Goal: Task Accomplishment & Management: Complete application form

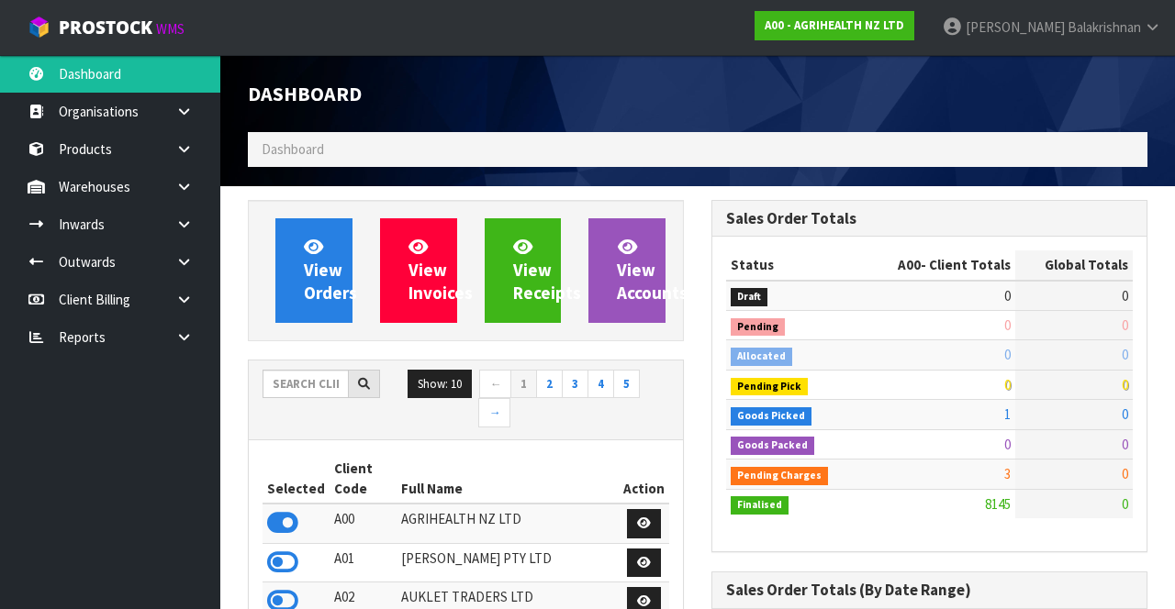
scroll to position [1480, 463]
click at [175, 200] on link at bounding box center [191, 187] width 59 height 38
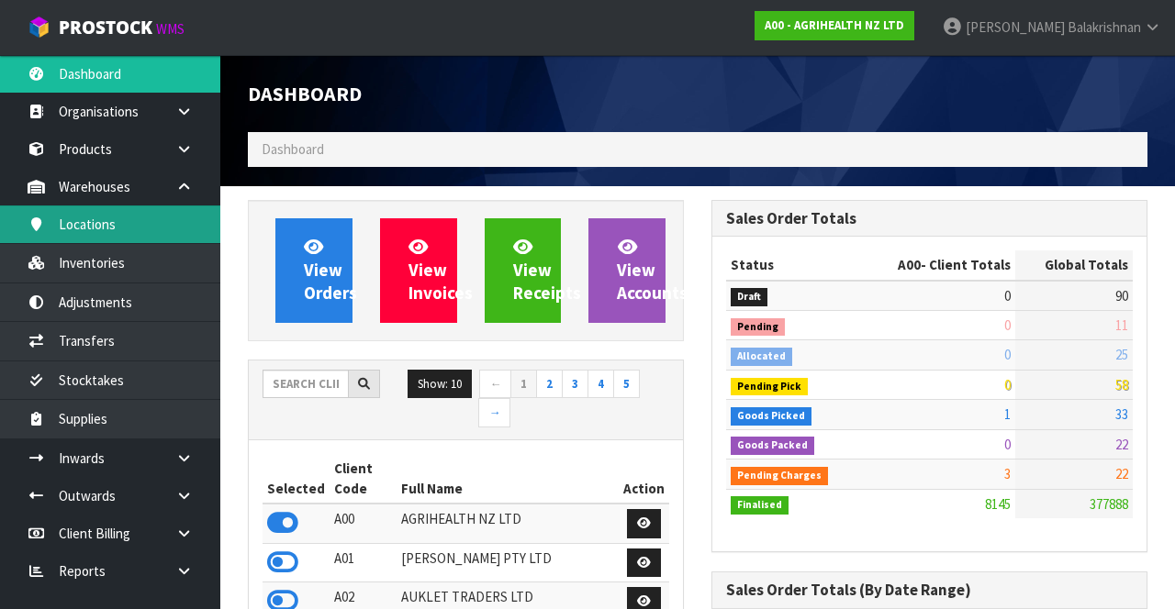
click at [89, 226] on link "Locations" at bounding box center [110, 225] width 220 height 38
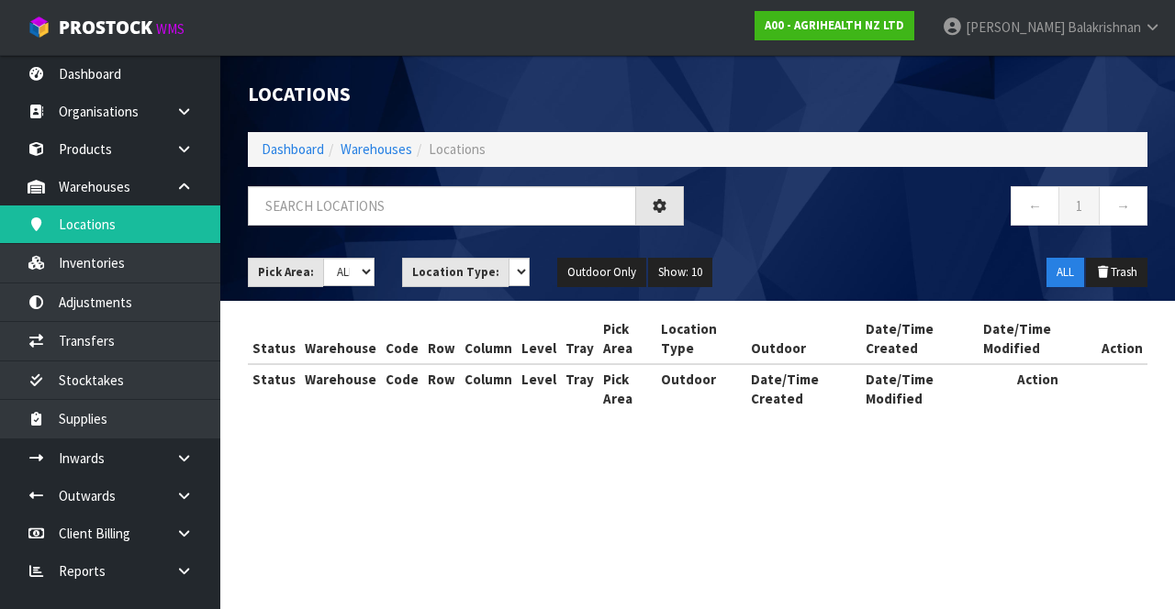
click at [182, 191] on div "Locations Dashboard Warehouses Locations ← 1 → Pick Area: Main Refurb Damaged P…" at bounding box center [587, 223] width 1175 height 447
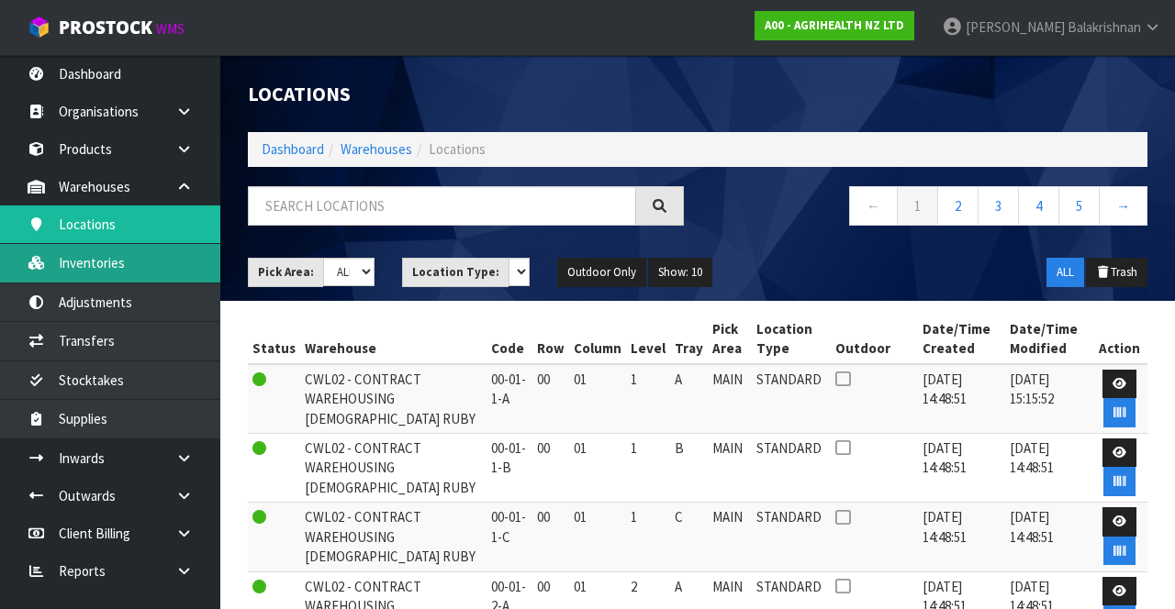
click at [81, 262] on link "Inventories" at bounding box center [110, 263] width 220 height 38
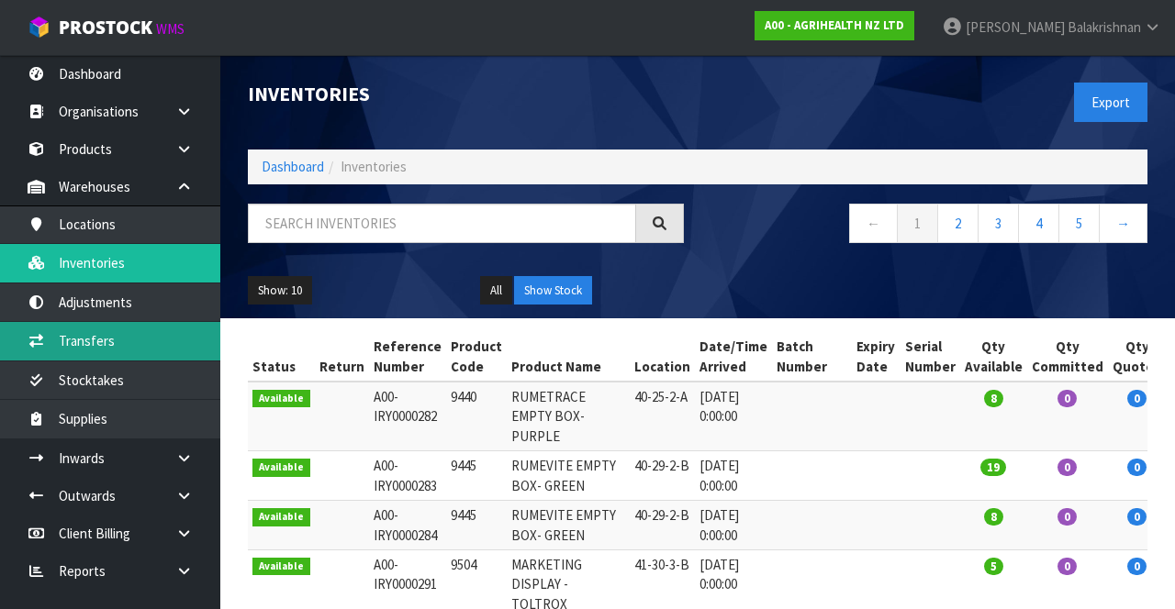
click at [68, 350] on link "Transfers" at bounding box center [110, 341] width 220 height 38
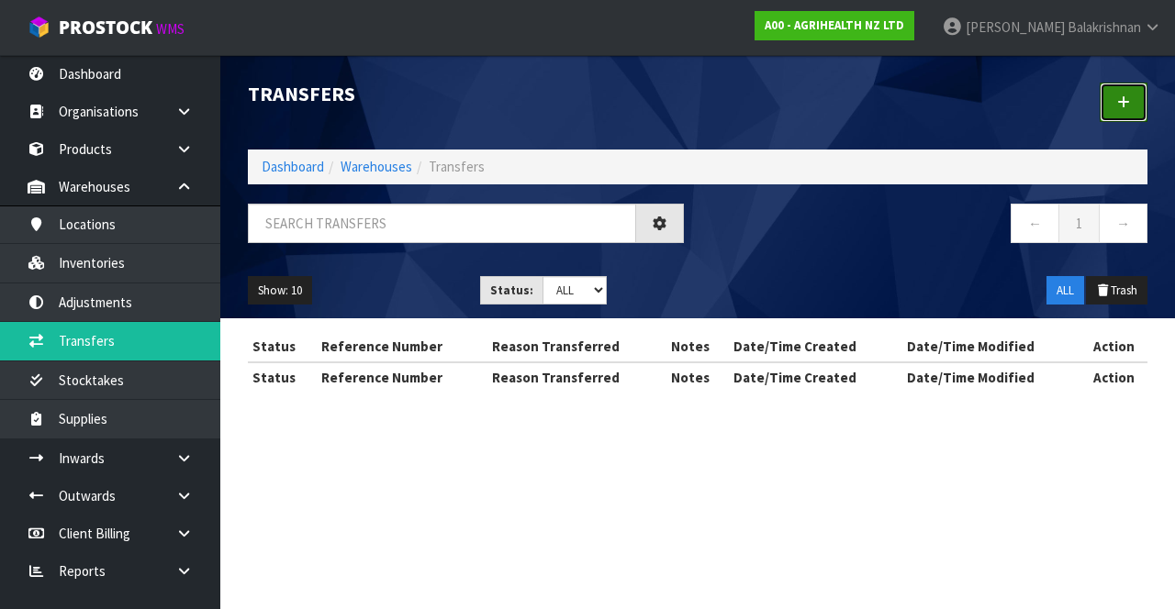
click at [1124, 101] on icon at bounding box center [1123, 102] width 13 height 14
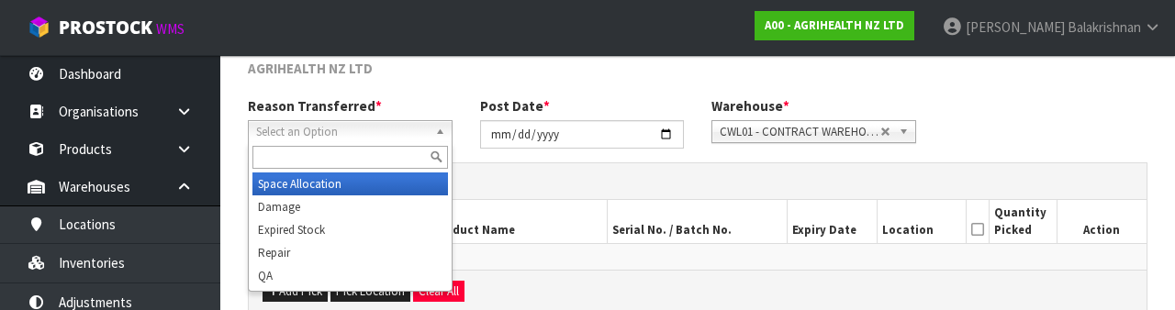
scroll to position [219, 0]
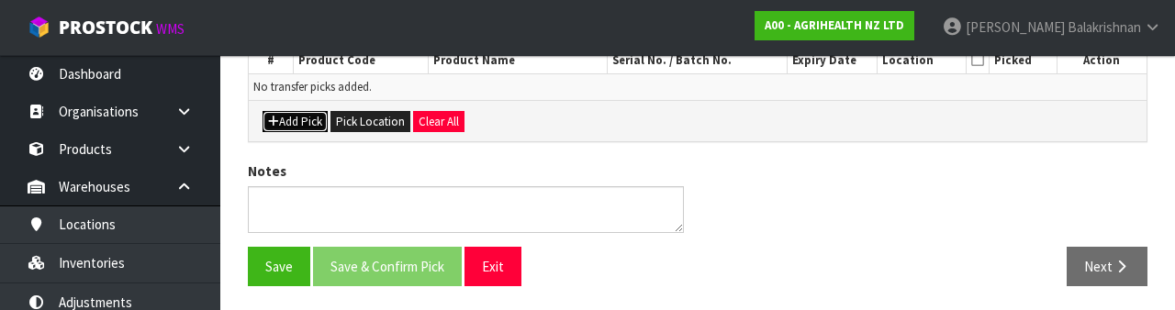
click at [284, 128] on button "Add Pick" at bounding box center [294, 122] width 65 height 22
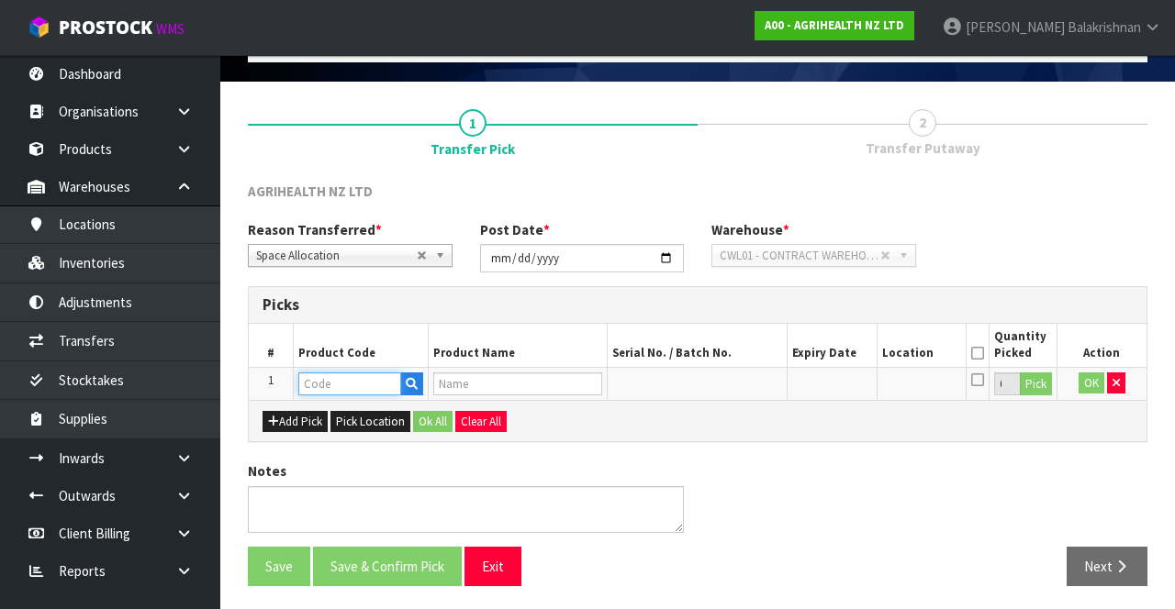
click at [341, 385] on input "text" at bounding box center [349, 384] width 103 height 23
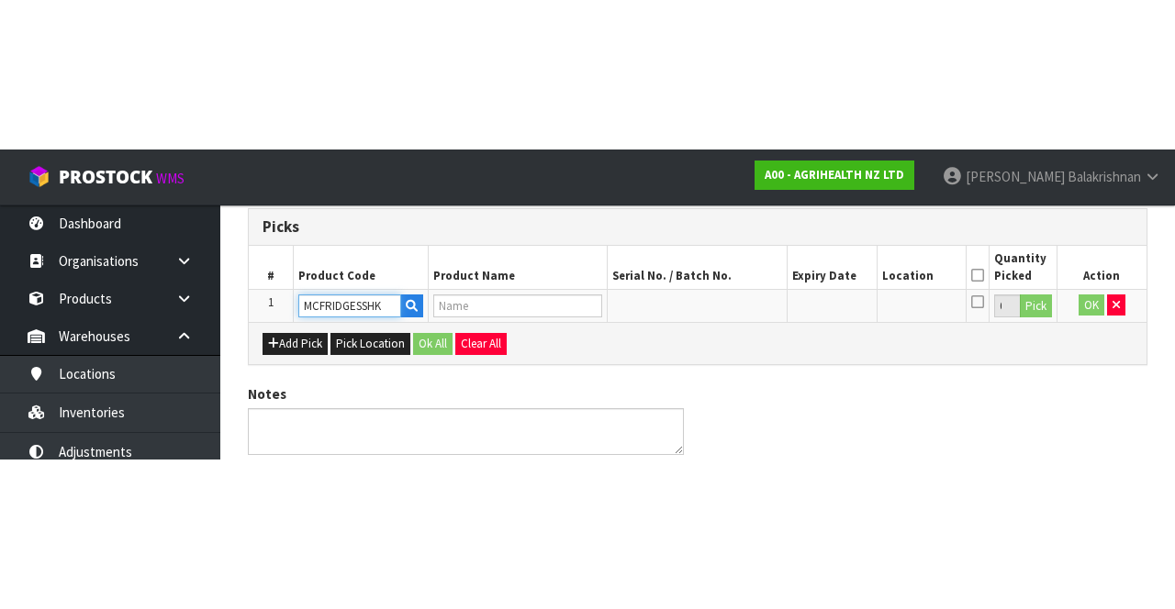
scroll to position [105, 0]
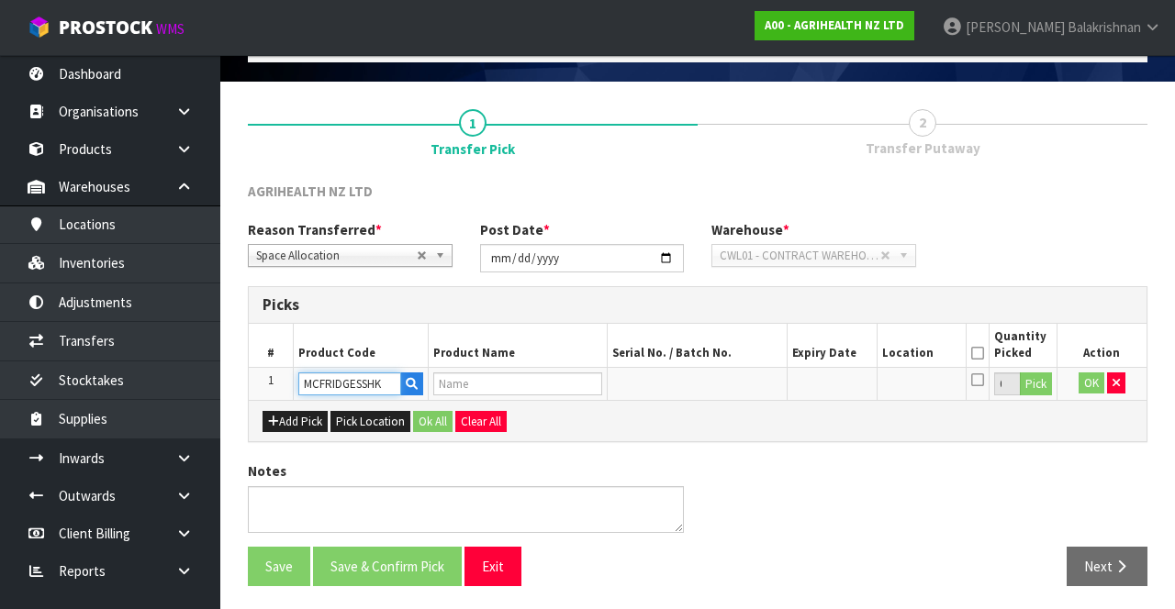
type input "MCFRIDGESSHK"
click at [314, 378] on input "text" at bounding box center [349, 384] width 103 height 23
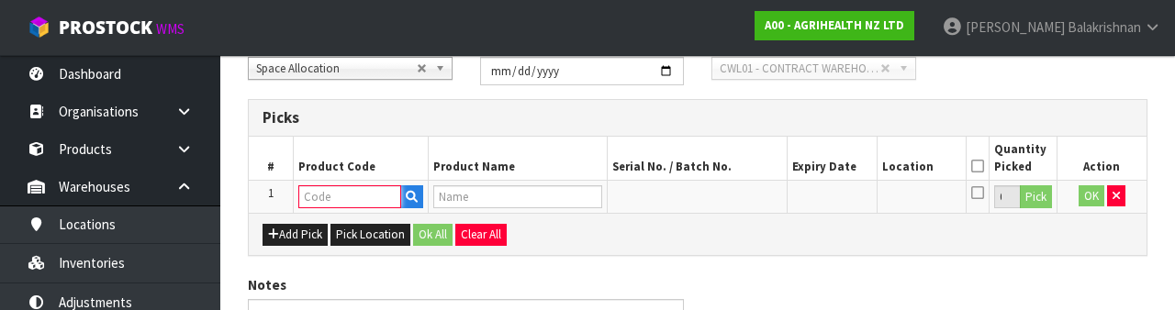
scroll to position [321, 0]
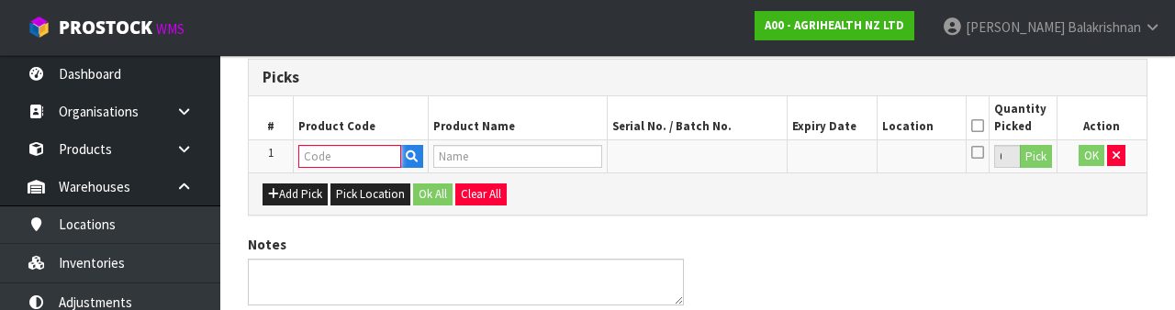
paste input "MCFRIDGESSHK"
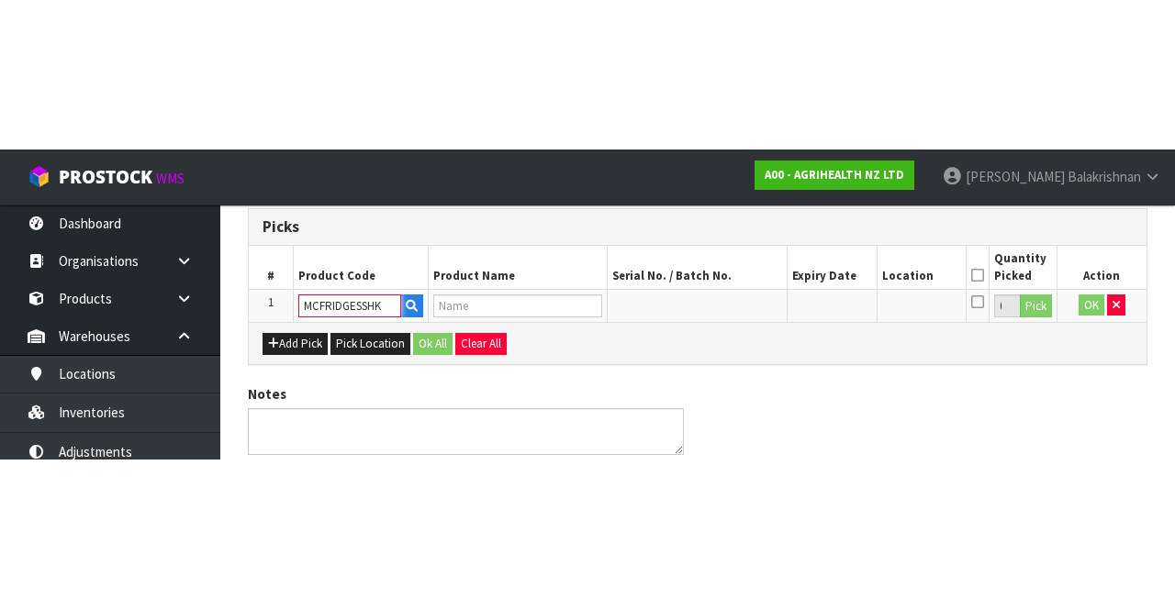
scroll to position [105, 0]
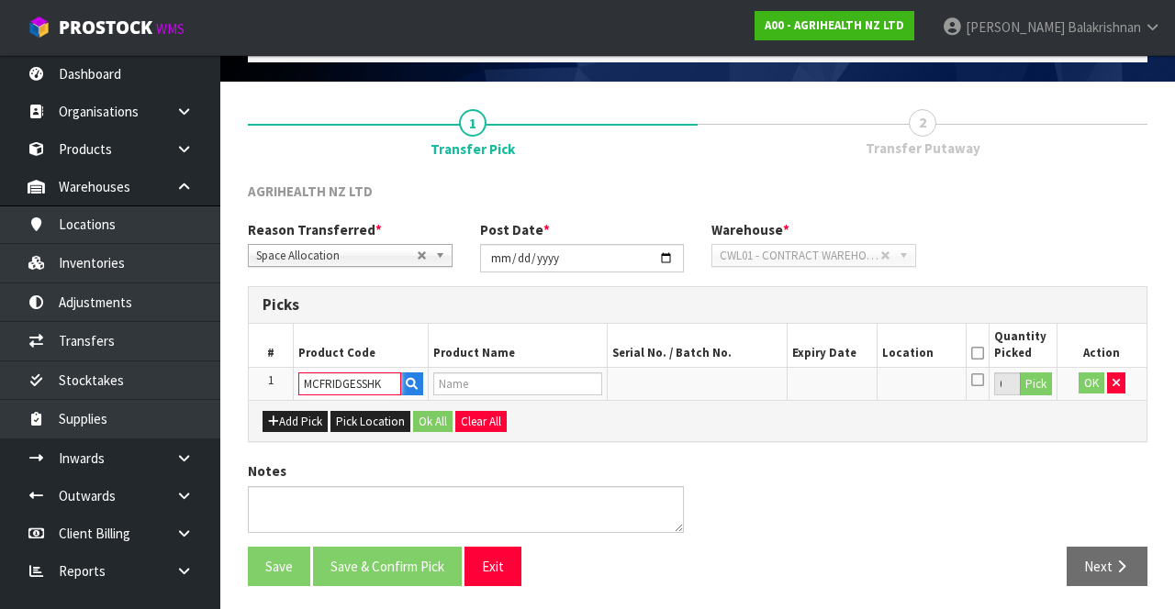
click at [385, 384] on input "MCFRIDGESSHK" at bounding box center [349, 384] width 103 height 23
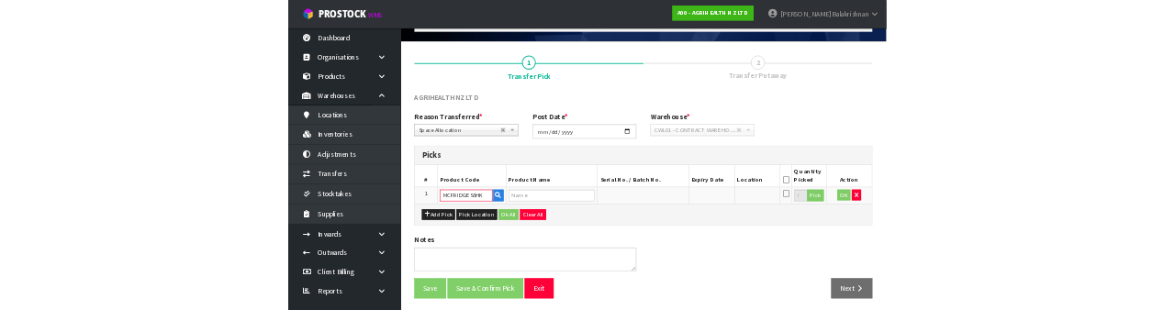
scroll to position [321, 0]
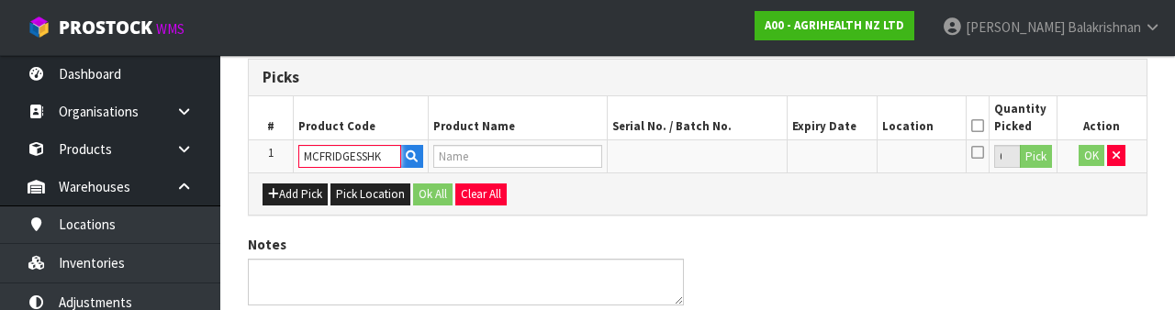
type input "MCFRIDGESSHK"
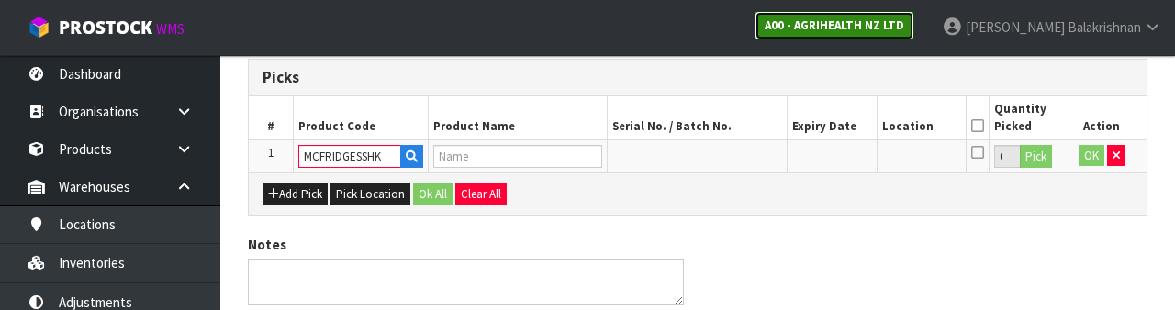
click at [904, 24] on strong "A00 - AGRIHEALTH NZ LTD" at bounding box center [833, 25] width 139 height 16
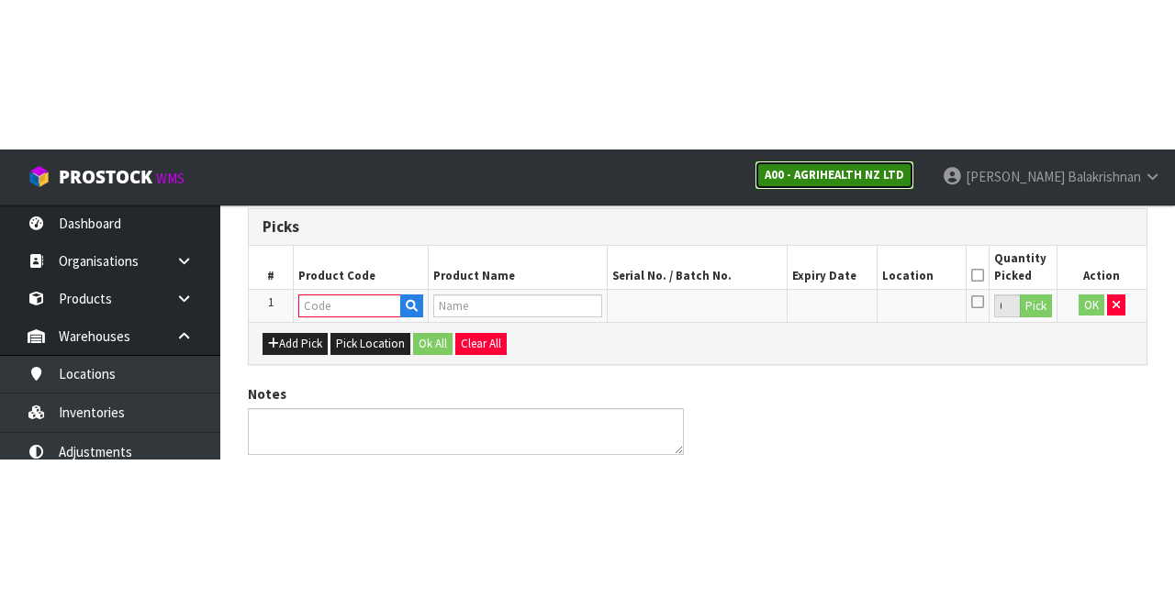
scroll to position [105, 0]
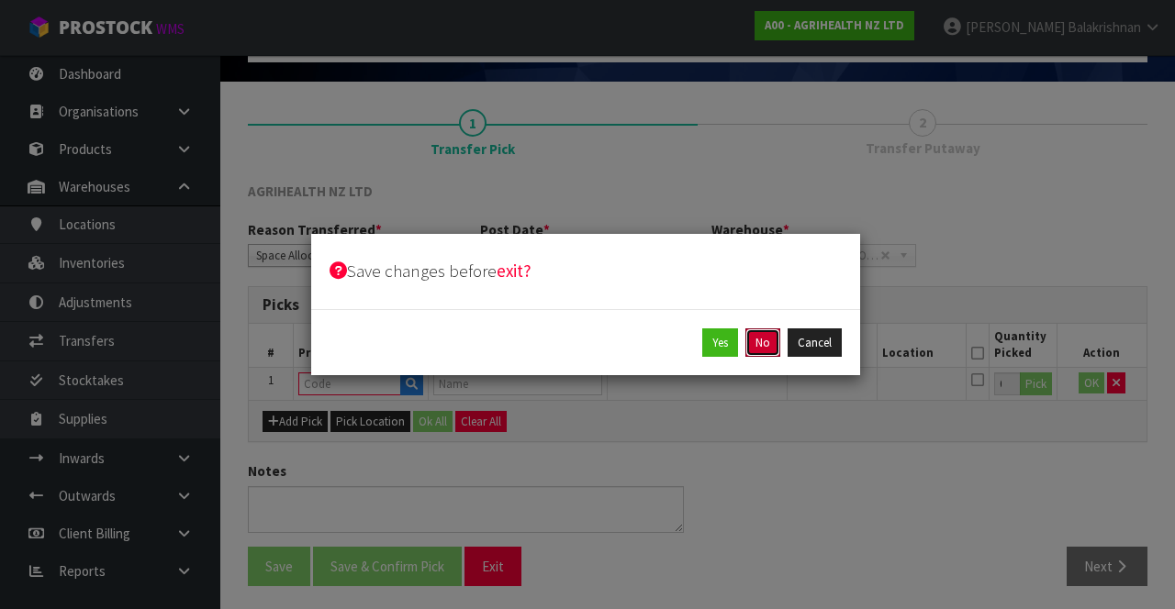
click at [771, 340] on button "No" at bounding box center [762, 343] width 35 height 29
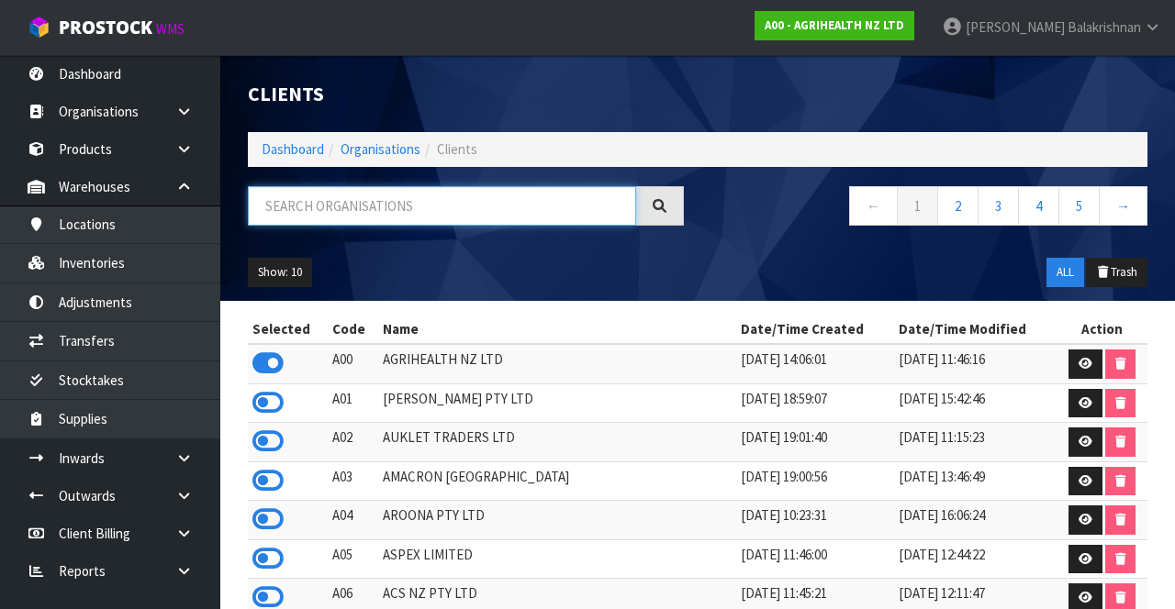
click at [496, 207] on input "text" at bounding box center [442, 205] width 388 height 39
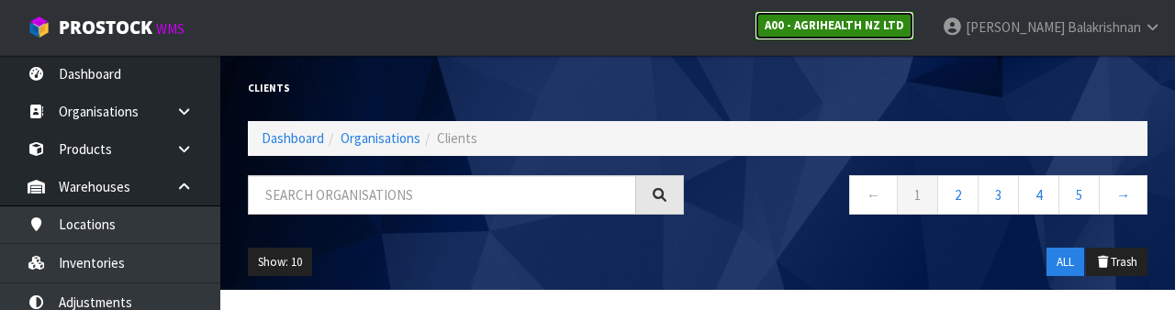
click at [904, 23] on strong "A00 - AGRIHEALTH NZ LTD" at bounding box center [833, 25] width 139 height 16
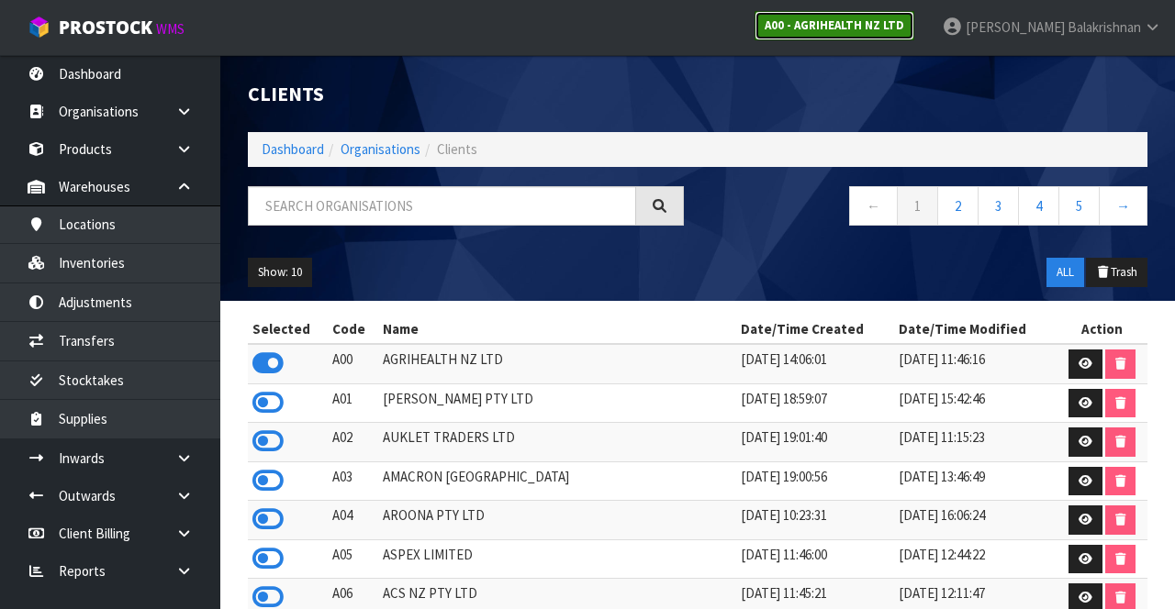
click at [914, 37] on link "A00 - AGRIHEALTH NZ LTD" at bounding box center [834, 25] width 160 height 29
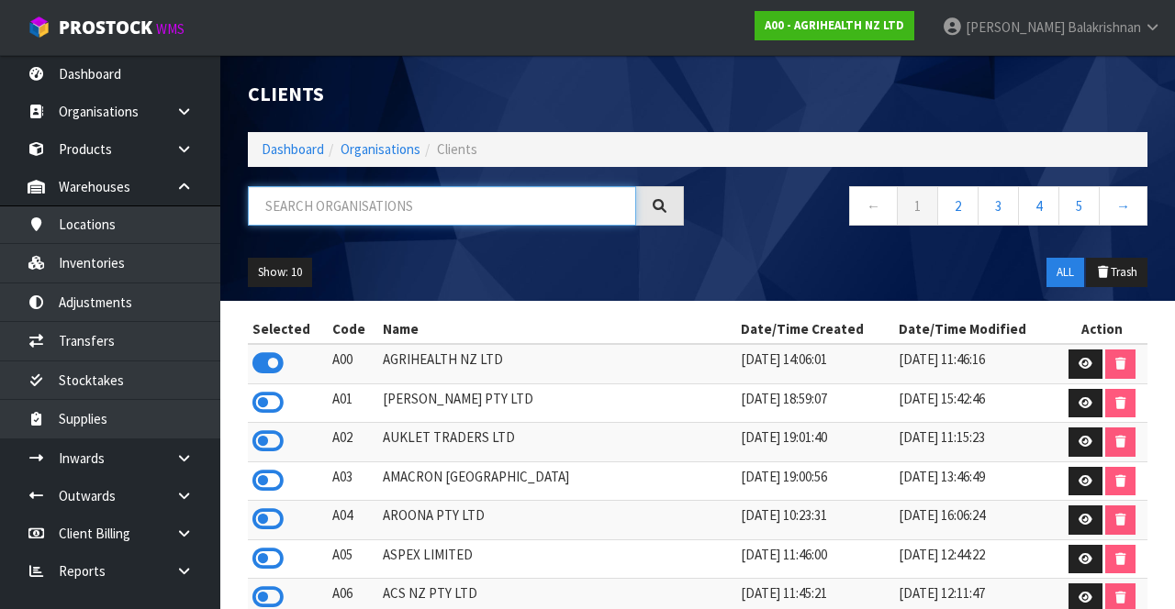
click at [453, 200] on input "text" at bounding box center [442, 205] width 388 height 39
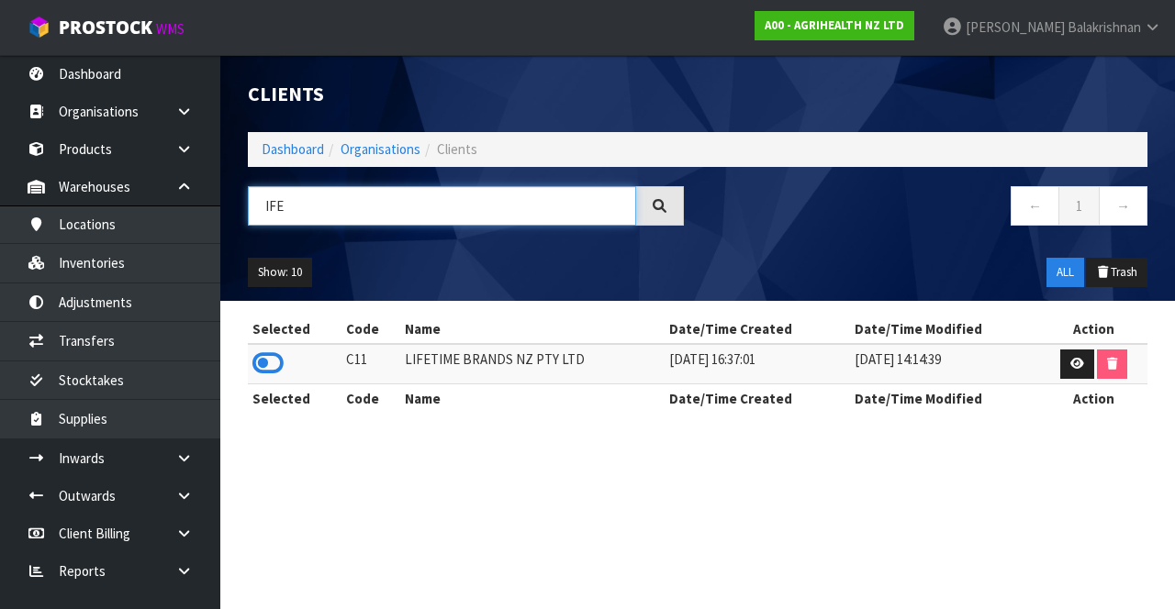
type input "IFE"
click at [273, 366] on icon at bounding box center [267, 364] width 31 height 28
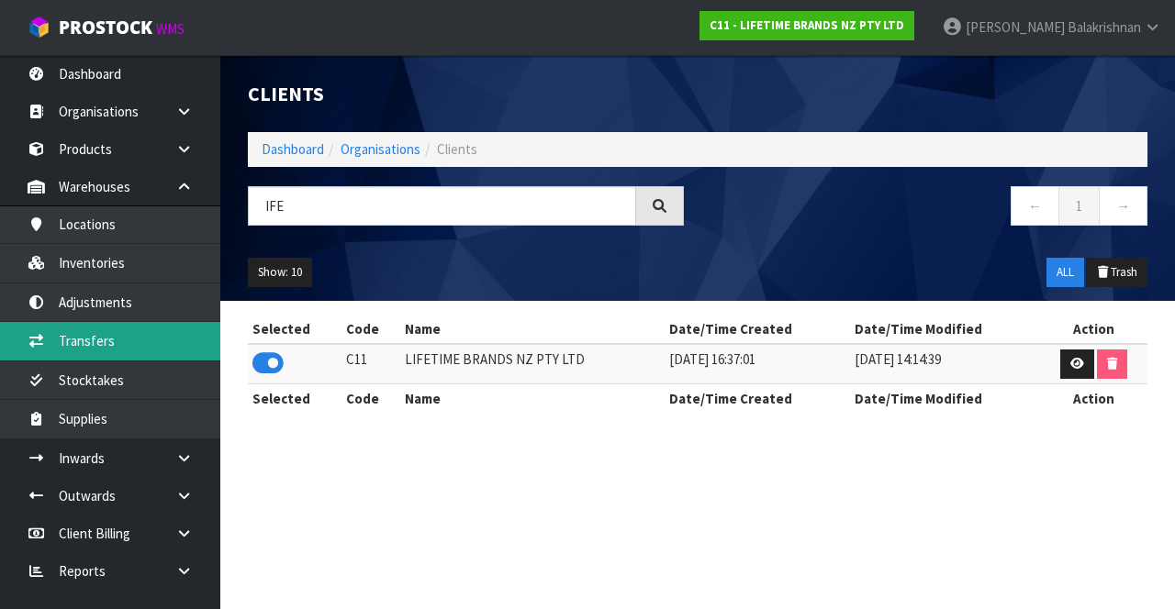
click at [59, 338] on link "Transfers" at bounding box center [110, 341] width 220 height 38
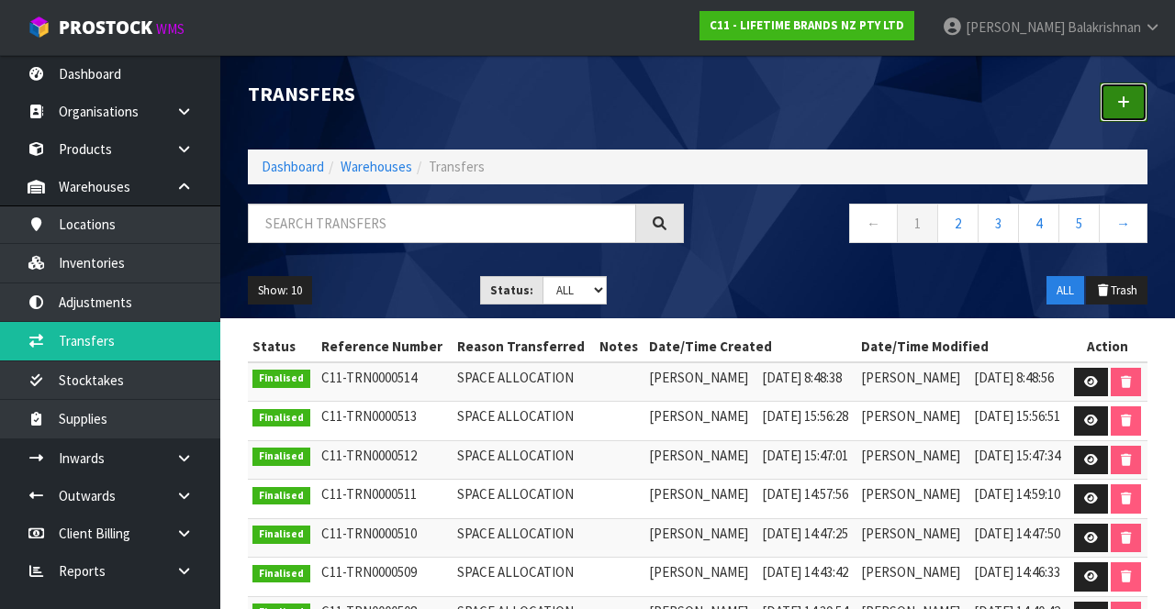
click at [1113, 106] on link at bounding box center [1123, 102] width 48 height 39
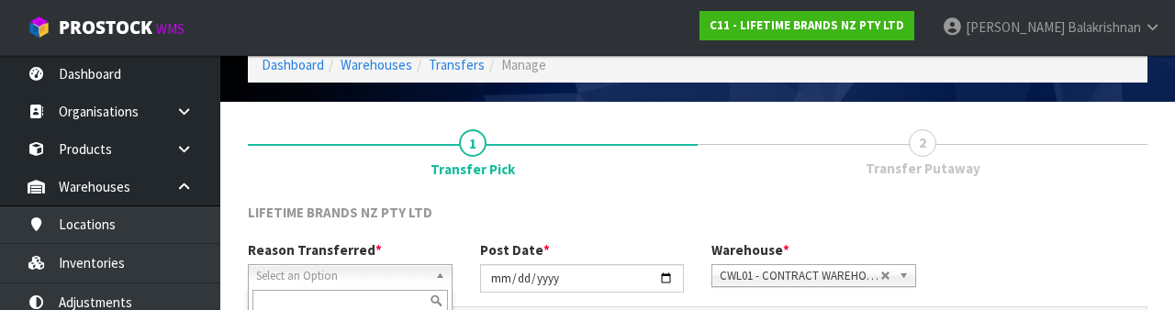
scroll to position [219, 0]
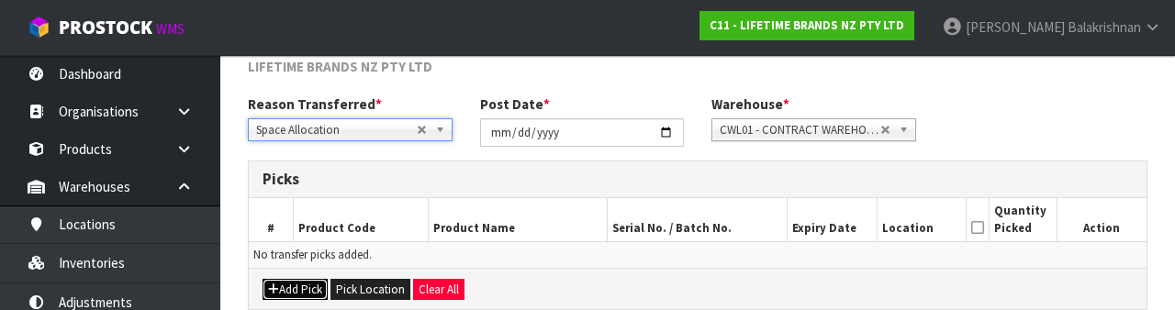
click at [276, 291] on icon "button" at bounding box center [273, 290] width 11 height 12
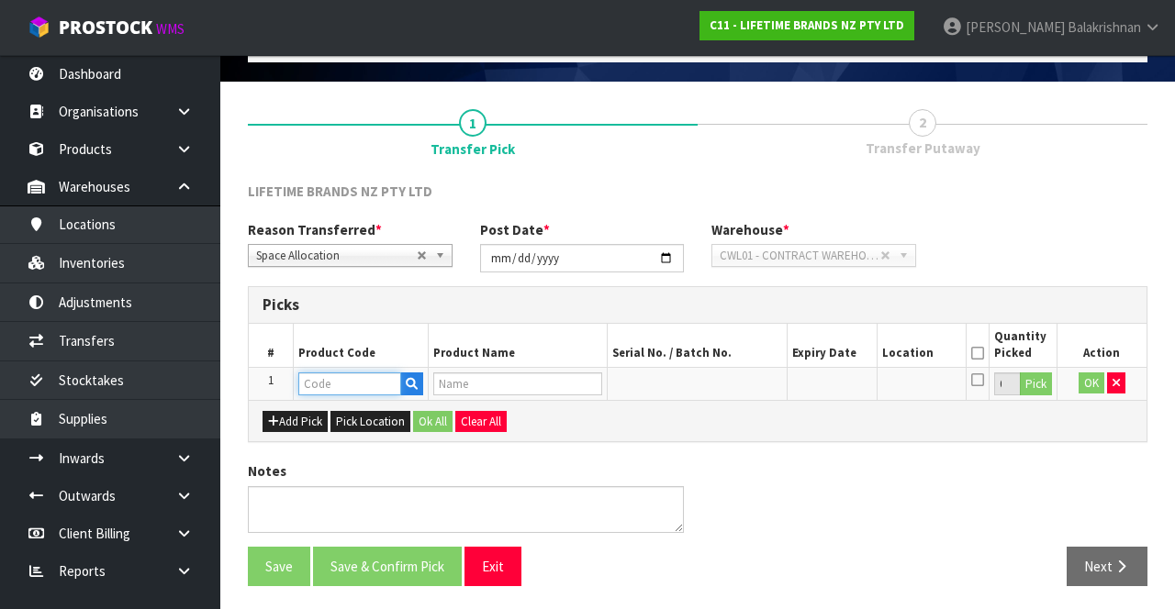
click at [345, 375] on input "text" at bounding box center [349, 384] width 103 height 23
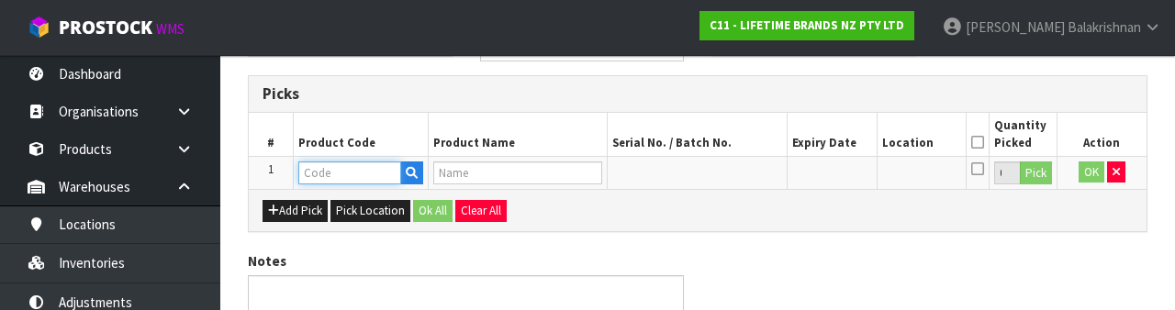
scroll to position [321, 0]
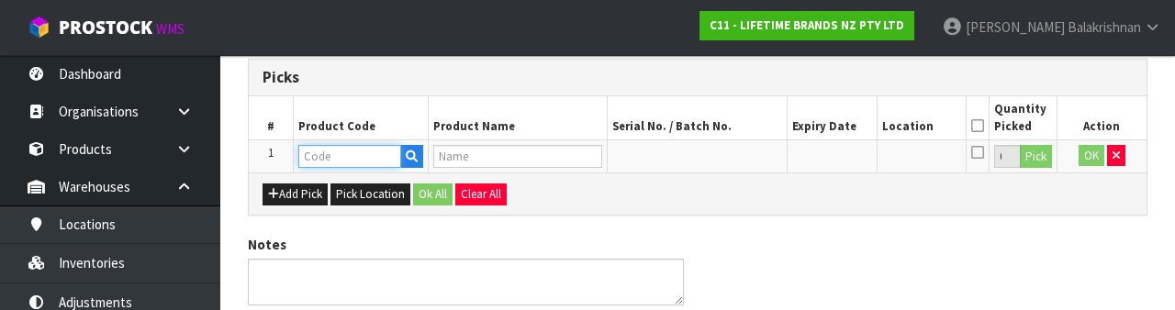
paste input "MCFRIDGESSHK"
type input "MCFRIDGESSHK"
type input "MASTERCRAFT FRIDGE FREEZER THERMOMETER"
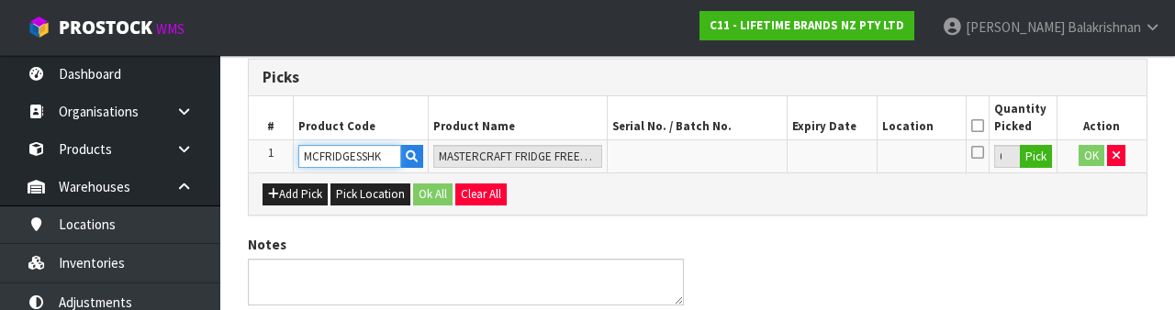
type input "MCFRIDGESSHK"
click at [1033, 149] on button "Pick" at bounding box center [1036, 157] width 32 height 24
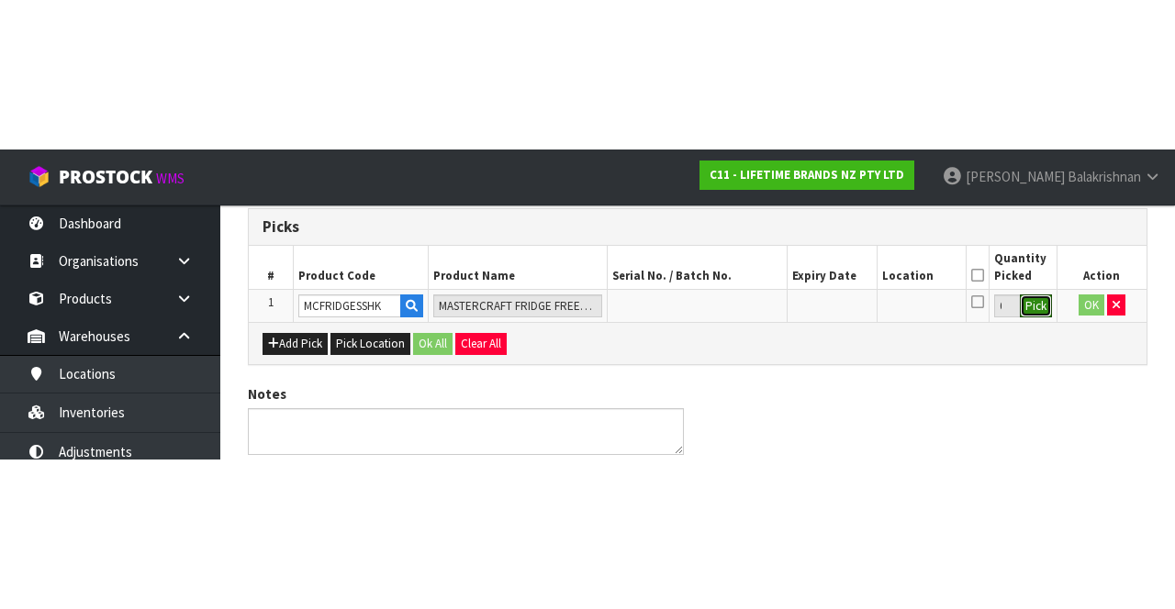
scroll to position [105, 0]
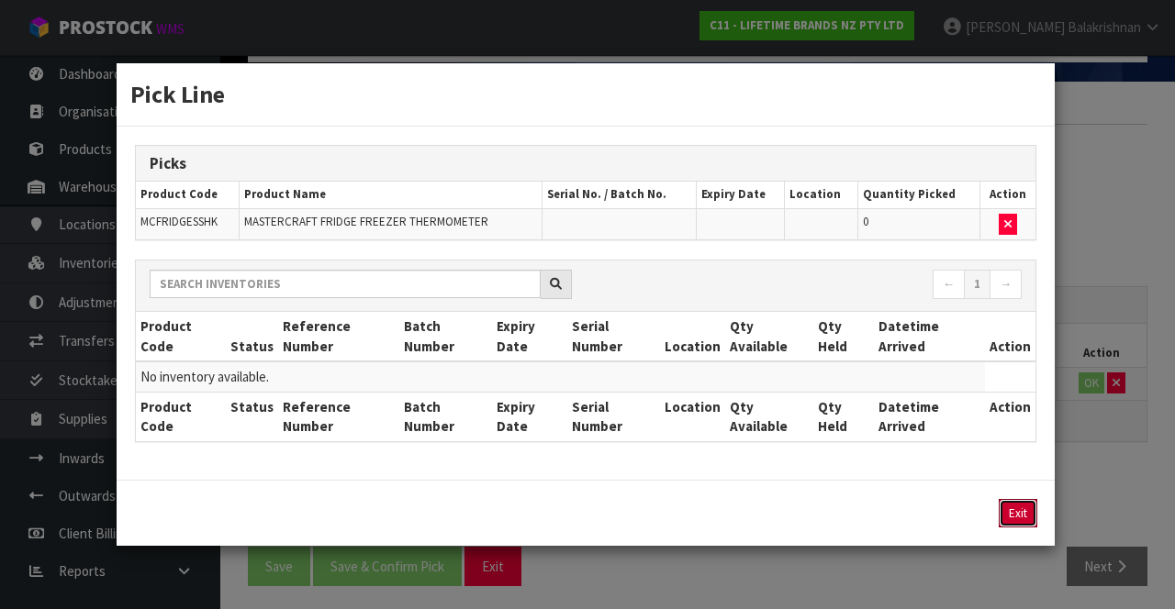
click at [1015, 519] on button "Exit" at bounding box center [1017, 513] width 39 height 28
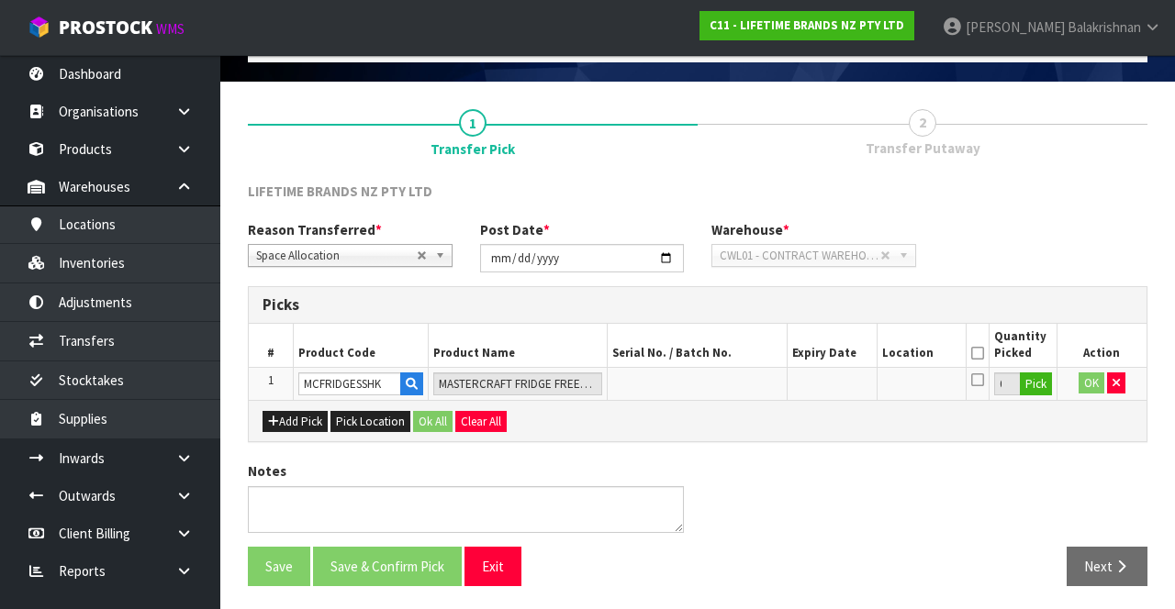
click at [958, 444] on div "LIFETIME BRANDS NZ PTY LTD Reason Transferred * Space Allocation Damage Expired…" at bounding box center [697, 391] width 899 height 418
click at [1041, 382] on button "Pick" at bounding box center [1036, 385] width 32 height 24
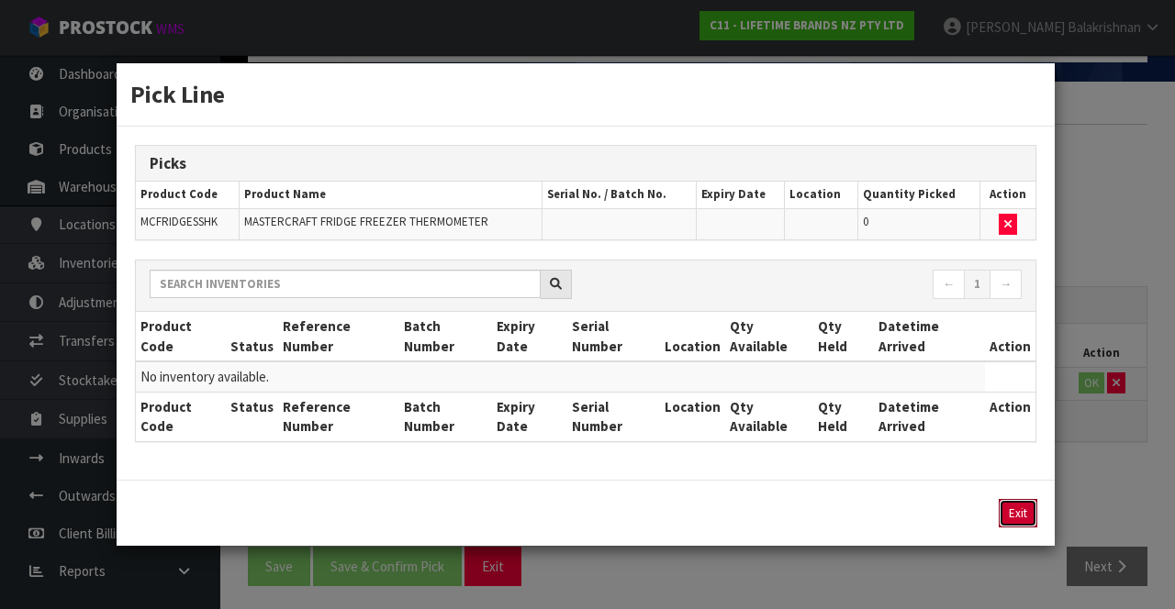
click at [1013, 508] on button "Exit" at bounding box center [1017, 513] width 39 height 28
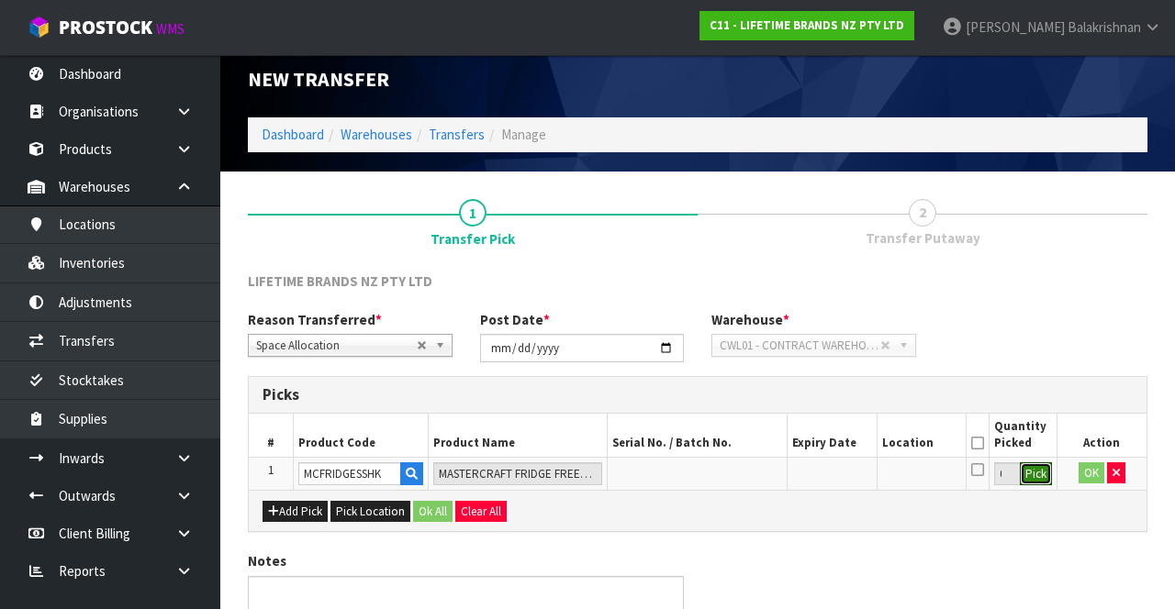
scroll to position [0, 0]
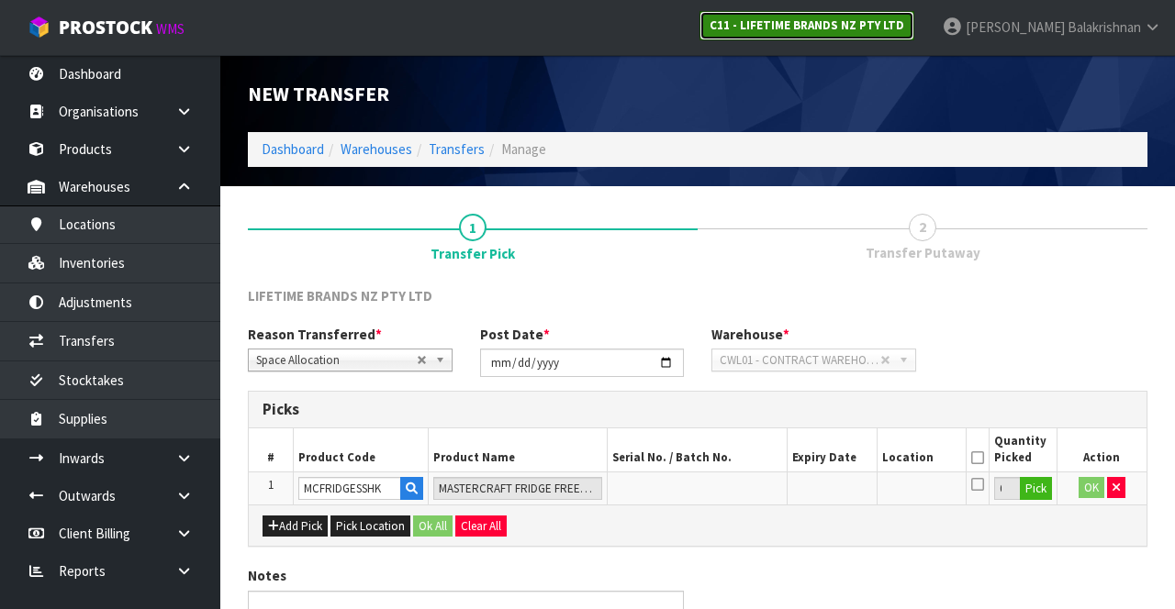
click at [904, 22] on strong "C11 - LIFETIME BRANDS NZ PTY LTD" at bounding box center [806, 25] width 195 height 16
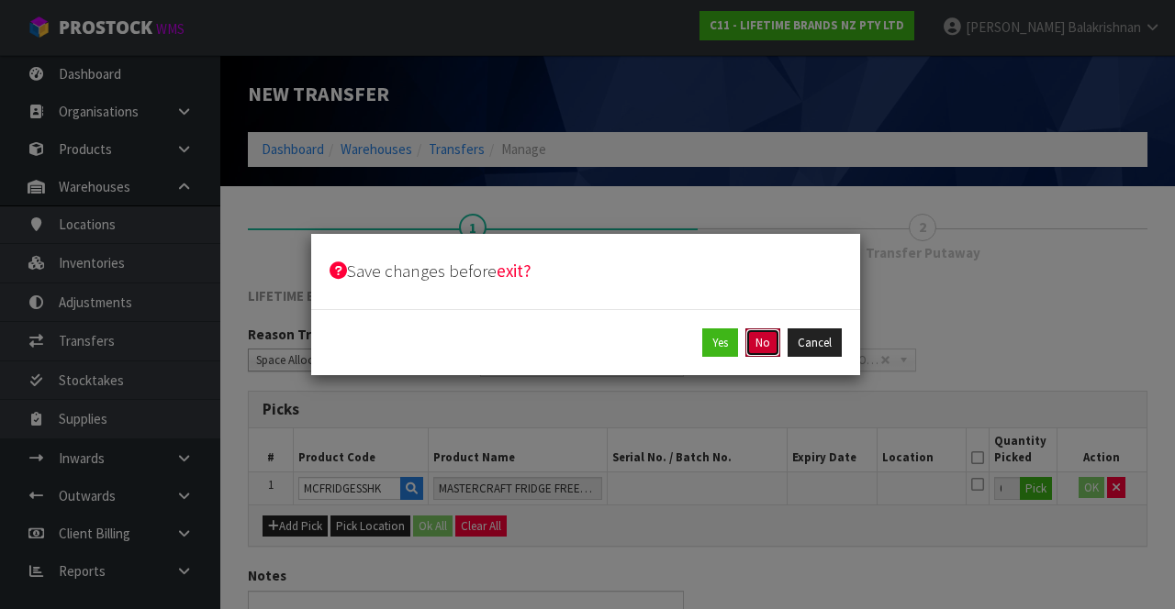
click at [769, 344] on button "No" at bounding box center [762, 343] width 35 height 29
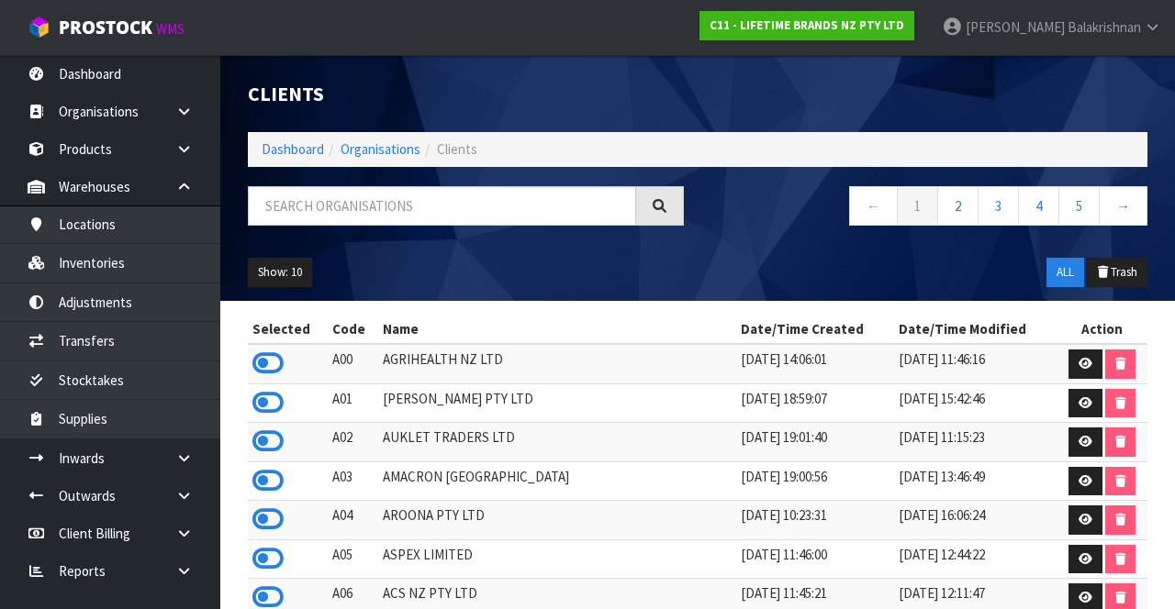
click at [266, 363] on icon at bounding box center [267, 364] width 31 height 28
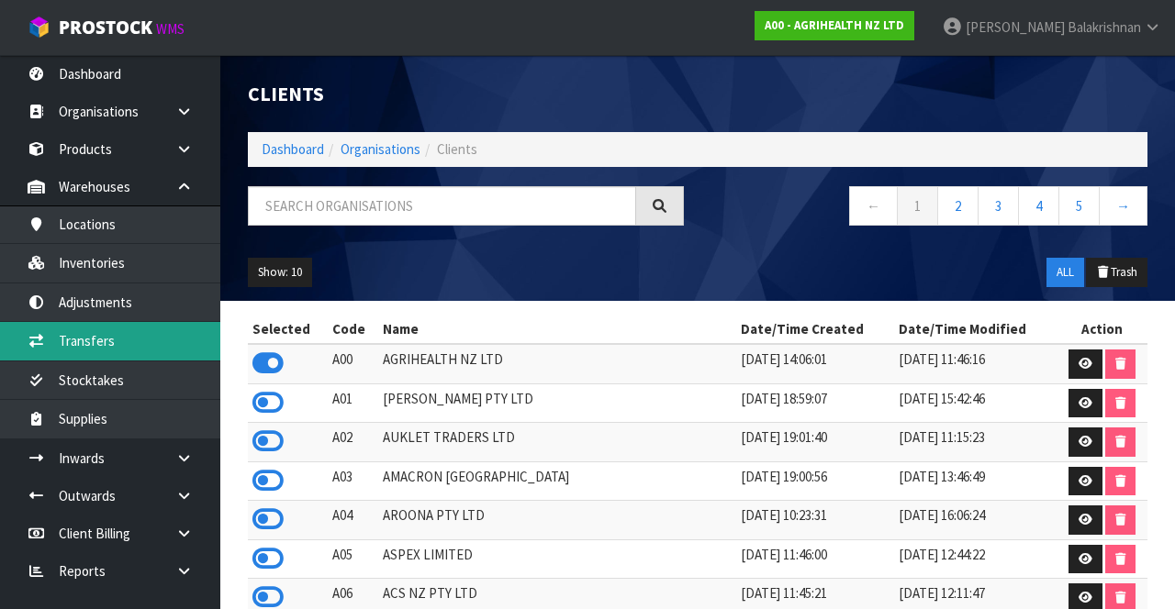
click at [72, 345] on link "Transfers" at bounding box center [110, 341] width 220 height 38
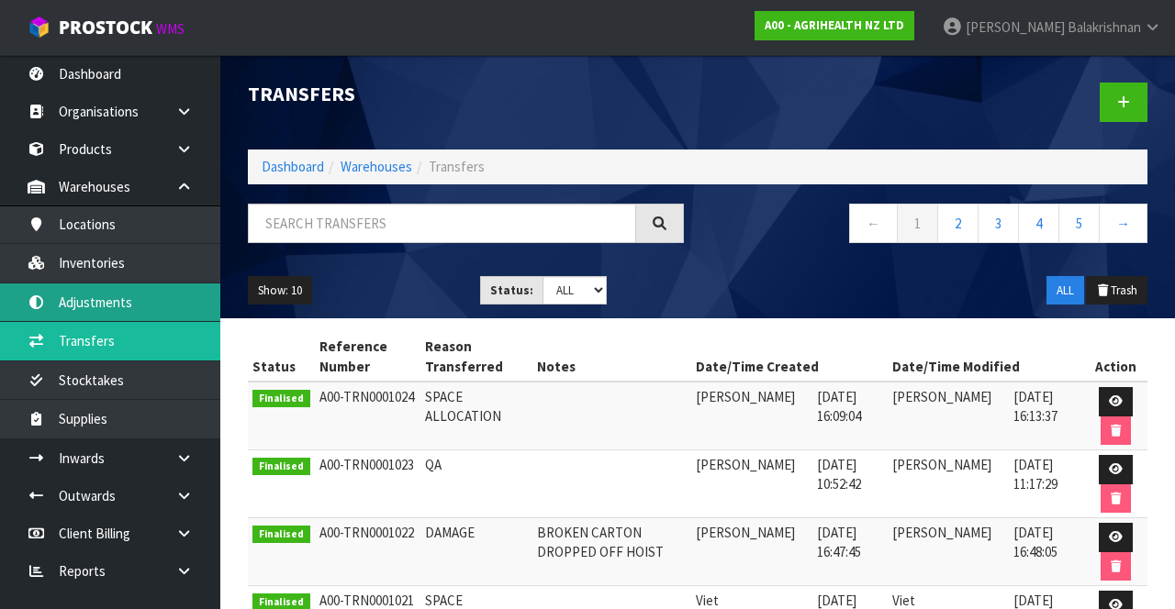
click at [66, 297] on link "Adjustments" at bounding box center [110, 303] width 220 height 38
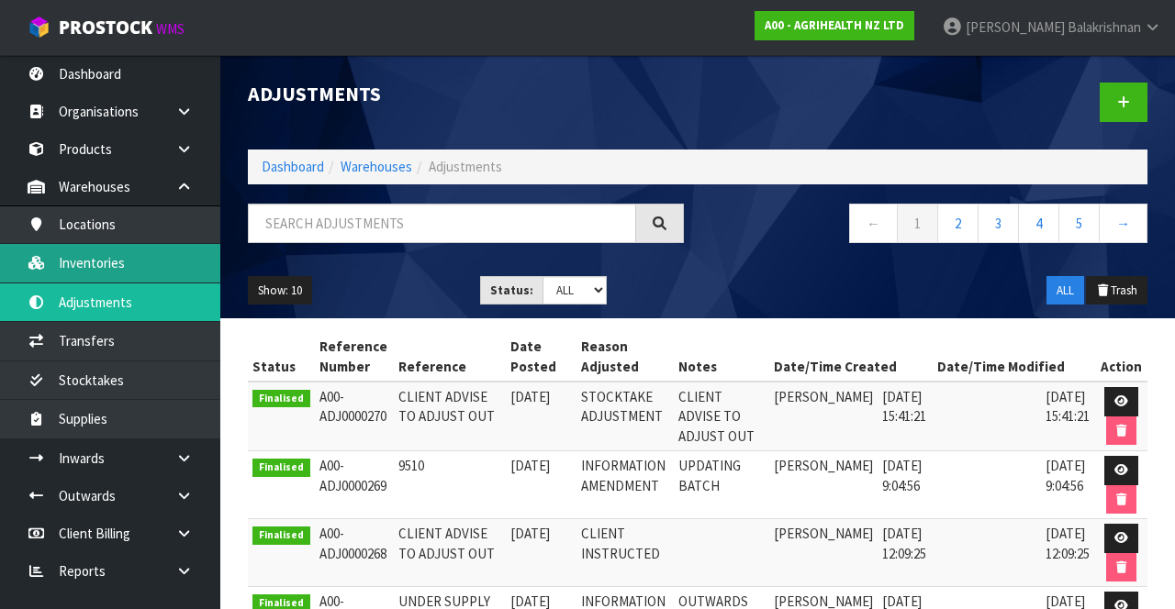
click at [67, 257] on link "Inventories" at bounding box center [110, 263] width 220 height 38
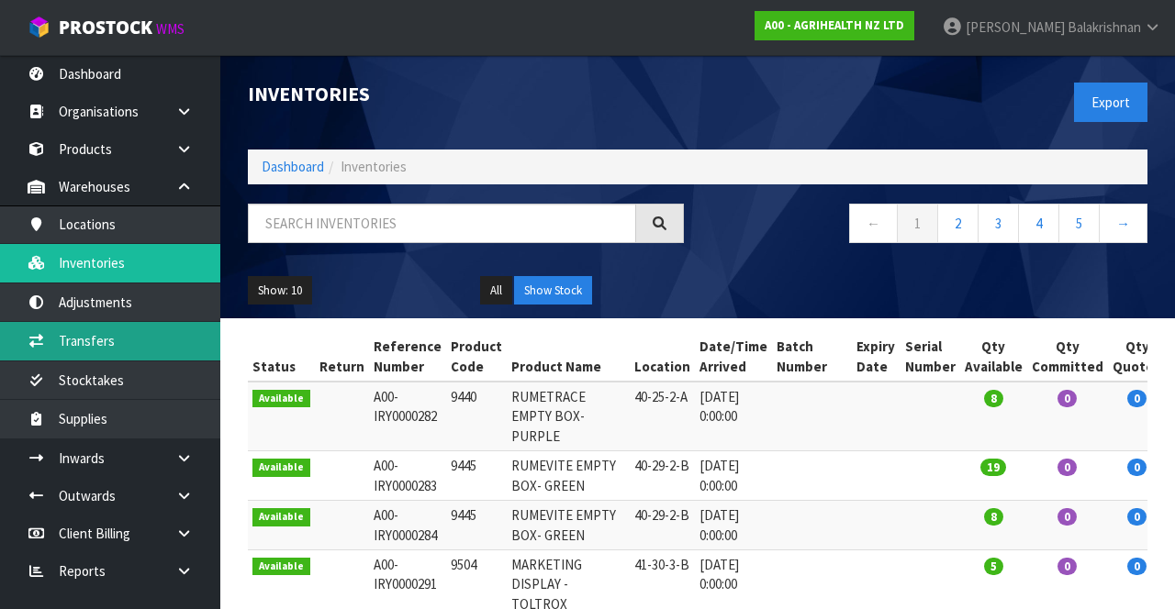
click at [88, 343] on link "Transfers" at bounding box center [110, 341] width 220 height 38
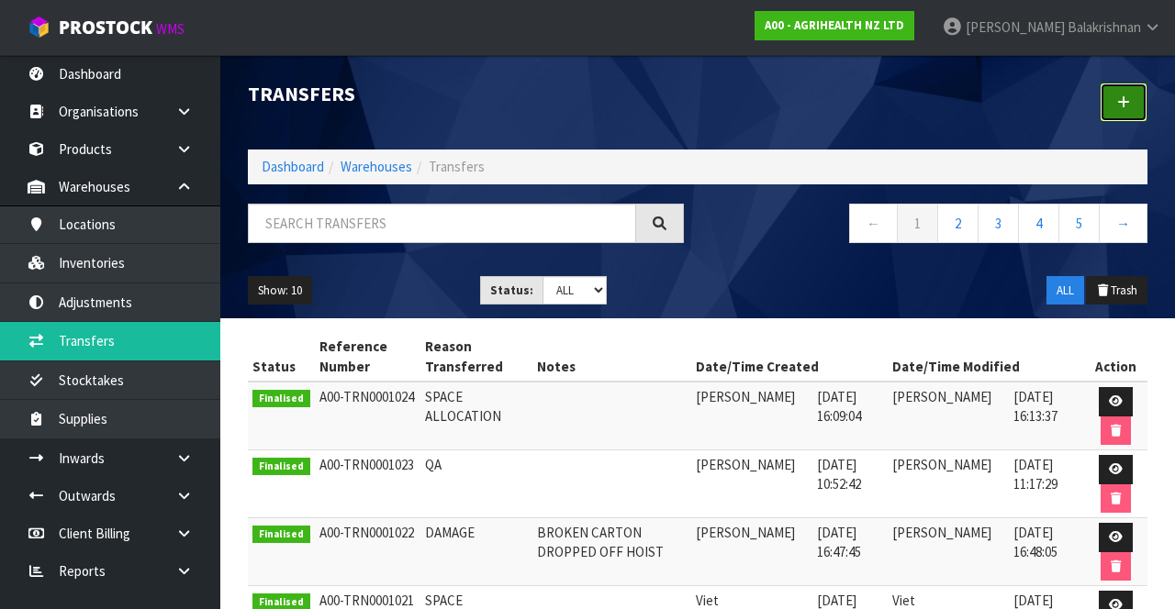
click at [1136, 106] on link at bounding box center [1123, 102] width 48 height 39
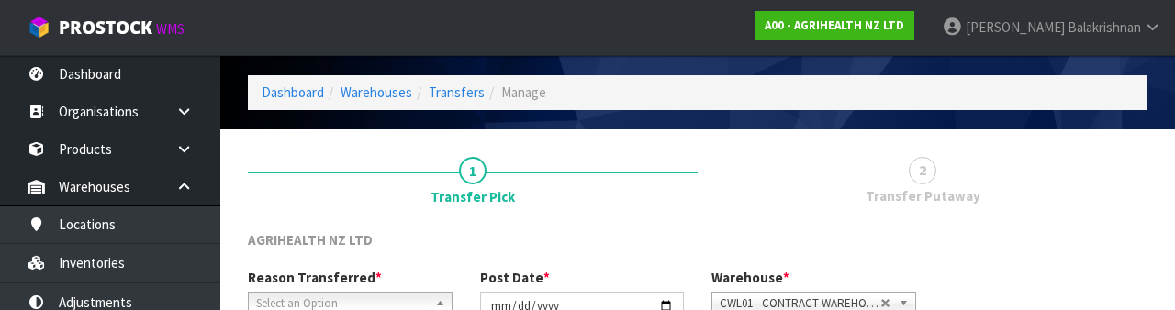
scroll to position [219, 0]
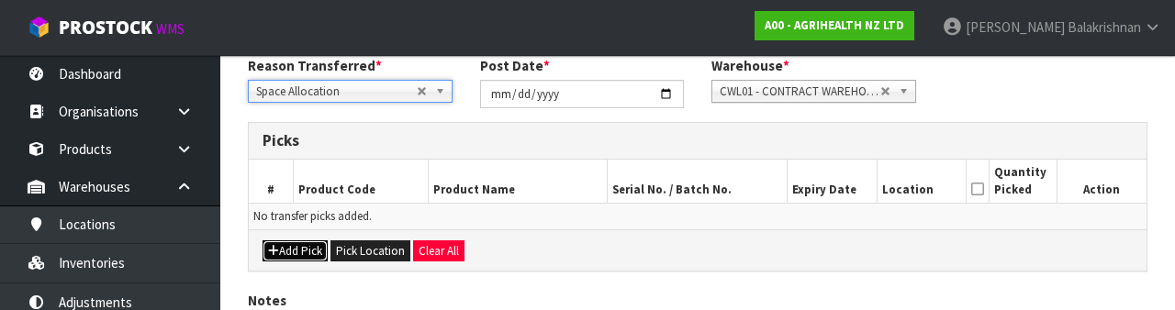
click at [295, 250] on button "Add Pick" at bounding box center [294, 251] width 65 height 22
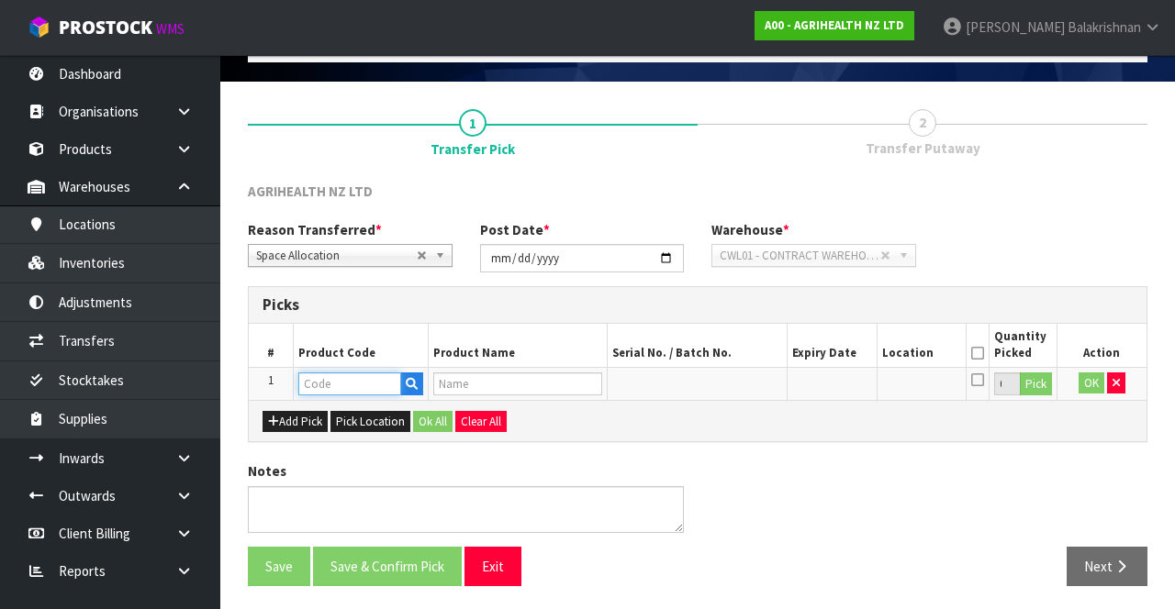
click at [334, 385] on input "text" at bounding box center [349, 384] width 103 height 23
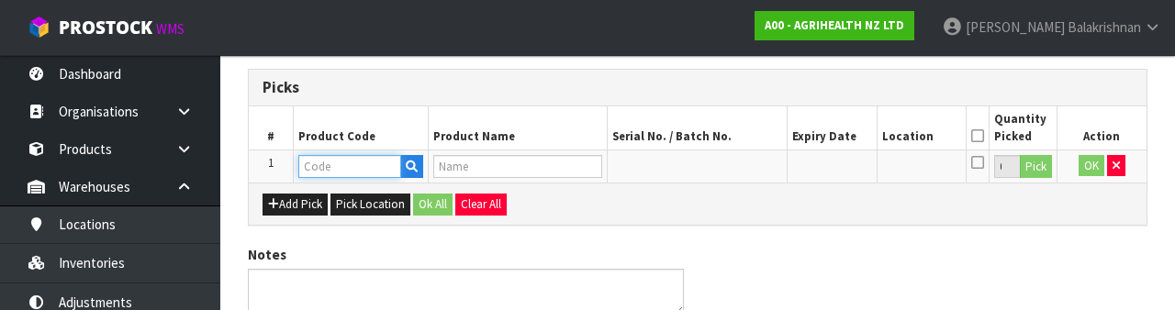
scroll to position [321, 0]
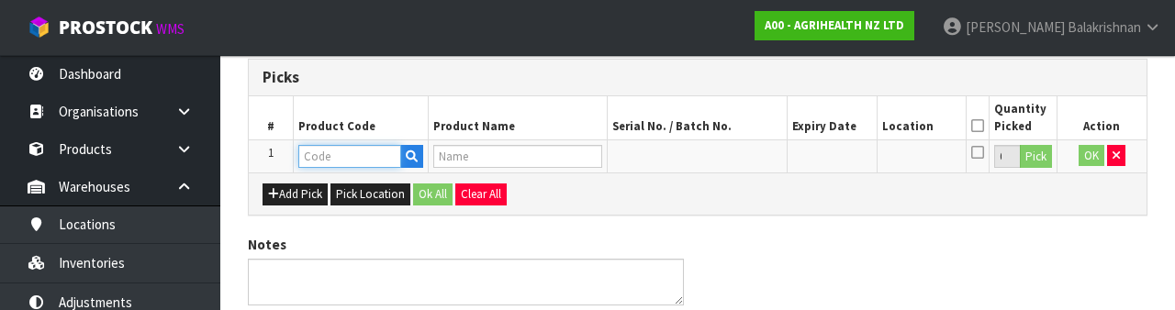
paste input "MCFRIDGESSHK"
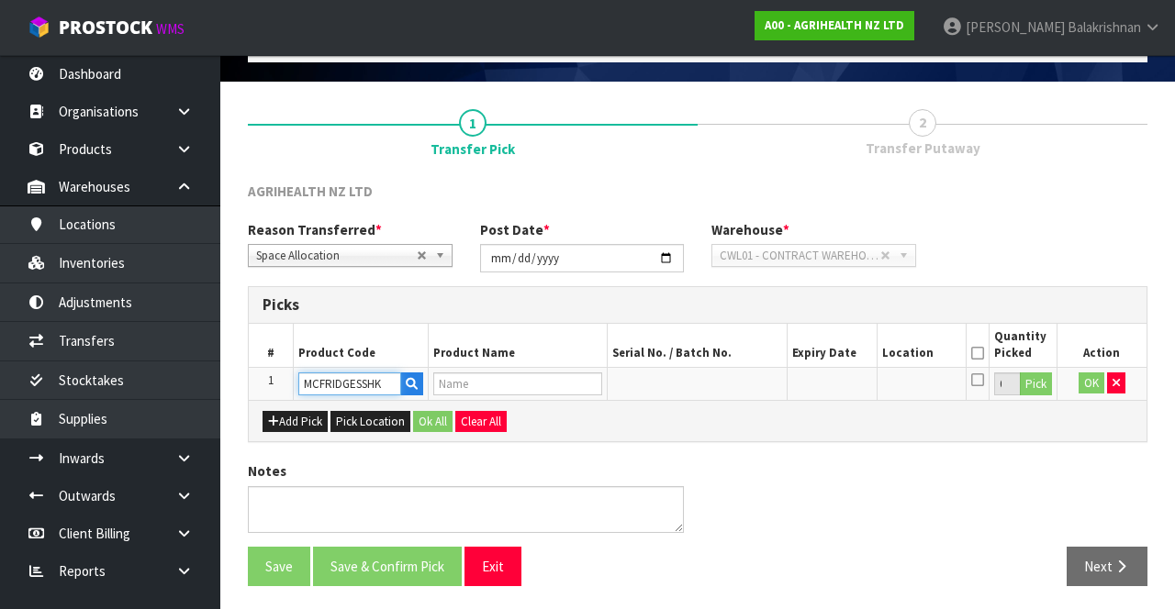
scroll to position [102, 0]
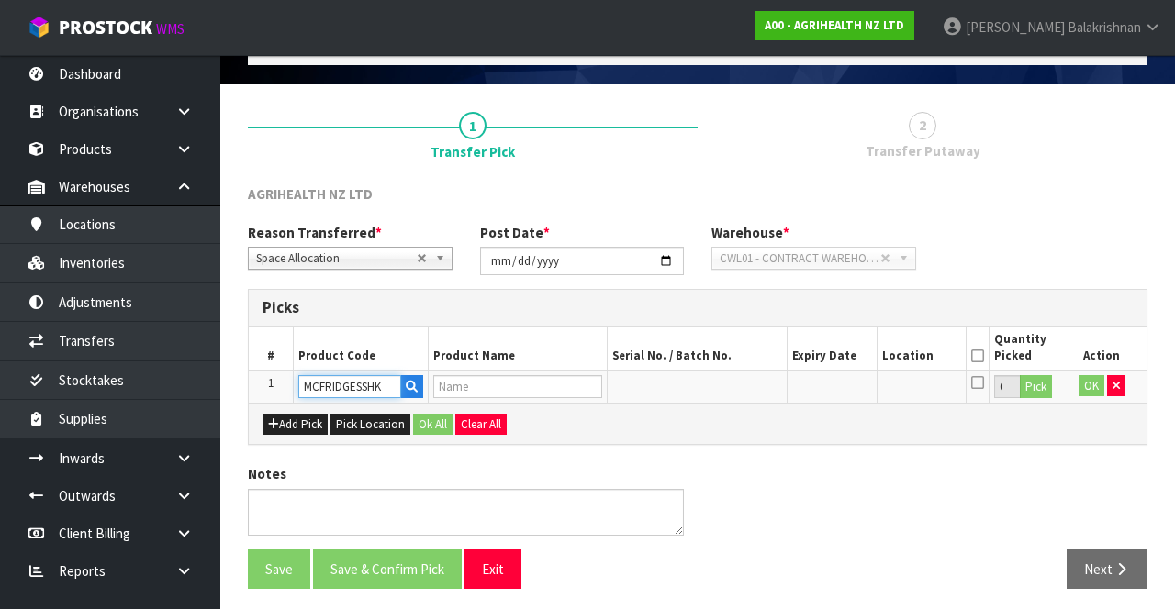
type input "MCFRIDGESSHK"
click at [329, 381] on input "text" at bounding box center [349, 386] width 103 height 23
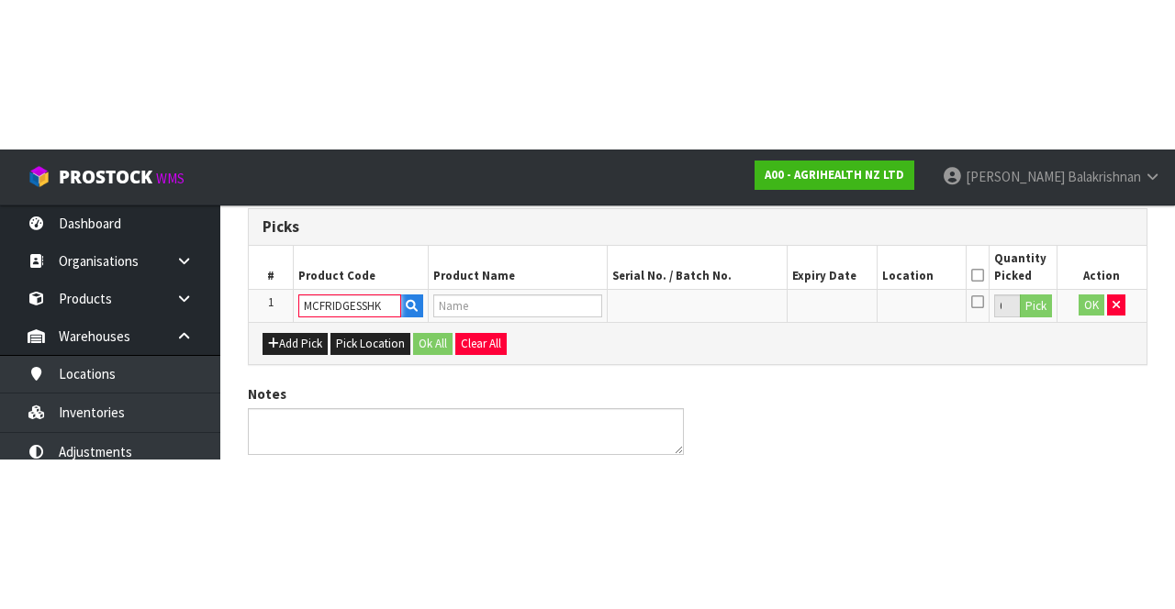
scroll to position [105, 0]
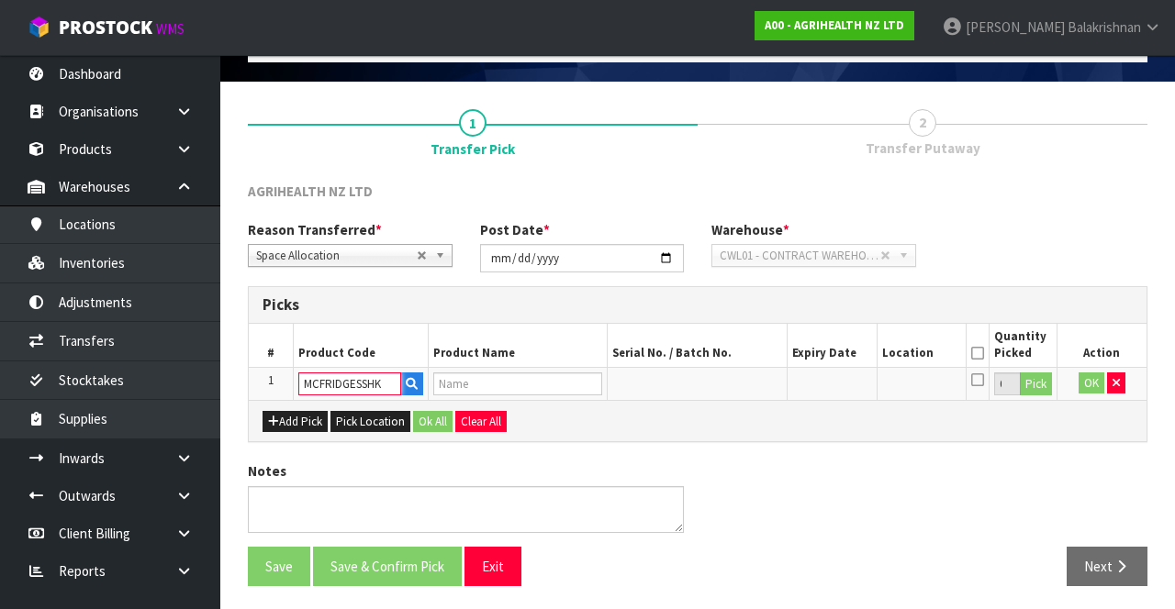
type input "MCFRIDGESSHK"
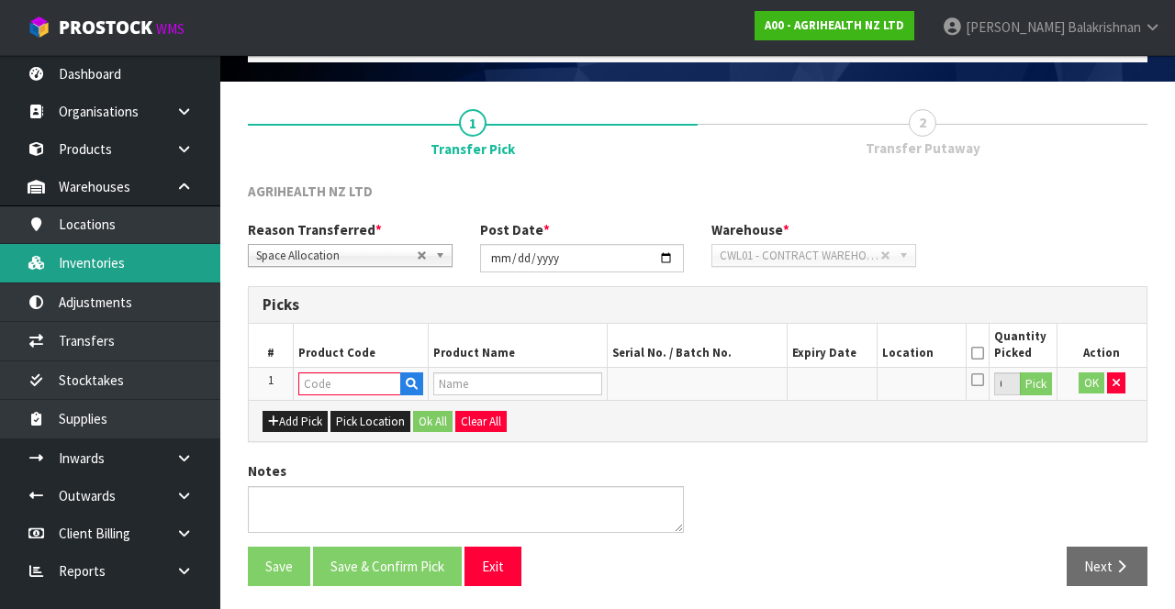
click at [71, 267] on link "Inventories" at bounding box center [110, 263] width 220 height 38
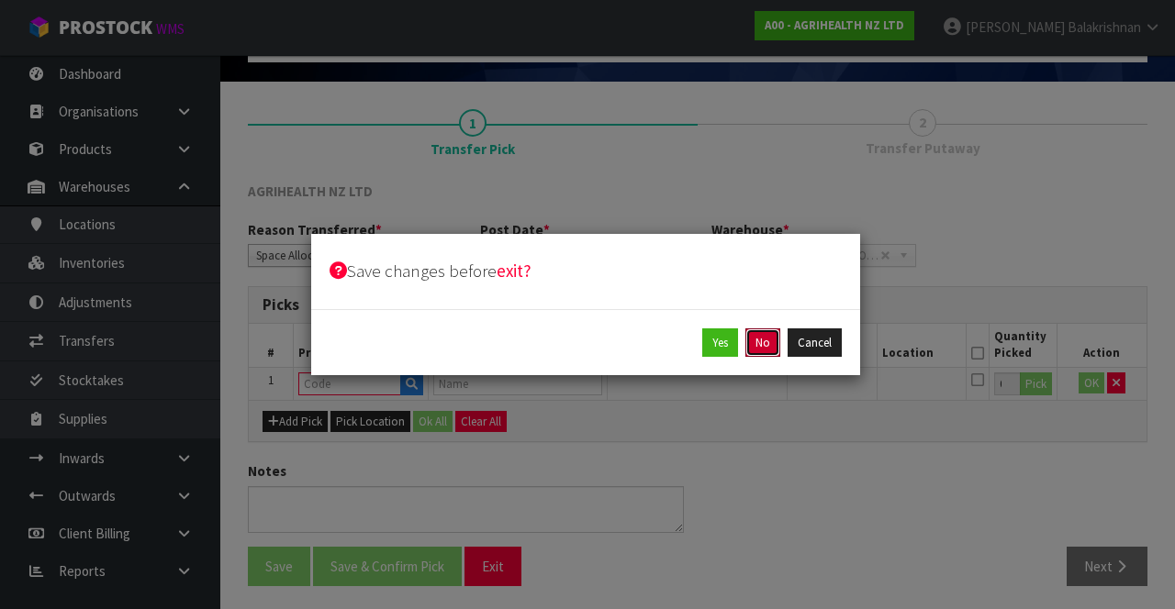
click at [778, 349] on button "No" at bounding box center [762, 343] width 35 height 29
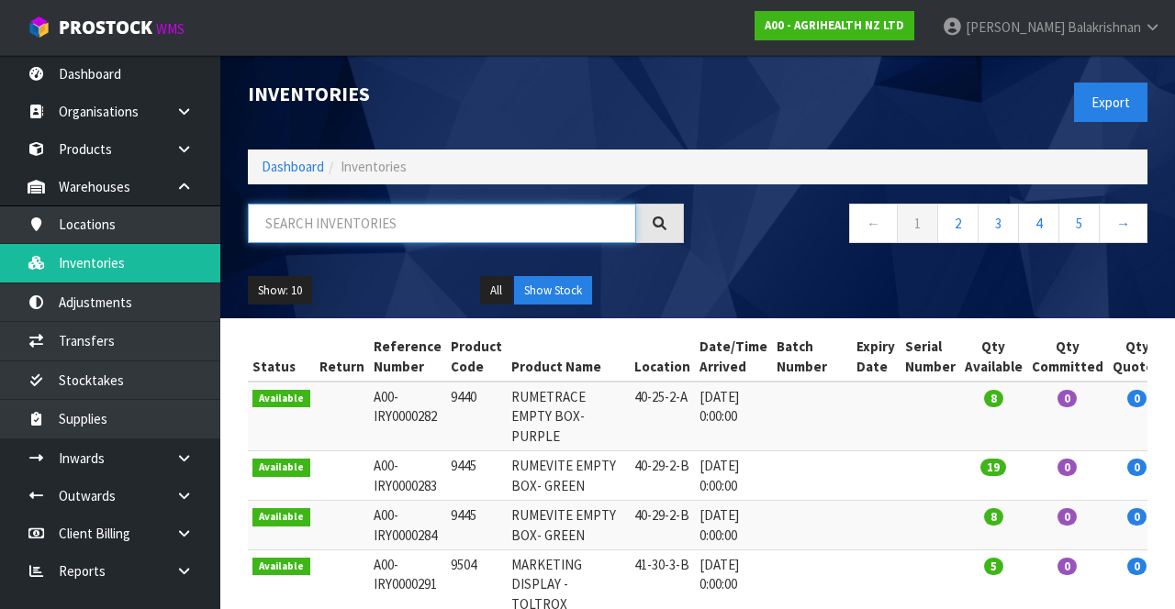
click at [303, 226] on input "text" at bounding box center [442, 223] width 388 height 39
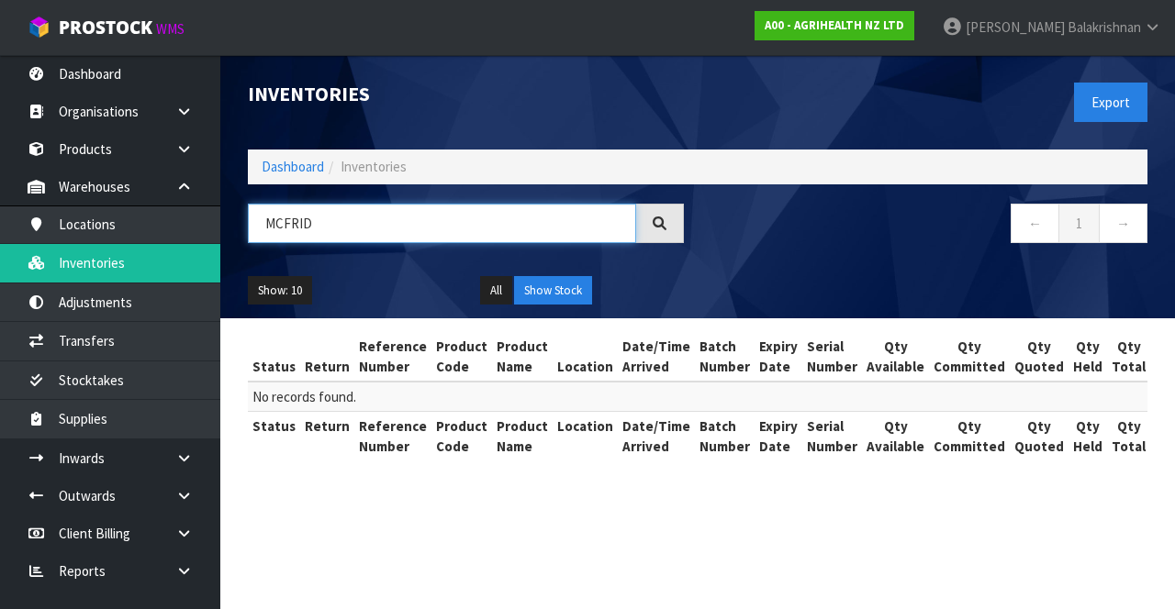
type input "MCFRID"
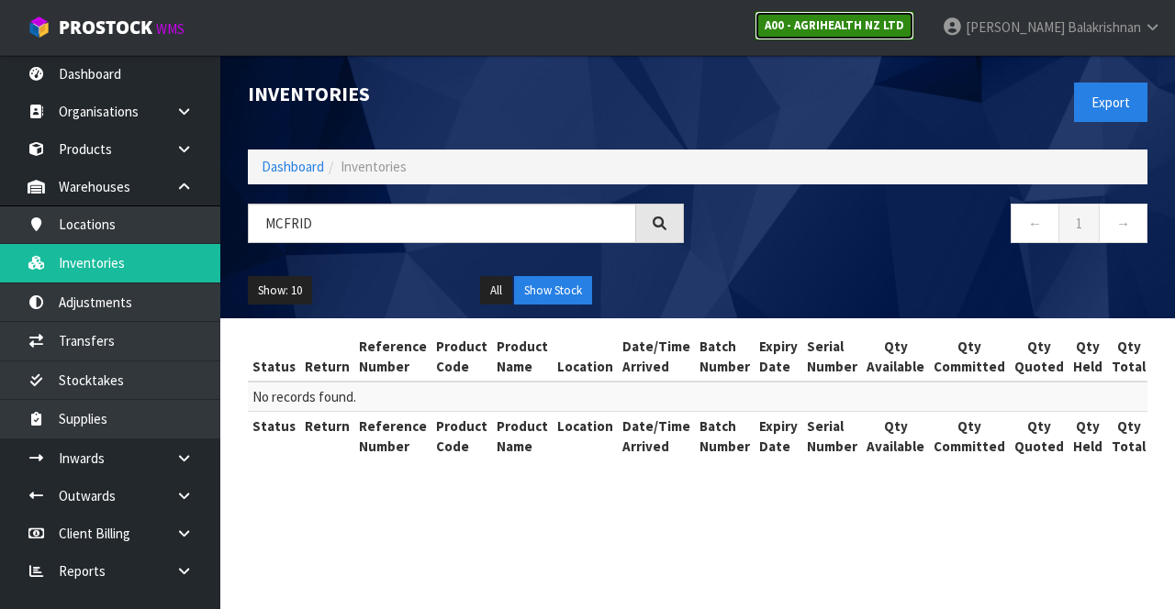
click at [914, 36] on link "A00 - AGRIHEALTH NZ LTD" at bounding box center [834, 25] width 160 height 29
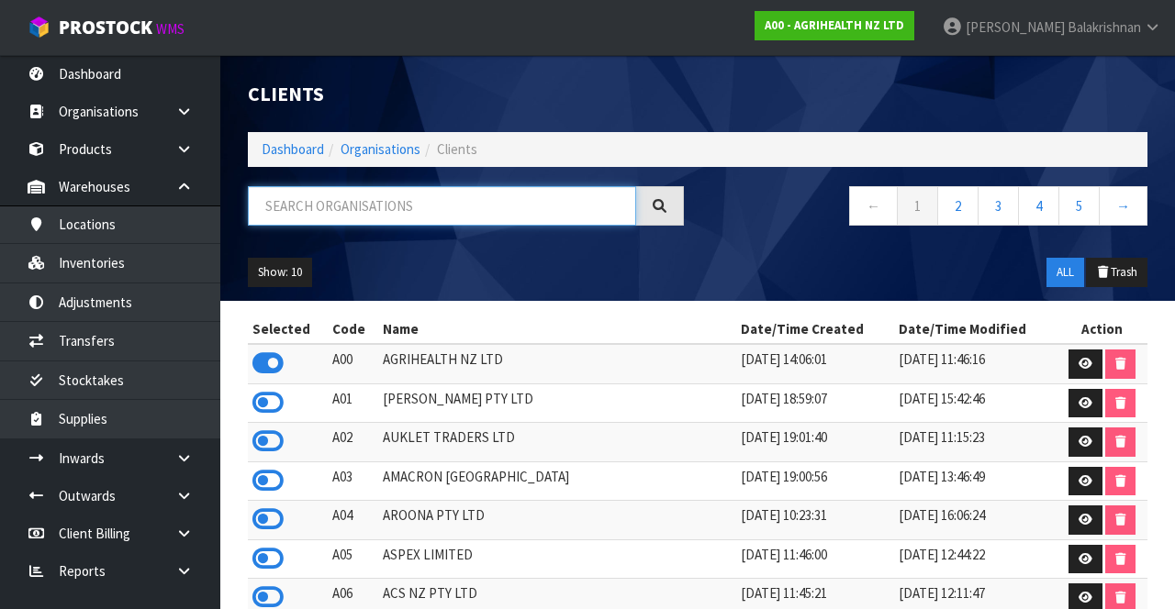
click at [475, 202] on input "text" at bounding box center [442, 205] width 388 height 39
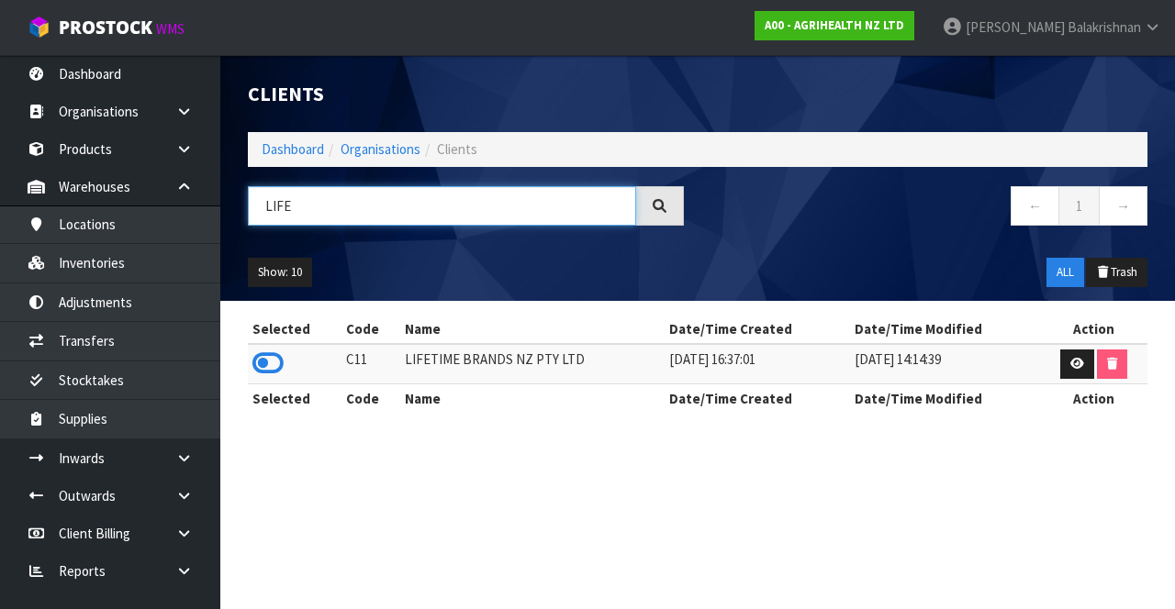
type input "LIFE"
click at [253, 373] on icon at bounding box center [267, 364] width 31 height 28
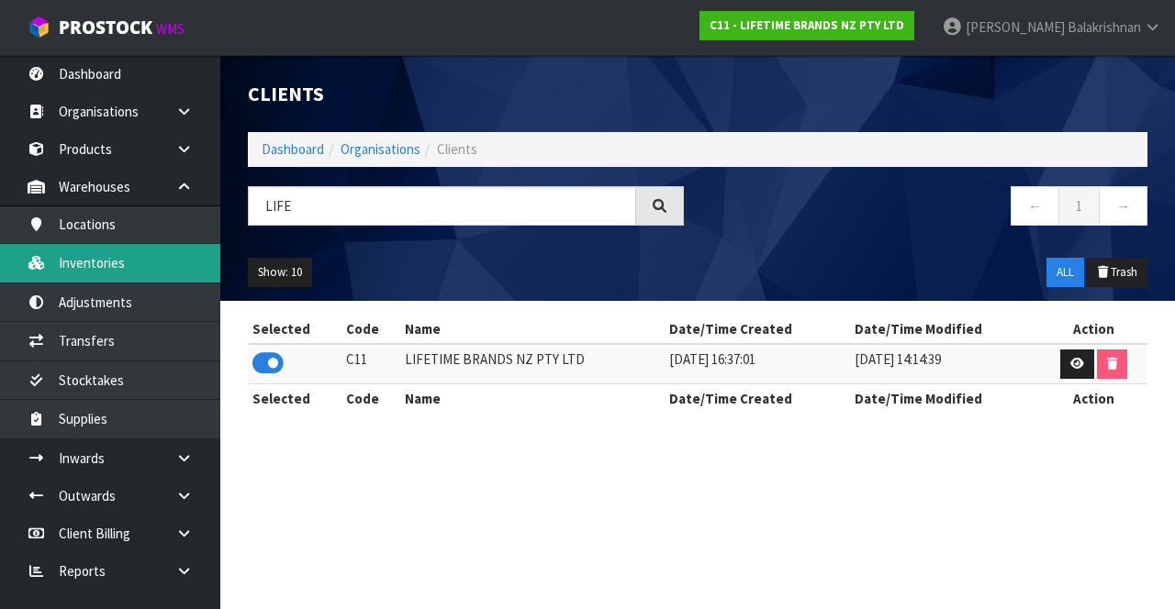
click at [68, 275] on link "Inventories" at bounding box center [110, 263] width 220 height 38
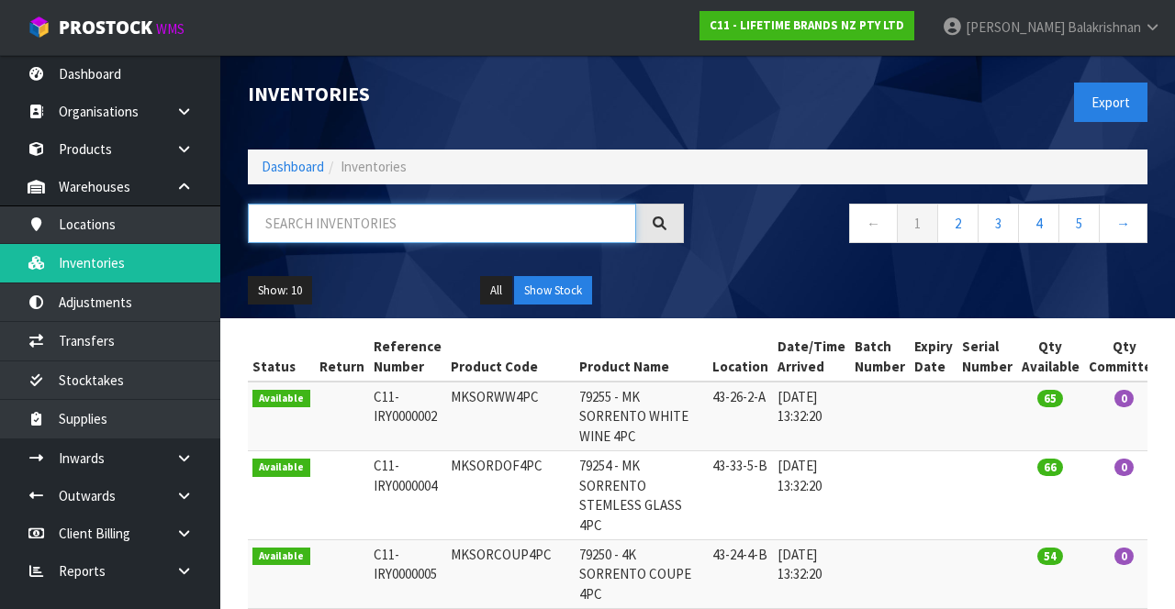
click at [284, 231] on input "text" at bounding box center [442, 223] width 388 height 39
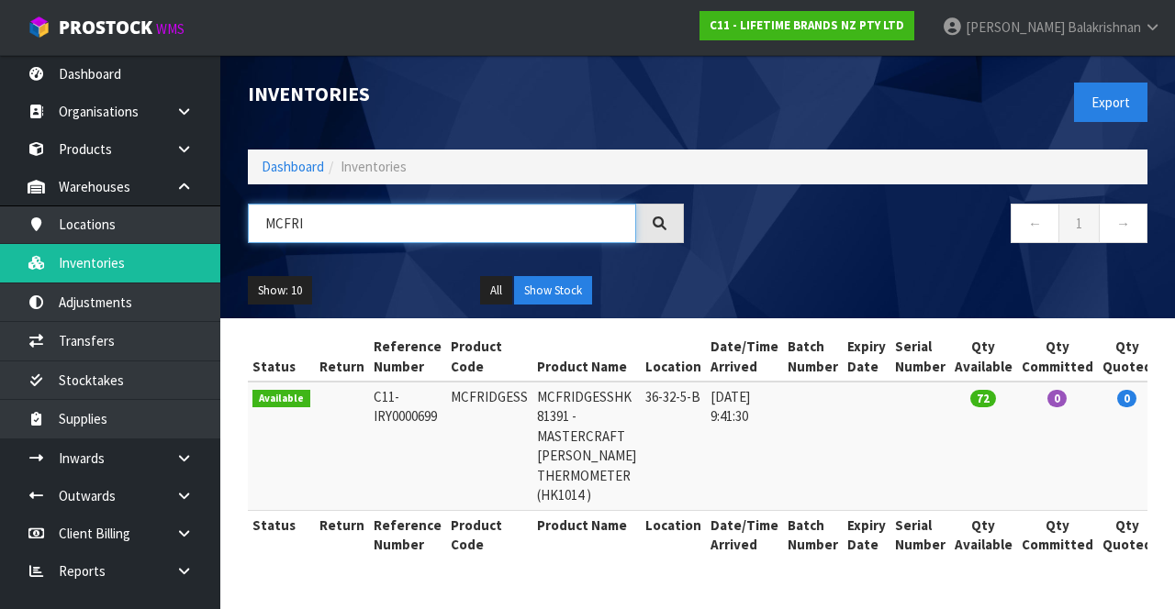
click at [336, 228] on input "MCFRI" at bounding box center [442, 223] width 388 height 39
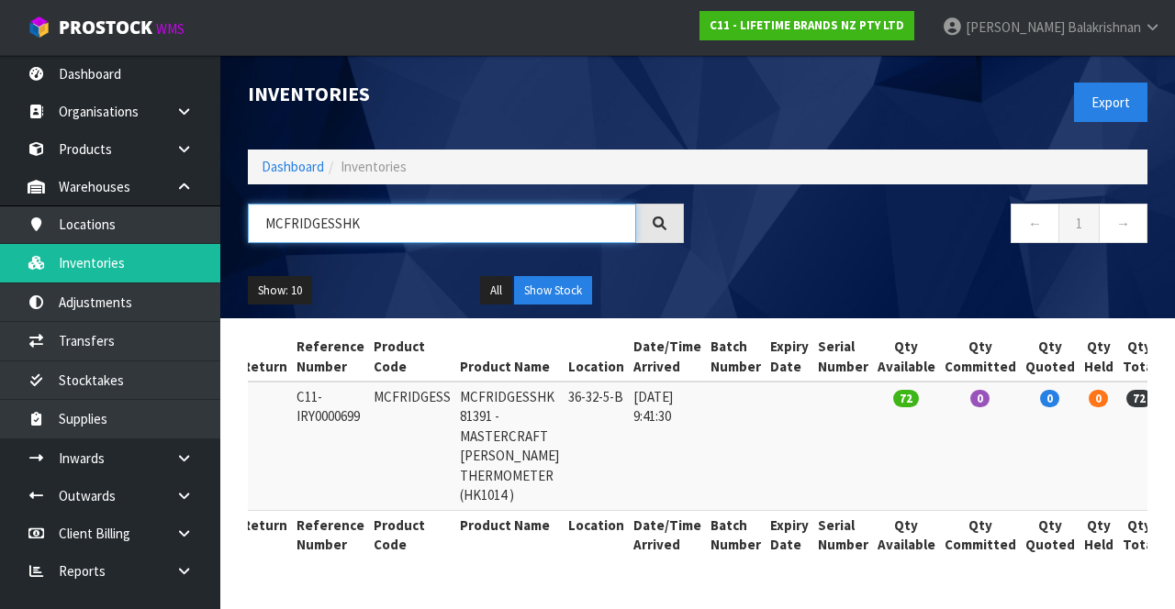
scroll to position [0, 97]
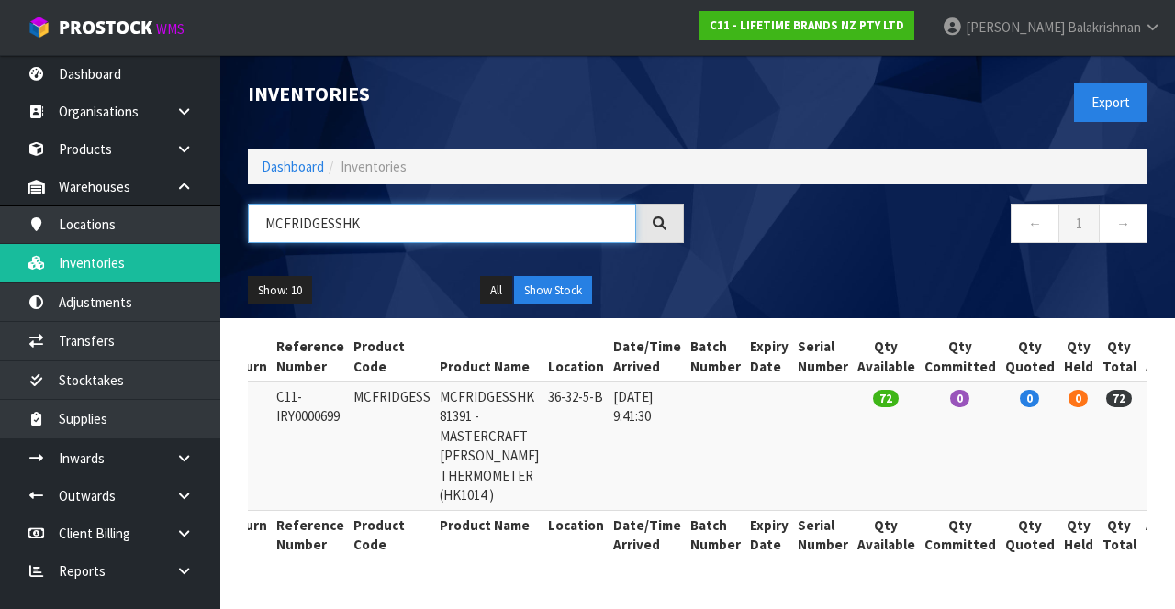
type input "MCFRIDGESSHK"
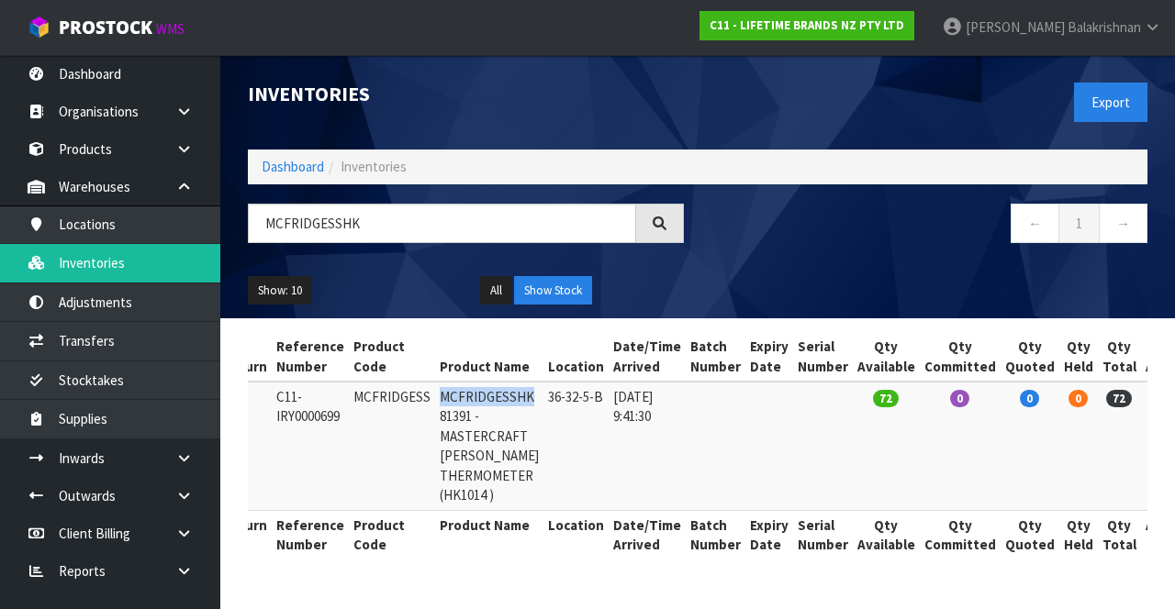
click at [805, 501] on td at bounding box center [823, 446] width 60 height 128
copy td "MCFRIDGESS"
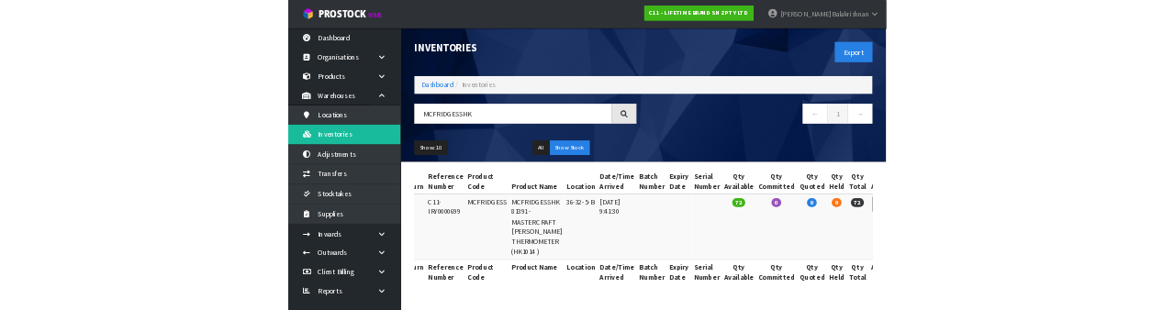
scroll to position [0, 0]
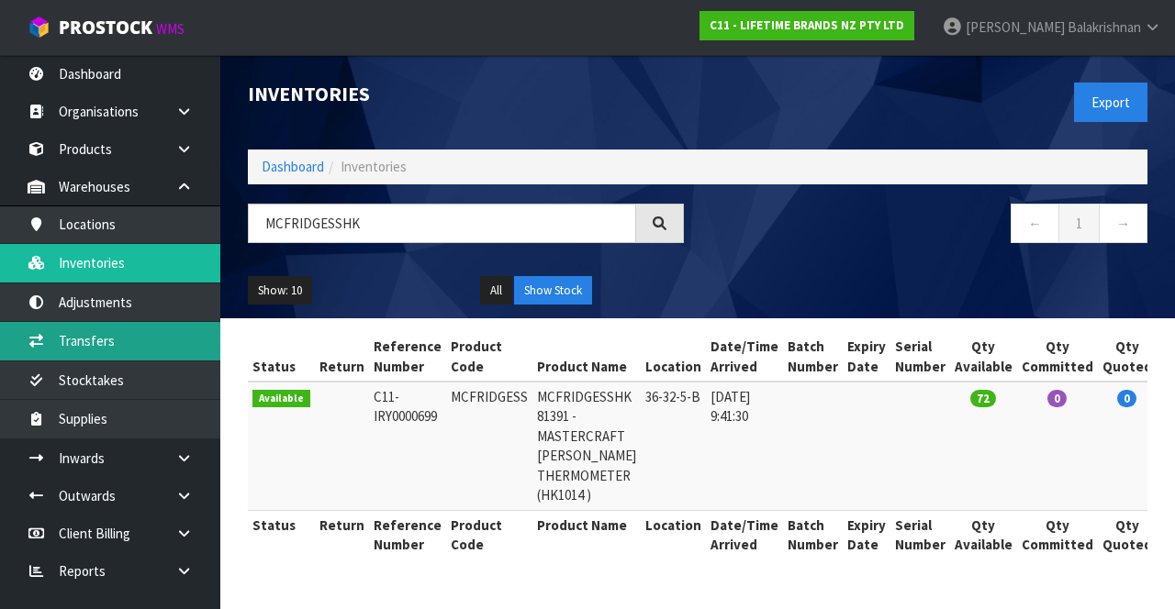
click at [75, 334] on link "Transfers" at bounding box center [110, 341] width 220 height 38
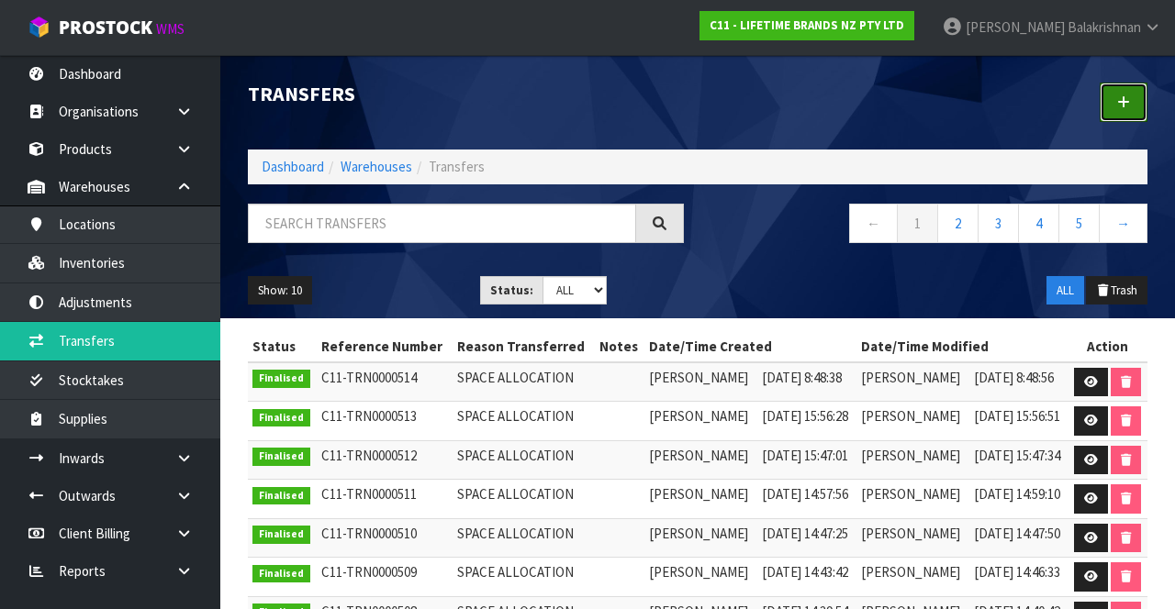
click at [1128, 103] on icon at bounding box center [1123, 102] width 13 height 14
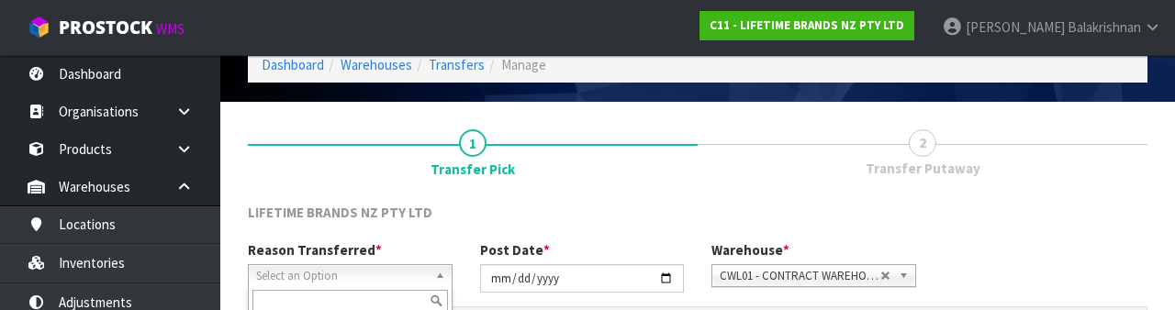
scroll to position [219, 0]
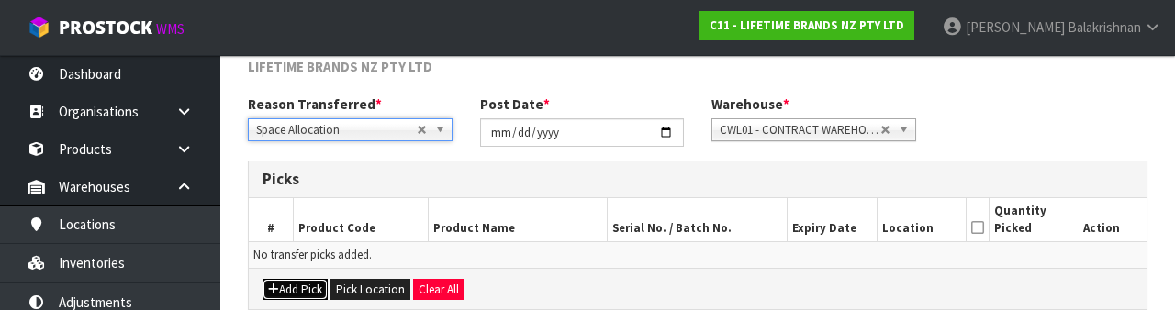
click at [275, 287] on icon "button" at bounding box center [273, 290] width 11 height 12
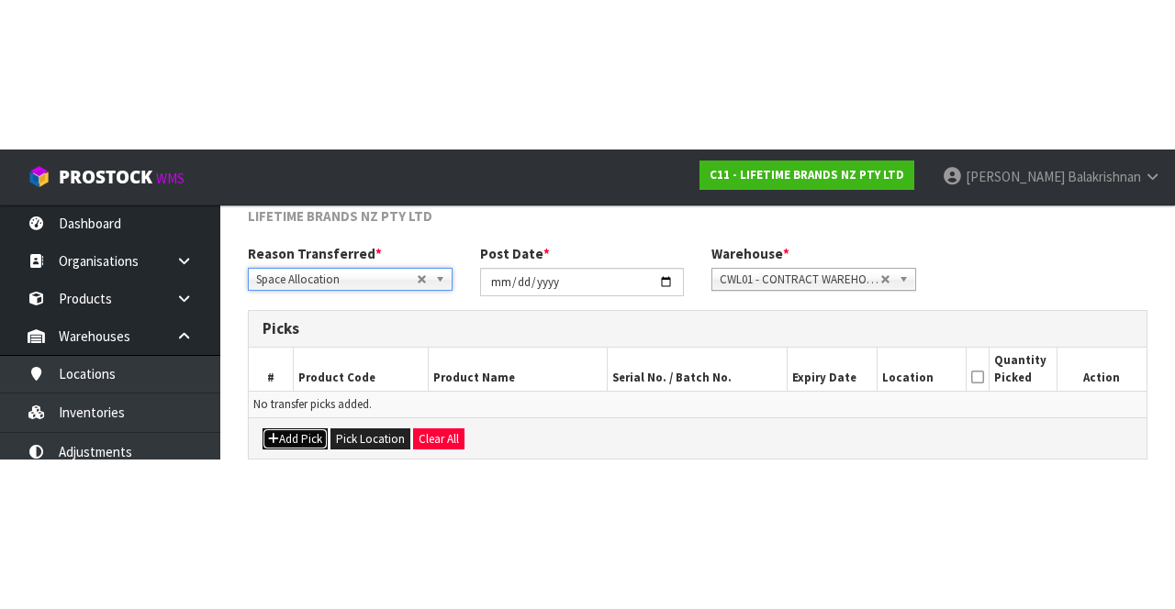
scroll to position [105, 0]
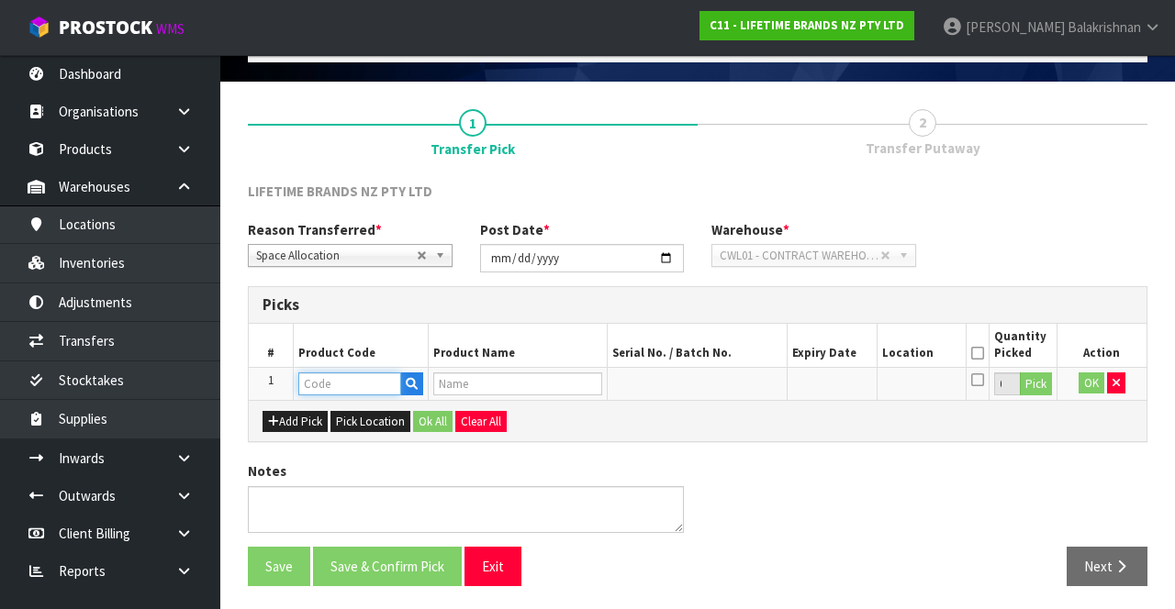
click at [338, 385] on input "text" at bounding box center [349, 384] width 103 height 23
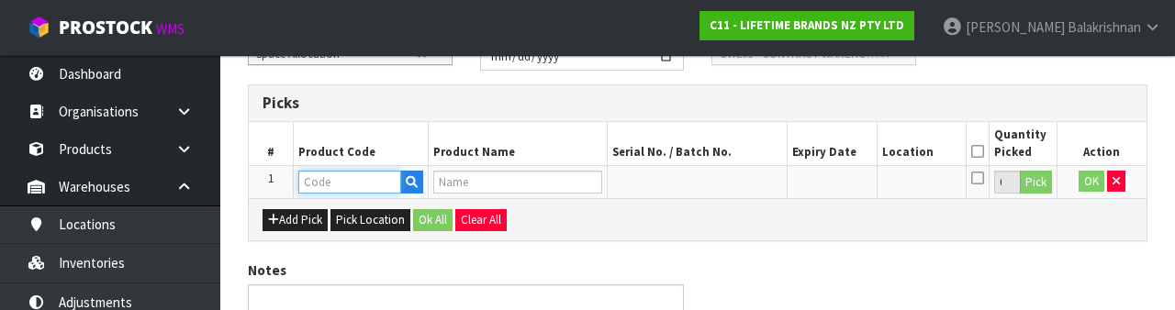
scroll to position [321, 0]
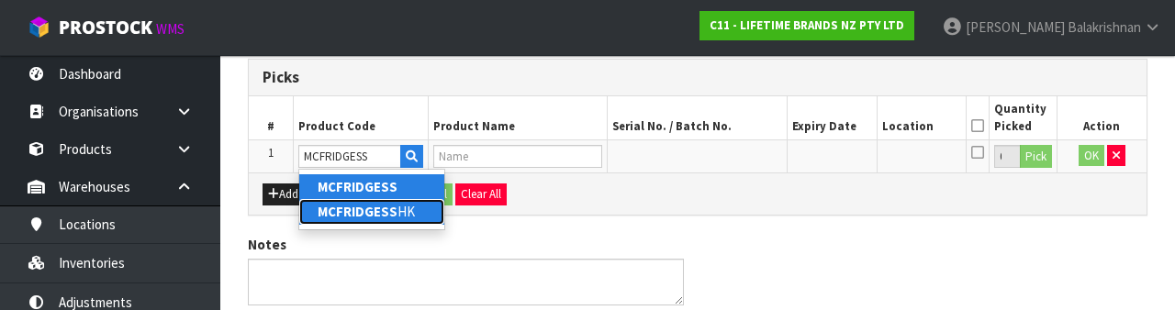
click at [328, 216] on strong "MCFRIDGESS" at bounding box center [358, 211] width 80 height 17
type input "MCFRIDGESSHK"
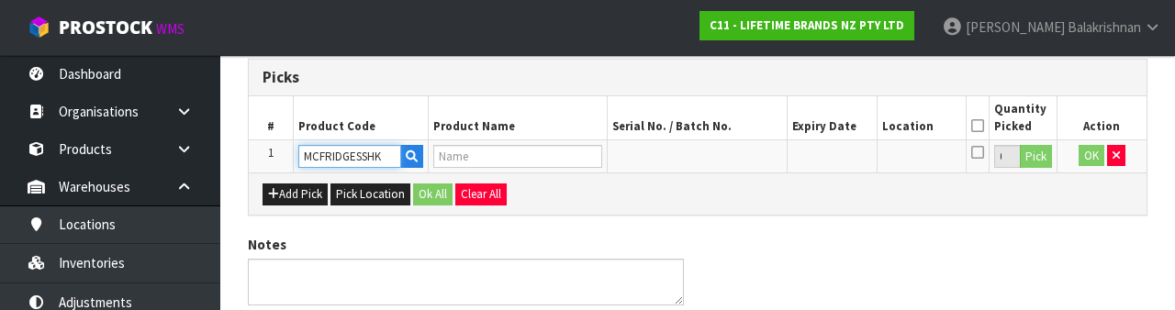
type input "MASTERCRAFT FRIDGE FREEZER THERMOMETER"
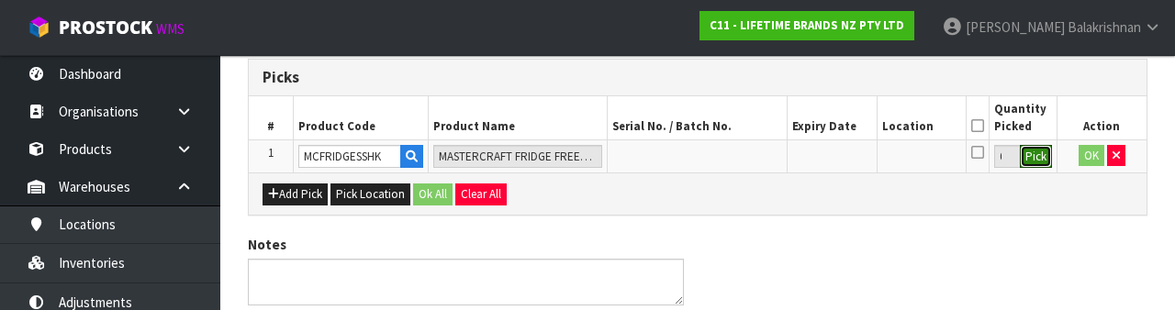
click at [1046, 165] on button "Pick" at bounding box center [1036, 157] width 32 height 24
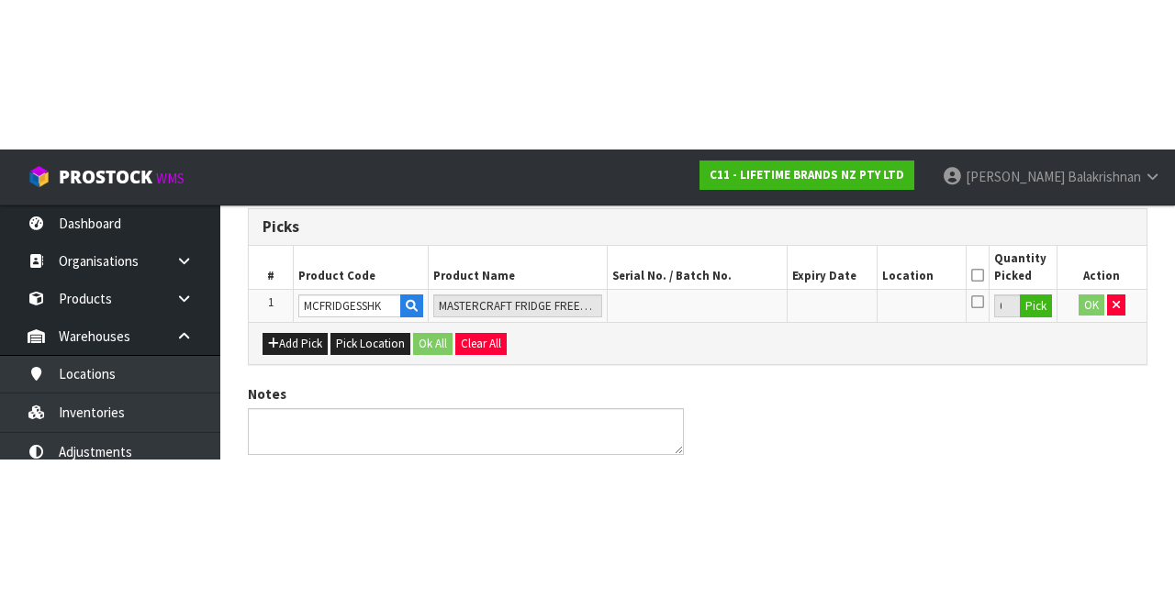
scroll to position [105, 0]
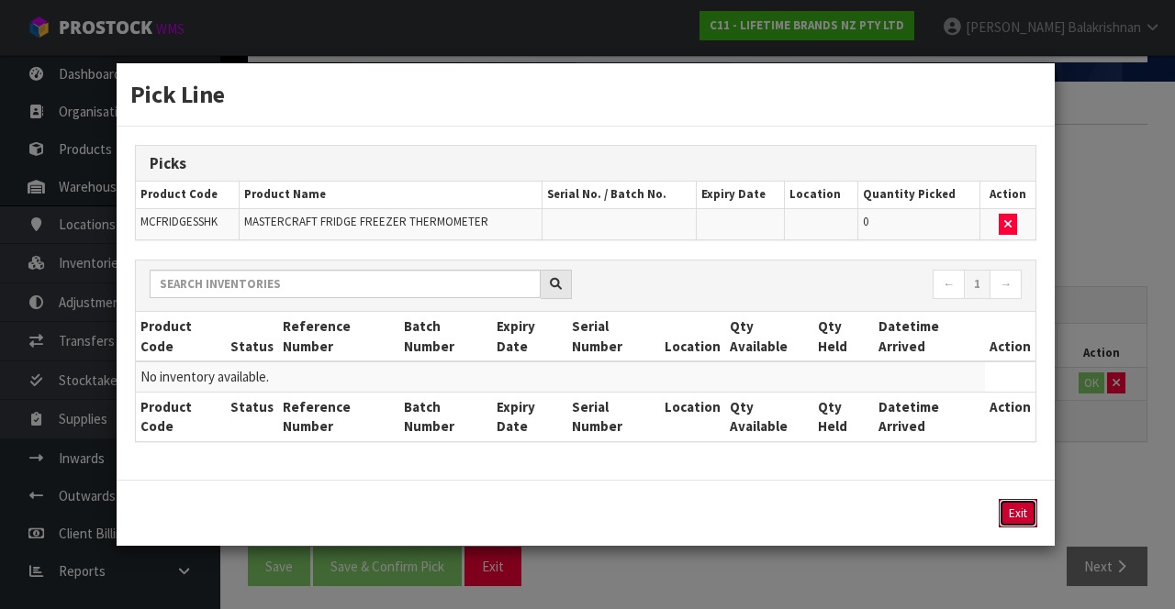
click at [1015, 519] on button "Exit" at bounding box center [1017, 513] width 39 height 28
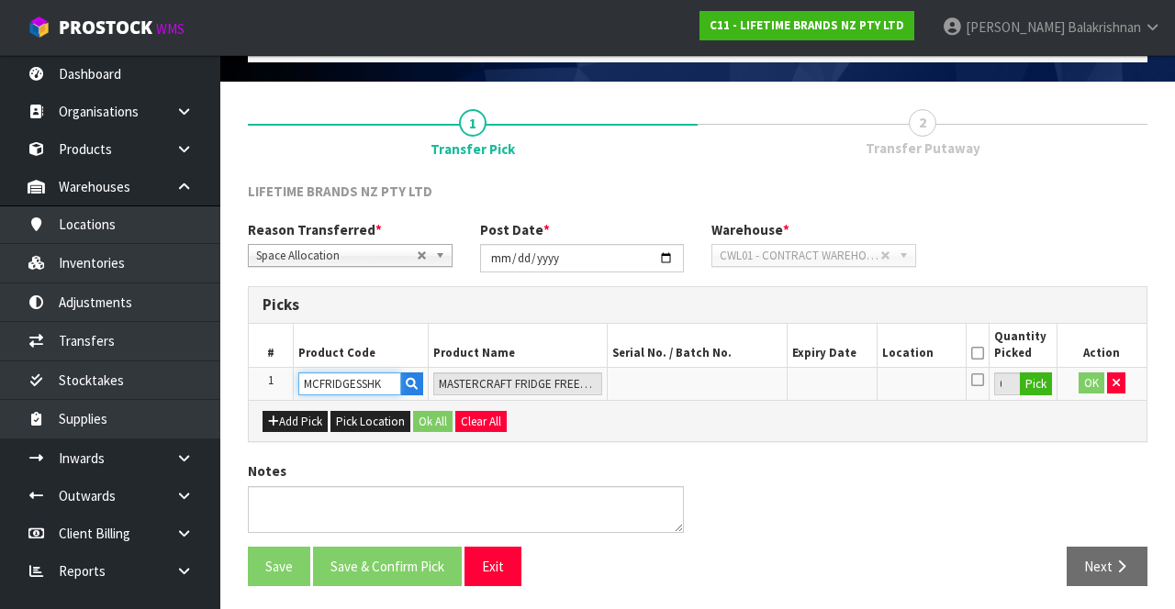
click at [395, 380] on input "MCFRIDGESSHK" at bounding box center [349, 384] width 103 height 23
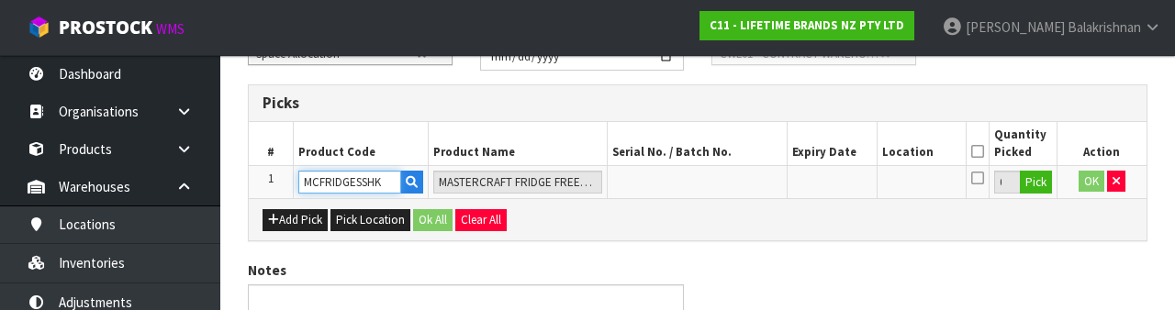
scroll to position [321, 0]
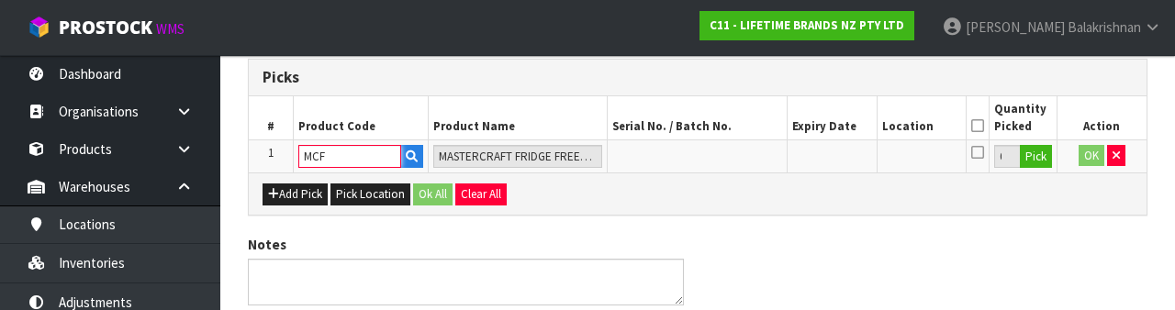
type input "MC"
paste input "MCFRIDGESS"
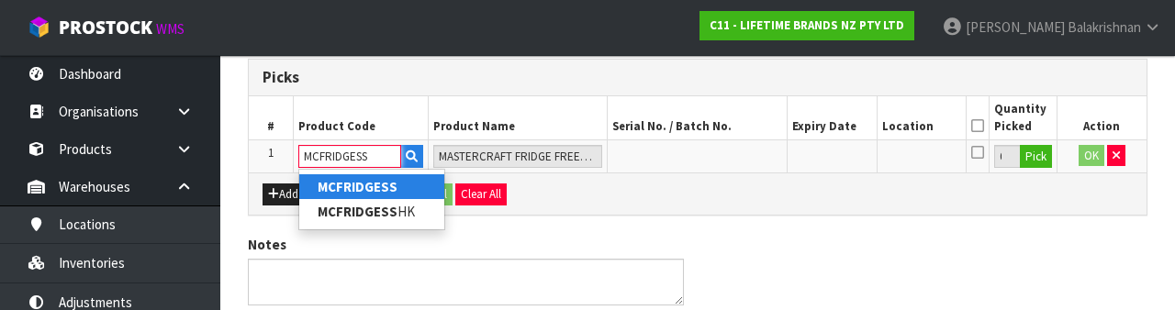
type input "MCFRIDGESS"
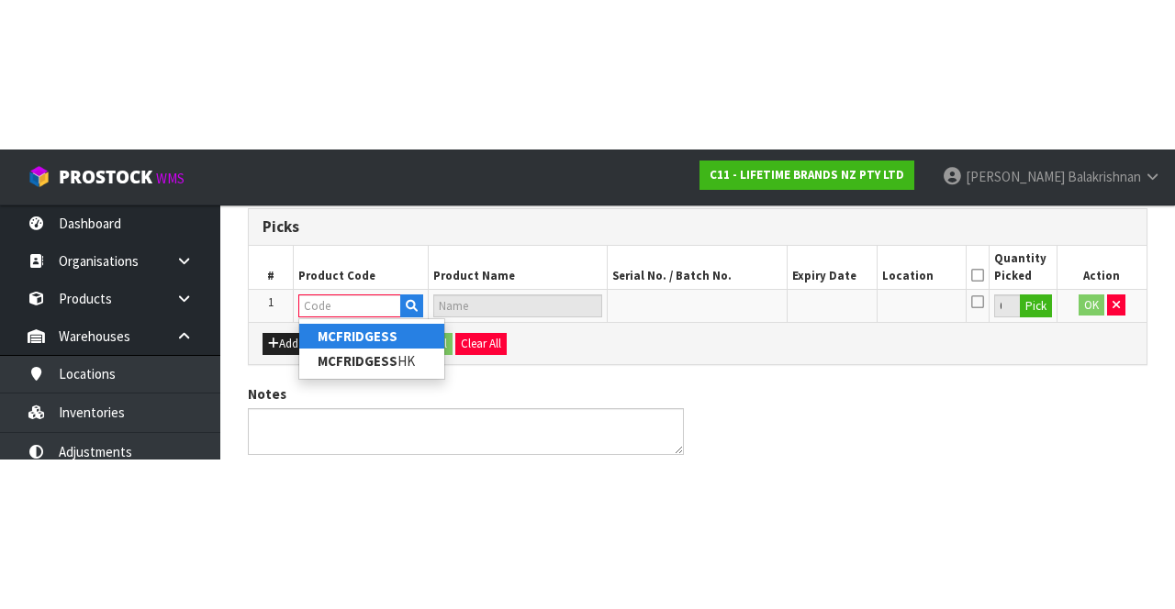
scroll to position [105, 0]
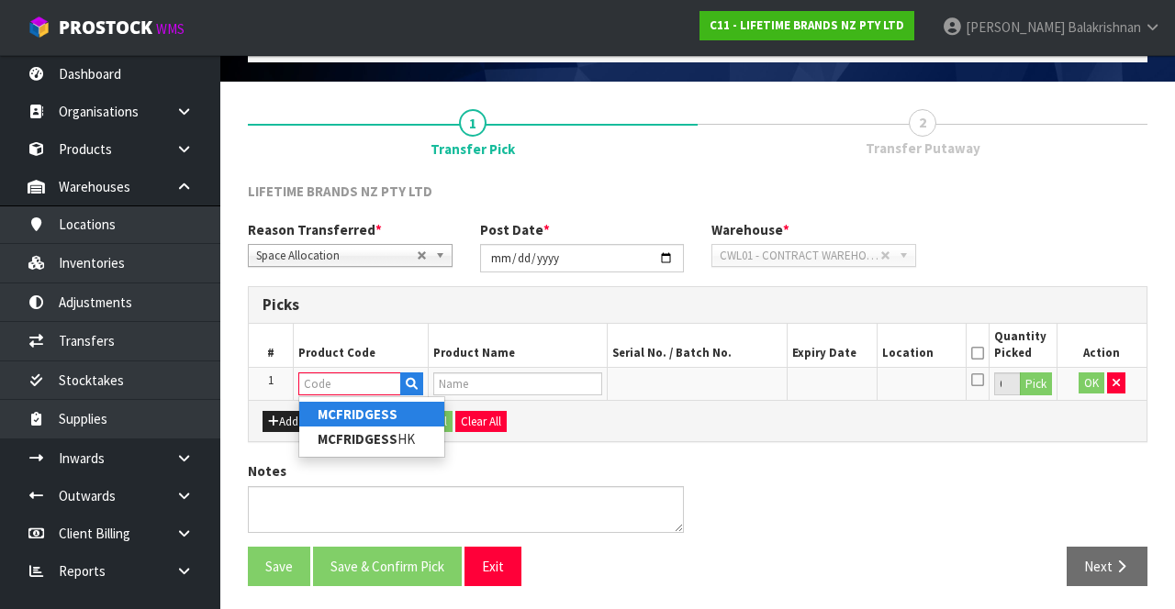
click at [340, 411] on strong "MCFRIDGESS" at bounding box center [358, 414] width 80 height 17
type input "MCFRIDGESS"
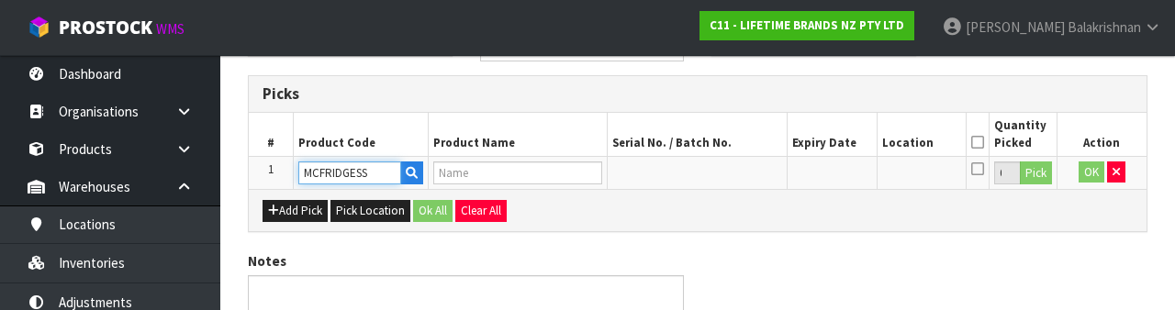
type input "MCFRIDGESSHK 81391 - MASTERCRAFT [PERSON_NAME] THERMOMETER (HK1014 )"
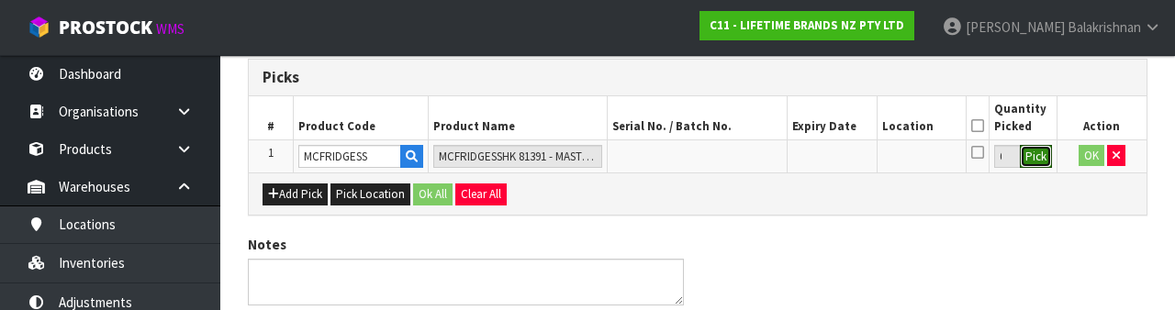
click at [1036, 158] on button "Pick" at bounding box center [1036, 157] width 32 height 24
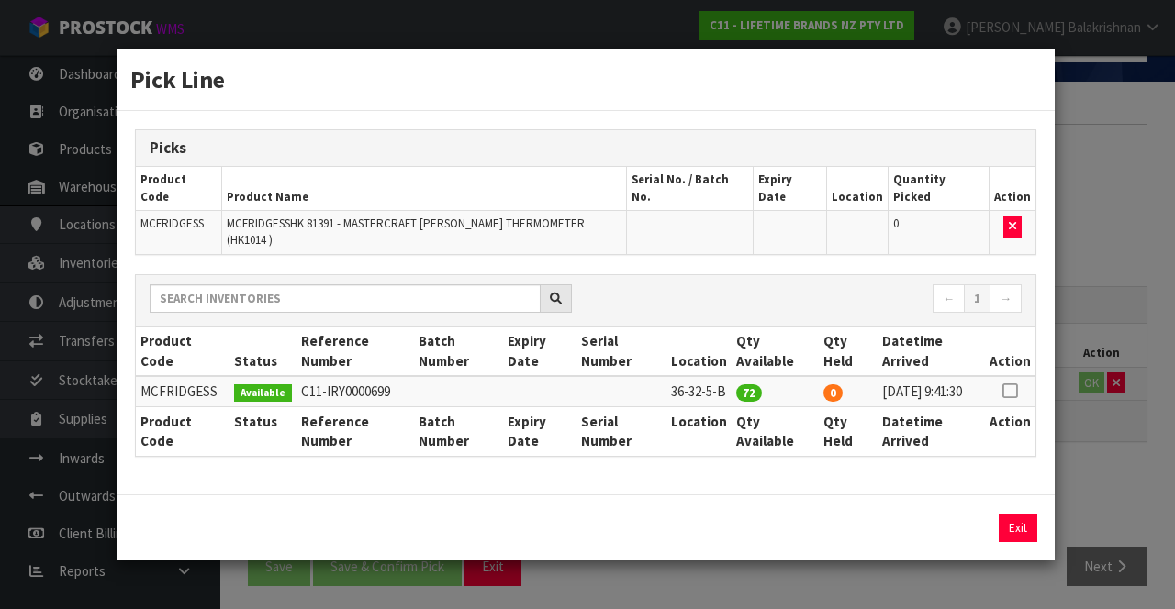
click at [1017, 391] on icon at bounding box center [1009, 391] width 15 height 1
click at [944, 518] on button "Assign Pick" at bounding box center [955, 528] width 75 height 28
type input "72"
click at [1015, 519] on button "Exit" at bounding box center [1017, 528] width 39 height 28
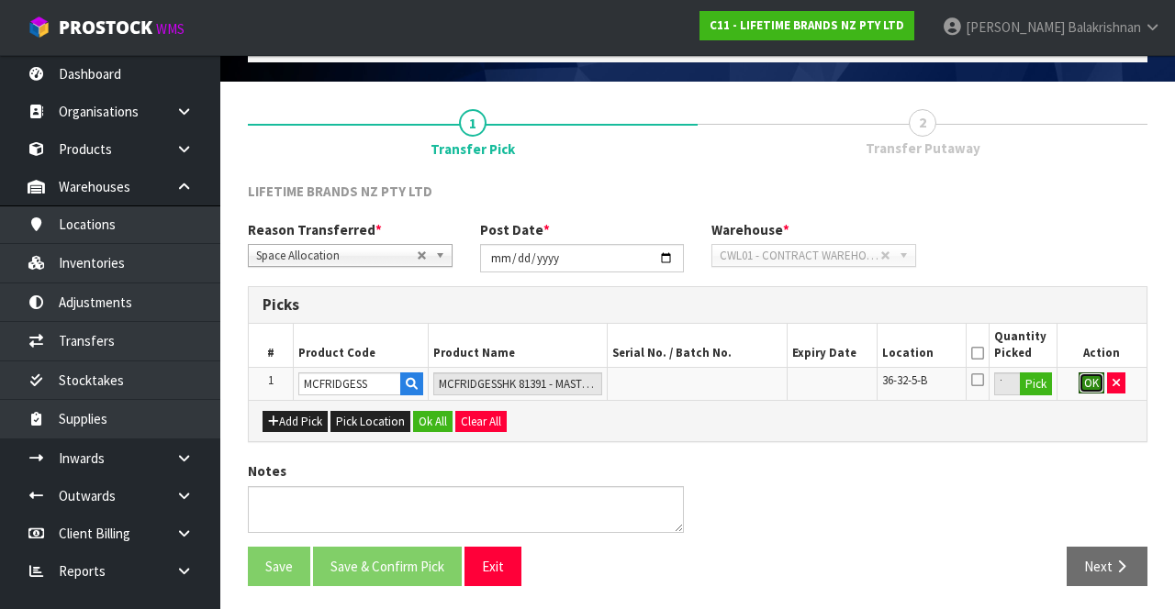
click at [1092, 382] on button "OK" at bounding box center [1091, 384] width 26 height 22
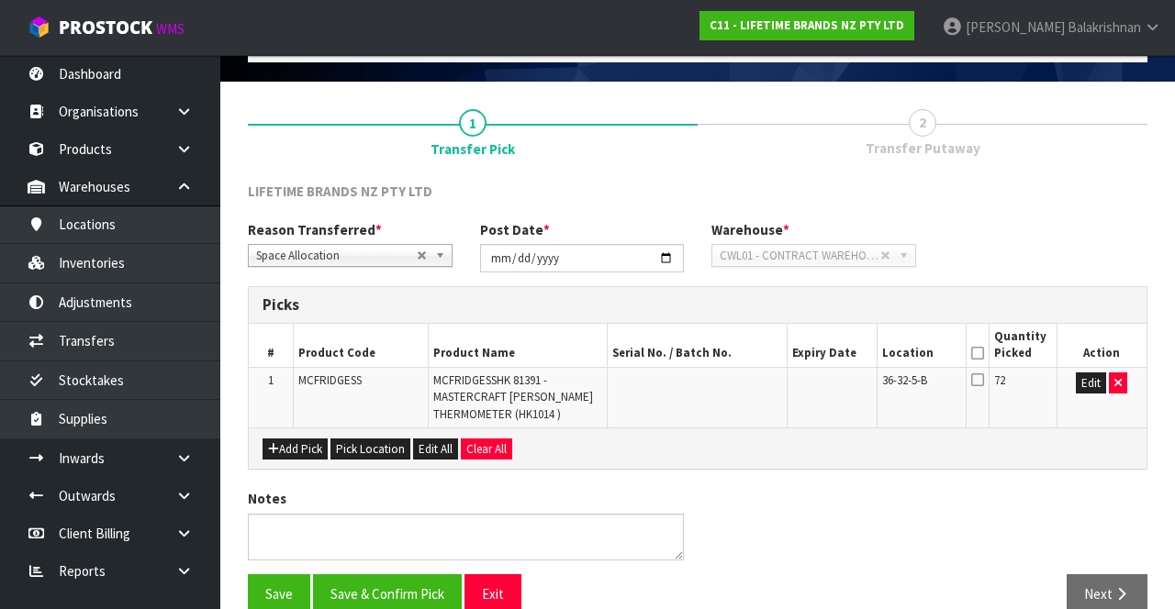
click at [983, 353] on icon at bounding box center [977, 353] width 13 height 1
click at [388, 592] on button "Save & Confirm Pick" at bounding box center [387, 593] width 149 height 39
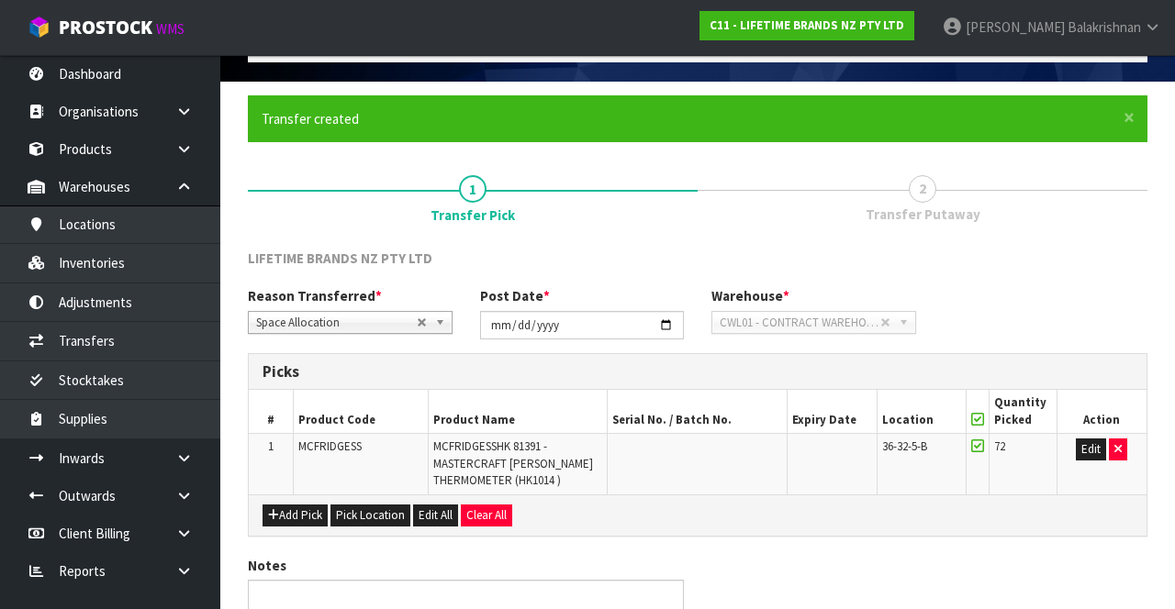
scroll to position [0, 0]
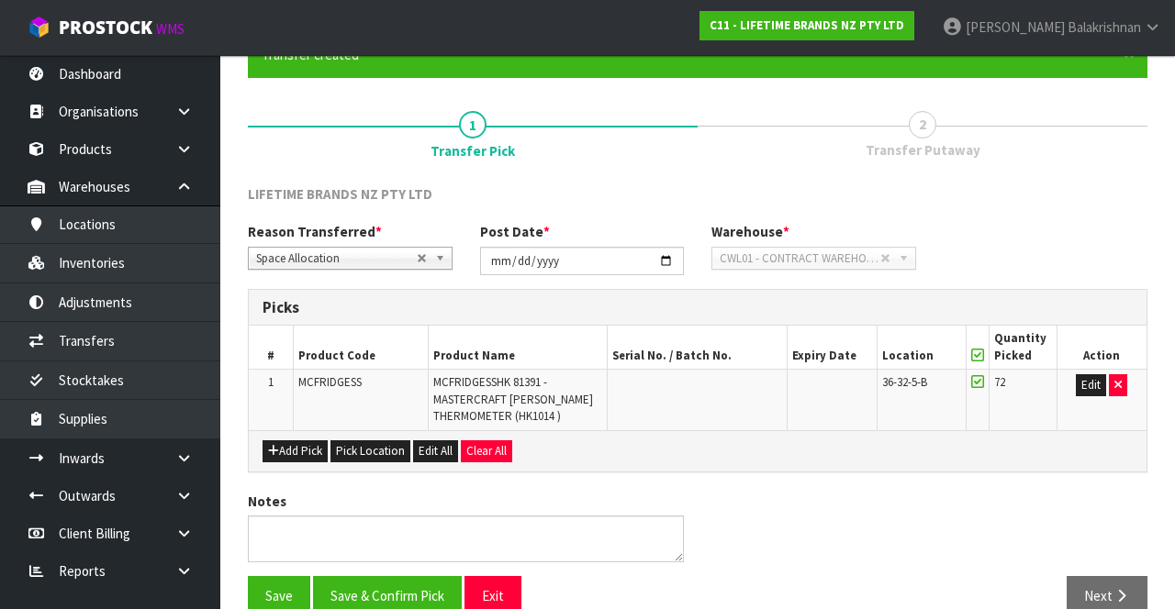
scroll to position [159, 0]
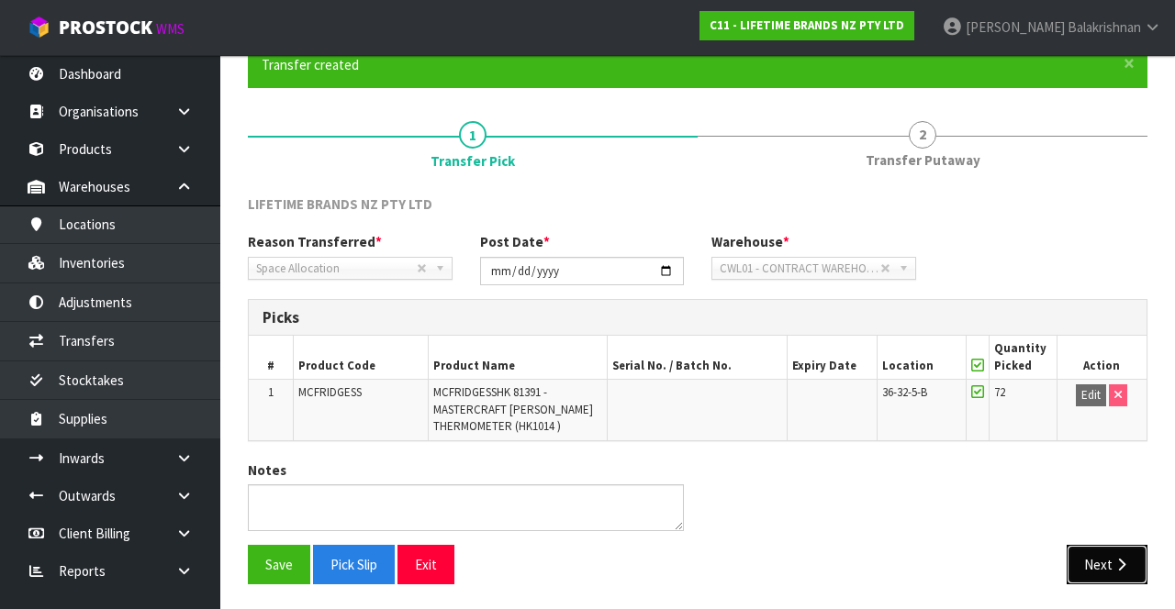
click at [1113, 570] on button "Next" at bounding box center [1106, 564] width 81 height 39
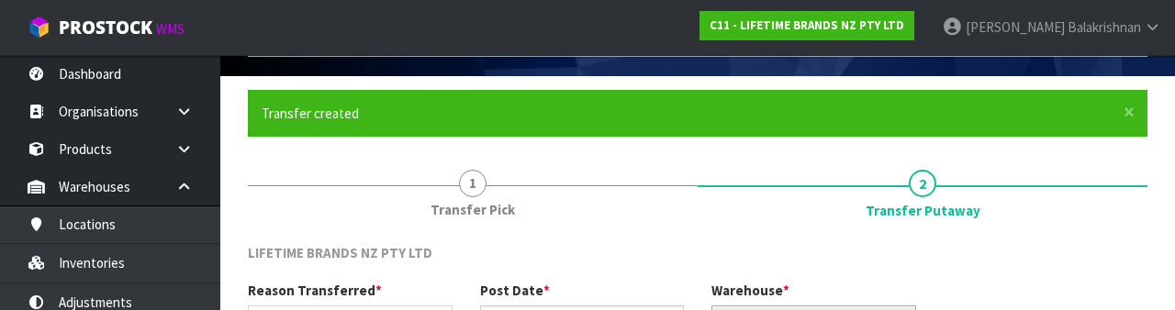
scroll to position [286, 0]
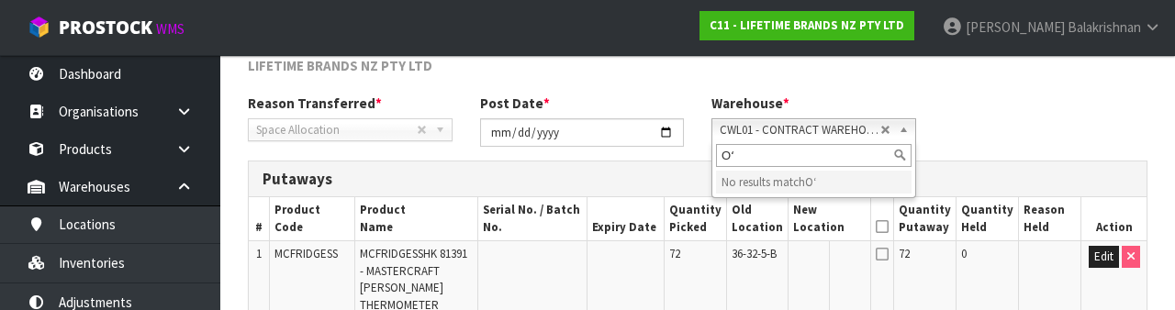
type input "Oʻ"
click at [1065, 114] on div "Reason Transferred * Space Allocation Damage Expired Stock Repair QA Space Allo…" at bounding box center [697, 127] width 927 height 66
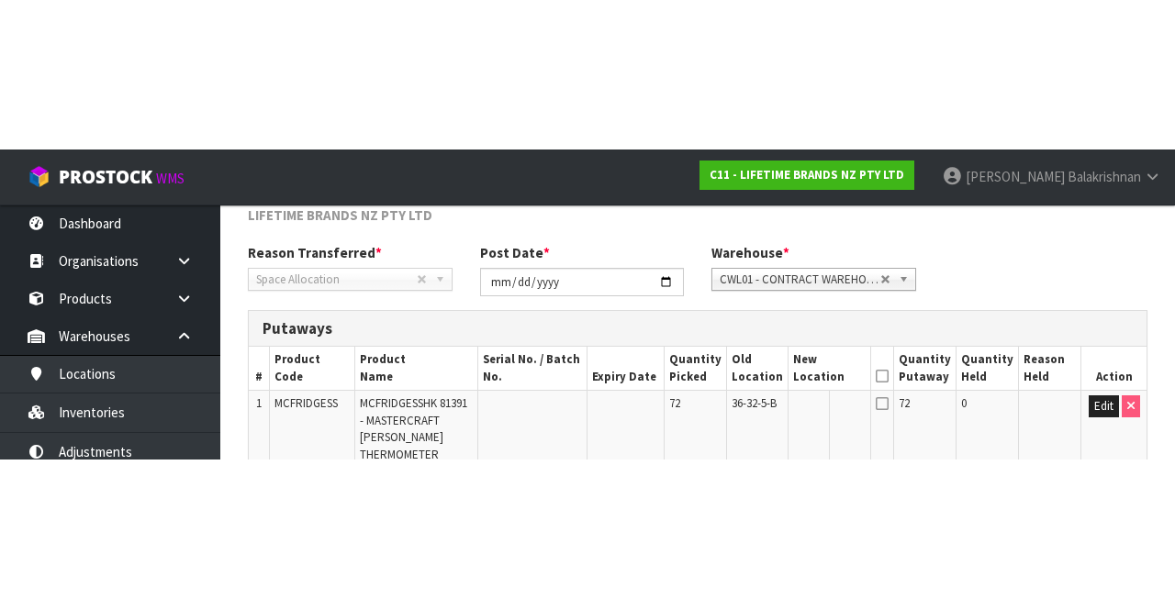
scroll to position [233, 0]
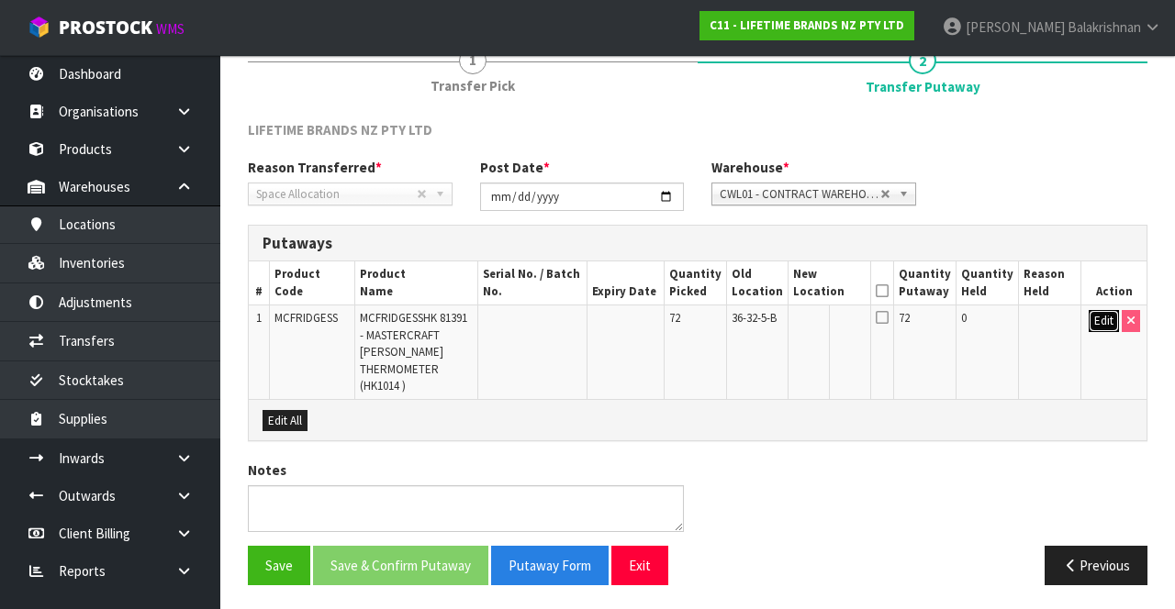
click at [1112, 323] on button "Edit" at bounding box center [1103, 321] width 30 height 22
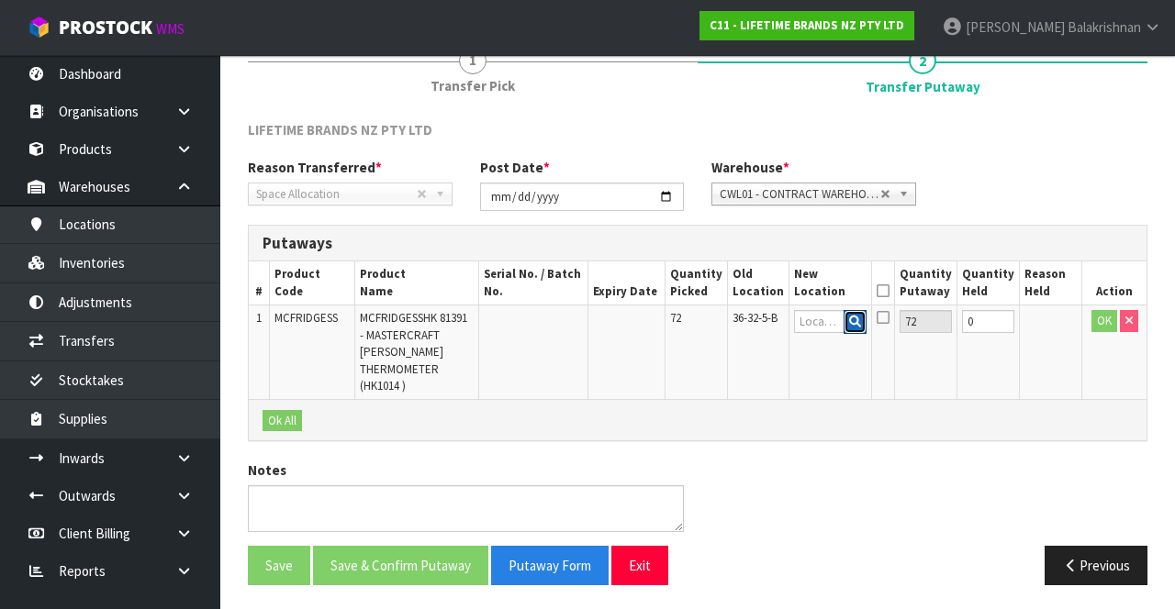
click at [855, 316] on button "button" at bounding box center [854, 322] width 23 height 24
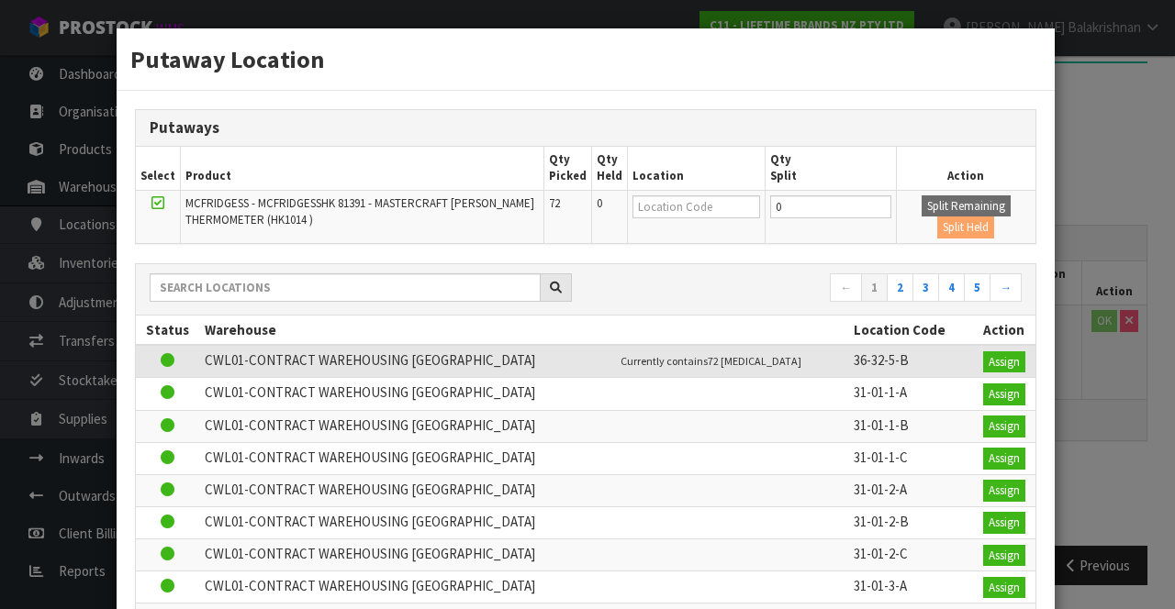
click at [1110, 425] on div "Putaway Location Putaways Select Product Qty Picked Qty Held Location Qty Split…" at bounding box center [587, 304] width 1175 height 609
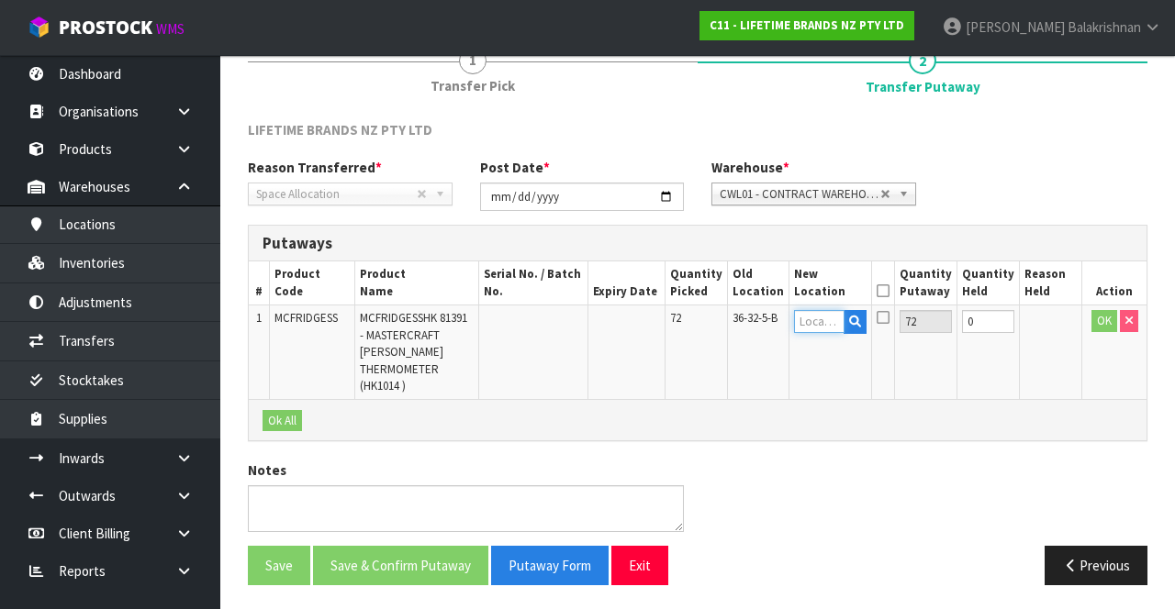
click at [824, 319] on input "text" at bounding box center [819, 321] width 50 height 23
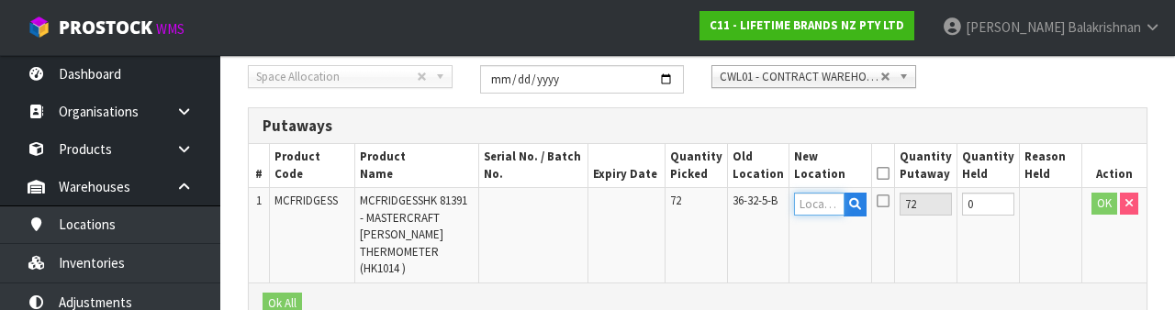
scroll to position [387, 0]
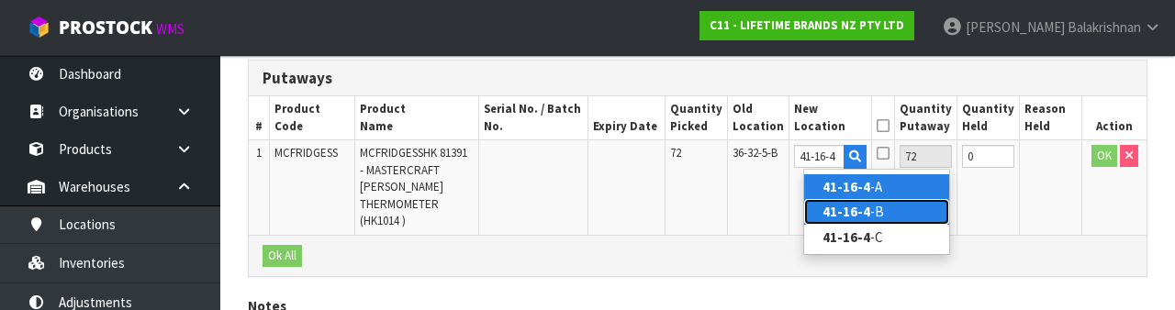
click at [890, 205] on link "41-16-4 -B" at bounding box center [876, 211] width 145 height 25
type input "41-16-4-B"
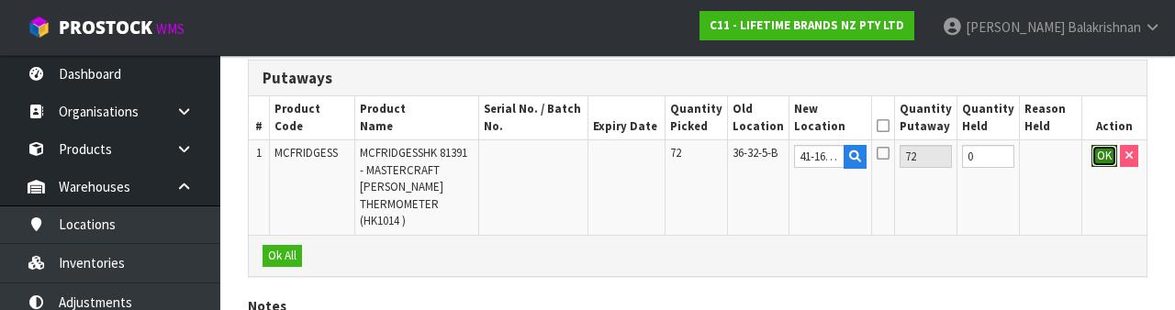
click at [1092, 156] on button "OK" at bounding box center [1104, 156] width 26 height 22
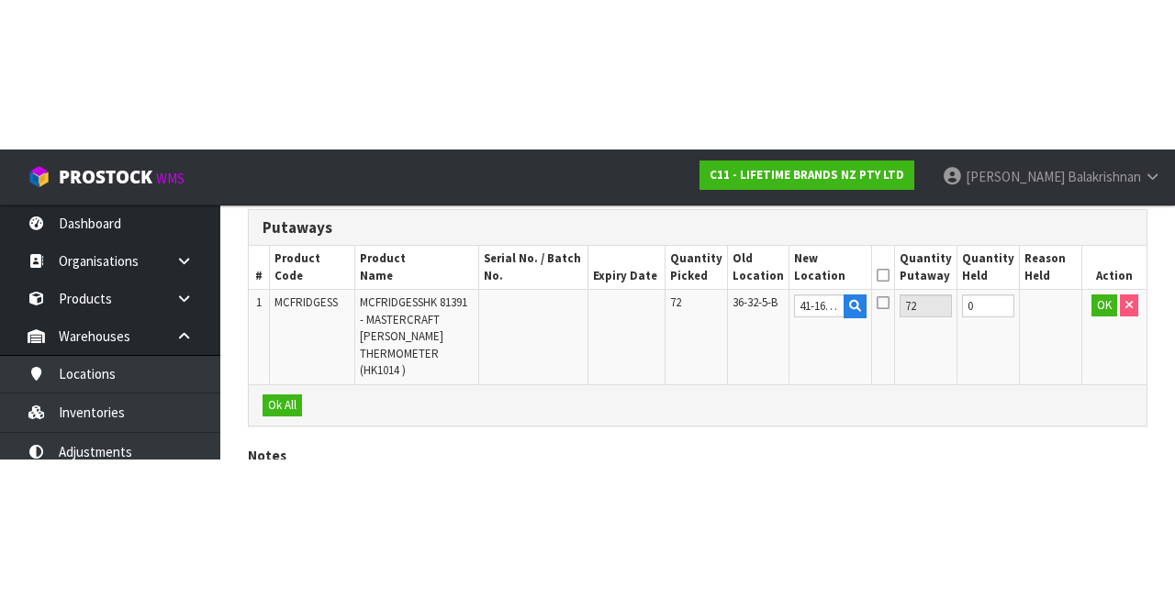
scroll to position [233, 0]
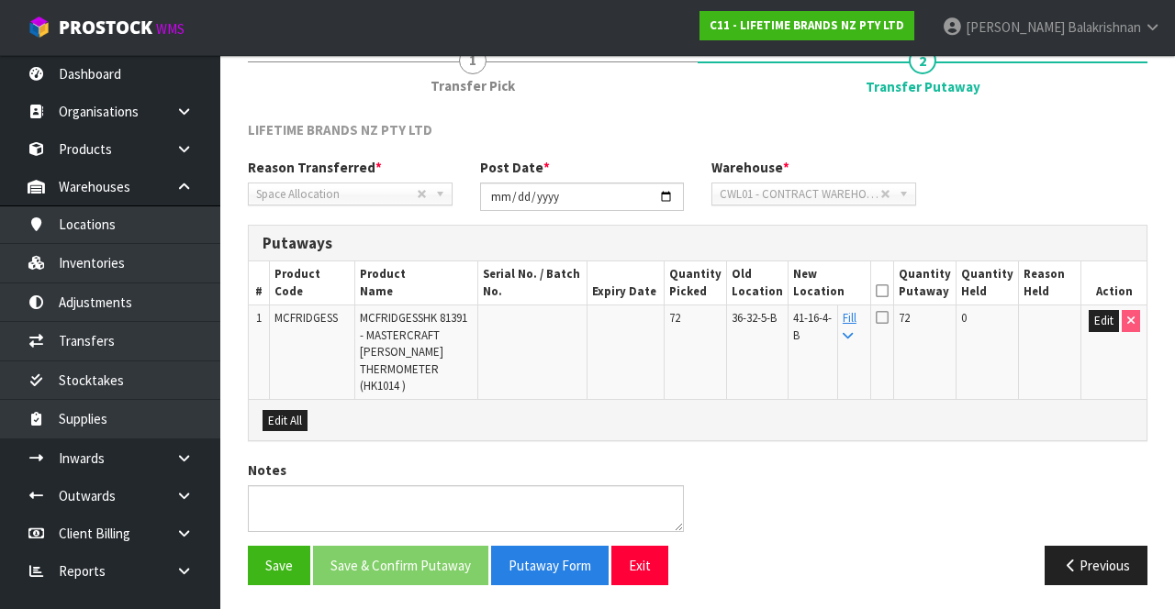
click at [888, 292] on icon at bounding box center [881, 291] width 13 height 1
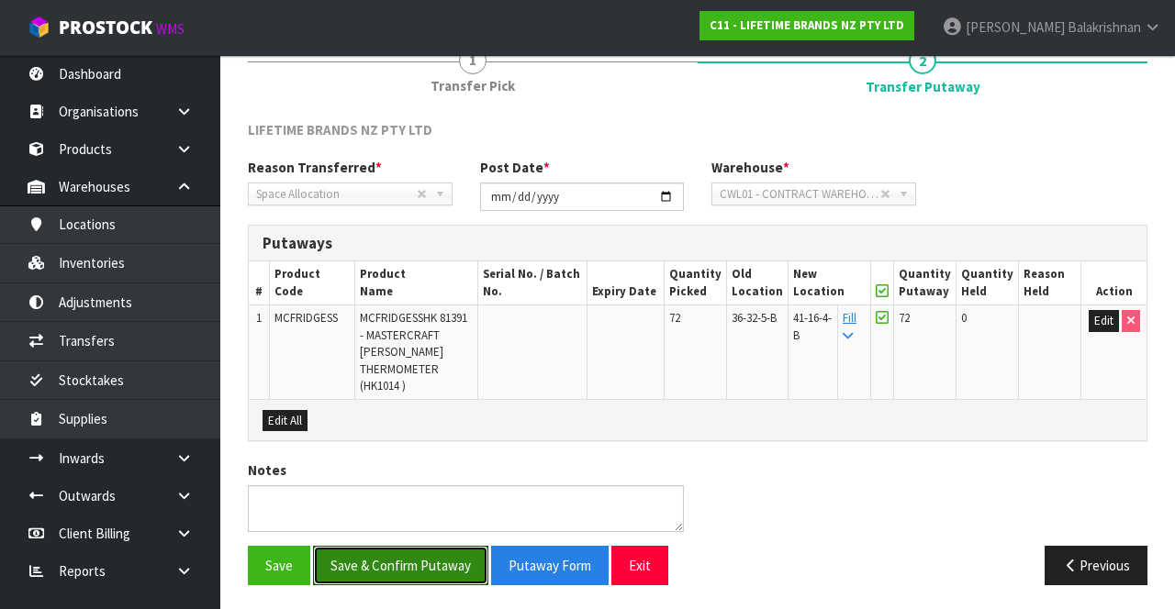
click at [395, 546] on button "Save & Confirm Putaway" at bounding box center [400, 565] width 175 height 39
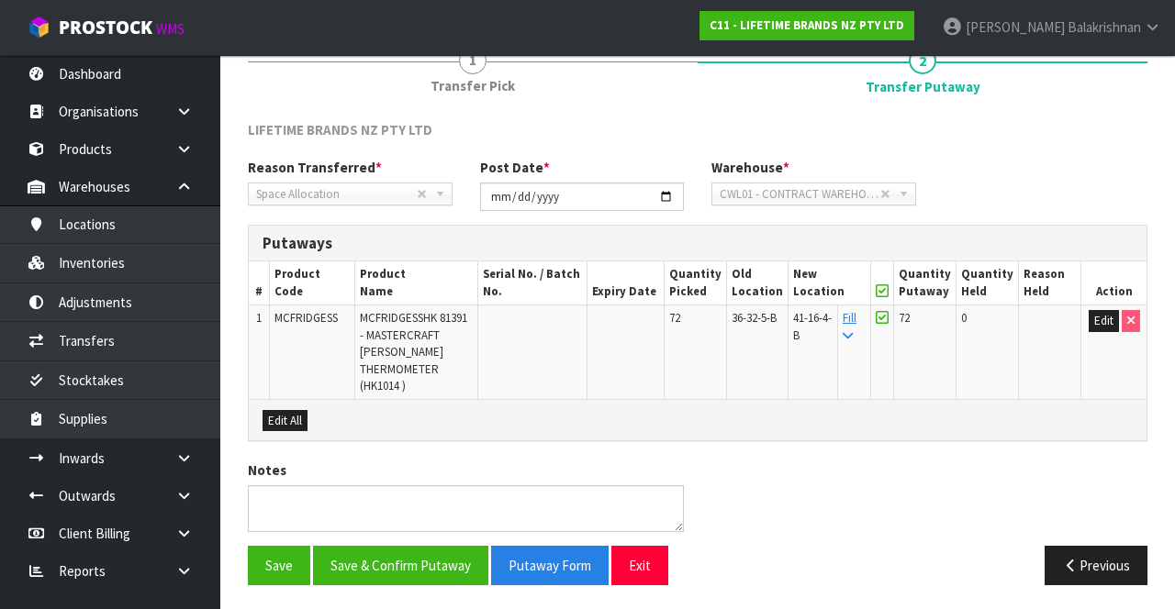
scroll to position [0, 0]
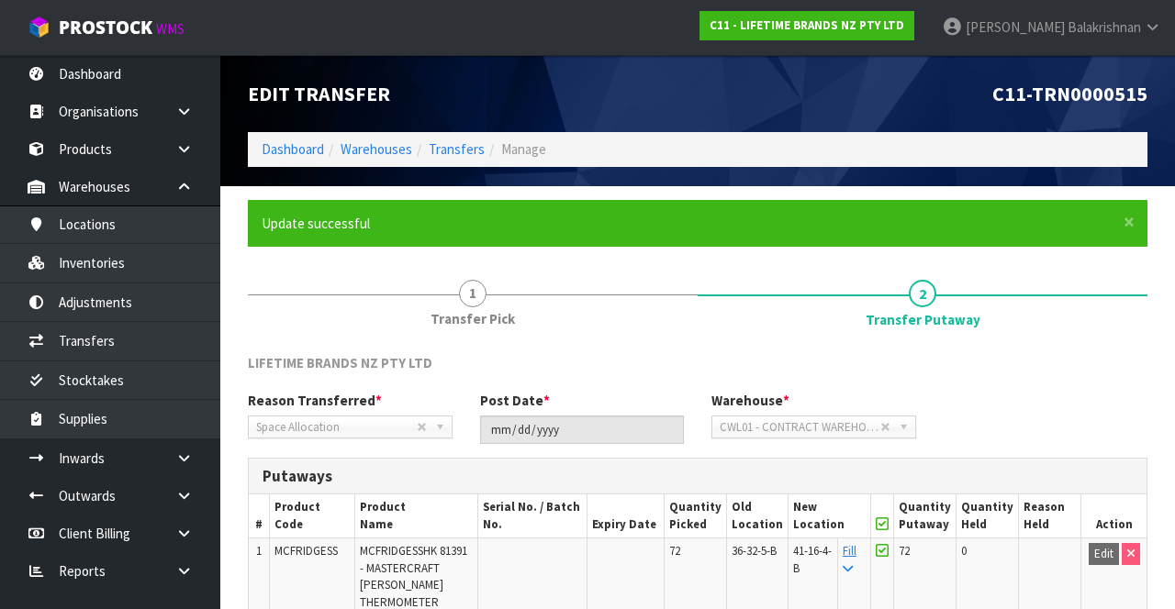
click at [353, 425] on span "Space Allocation" at bounding box center [336, 428] width 161 height 22
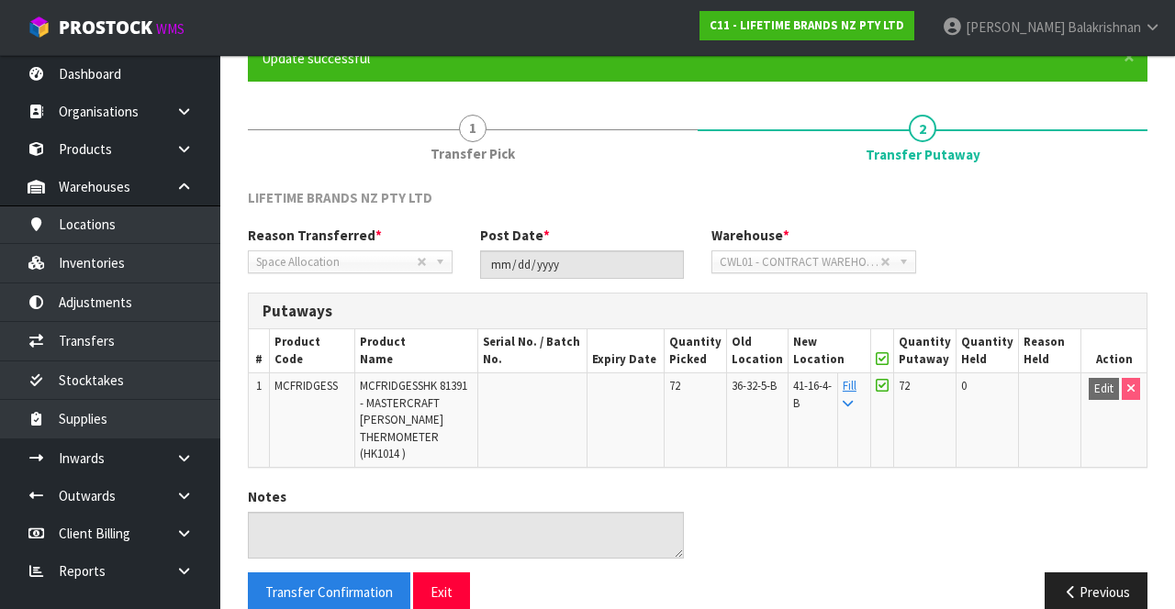
scroll to position [167, 0]
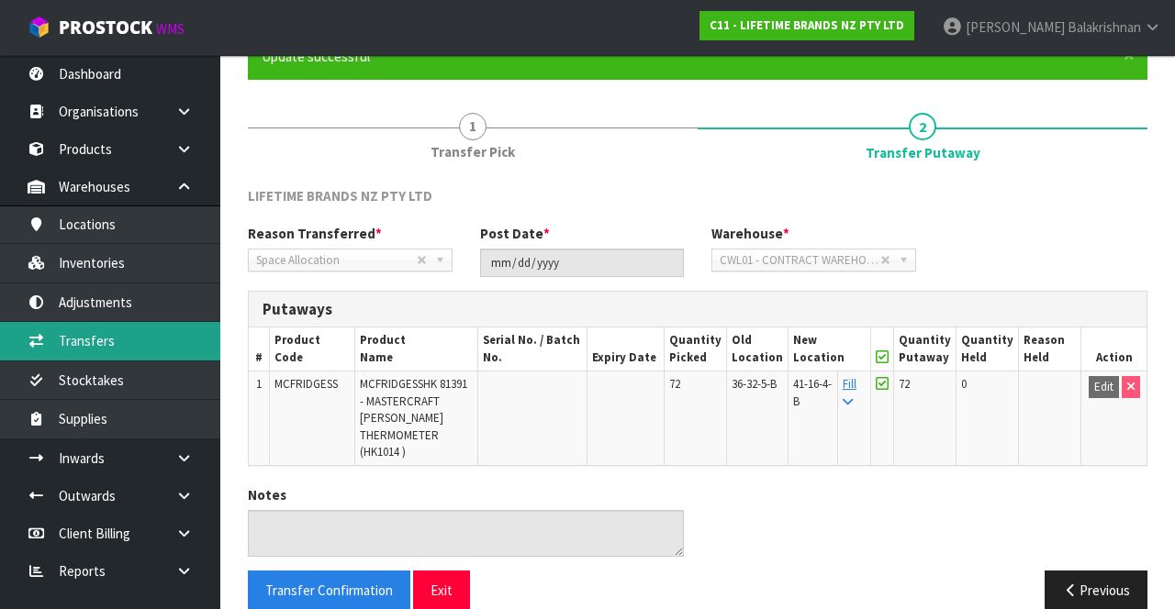
click at [132, 337] on link "Transfers" at bounding box center [110, 341] width 220 height 38
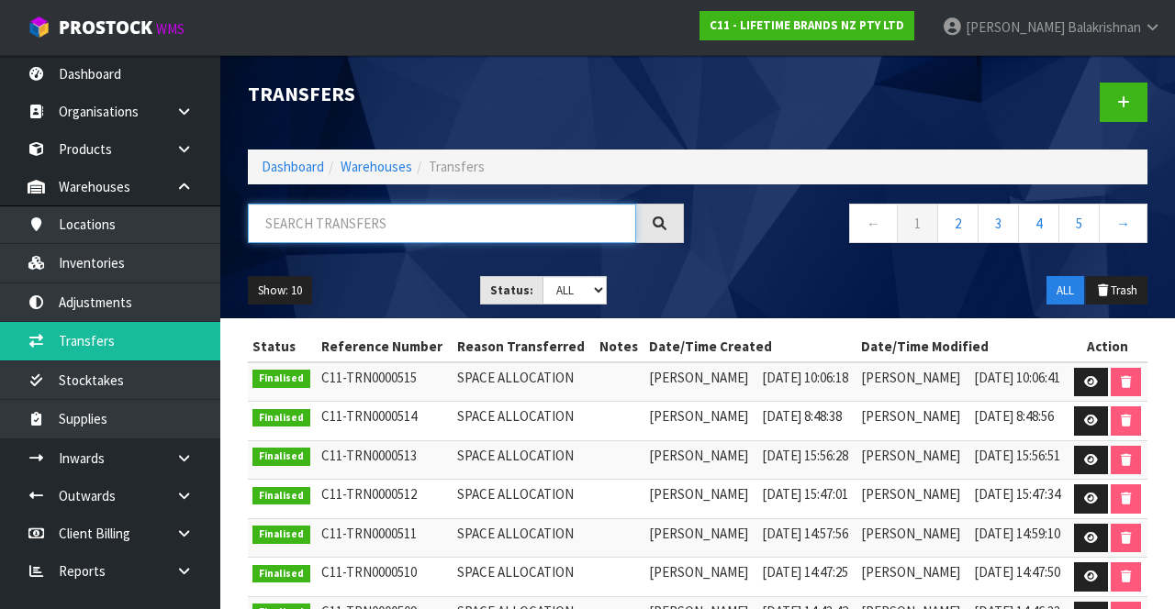
click at [410, 224] on input "text" at bounding box center [442, 223] width 388 height 39
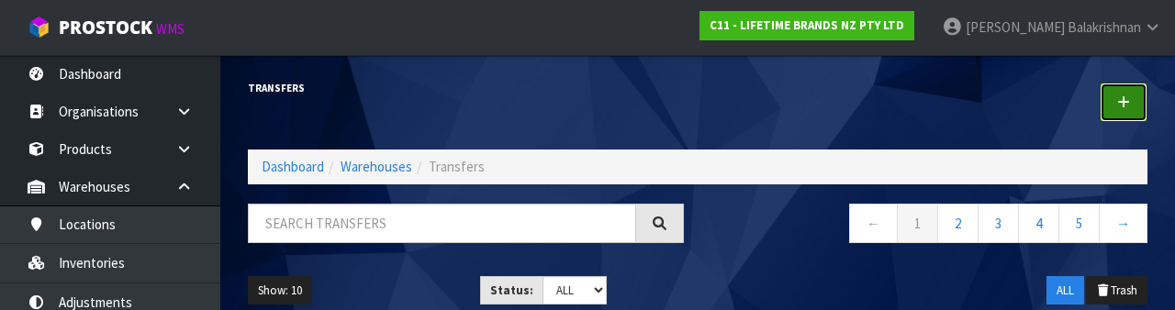
click at [1145, 110] on link at bounding box center [1123, 102] width 48 height 39
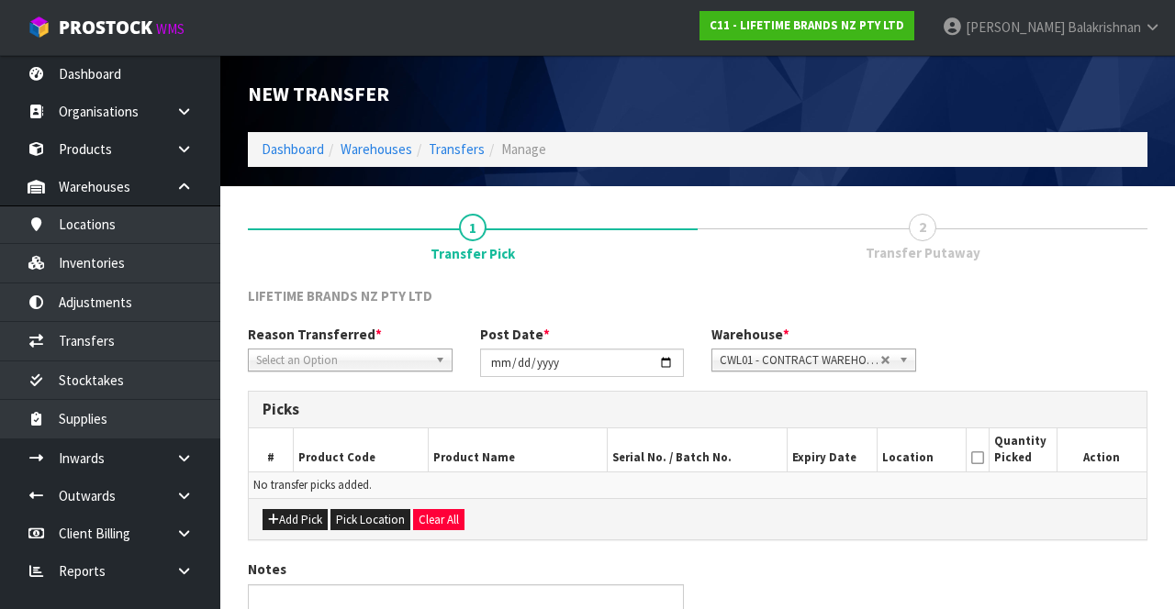
click at [375, 339] on span "*" at bounding box center [378, 334] width 6 height 17
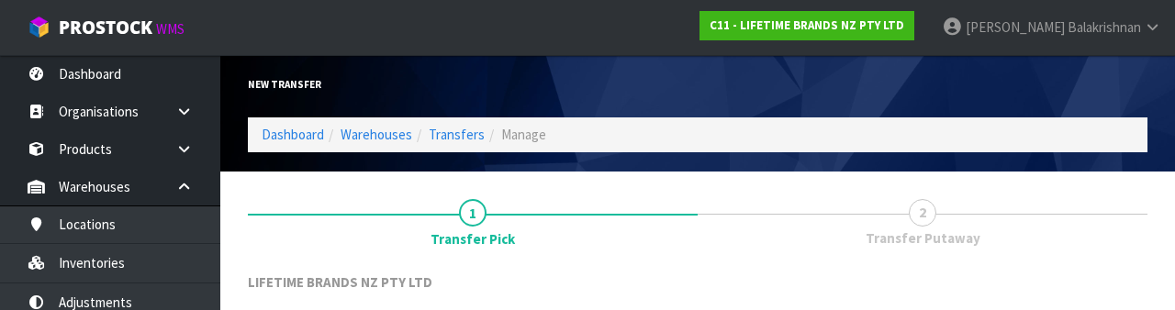
scroll to position [219, 0]
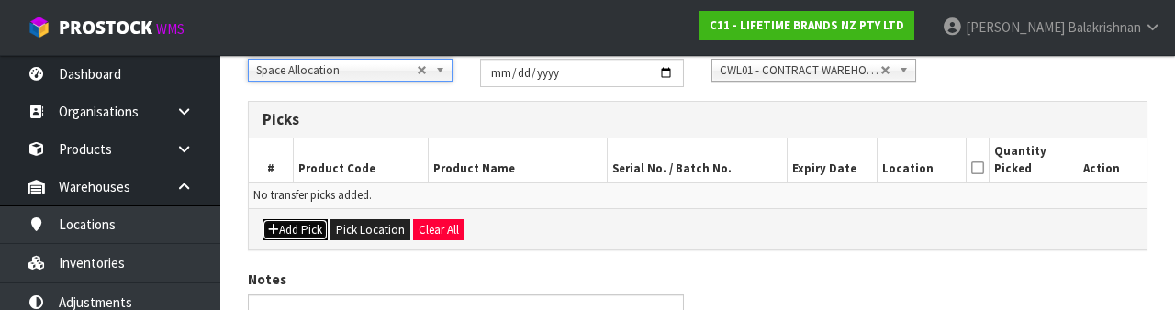
click at [303, 227] on button "Add Pick" at bounding box center [294, 230] width 65 height 22
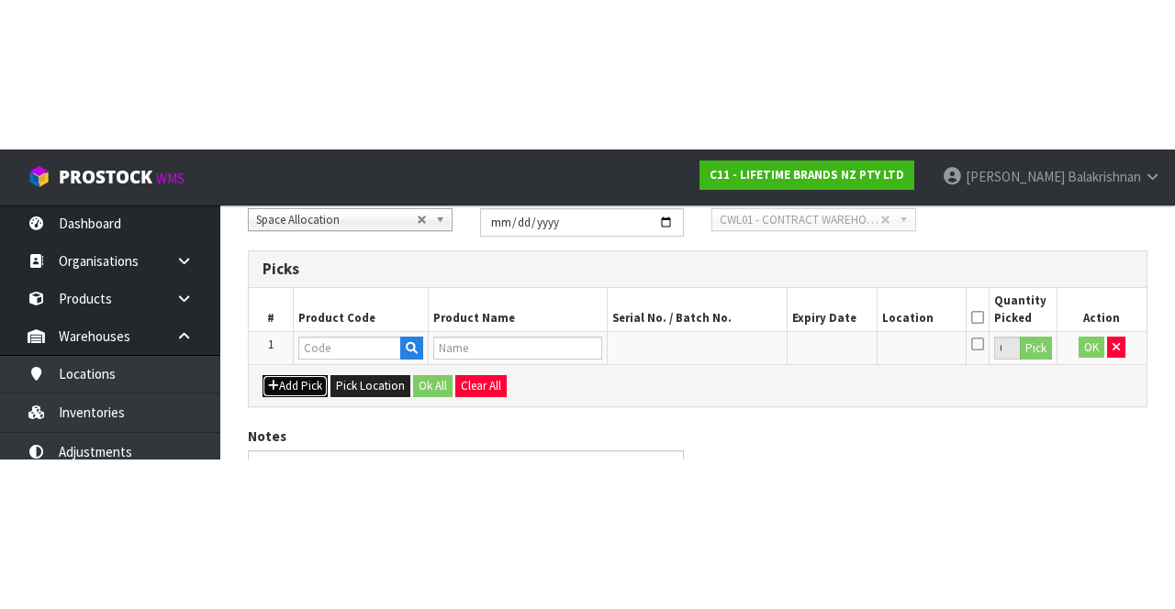
scroll to position [105, 0]
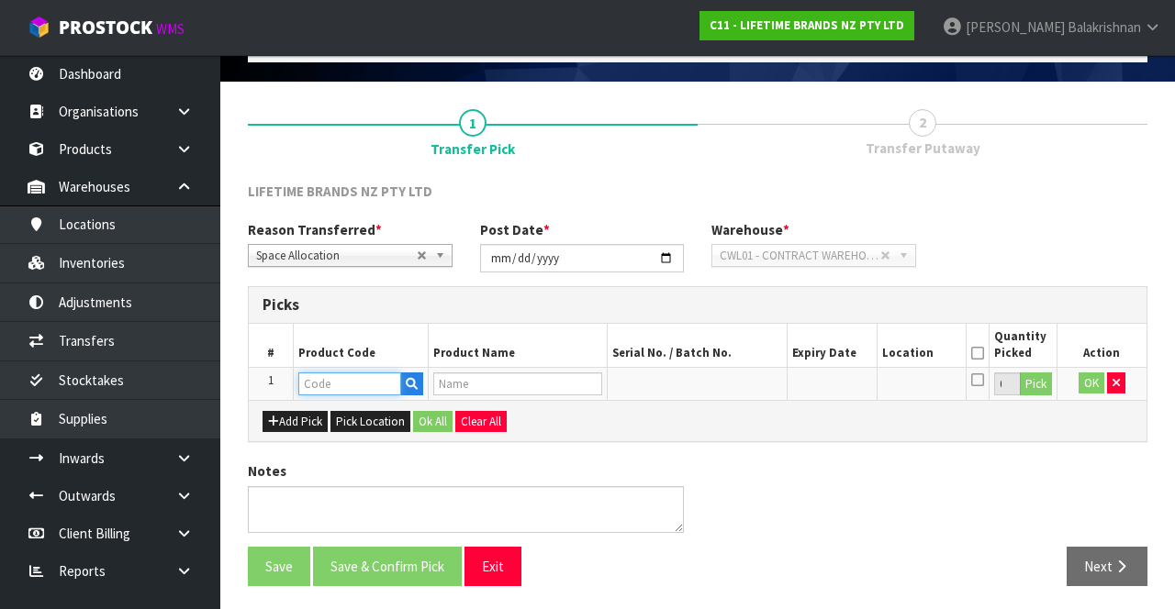
click at [348, 385] on input "text" at bounding box center [349, 384] width 103 height 23
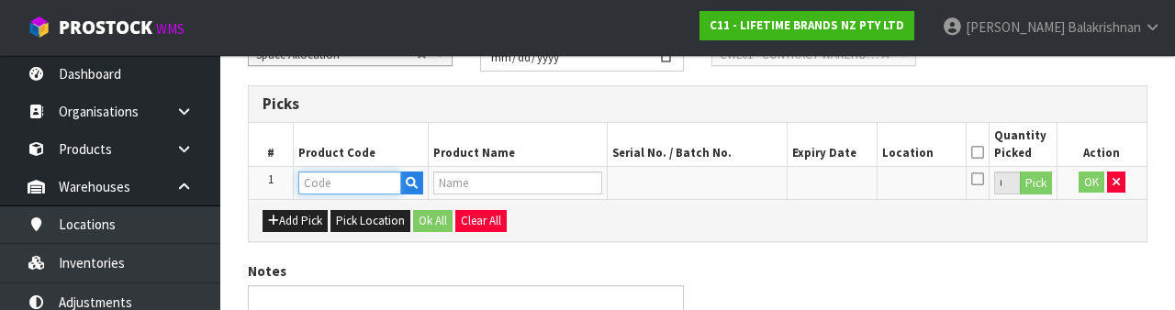
scroll to position [321, 0]
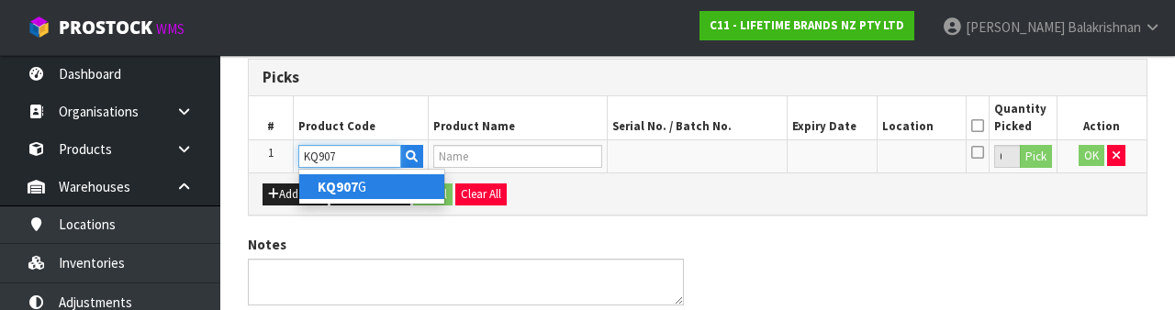
type input "KQ907G"
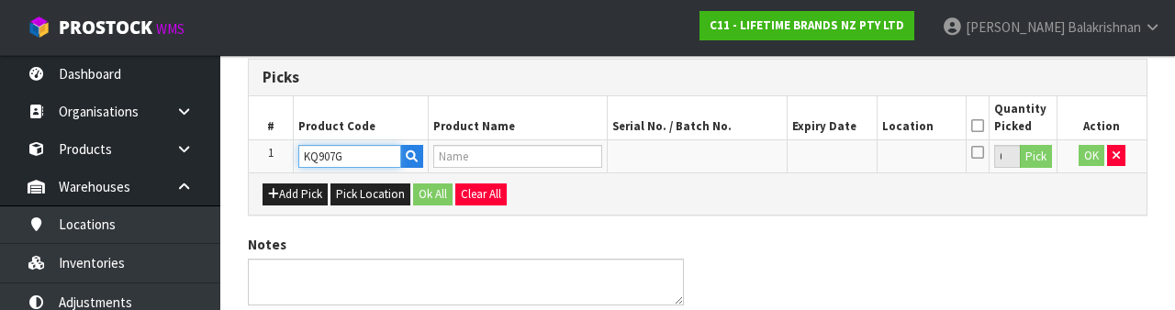
type input "80363 - KA CURVED CANDY PADDLE THRM OSH BLK GLBL"
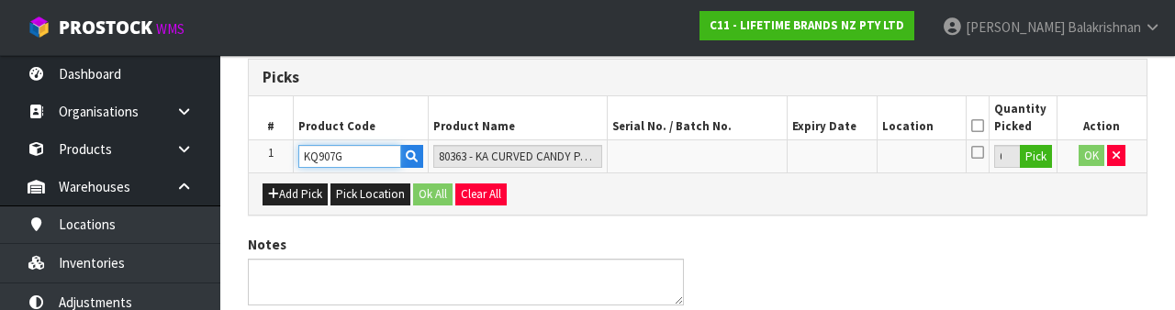
type input "KQ907G"
click at [1044, 154] on button "Pick" at bounding box center [1036, 157] width 32 height 24
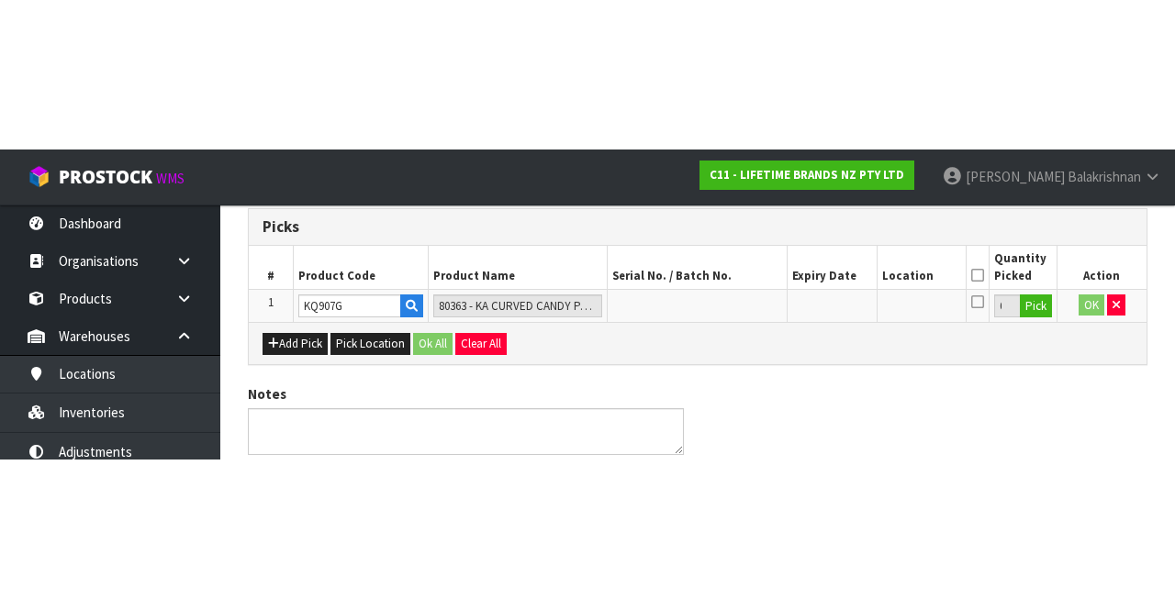
scroll to position [105, 0]
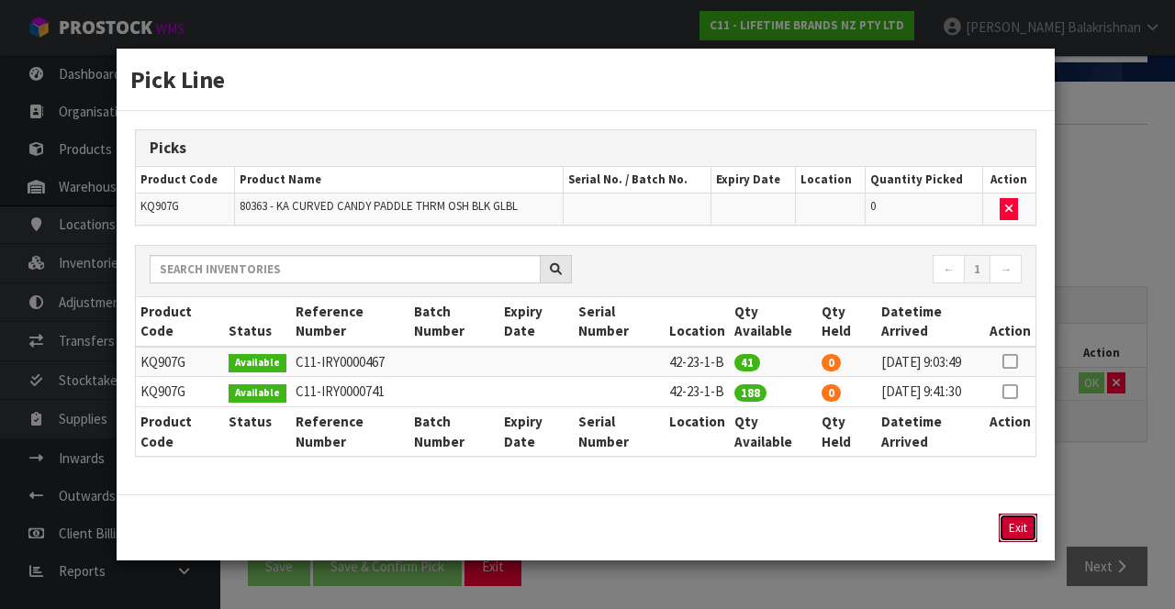
click at [1031, 542] on button "Exit" at bounding box center [1017, 528] width 39 height 28
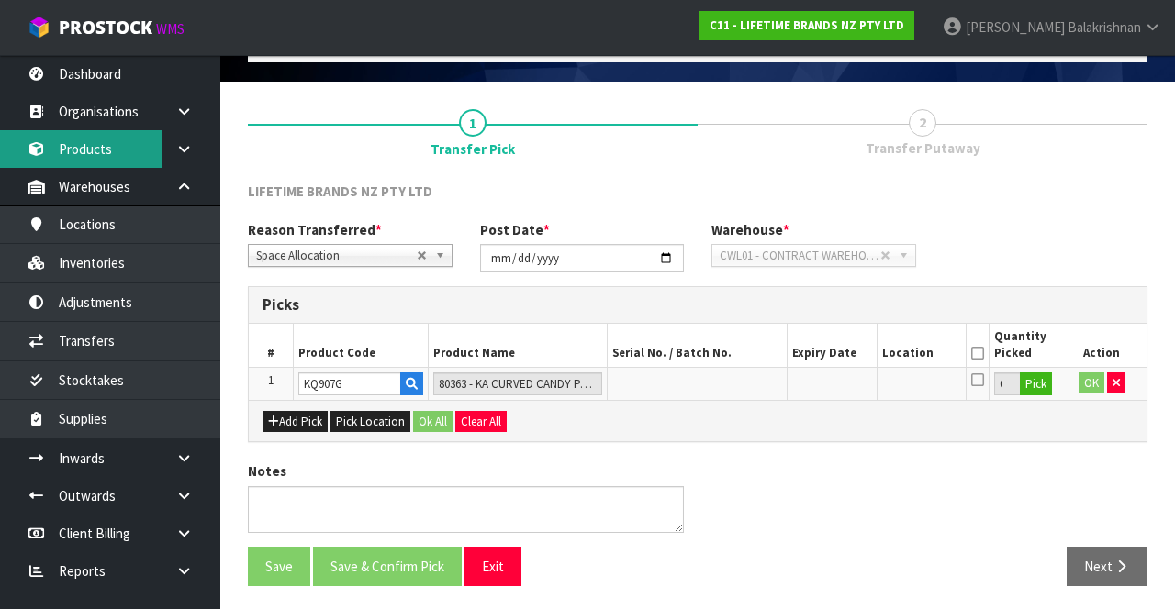
click at [118, 154] on link "Products" at bounding box center [110, 149] width 220 height 38
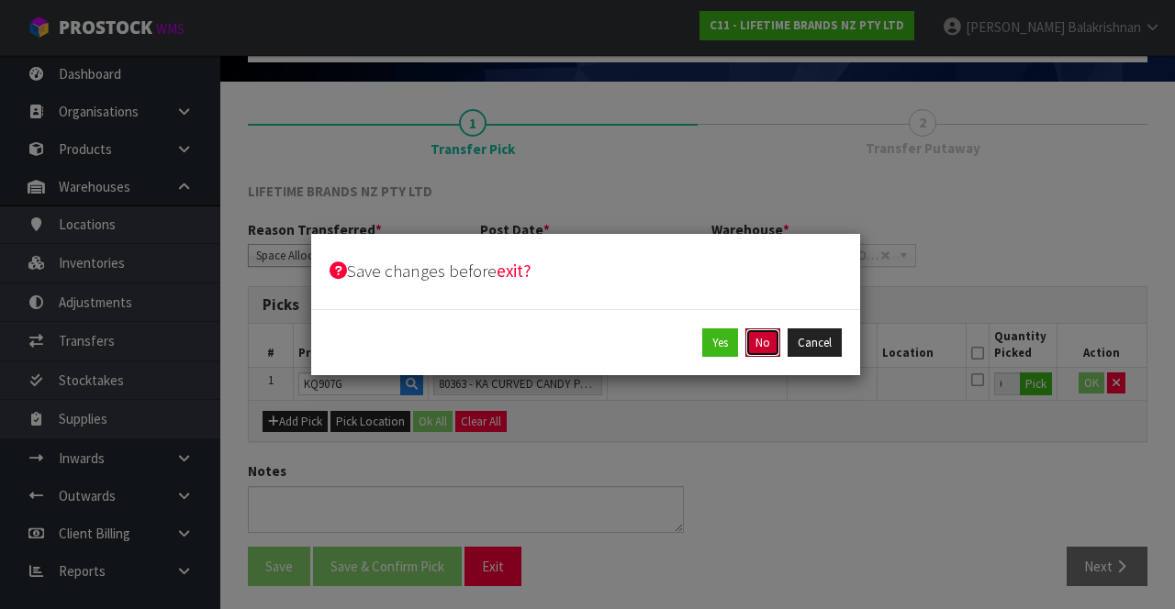
click at [770, 340] on button "No" at bounding box center [762, 343] width 35 height 29
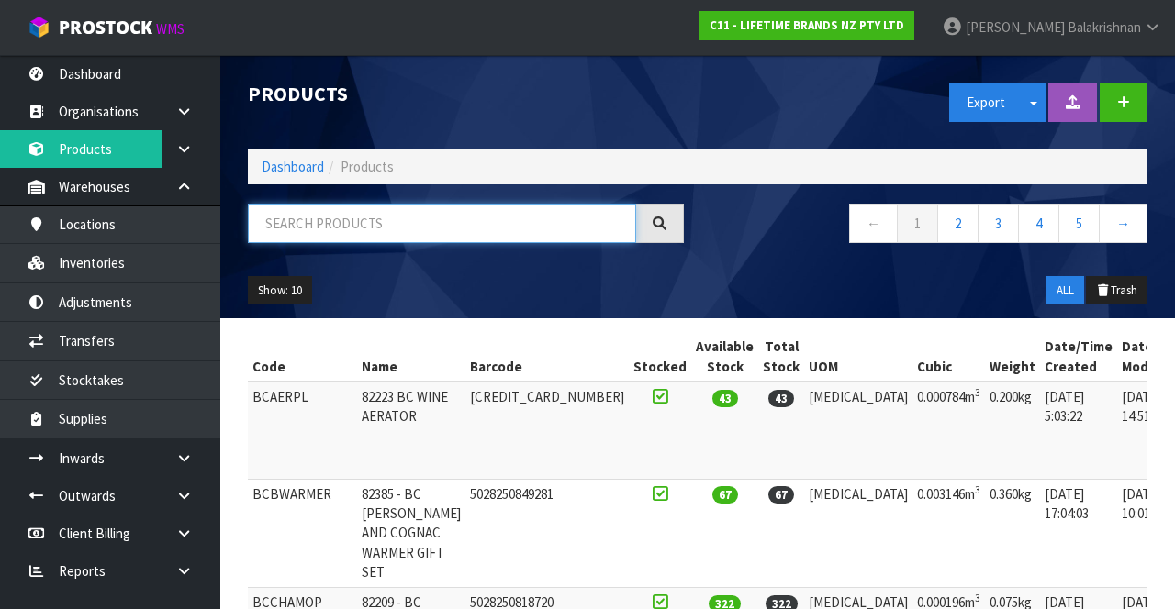
click at [446, 226] on input "text" at bounding box center [442, 223] width 388 height 39
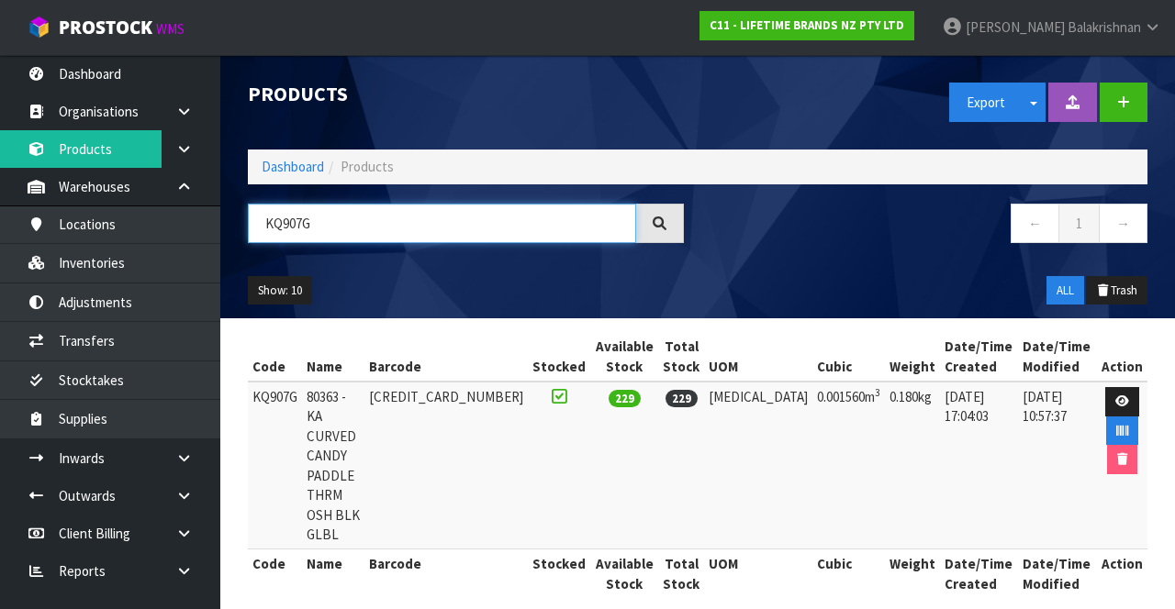
type input "KQ907G"
click at [1124, 395] on link at bounding box center [1122, 401] width 34 height 29
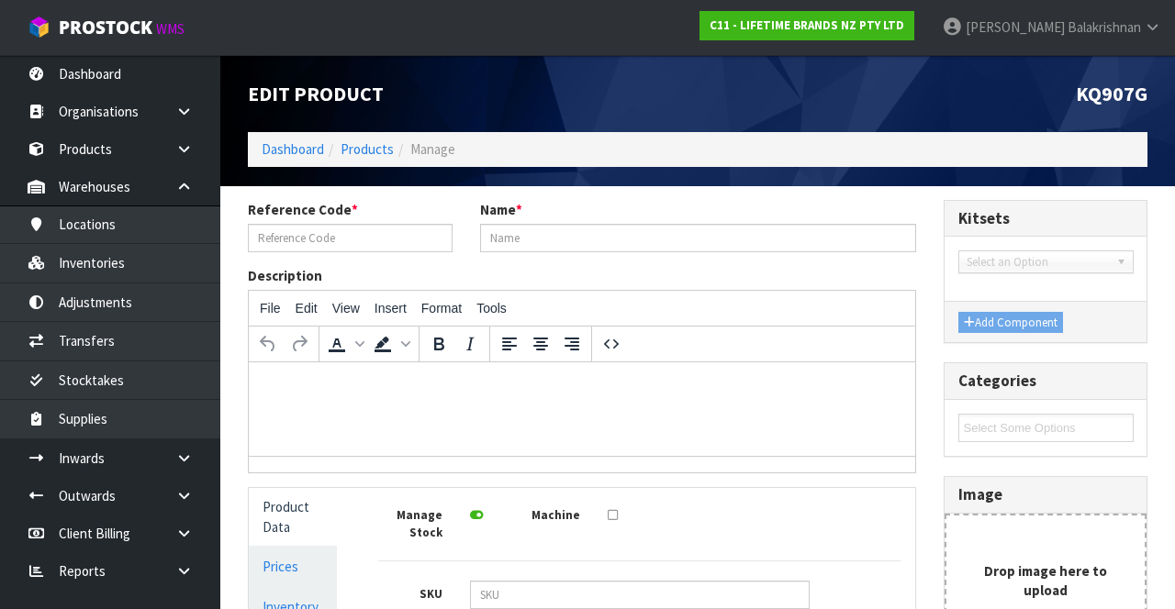
type input "KQ907G"
type input "80363 - KA CURVED CANDY PADDLE THRM OSH BLK GLBL"
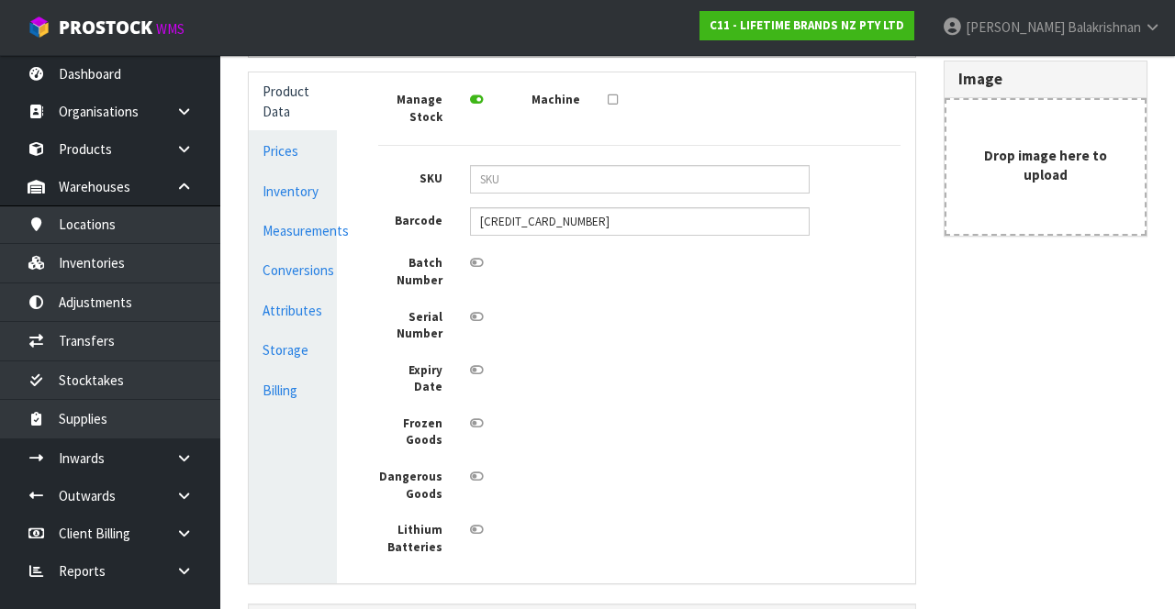
scroll to position [418, 0]
click at [307, 185] on link "Inventory" at bounding box center [293, 190] width 88 height 38
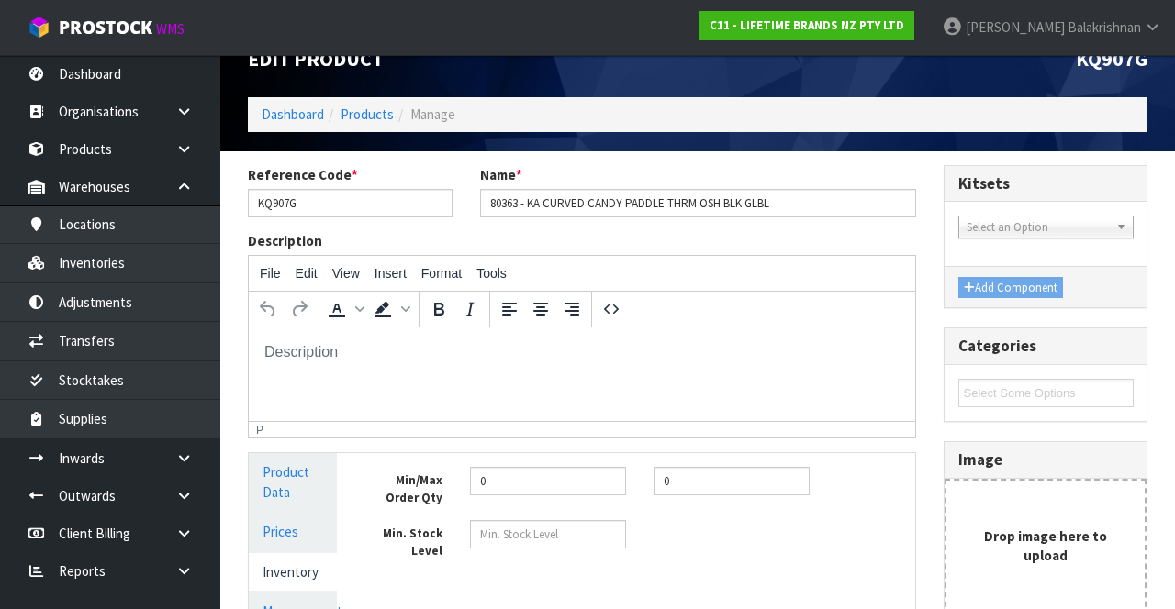
scroll to position [55, 0]
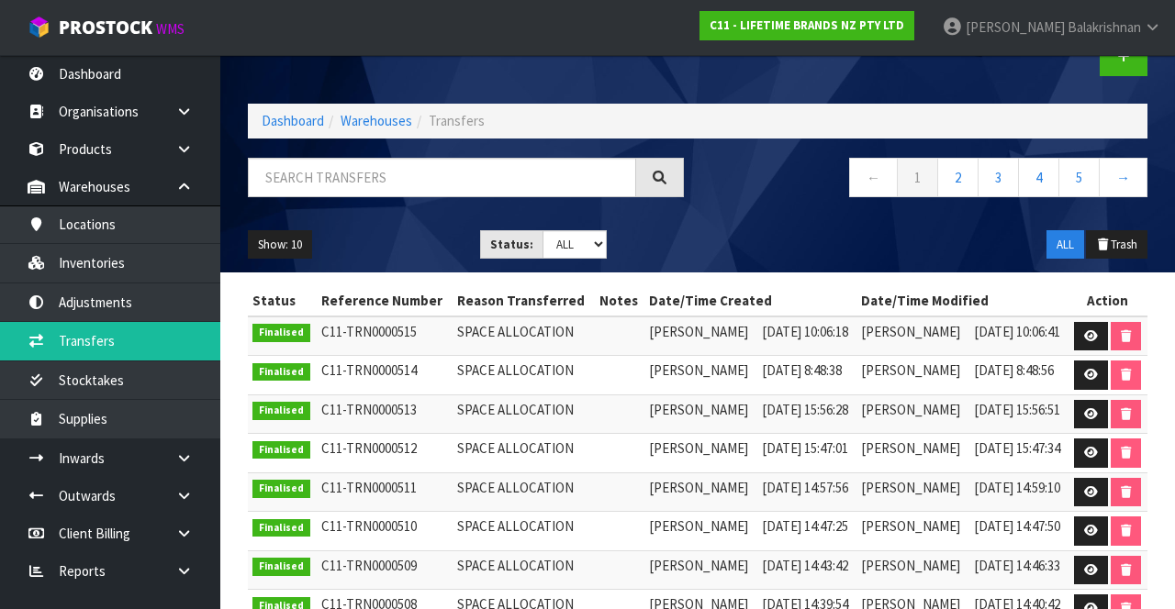
scroll to position [44, 0]
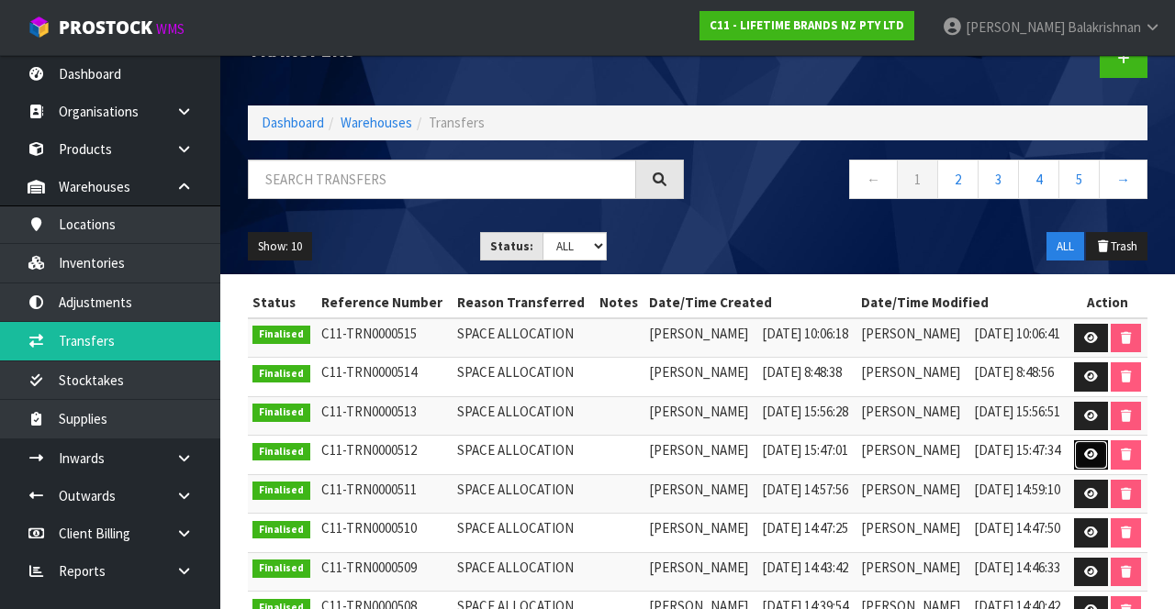
click at [1090, 443] on link at bounding box center [1091, 454] width 34 height 29
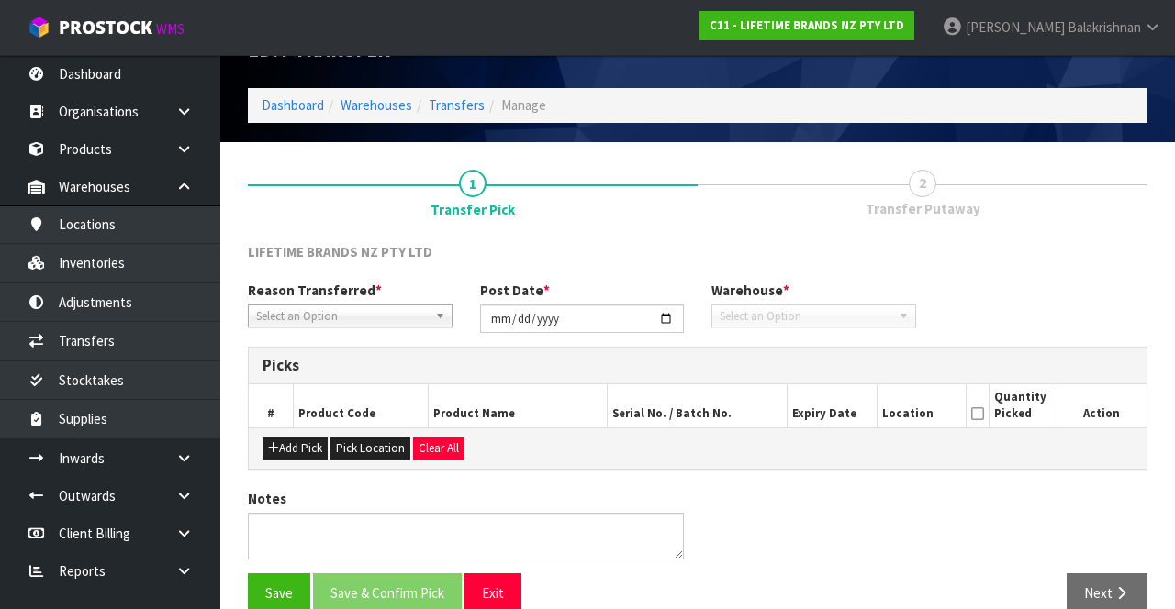
scroll to position [72, 0]
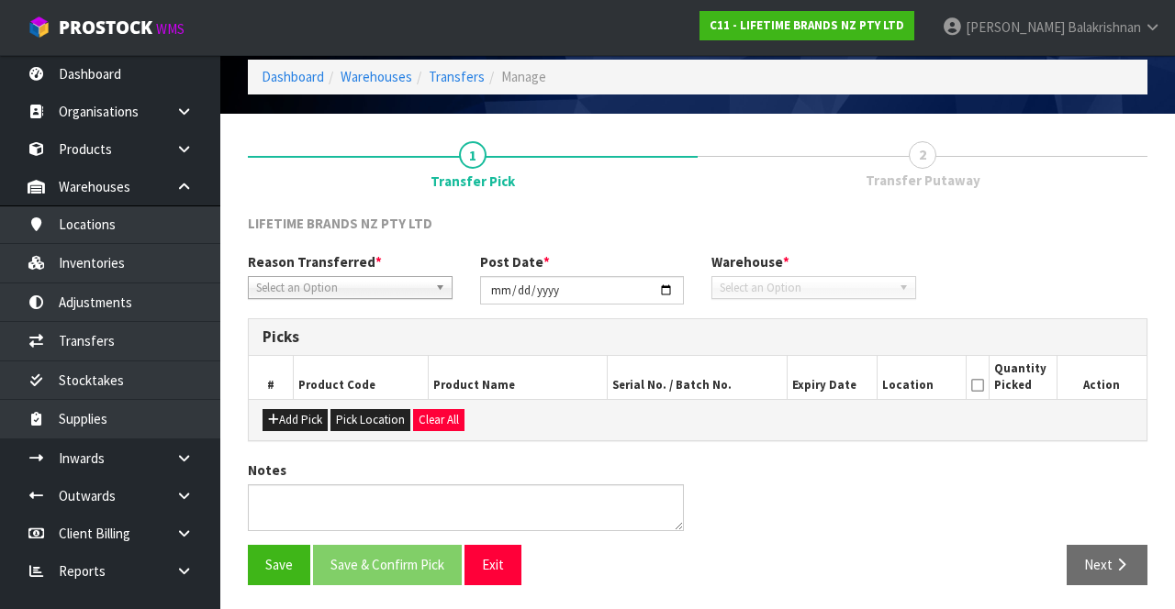
type input "[DATE]"
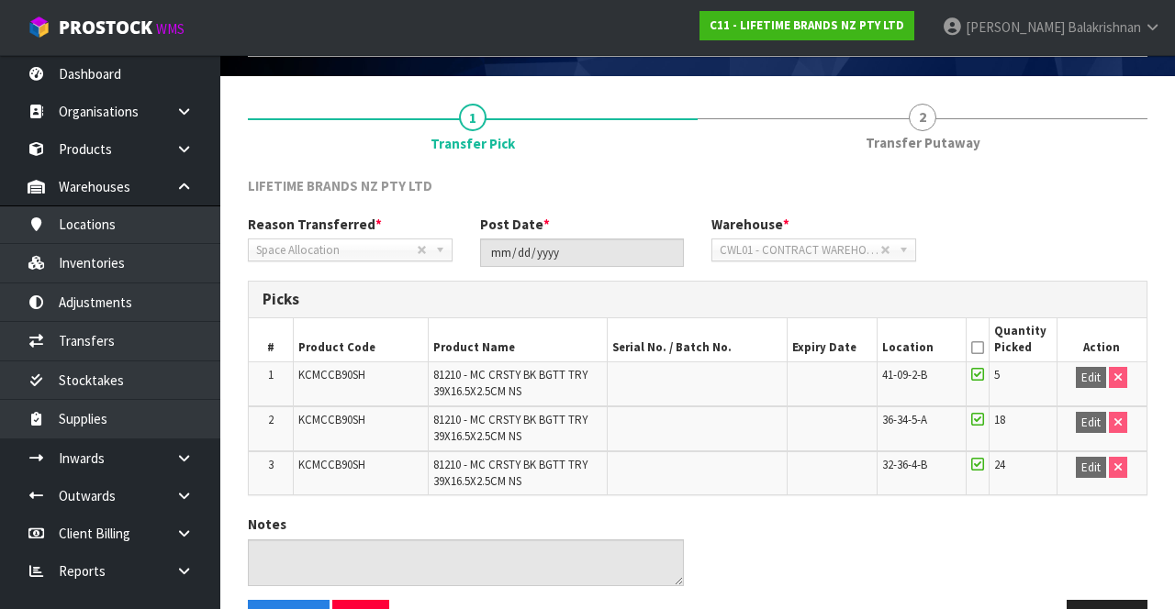
scroll to position [109, 0]
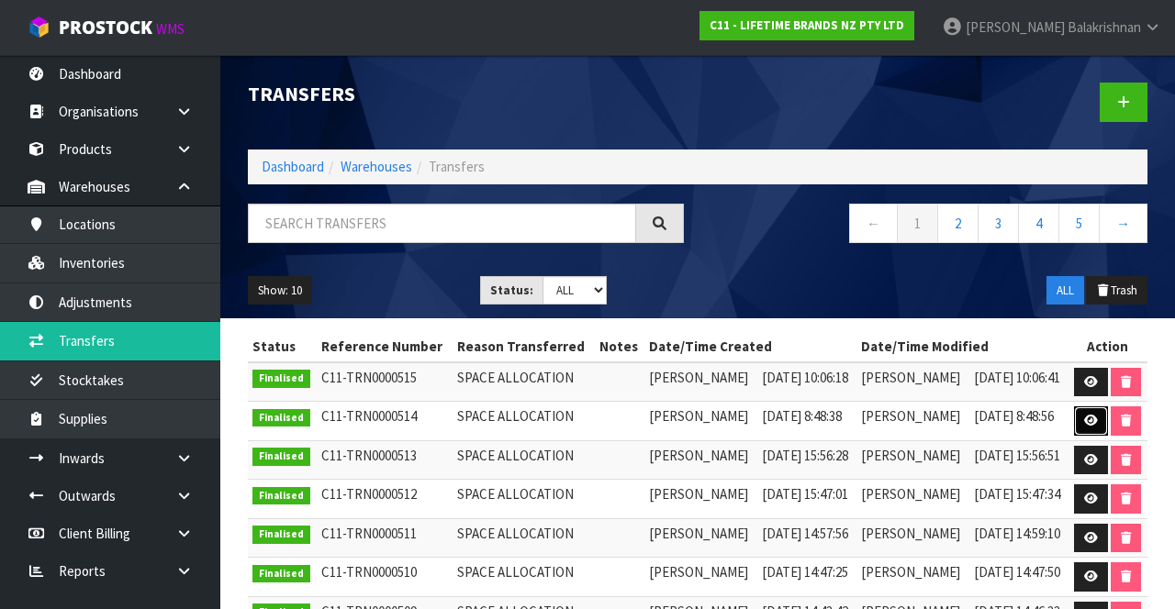
click at [1087, 424] on icon at bounding box center [1091, 421] width 14 height 12
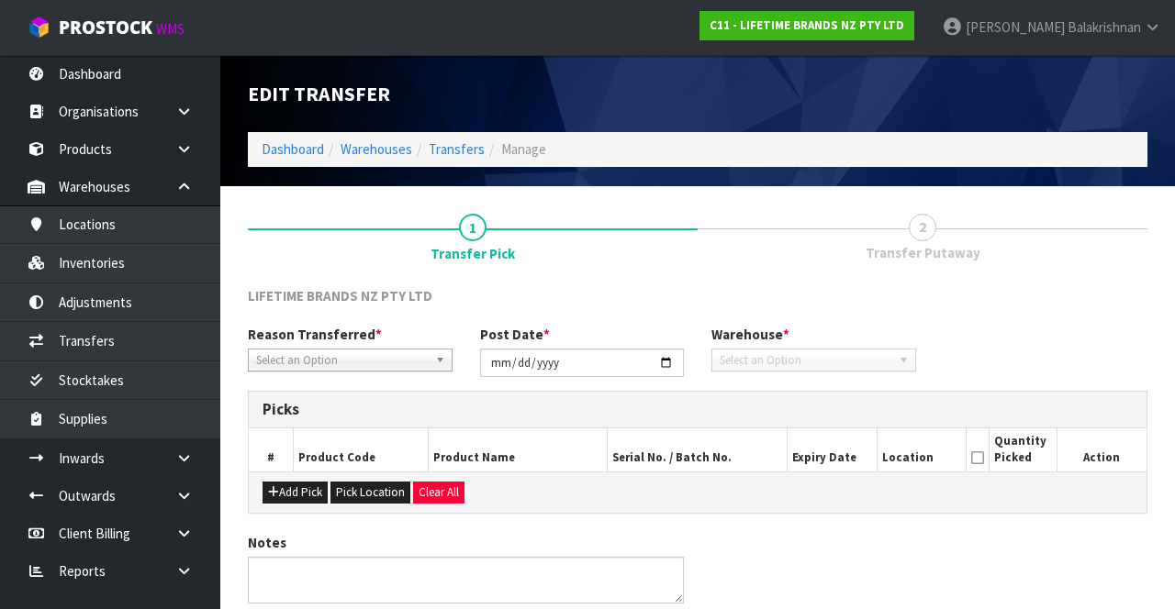
type input "[DATE]"
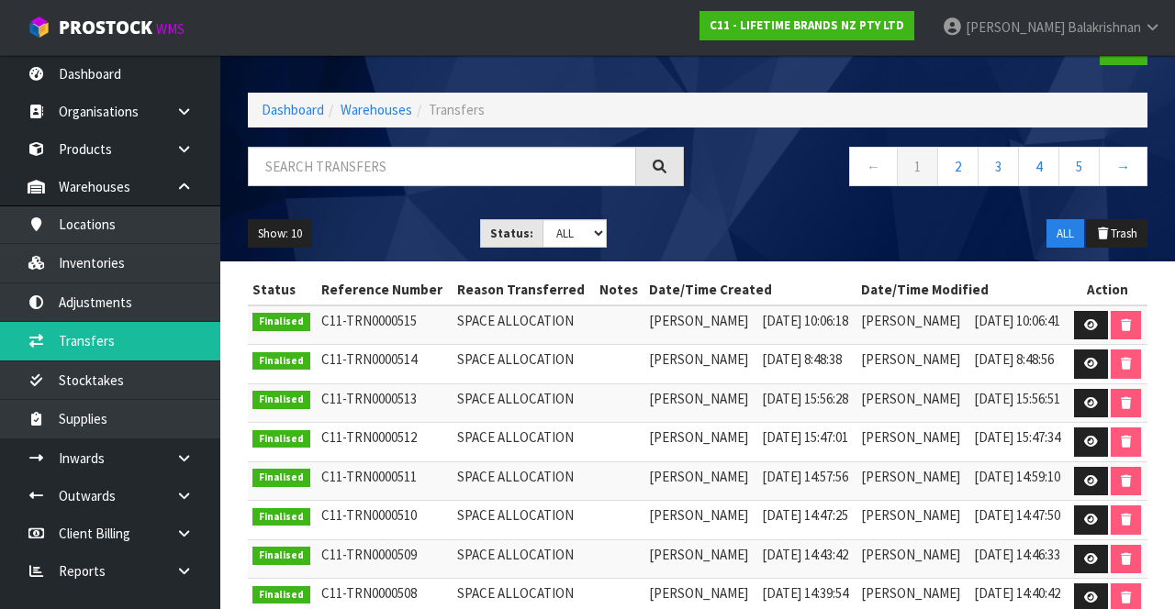
scroll to position [58, 0]
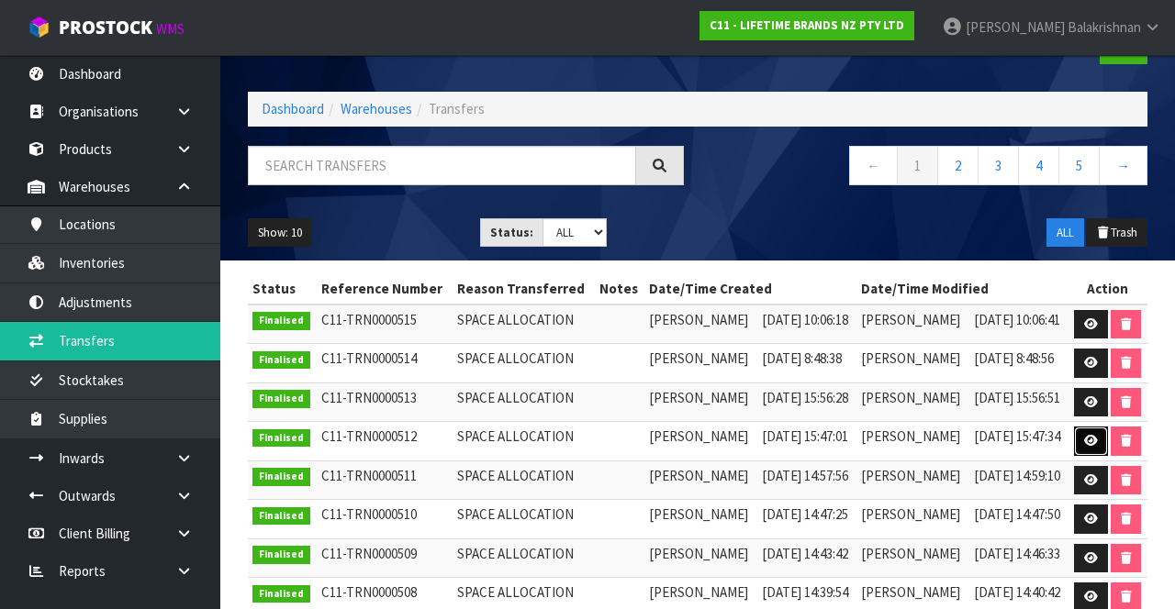
click at [1085, 435] on link at bounding box center [1091, 441] width 34 height 29
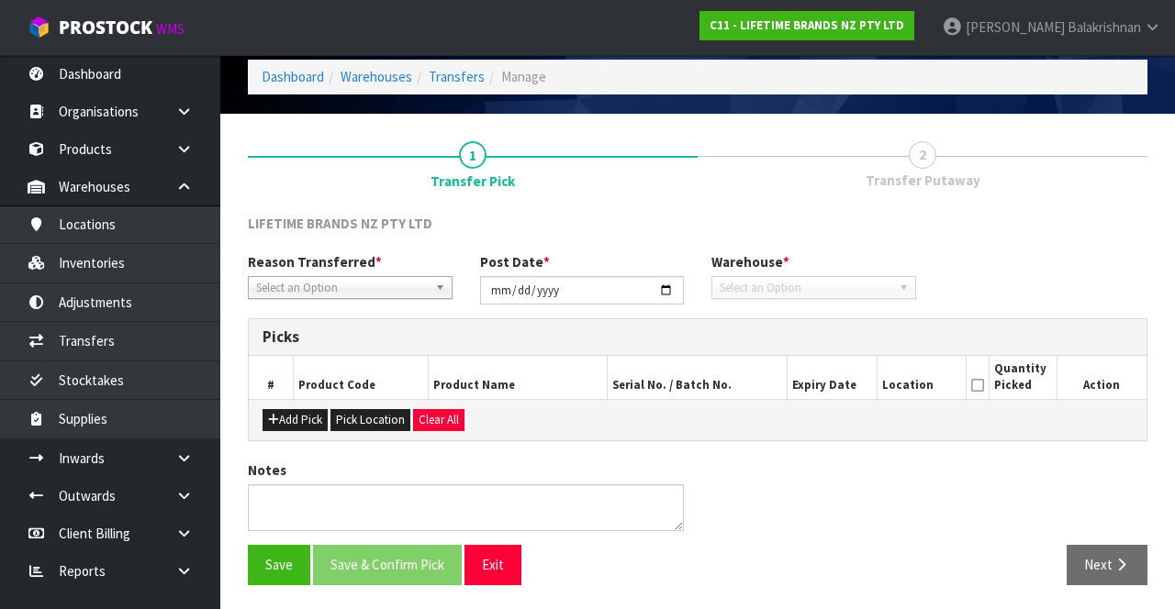
type input "[DATE]"
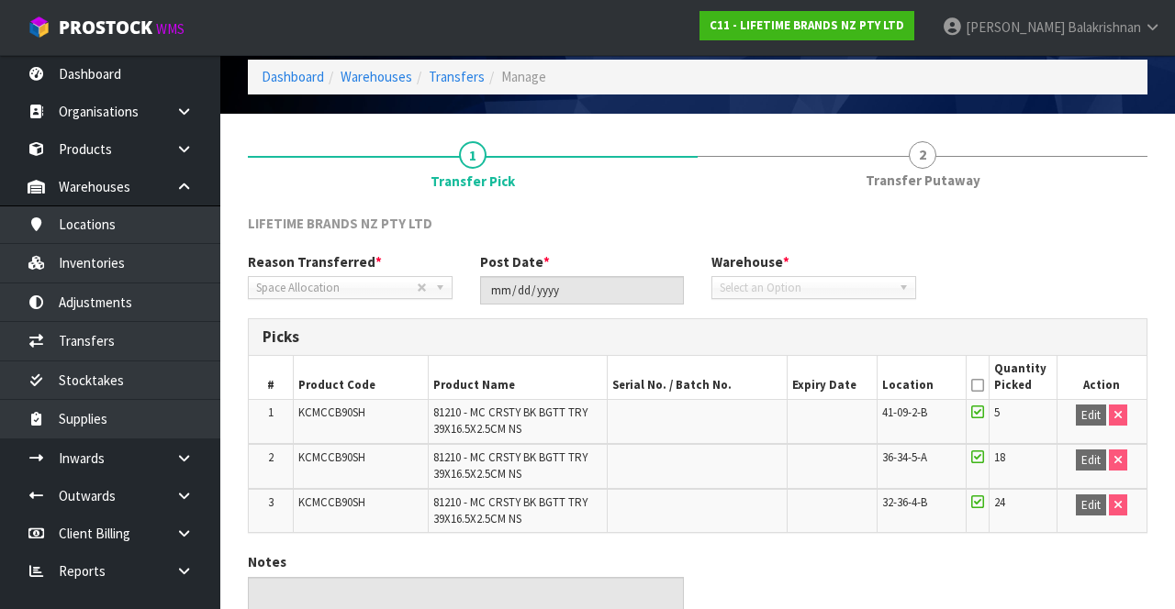
scroll to position [165, 0]
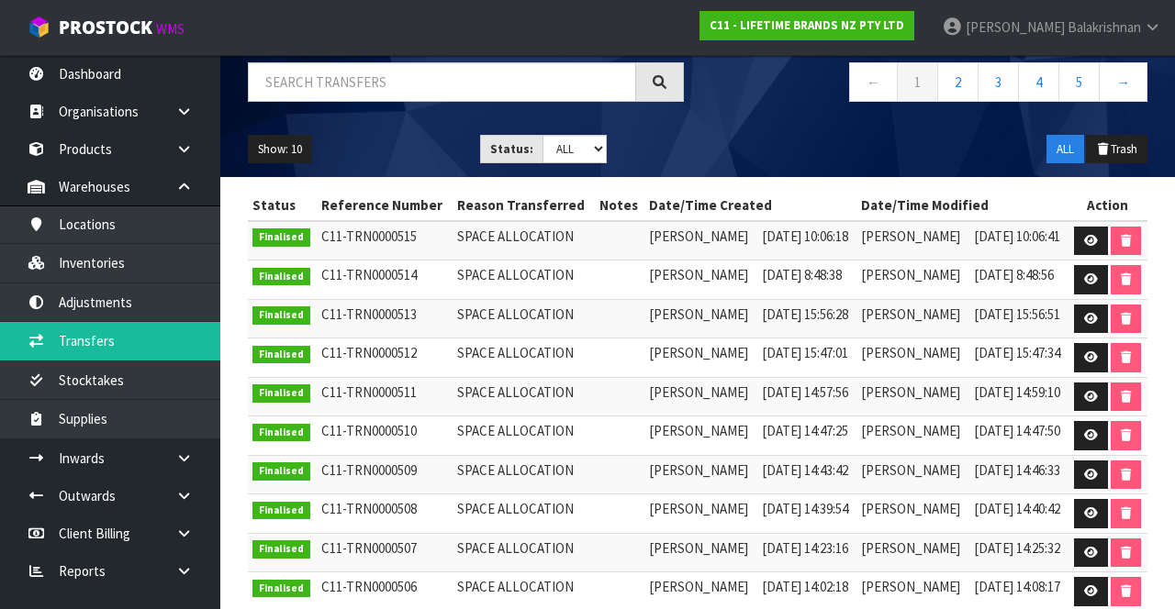
scroll to position [152, 0]
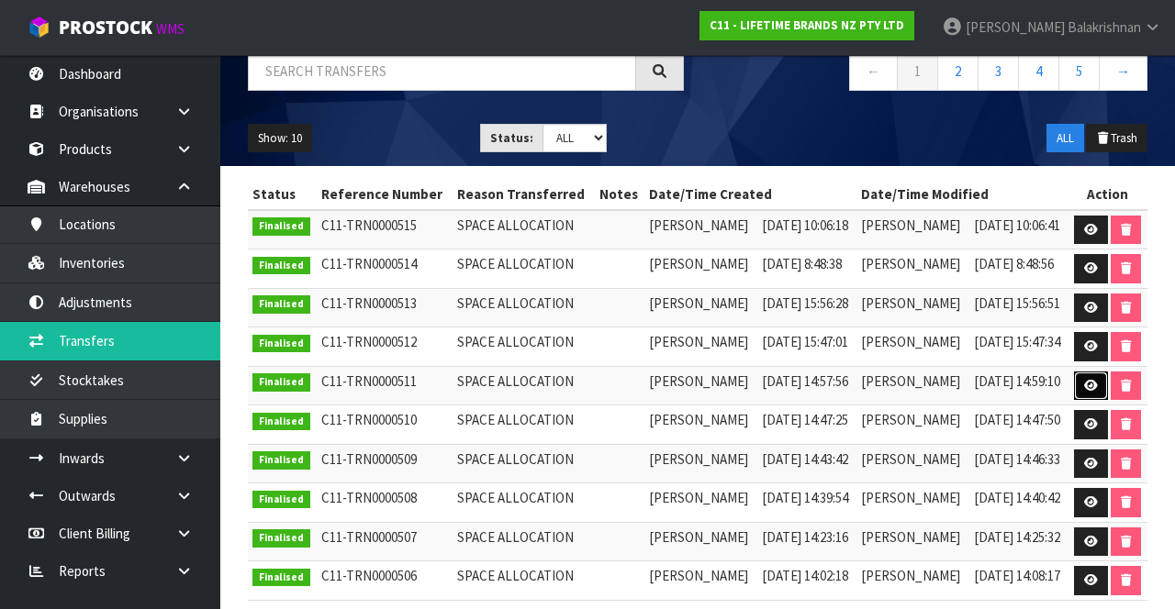
click at [1092, 385] on icon at bounding box center [1091, 386] width 14 height 12
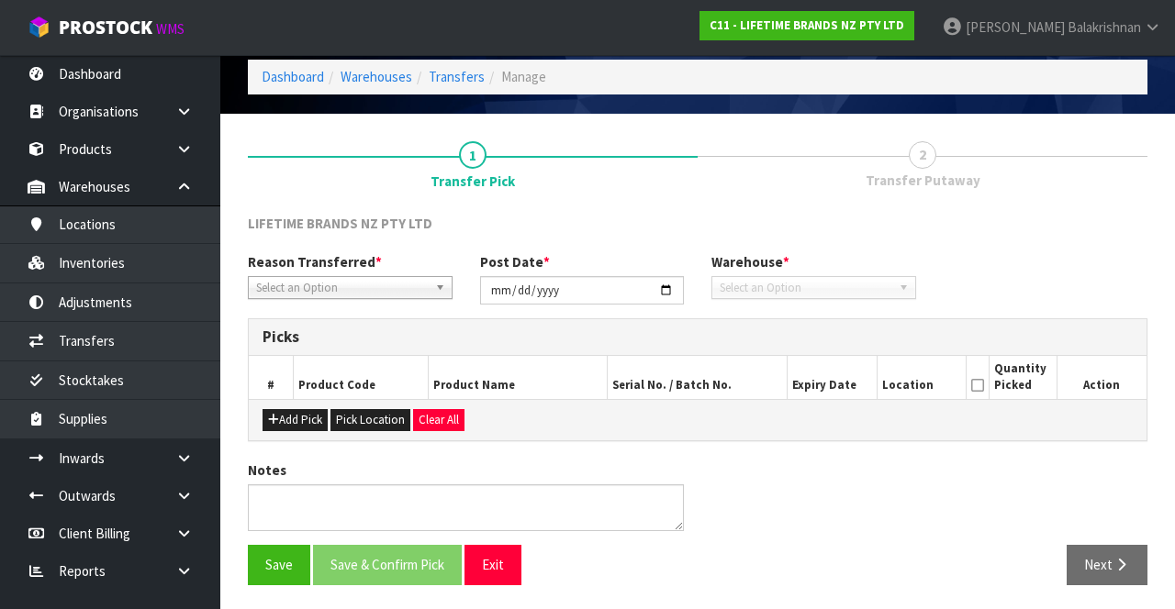
type input "[DATE]"
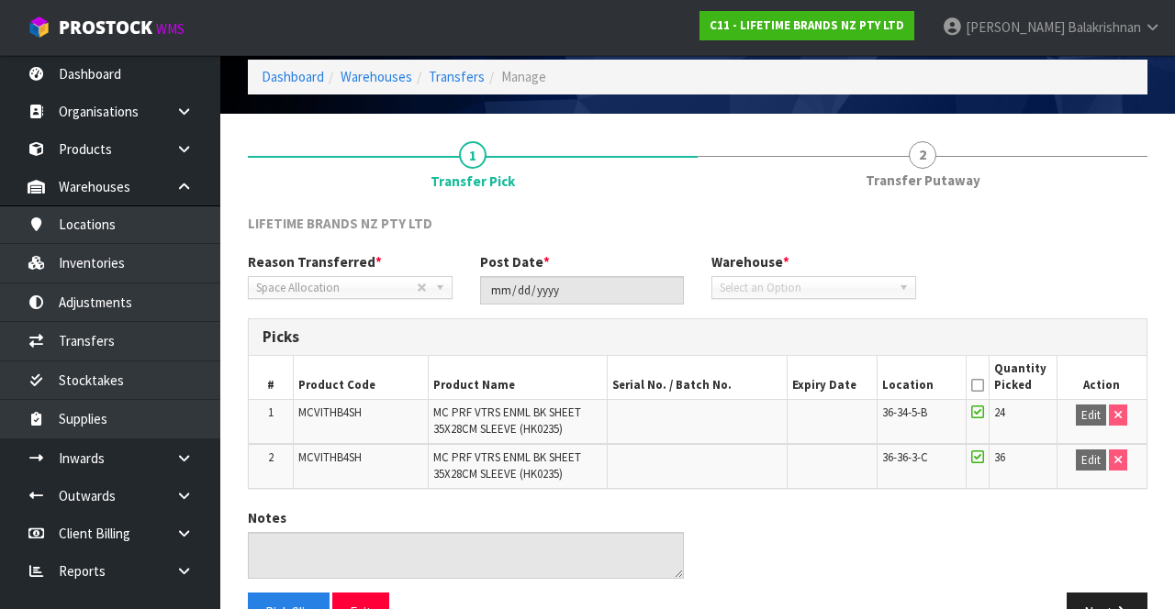
scroll to position [120, 0]
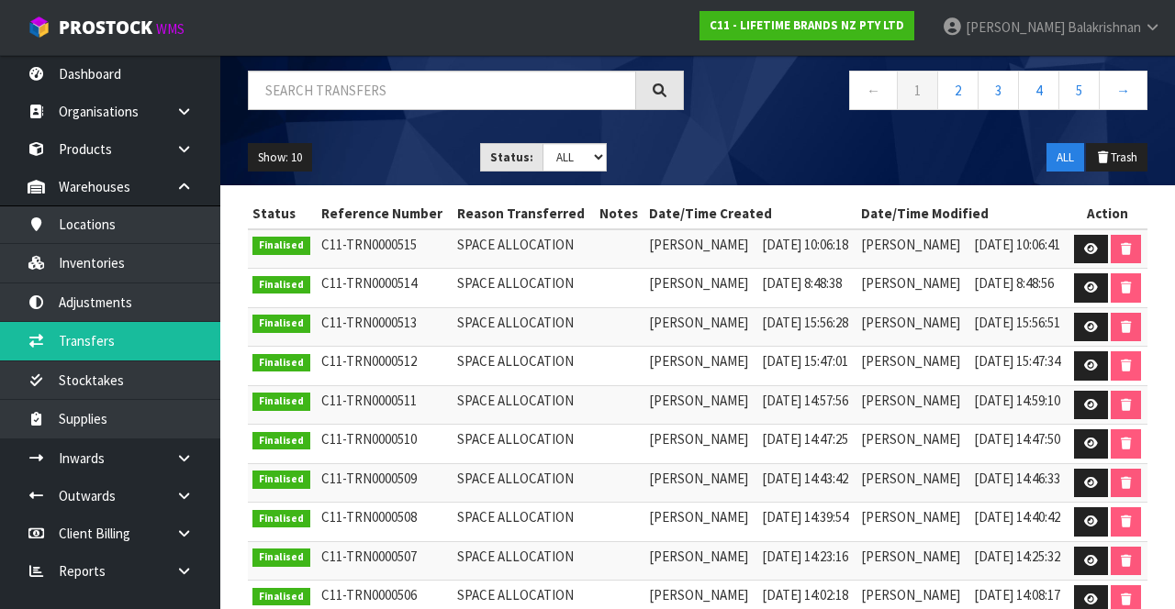
scroll to position [132, 0]
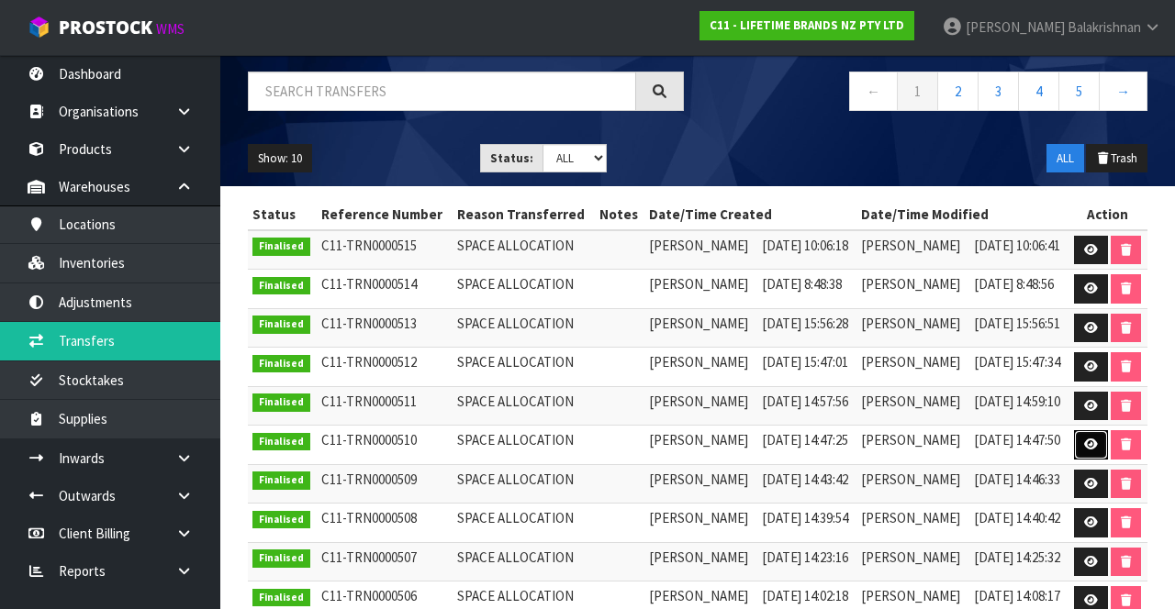
click at [1088, 439] on icon at bounding box center [1091, 445] width 14 height 12
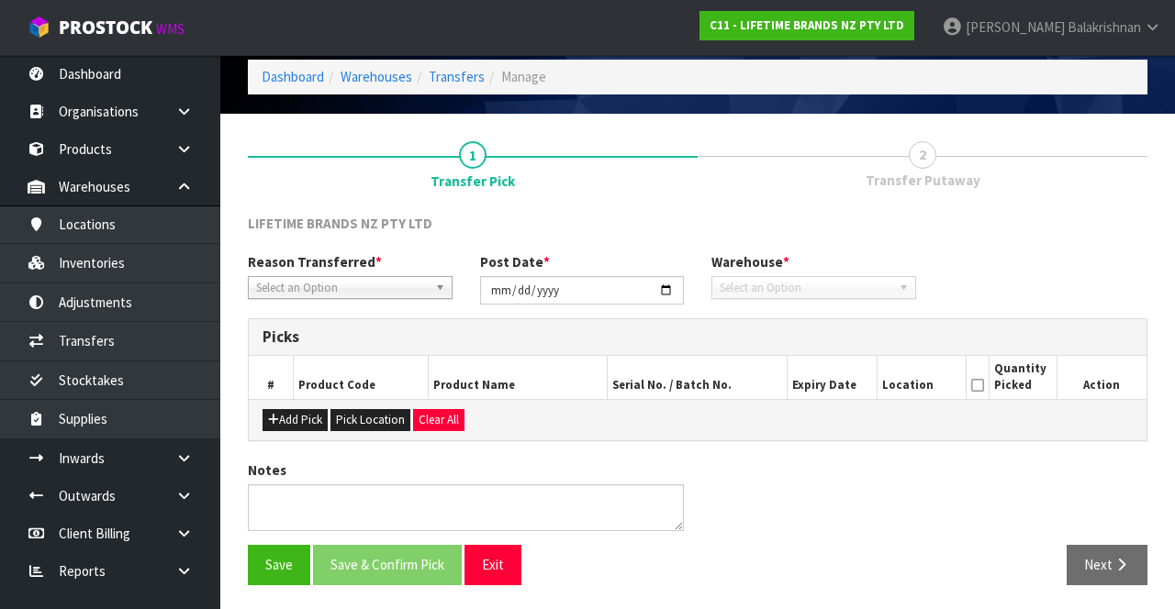
type input "[DATE]"
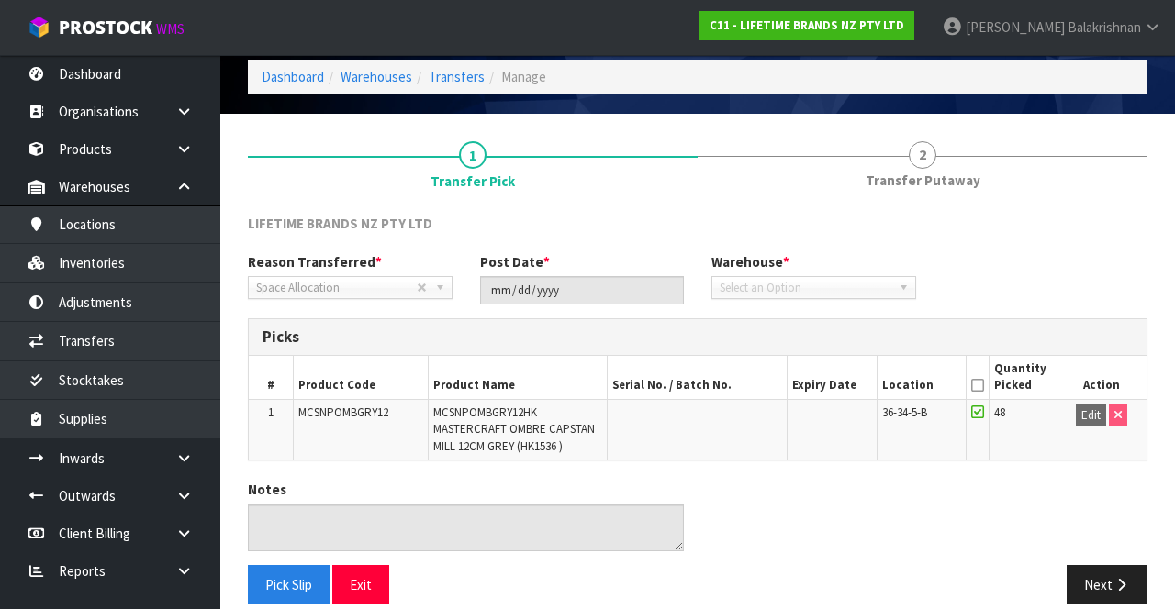
scroll to position [93, 0]
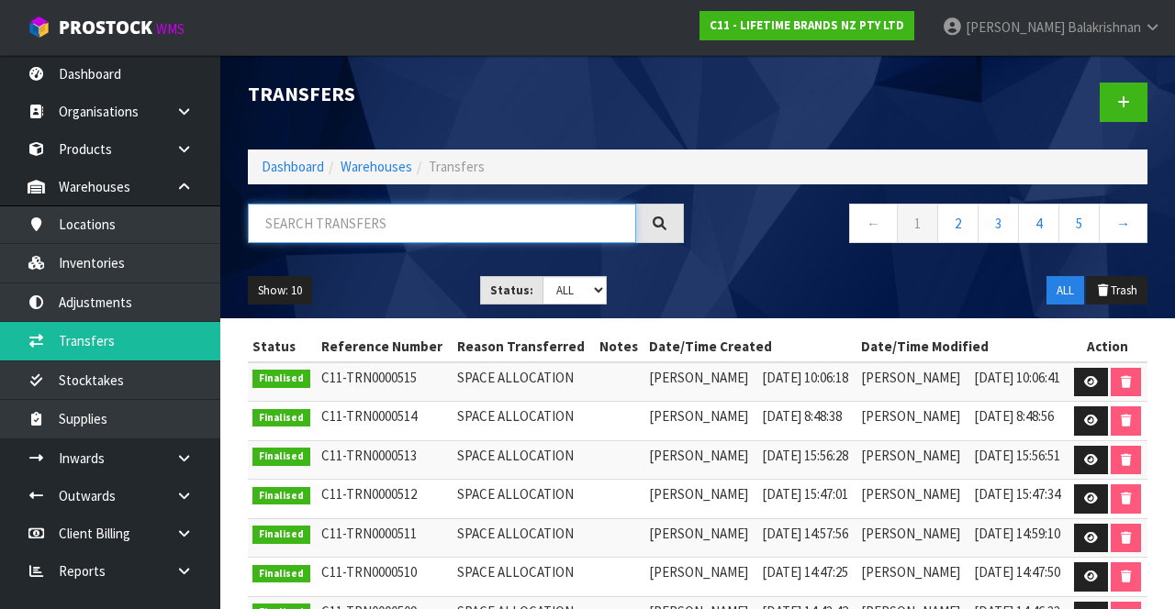
click at [496, 218] on input "text" at bounding box center [442, 223] width 388 height 39
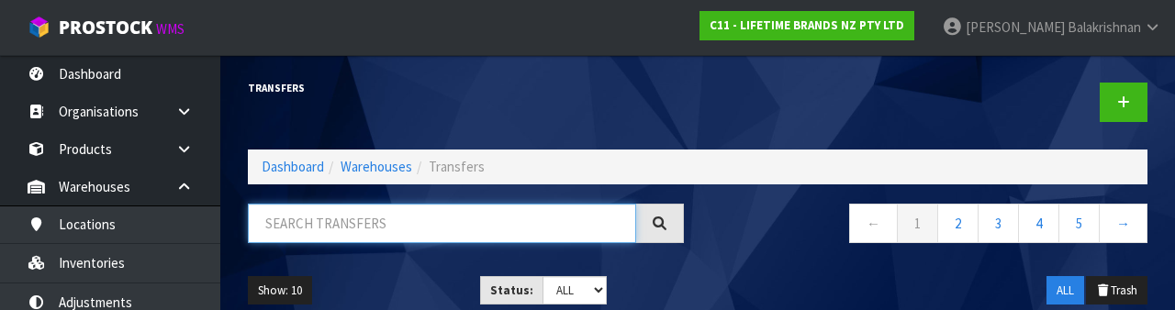
paste input "KQ907G"
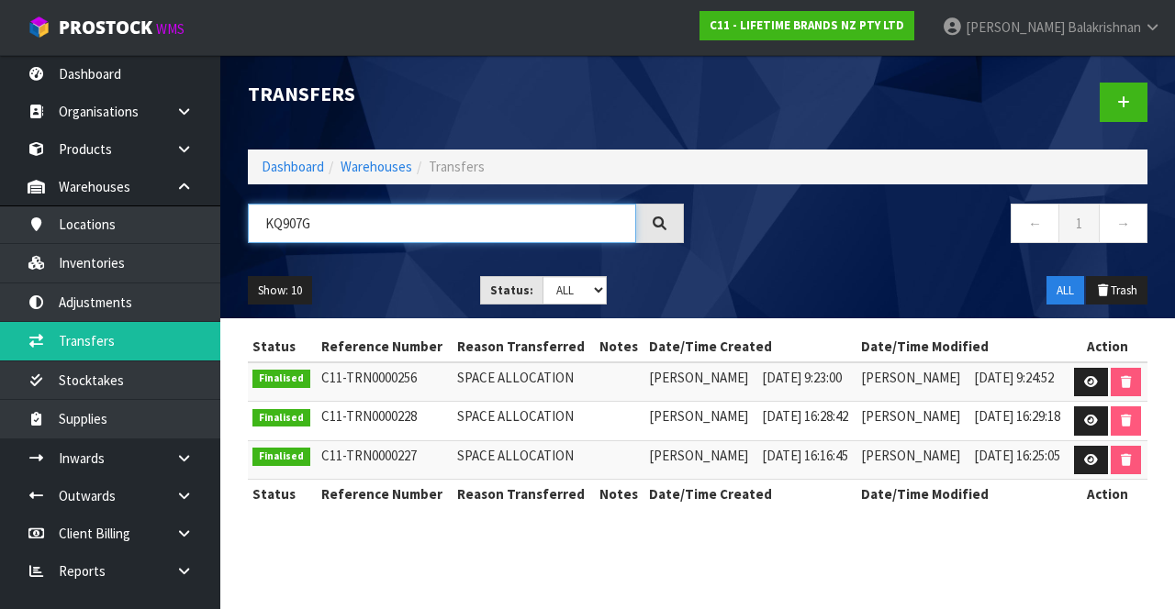
type input "KQ907G"
click at [1085, 422] on link at bounding box center [1091, 421] width 34 height 29
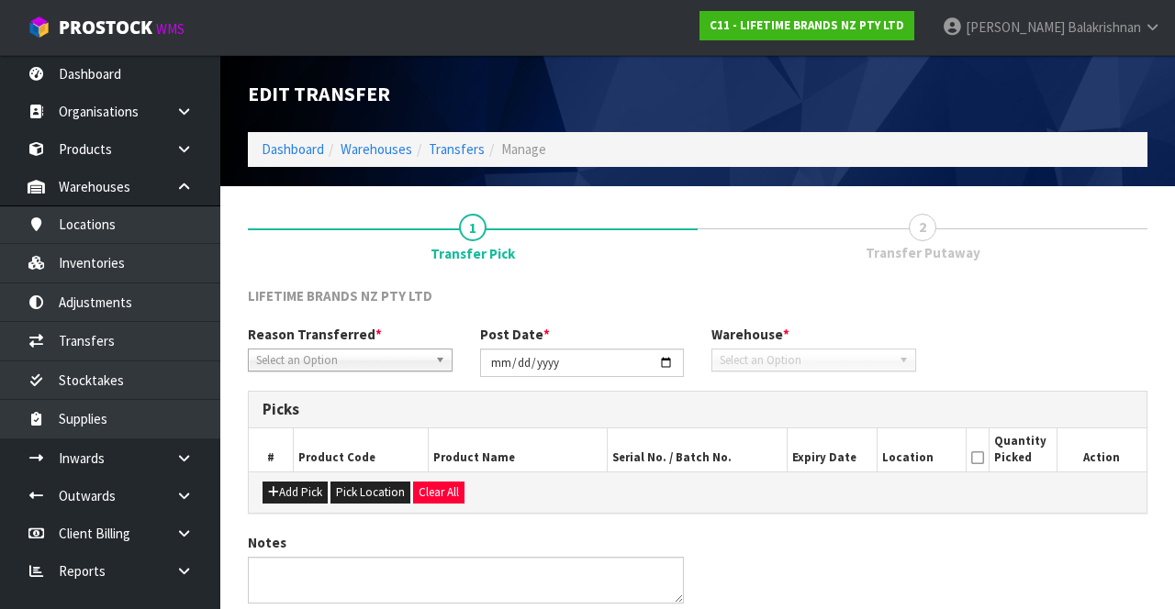
type input "[DATE]"
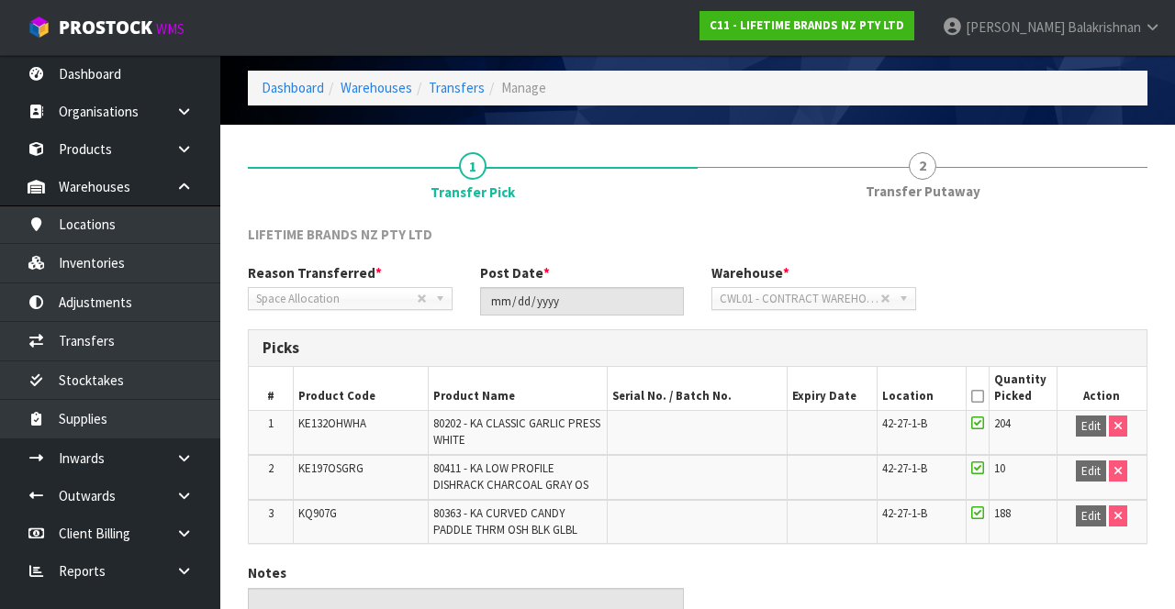
scroll to position [74, 0]
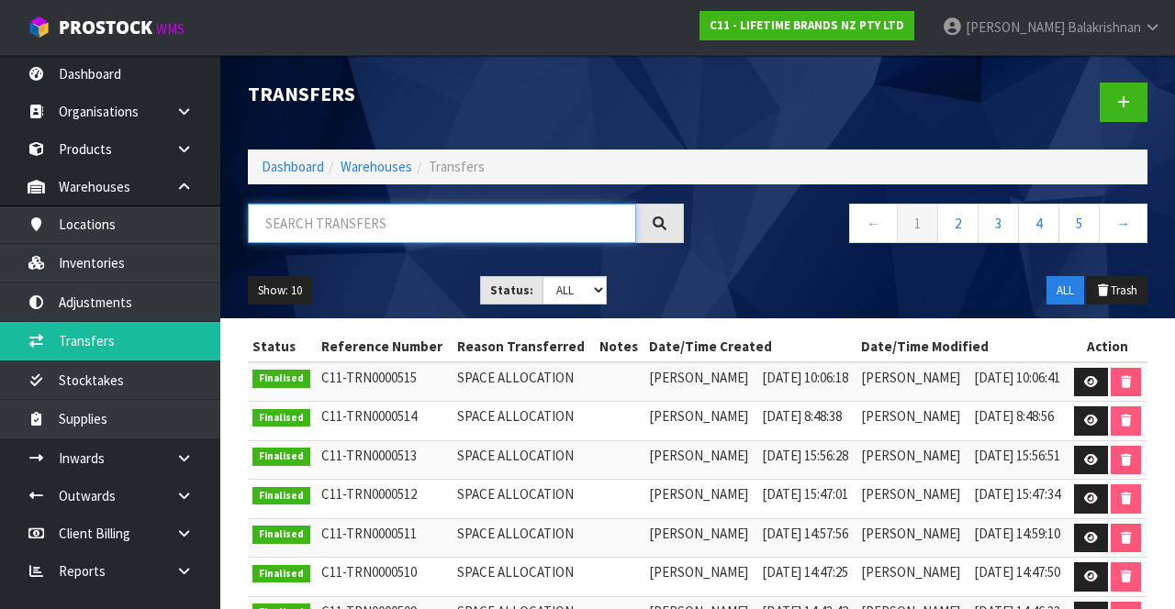
click at [468, 218] on input "text" at bounding box center [442, 223] width 388 height 39
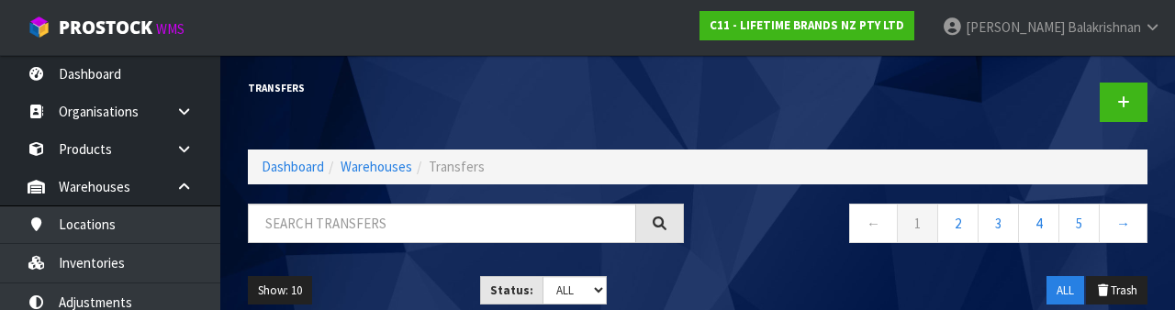
click at [768, 247] on nav "← 1 2 3 4 5 →" at bounding box center [929, 226] width 436 height 45
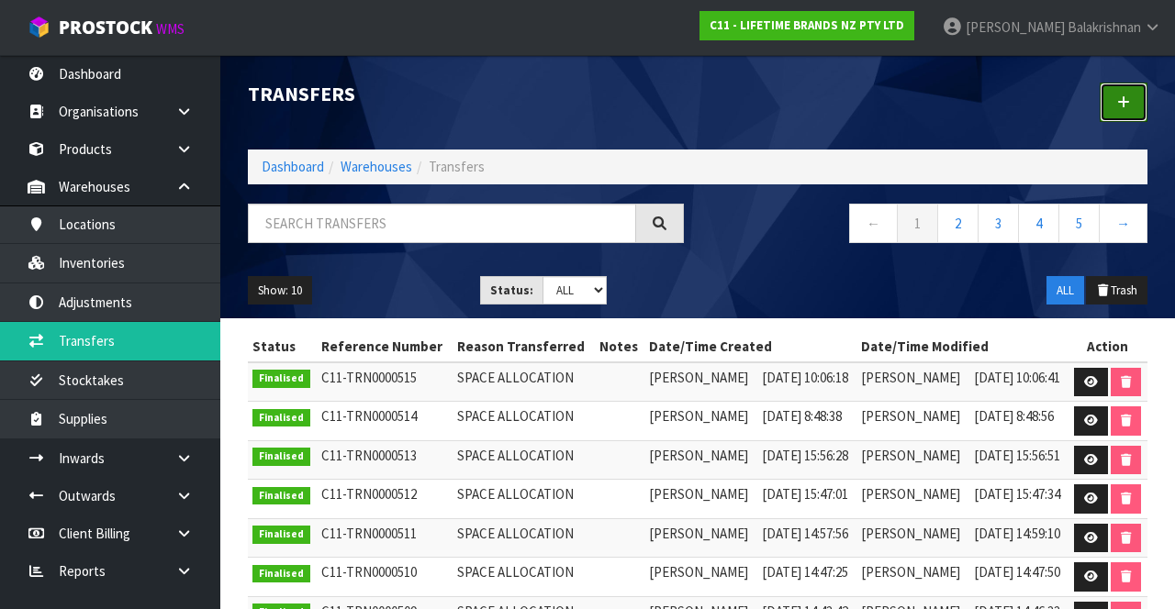
click at [1122, 108] on icon at bounding box center [1123, 102] width 13 height 14
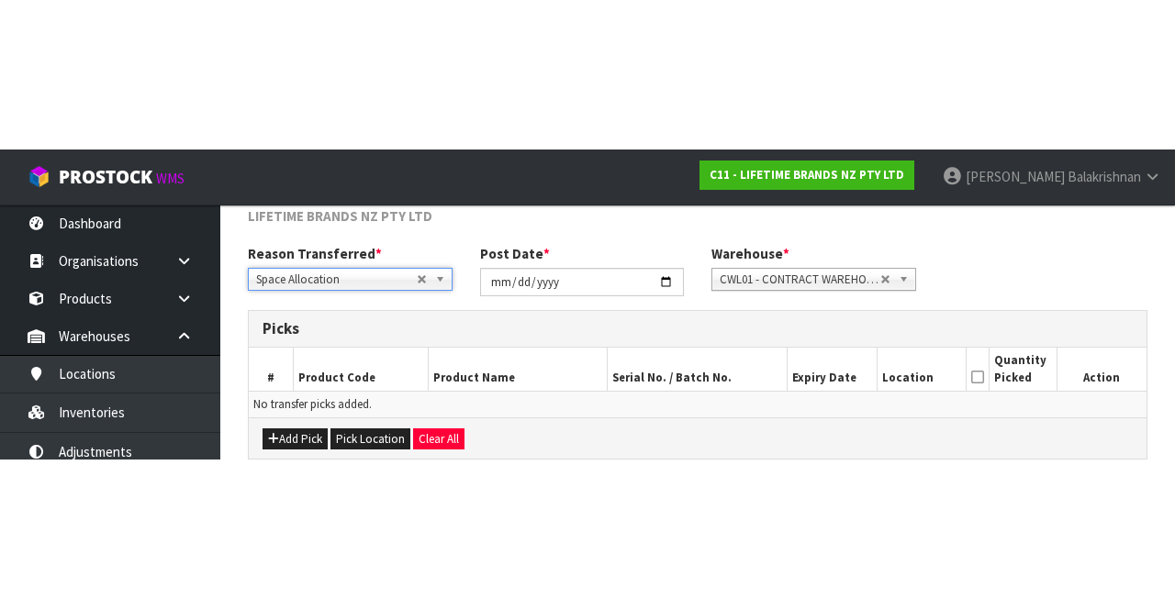
scroll to position [99, 0]
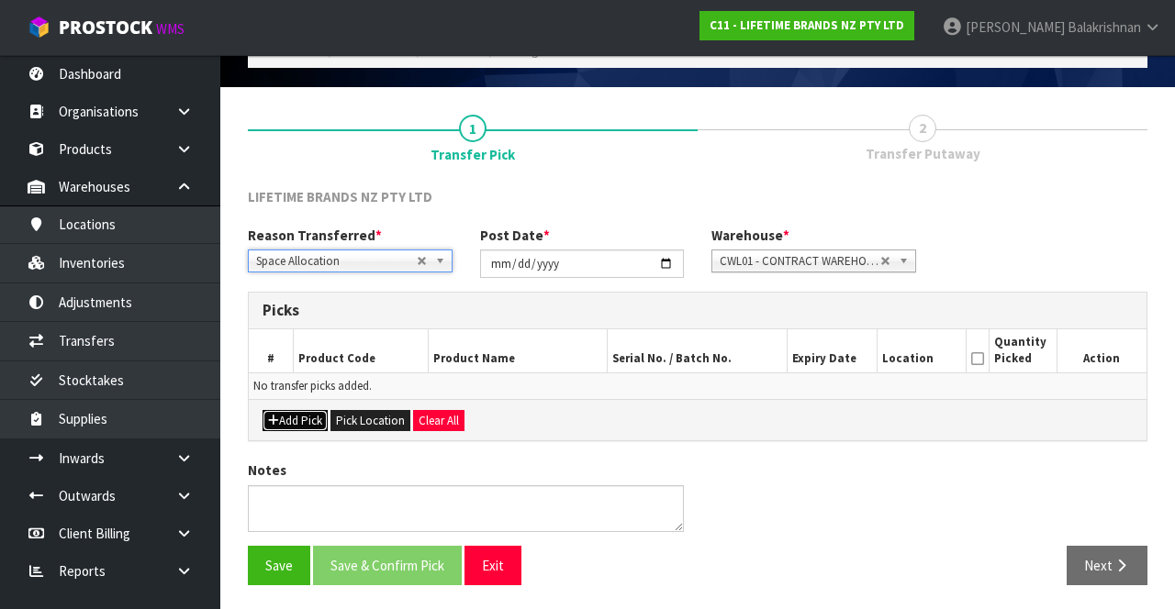
click at [291, 413] on button "Add Pick" at bounding box center [294, 421] width 65 height 22
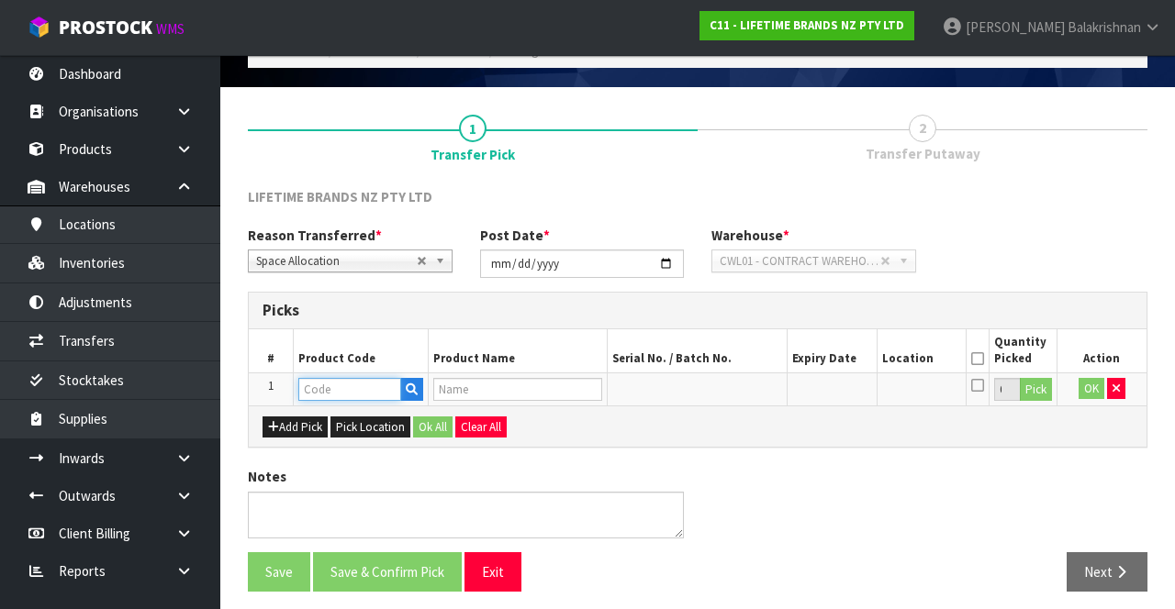
click at [357, 382] on input "text" at bounding box center [349, 389] width 103 height 23
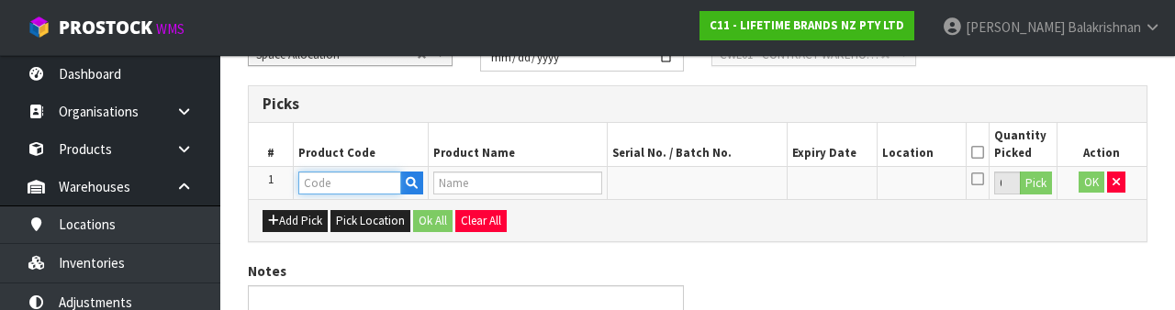
scroll to position [321, 0]
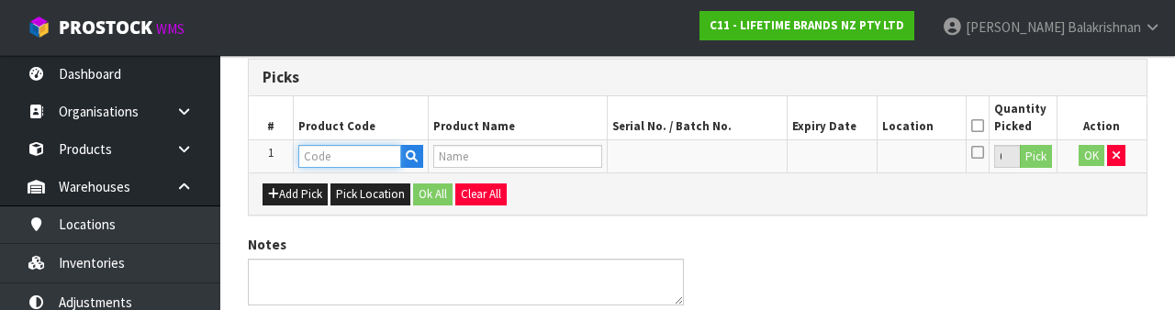
paste input "KQ907G"
type input "KQ907G"
type input "80363 - KA CURVED CANDY PADDLE THRM OSH BLK GLBL"
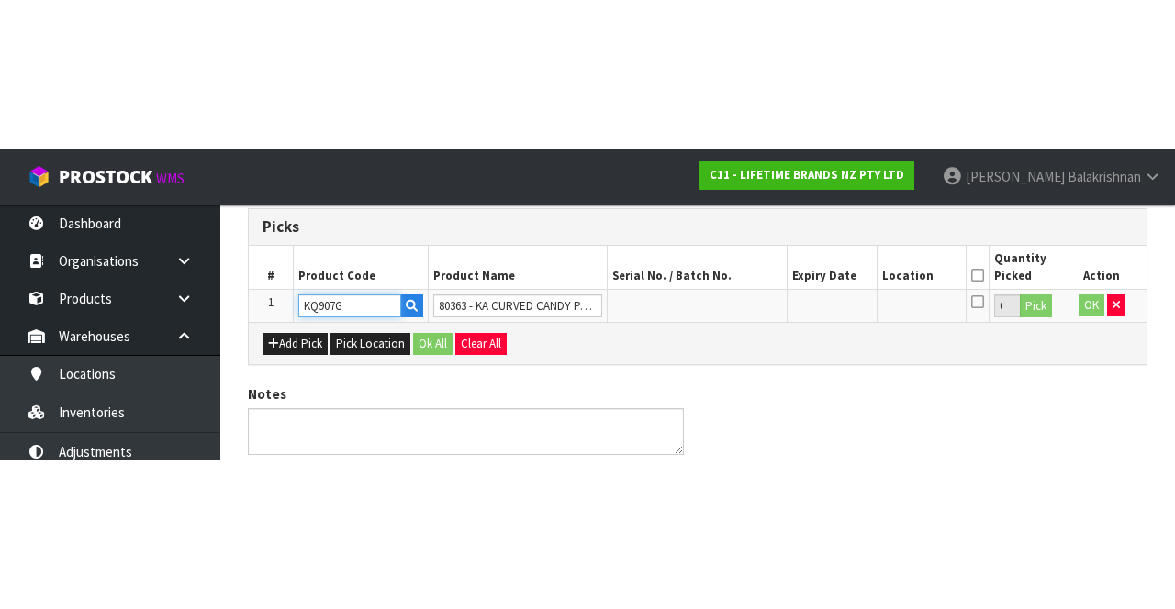
scroll to position [105, 0]
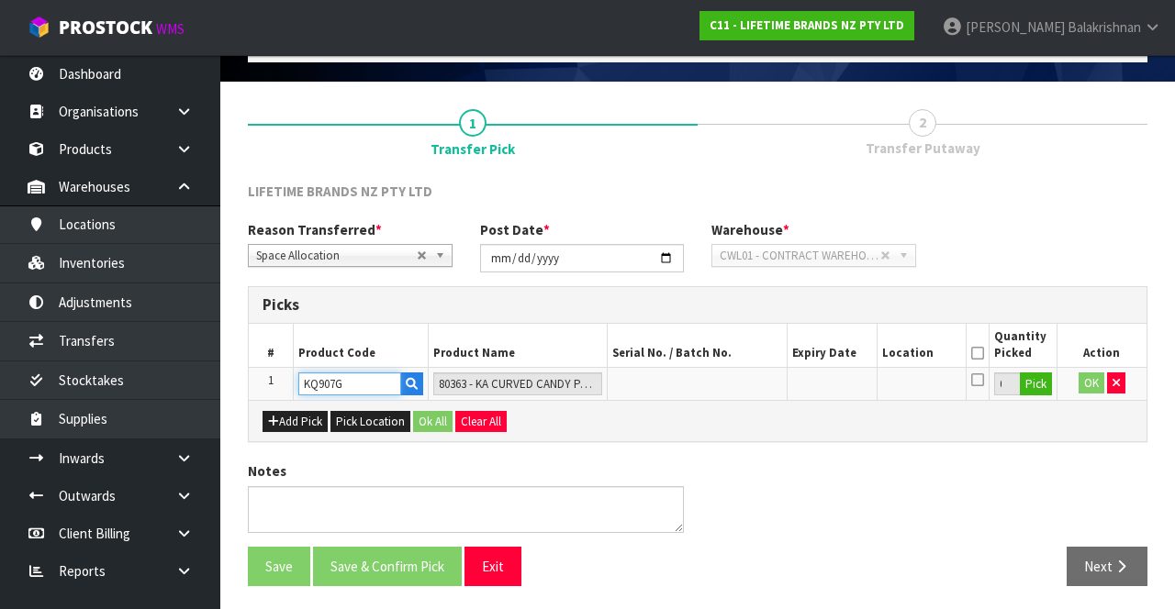
type input "KQ907G"
click at [1037, 385] on button "Pick" at bounding box center [1036, 385] width 32 height 24
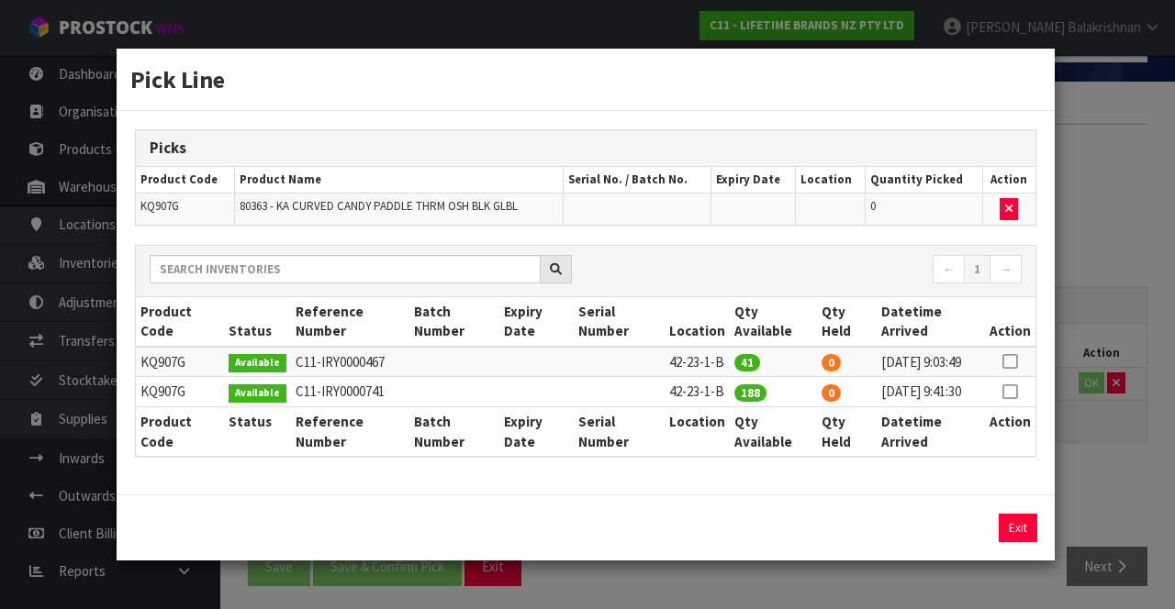
click at [1013, 362] on icon at bounding box center [1009, 362] width 15 height 1
click at [973, 542] on button "Assign Pick" at bounding box center [955, 528] width 75 height 28
type input "41"
click at [1023, 542] on button "Exit" at bounding box center [1017, 528] width 39 height 28
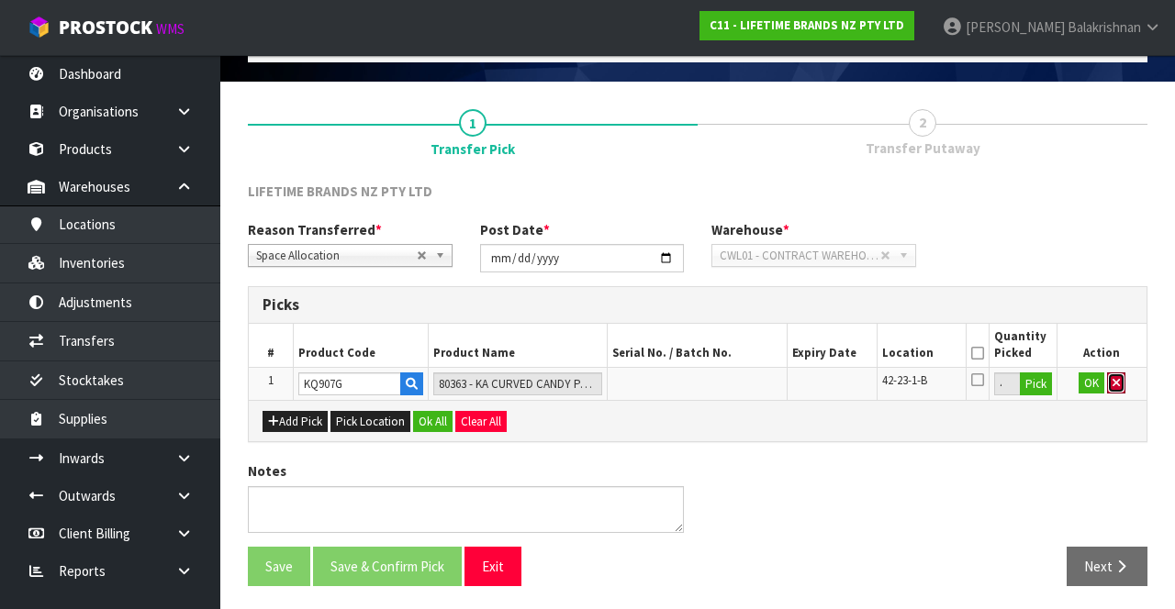
click at [1123, 379] on button "button" at bounding box center [1116, 384] width 18 height 22
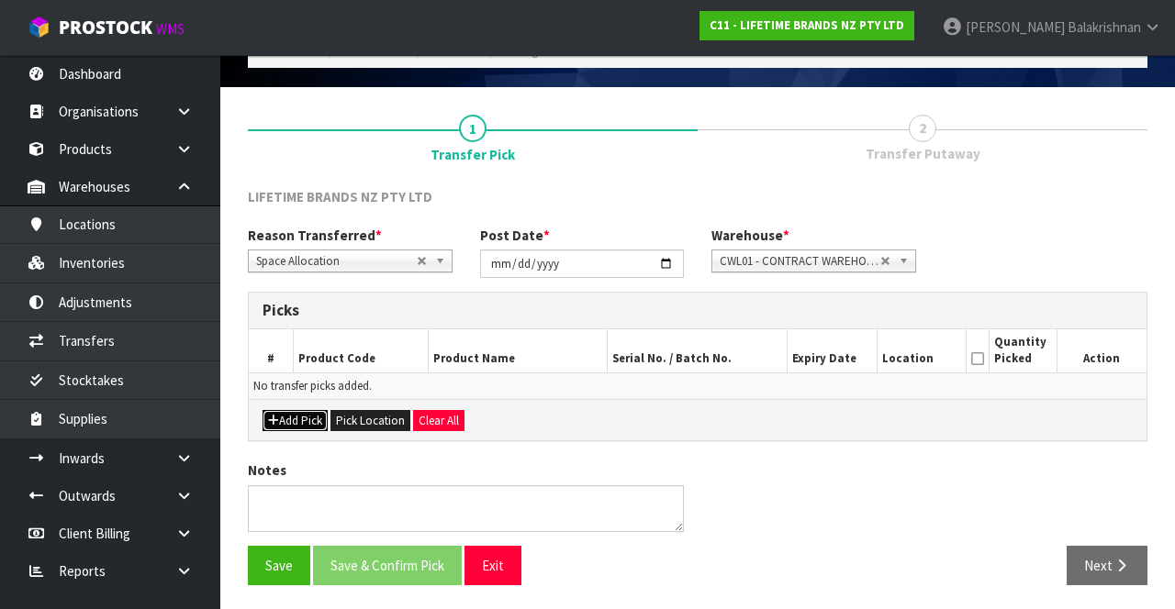
click at [284, 420] on button "Add Pick" at bounding box center [294, 421] width 65 height 22
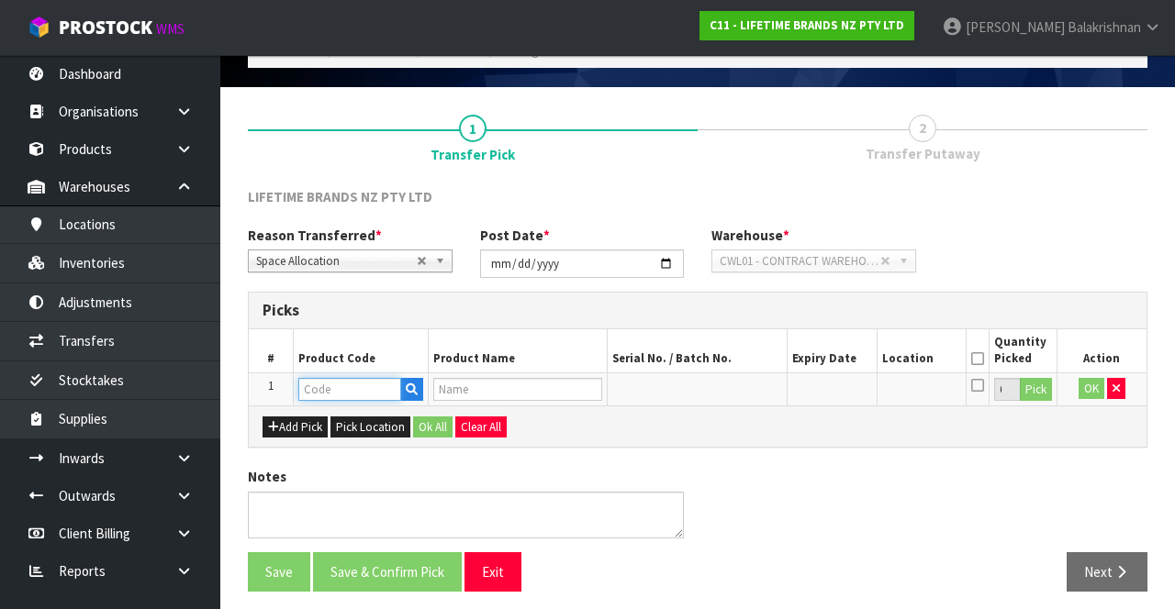
click at [340, 382] on input "text" at bounding box center [349, 389] width 103 height 23
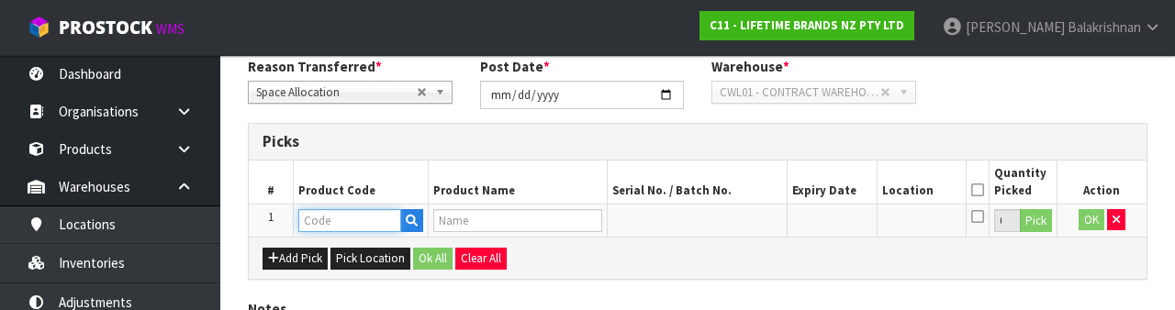
scroll to position [321, 0]
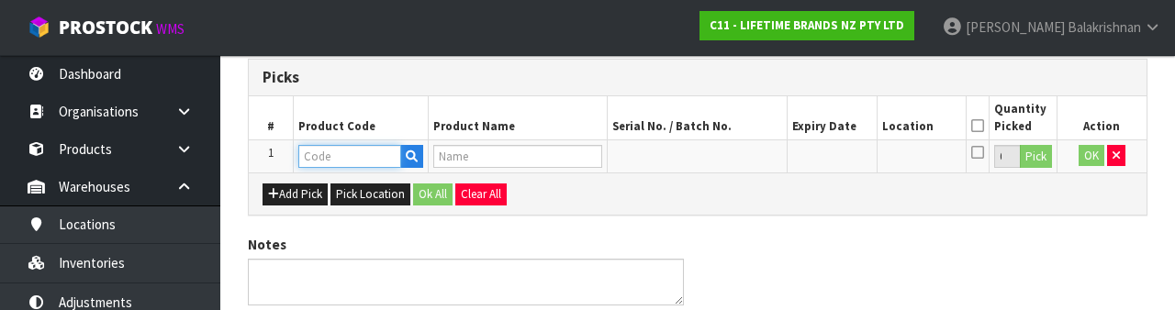
paste input "KQ907G"
type input "KQ907G"
type input "80363 - KA CURVED CANDY PADDLE THRM OSH BLK GLBL"
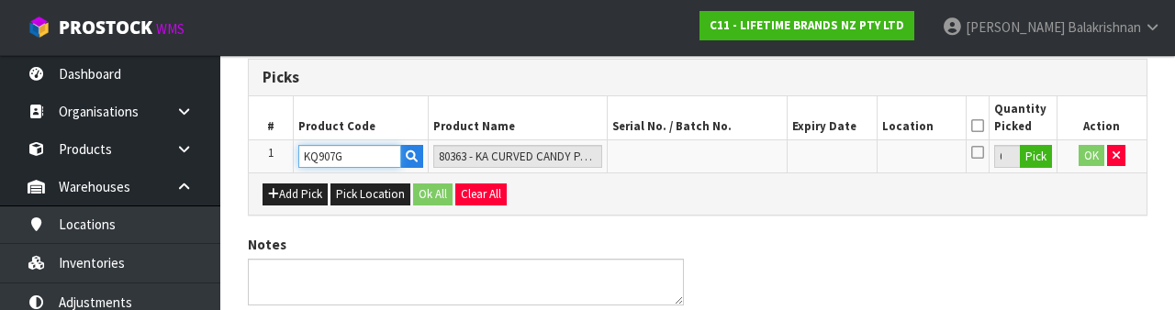
type input "KQ907G"
click at [1046, 163] on button "Pick" at bounding box center [1036, 157] width 32 height 24
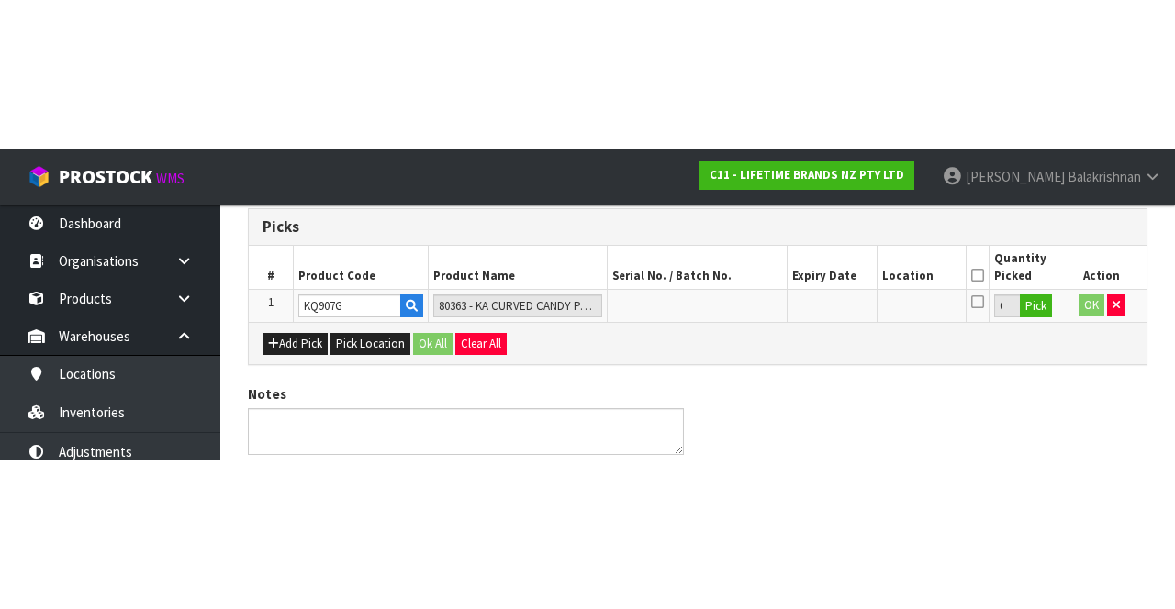
scroll to position [105, 0]
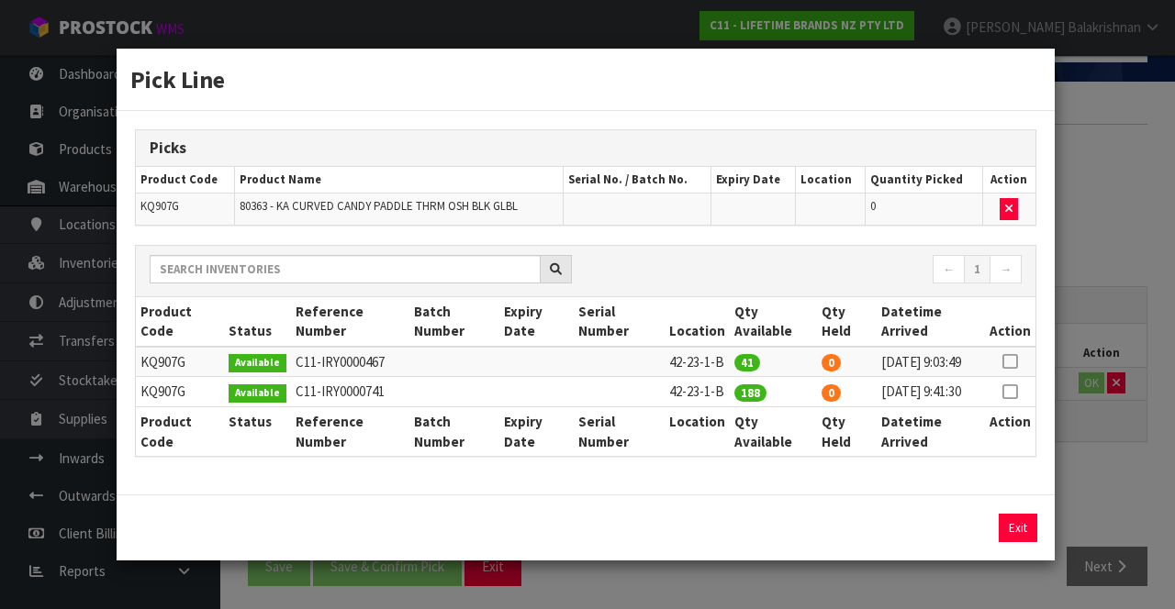
click at [1012, 362] on icon at bounding box center [1009, 362] width 15 height 1
click at [897, 541] on input "41" at bounding box center [874, 528] width 87 height 28
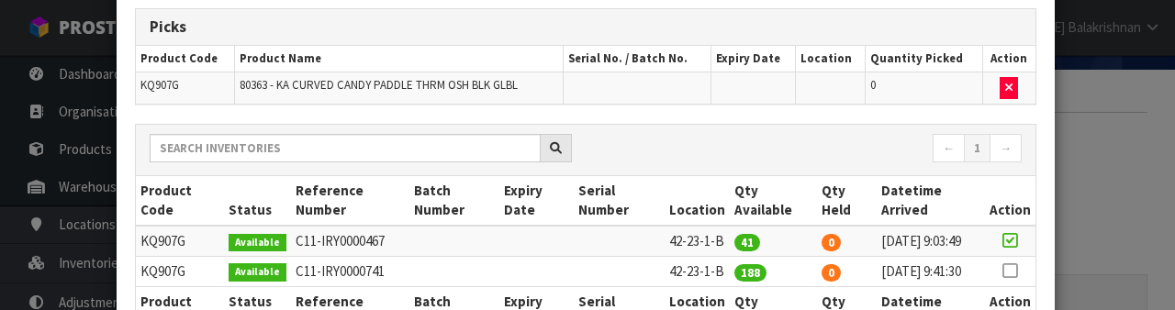
scroll to position [292, 0]
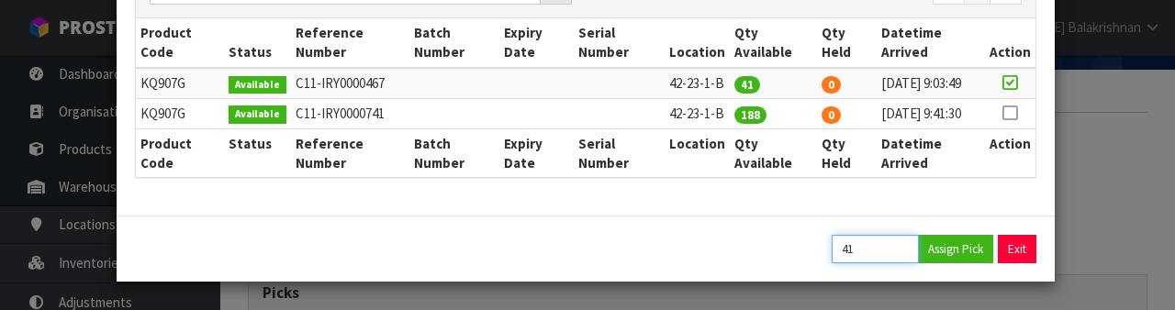
type input "4"
type input "28"
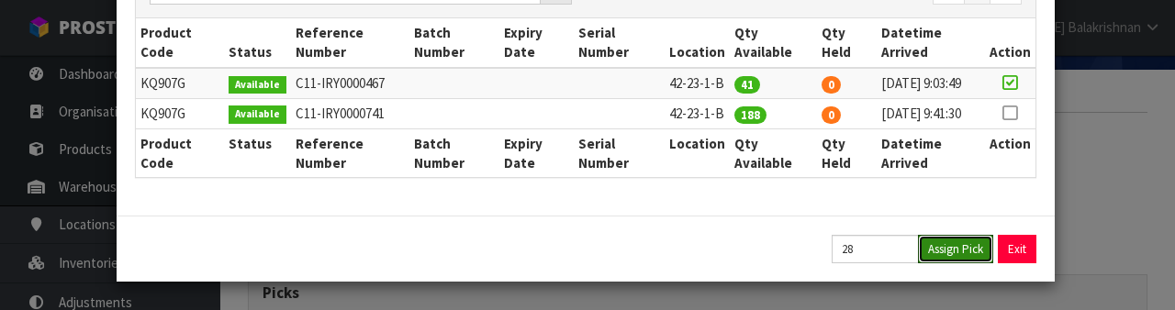
click at [958, 245] on button "Assign Pick" at bounding box center [955, 249] width 75 height 28
type input "28"
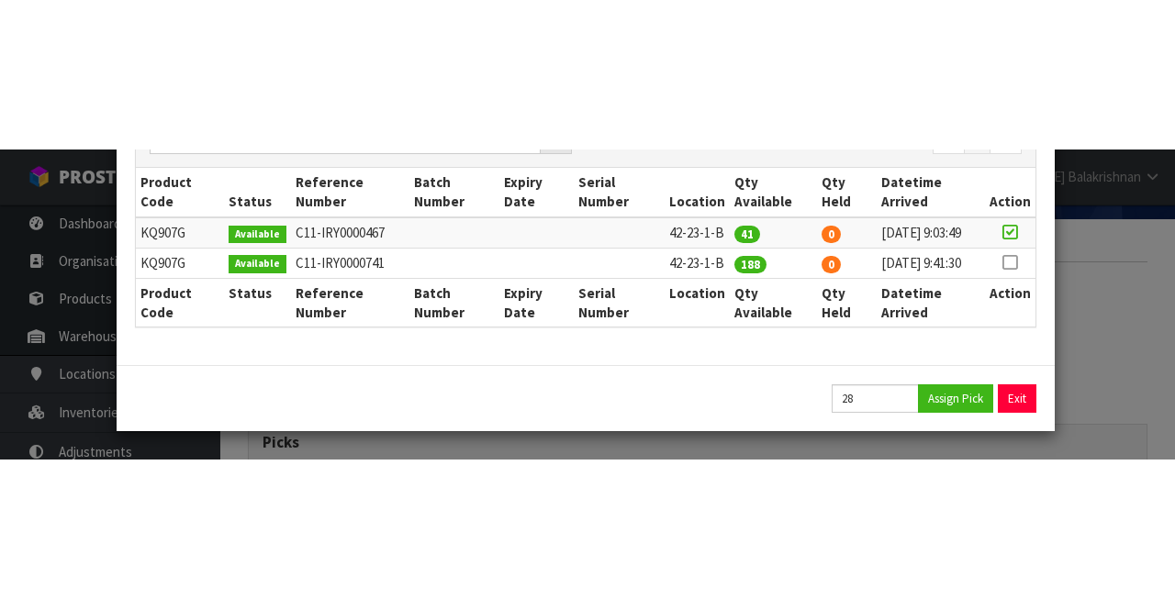
scroll to position [0, 0]
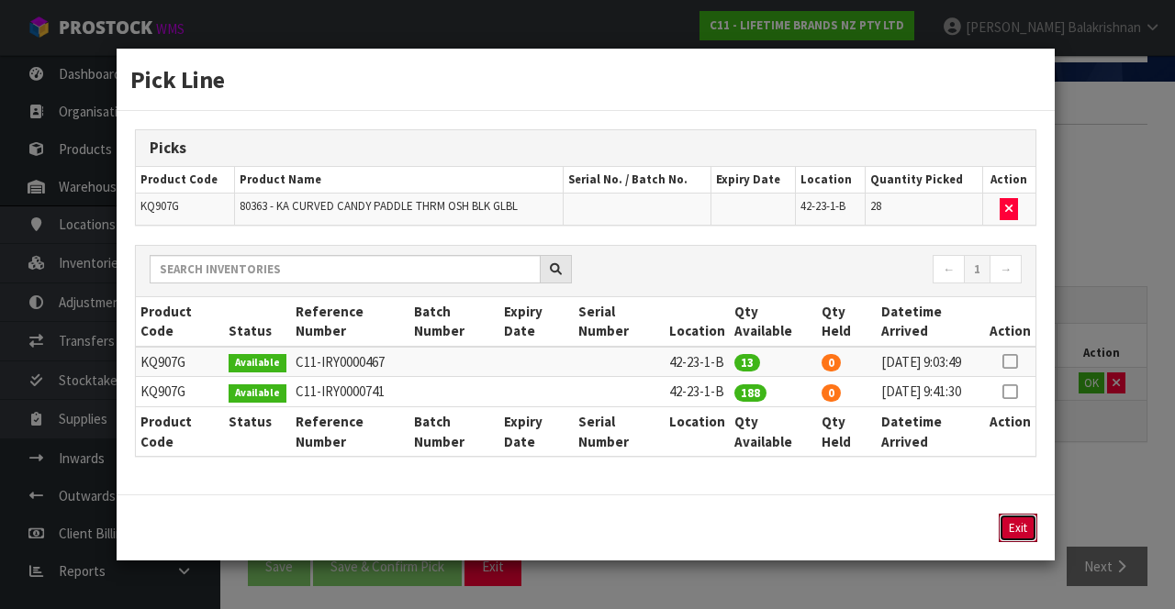
click at [1019, 531] on button "Exit" at bounding box center [1017, 528] width 39 height 28
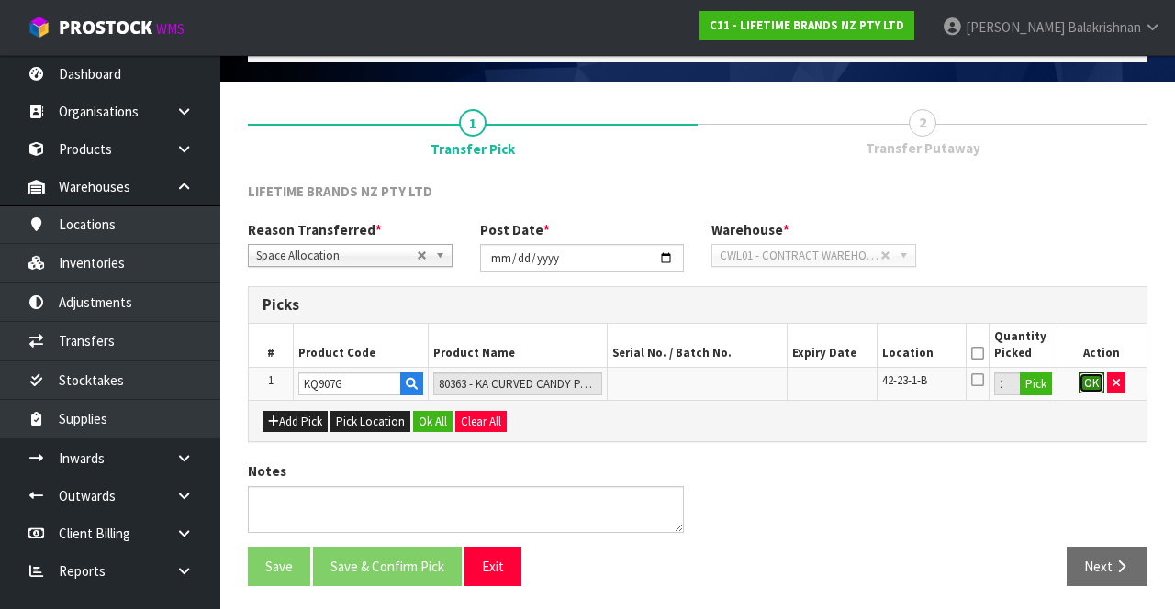
click at [1088, 381] on button "OK" at bounding box center [1091, 384] width 26 height 22
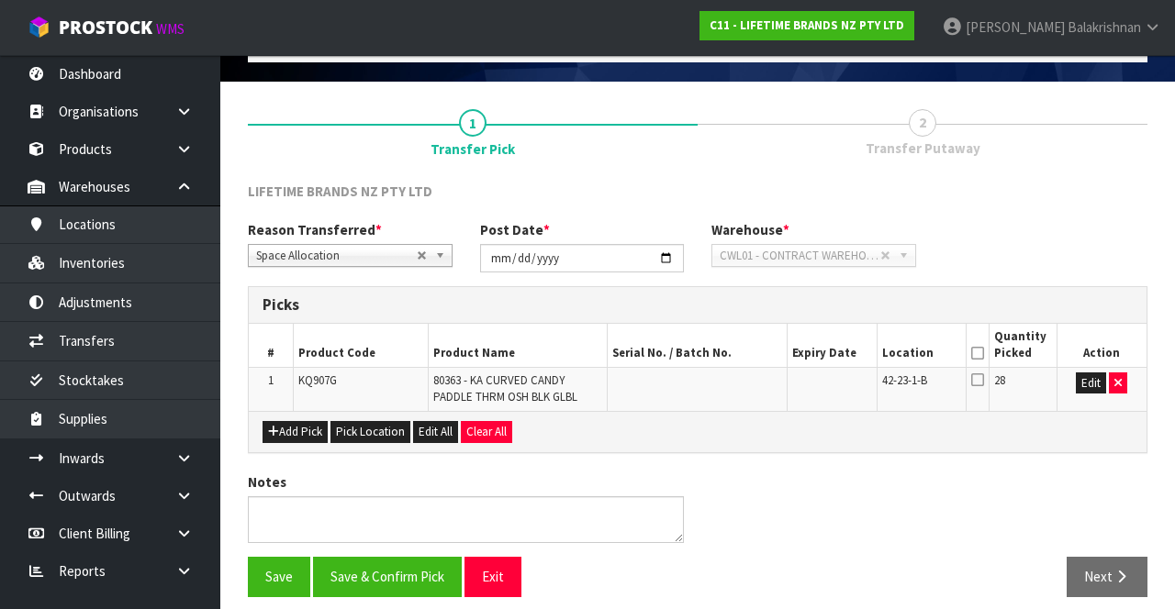
click at [981, 353] on icon at bounding box center [977, 353] width 13 height 1
click at [396, 576] on button "Save & Confirm Pick" at bounding box center [387, 576] width 149 height 39
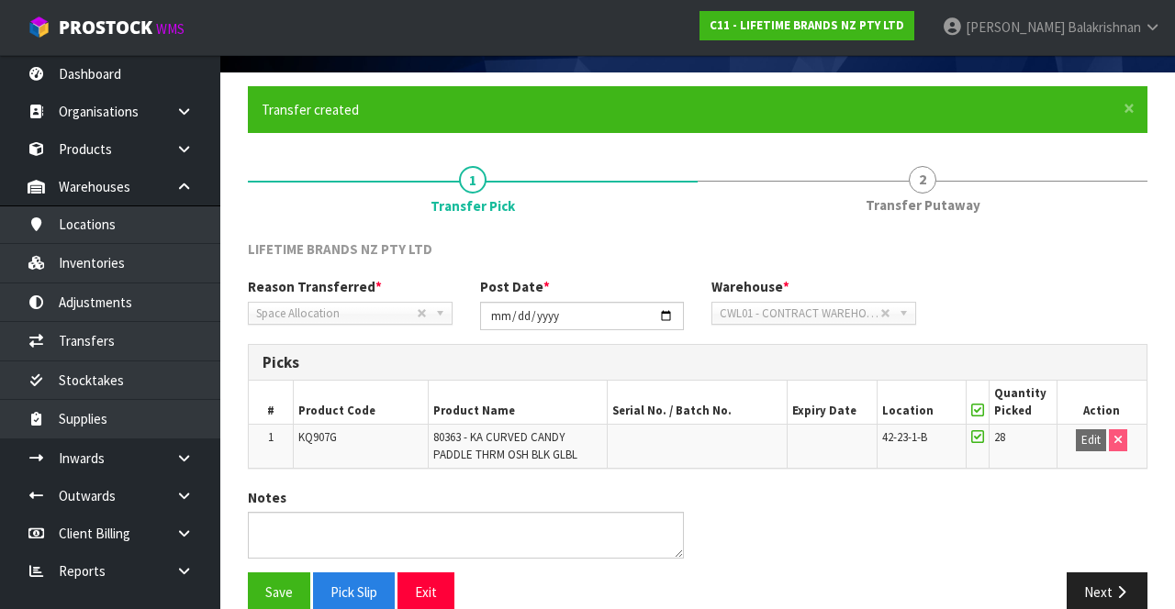
scroll to position [142, 0]
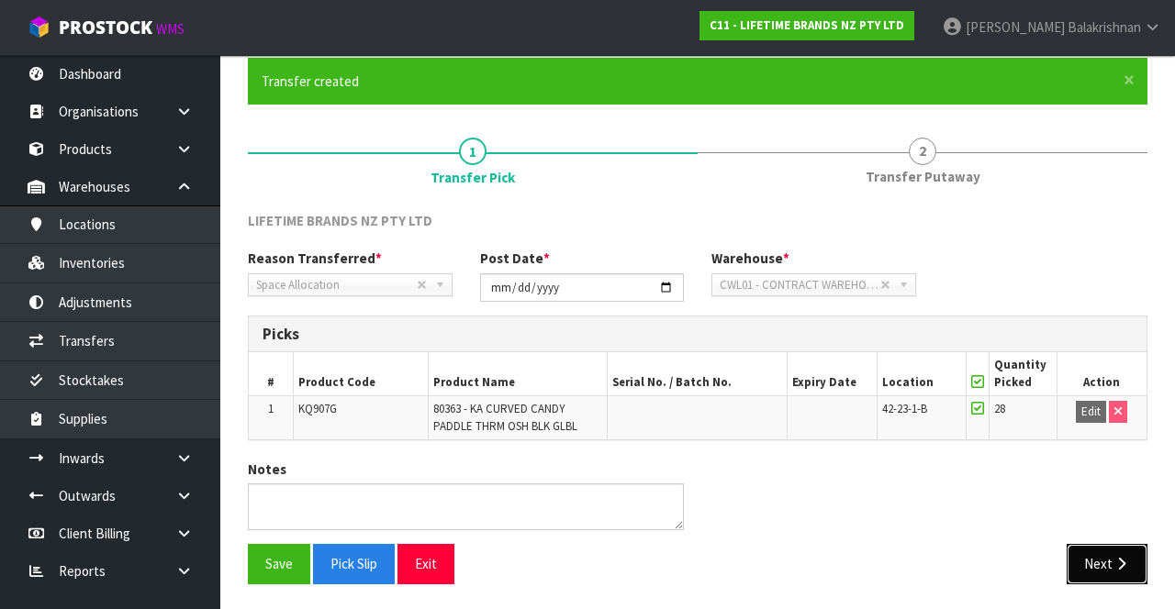
click at [1122, 564] on icon "button" at bounding box center [1120, 564] width 17 height 14
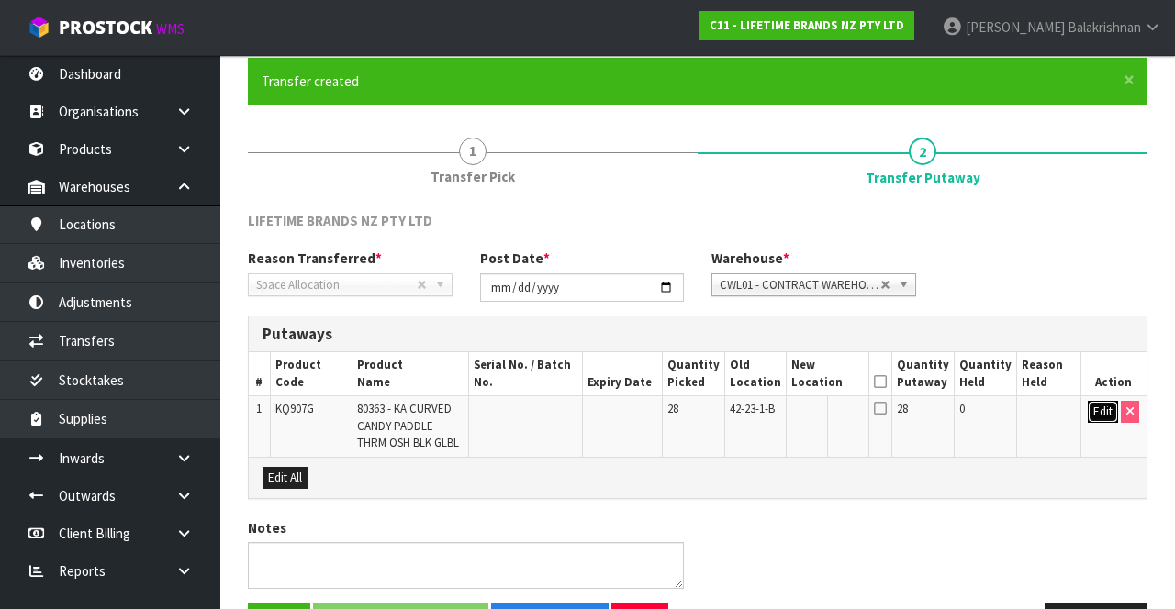
click at [1091, 406] on button "Edit" at bounding box center [1102, 412] width 30 height 22
click at [820, 409] on input "text" at bounding box center [817, 412] width 51 height 23
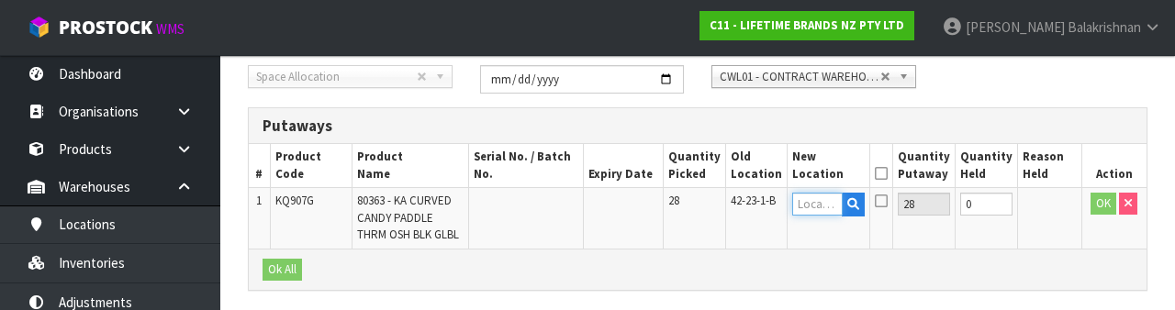
scroll to position [387, 0]
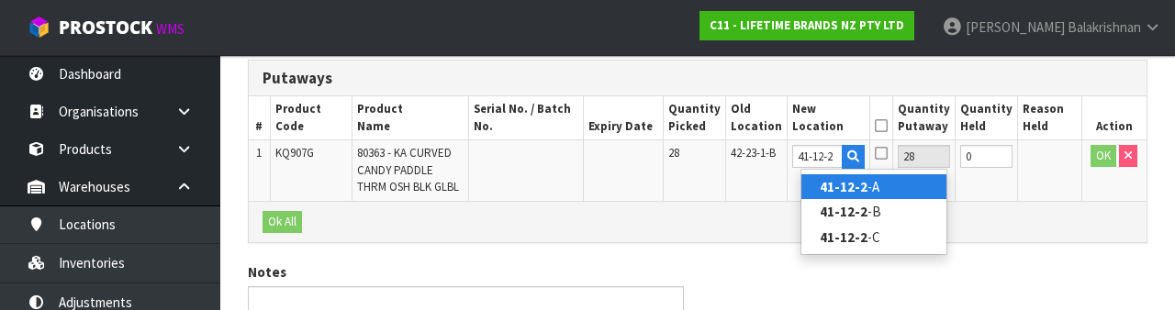
click at [894, 184] on link "41-12-2 -A" at bounding box center [873, 186] width 145 height 25
type input "41-12-2-A"
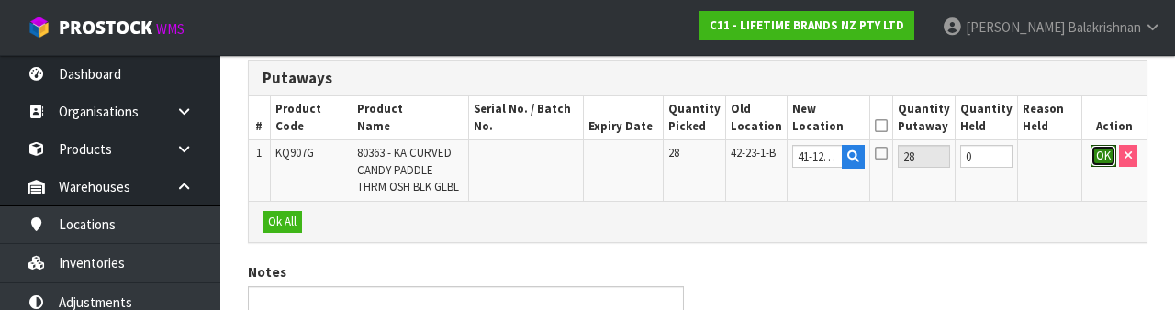
click at [1098, 160] on button "OK" at bounding box center [1103, 156] width 26 height 22
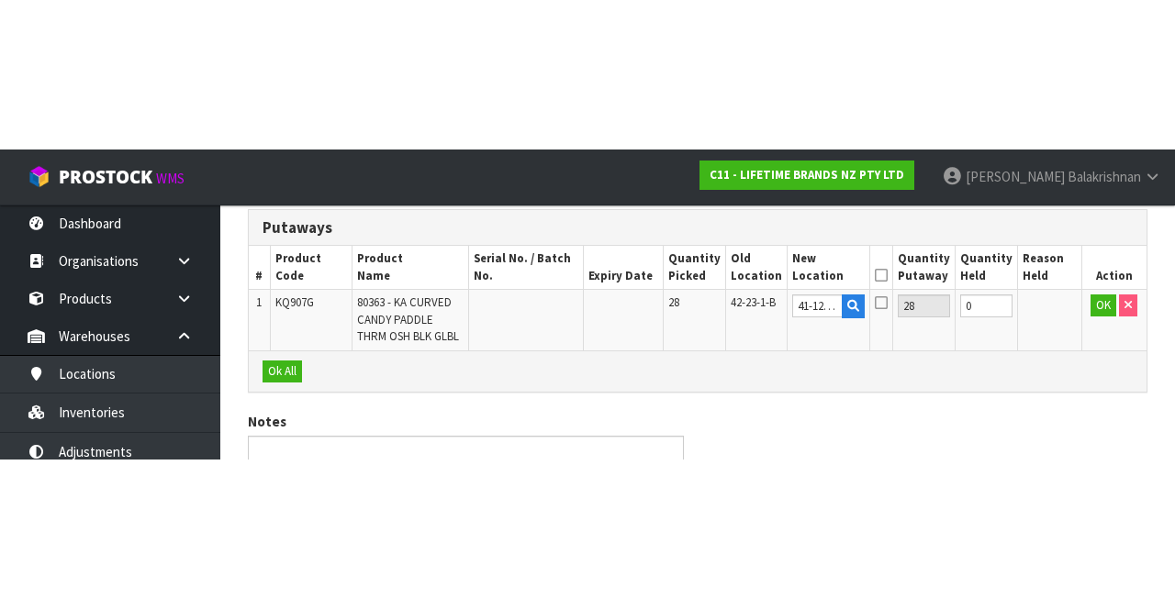
scroll to position [199, 0]
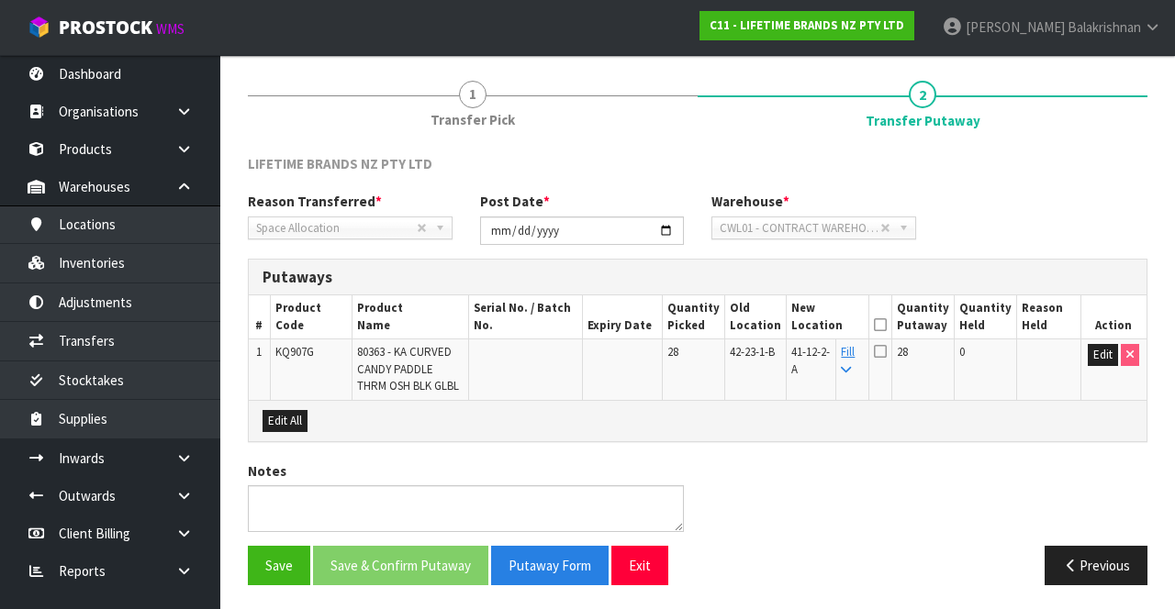
click at [886, 325] on icon at bounding box center [880, 325] width 13 height 1
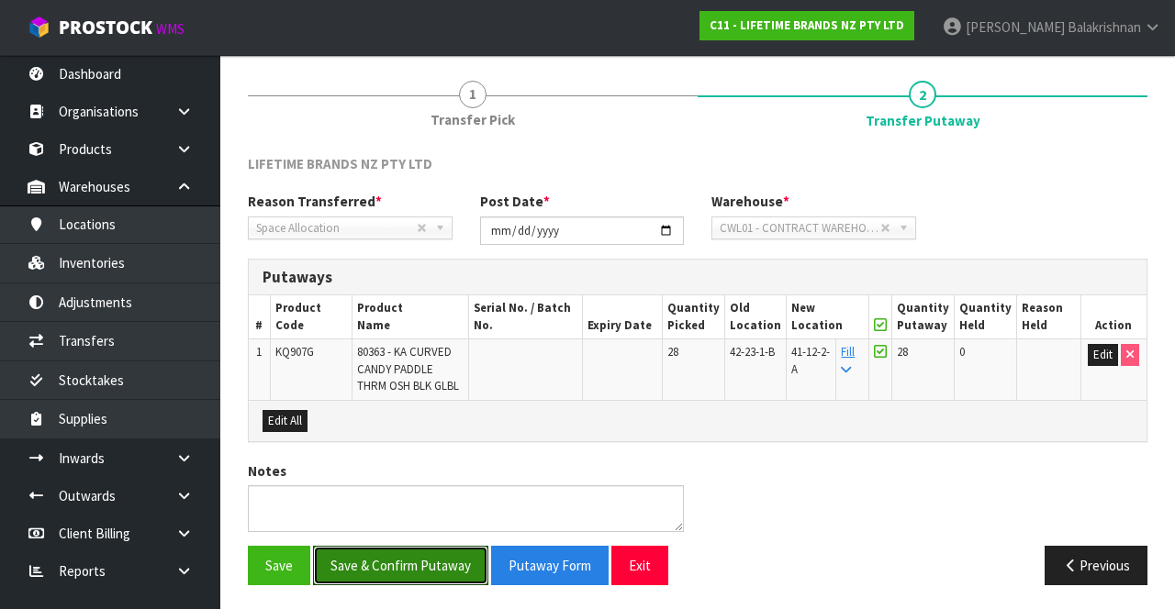
click at [409, 557] on button "Save & Confirm Putaway" at bounding box center [400, 565] width 175 height 39
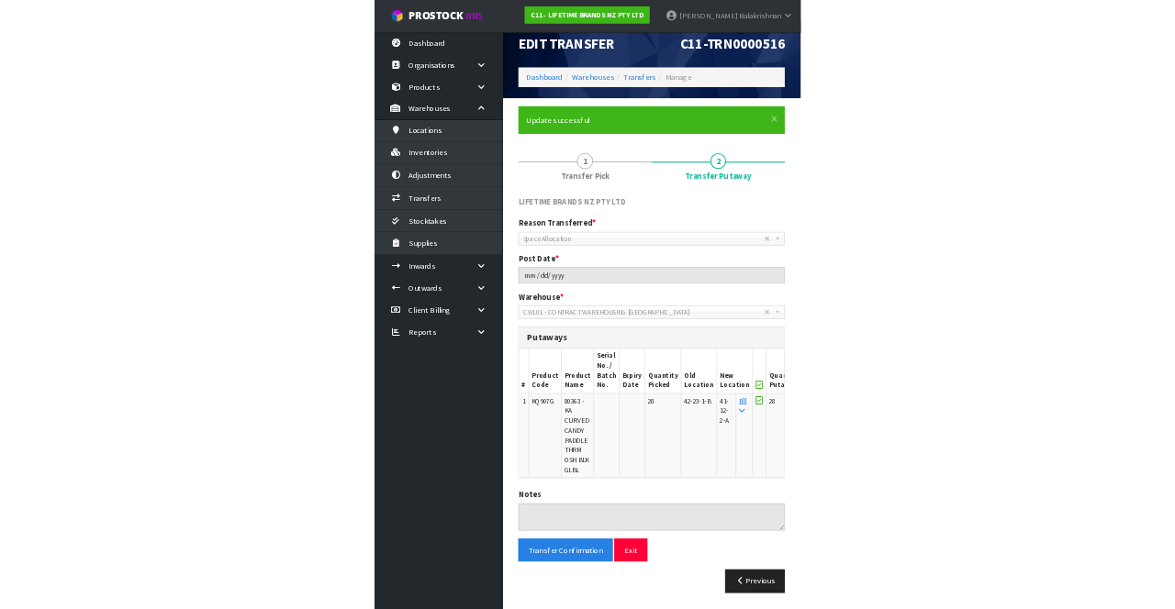
scroll to position [159, 0]
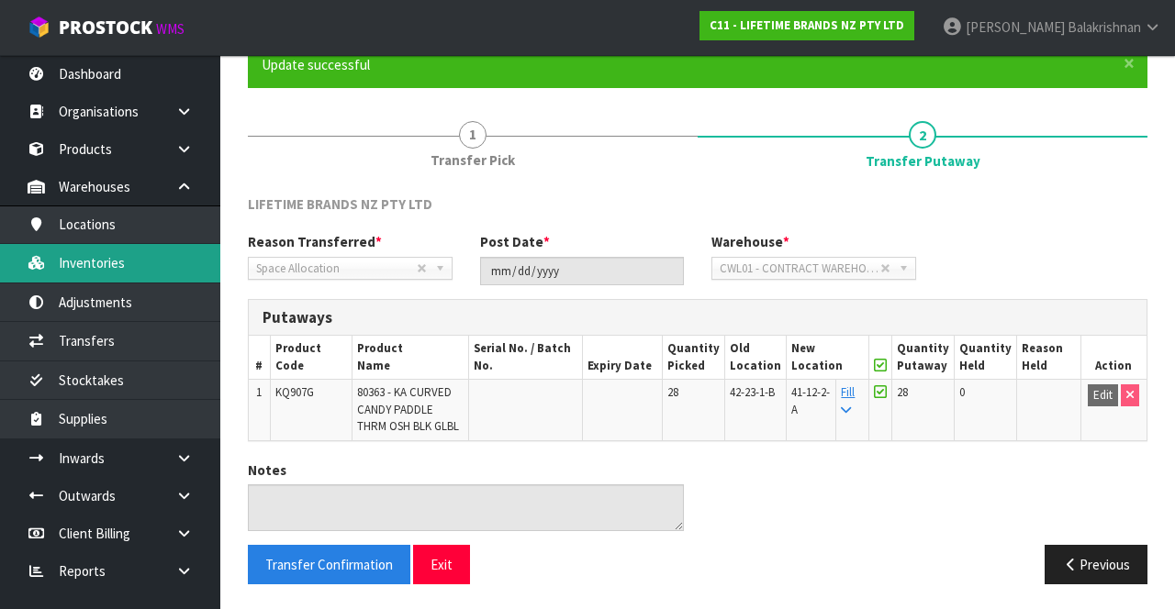
click at [129, 252] on link "Inventories" at bounding box center [110, 263] width 220 height 38
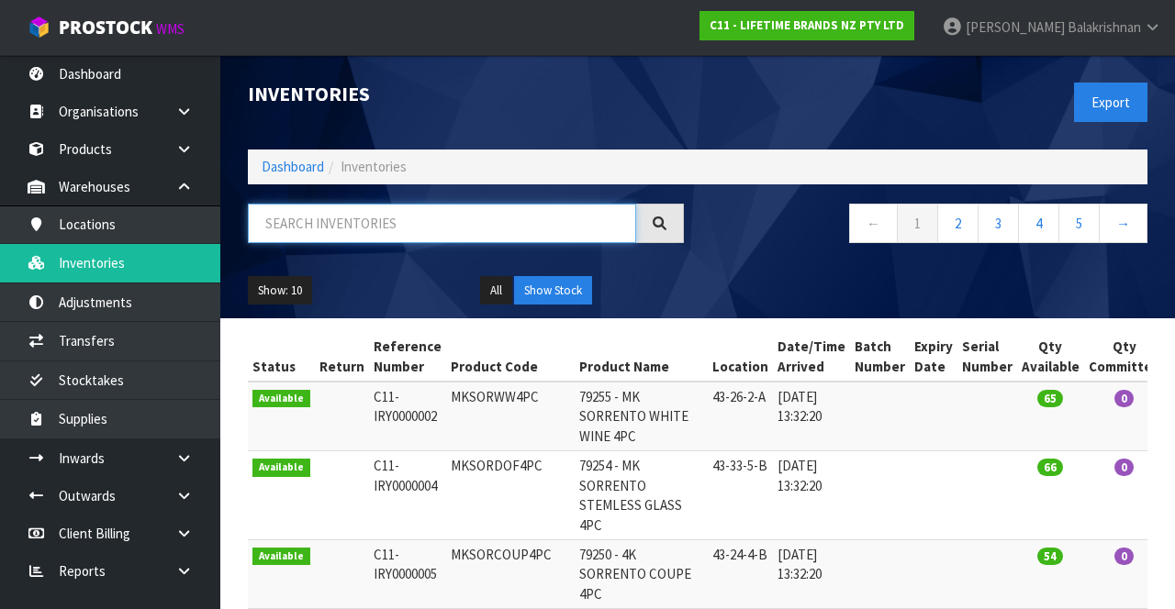
click at [356, 226] on input "text" at bounding box center [442, 223] width 388 height 39
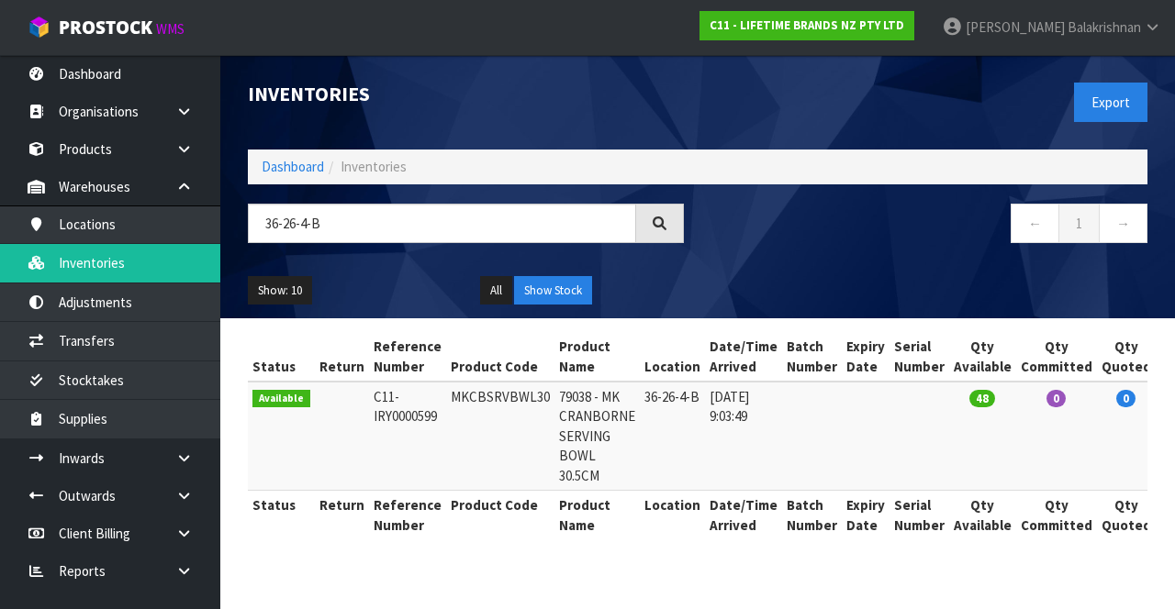
copy td "MKCBSRVBWL30"
click at [566, 231] on input "36-26-4-B" at bounding box center [442, 223] width 388 height 39
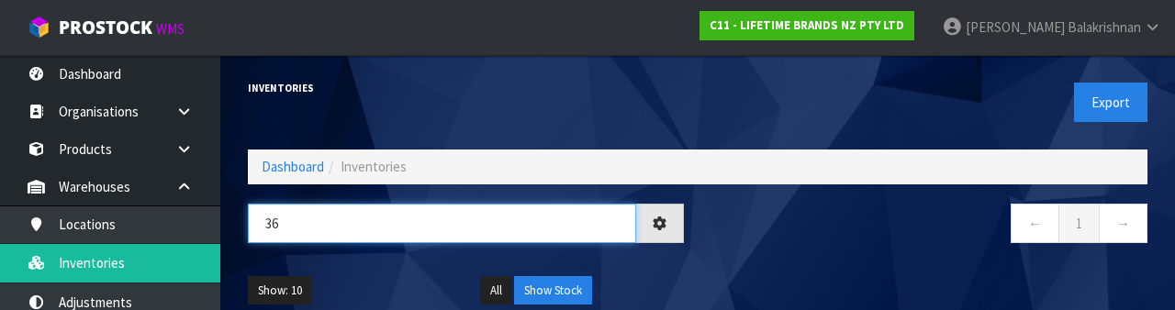
type input "3"
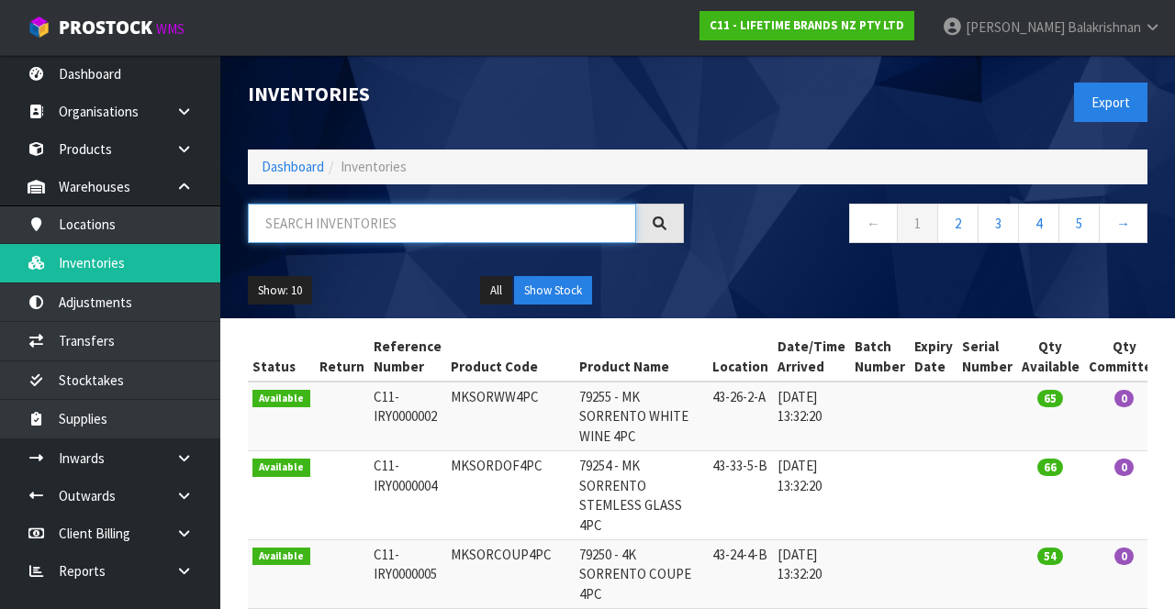
click at [396, 222] on input "text" at bounding box center [442, 223] width 388 height 39
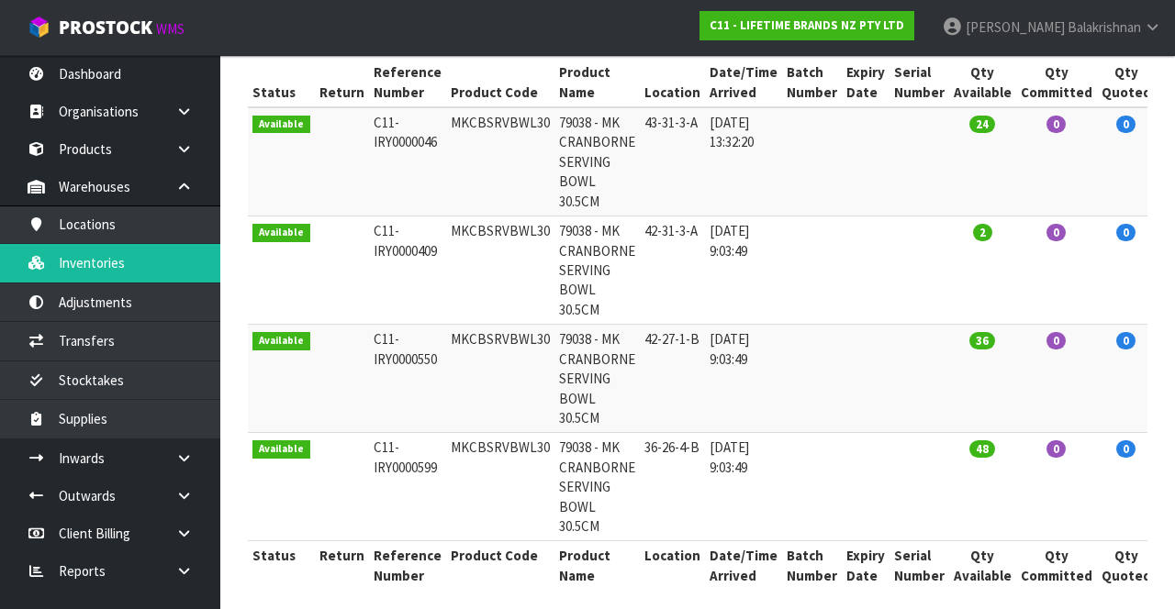
scroll to position [286, 0]
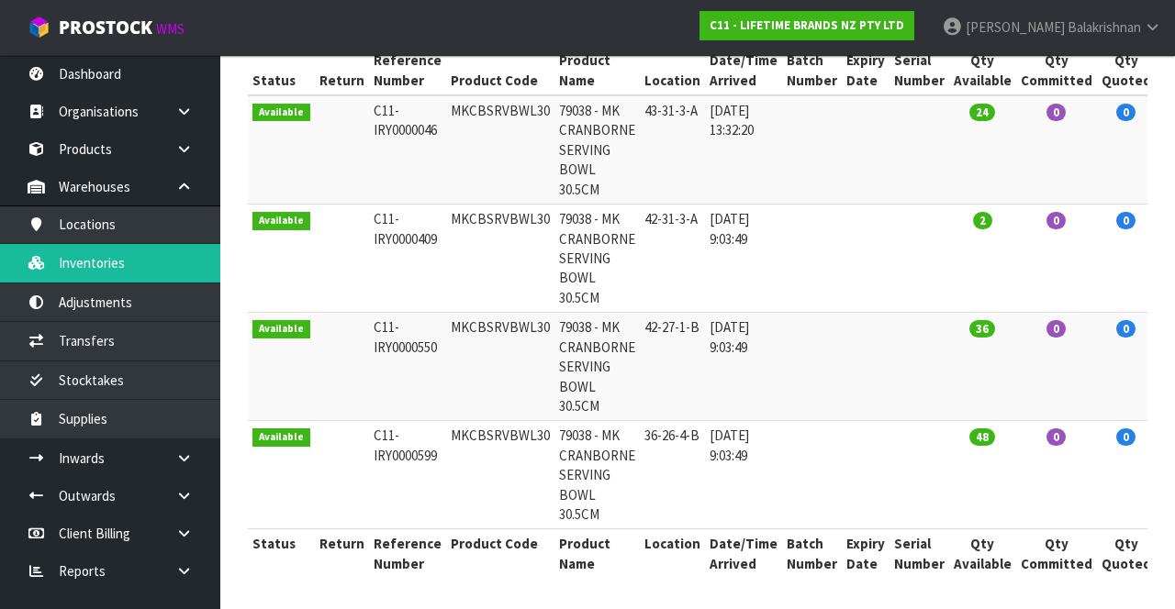
type input "MKCBSRVBWL30"
copy td "MKCBSRVBWL30"
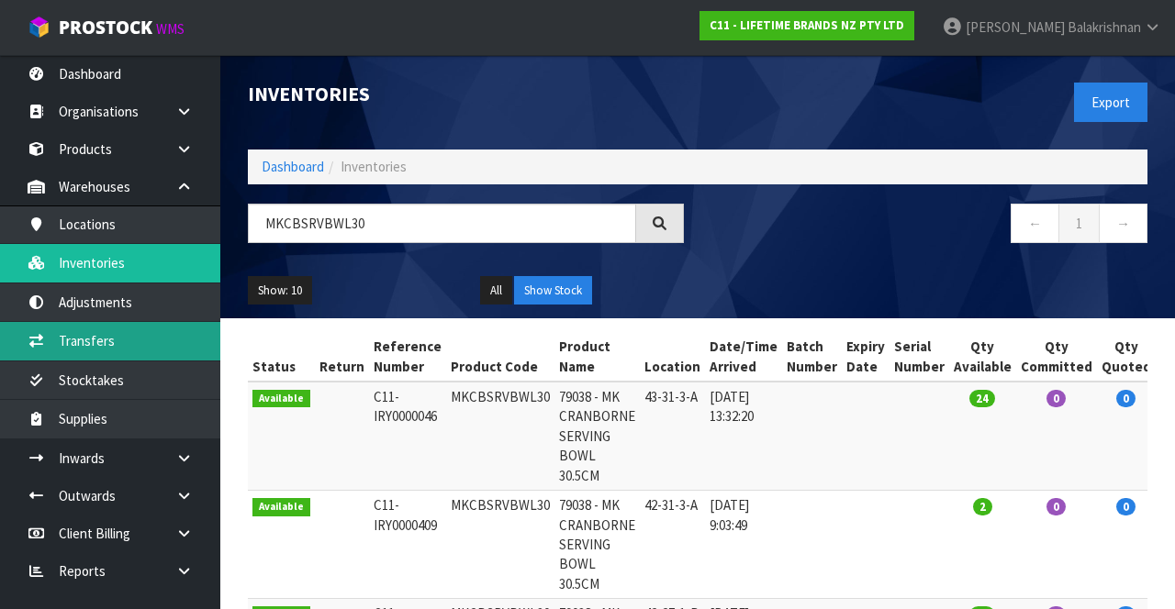
click at [61, 332] on link "Transfers" at bounding box center [110, 341] width 220 height 38
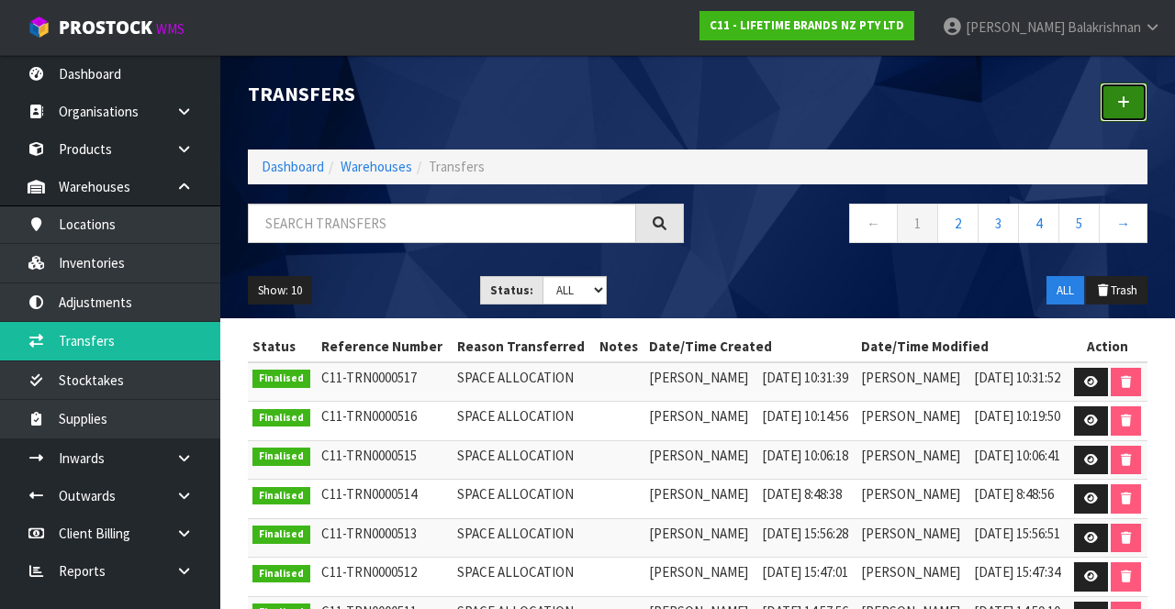
click at [1120, 103] on icon at bounding box center [1123, 102] width 13 height 14
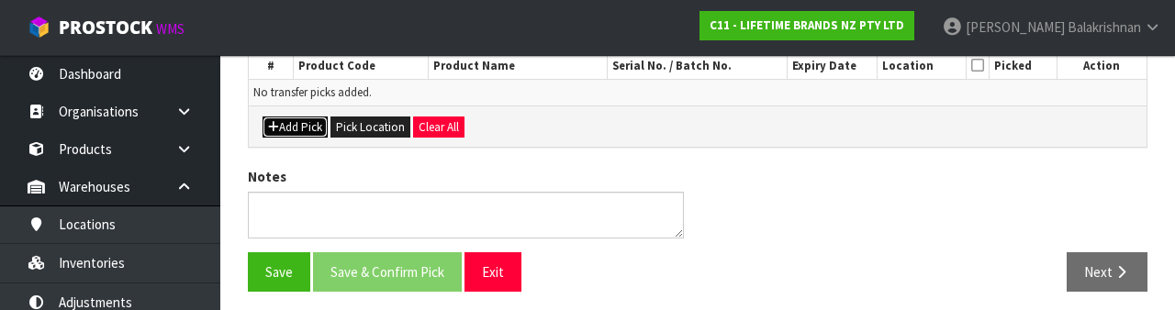
click at [290, 136] on button "Add Pick" at bounding box center [294, 128] width 65 height 22
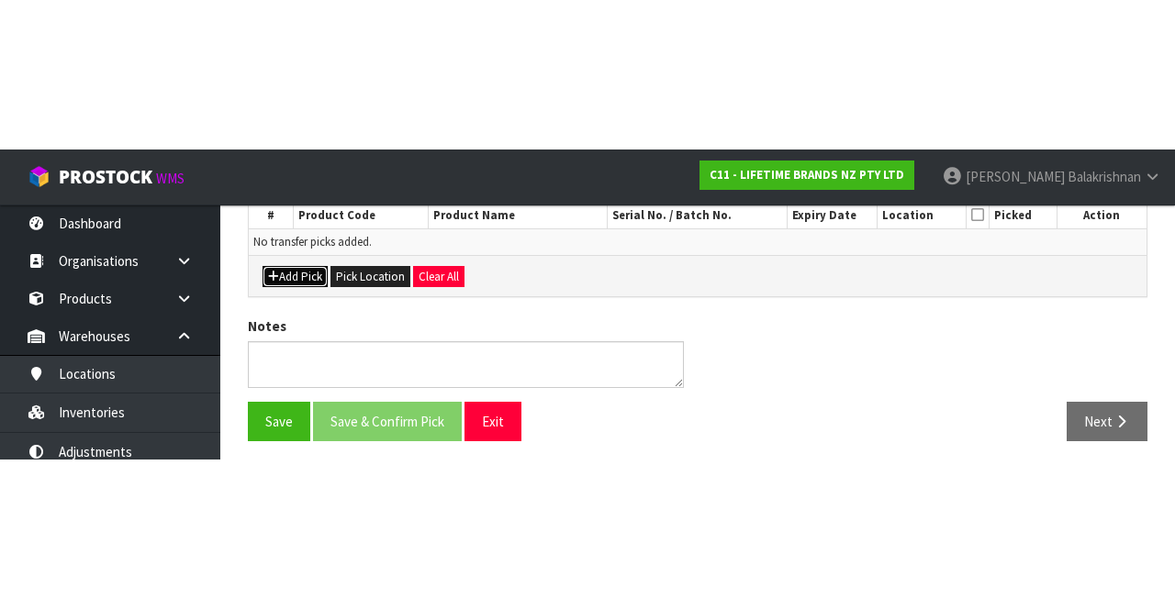
scroll to position [105, 0]
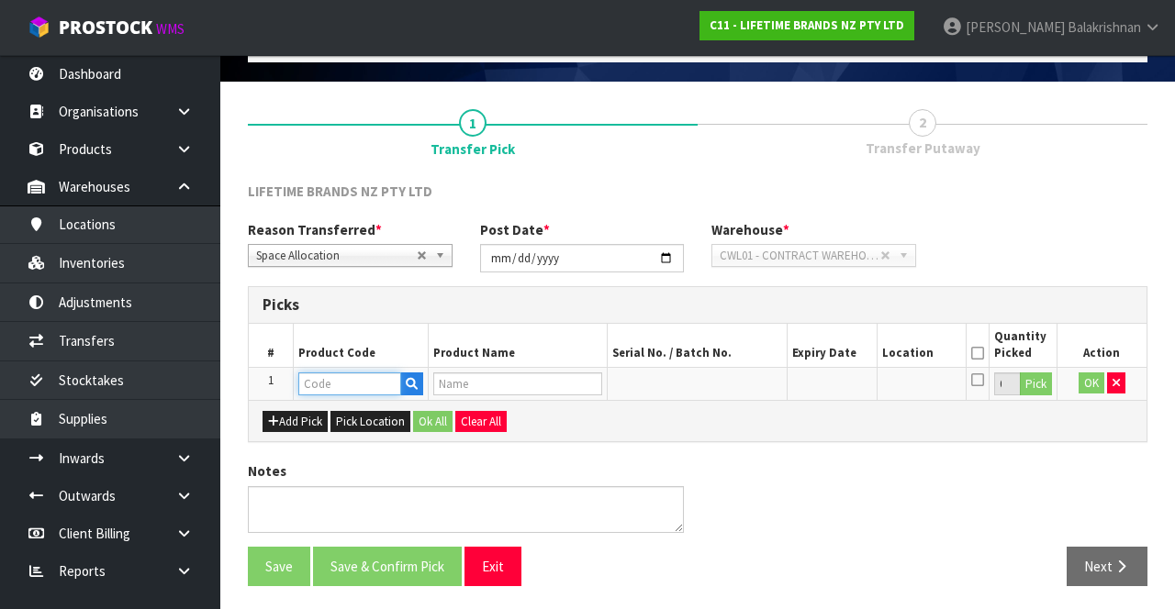
click at [354, 377] on input "text" at bounding box center [349, 384] width 103 height 23
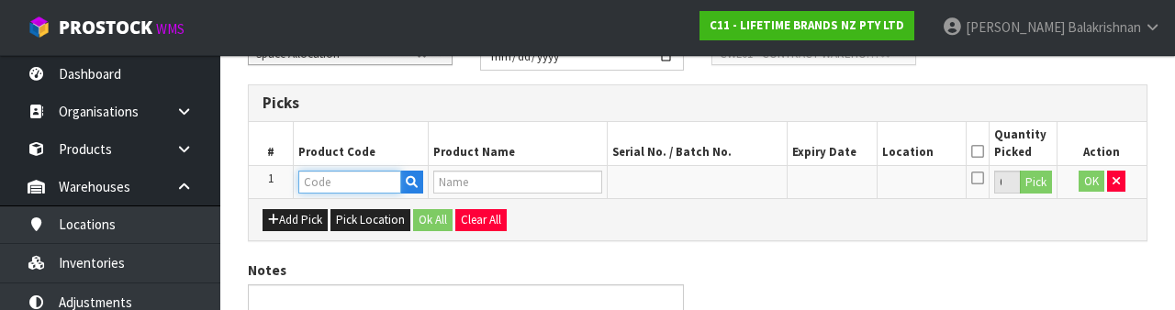
scroll to position [321, 0]
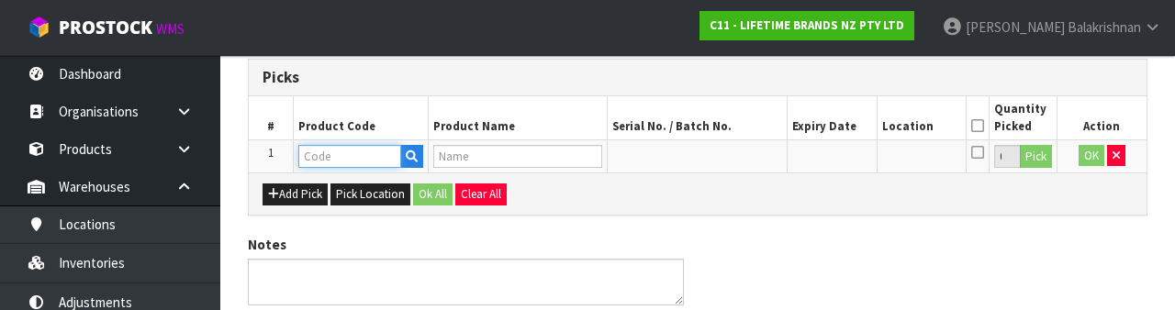
type input "MKCBSRVBWL30"
type input "79038 - MK CRANBORNE SERVING BOWL 30.5CM"
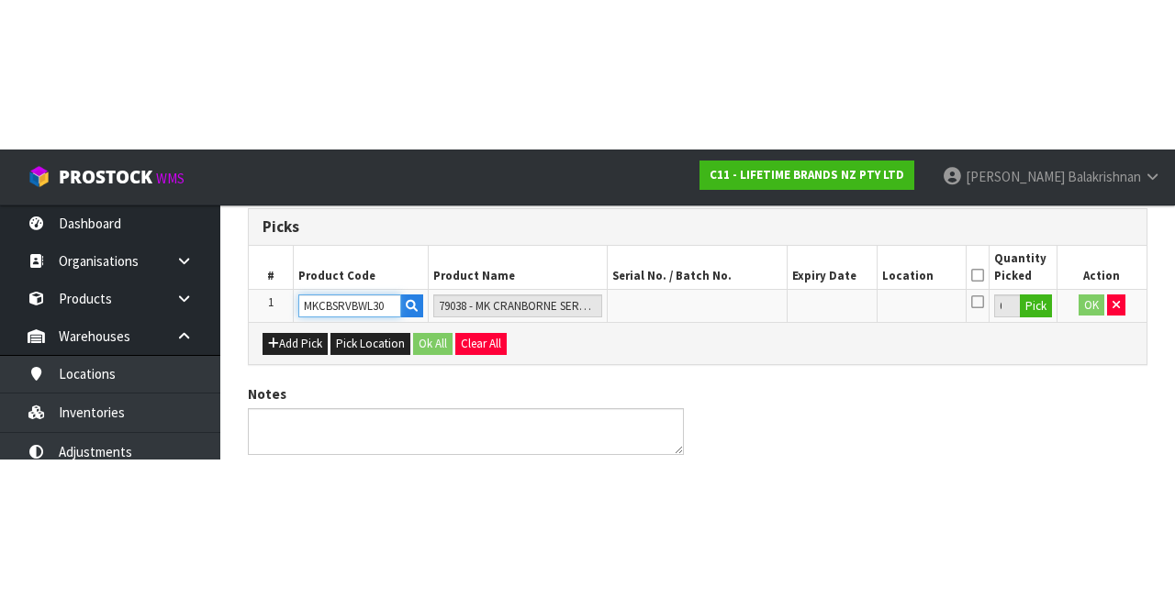
scroll to position [105, 0]
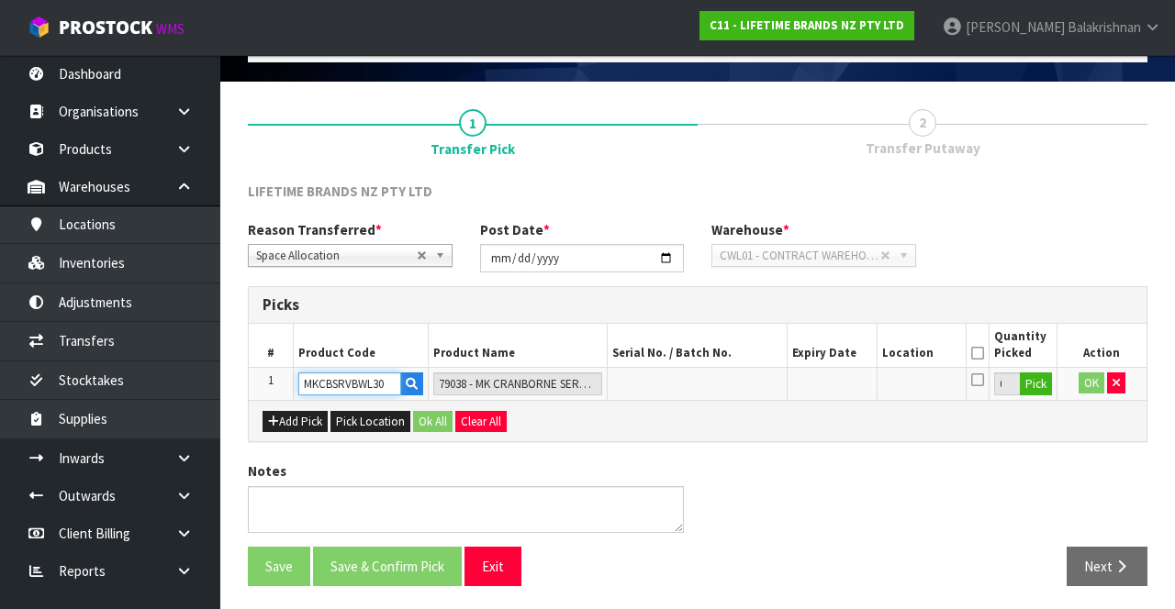
type input "MKCBSRVBWL30"
click at [1043, 392] on button "Pick" at bounding box center [1036, 385] width 32 height 24
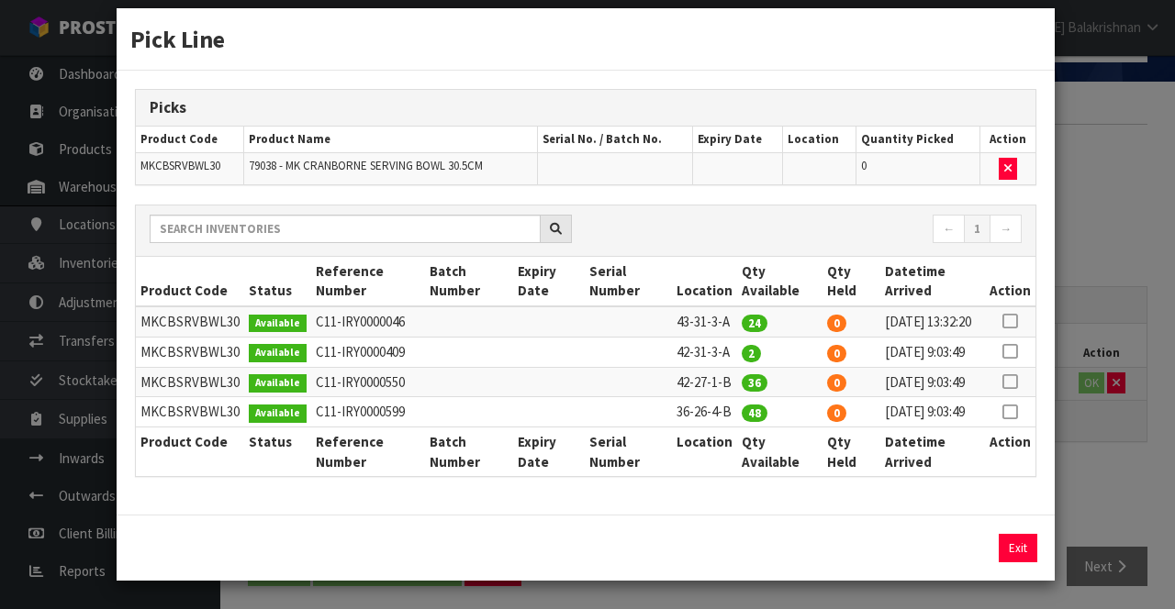
scroll to position [91, 0]
click at [1016, 412] on icon at bounding box center [1009, 412] width 15 height 1
click at [964, 538] on button "Assign Pick" at bounding box center [955, 548] width 75 height 28
type input "48"
click at [1024, 551] on button "Exit" at bounding box center [1017, 548] width 39 height 28
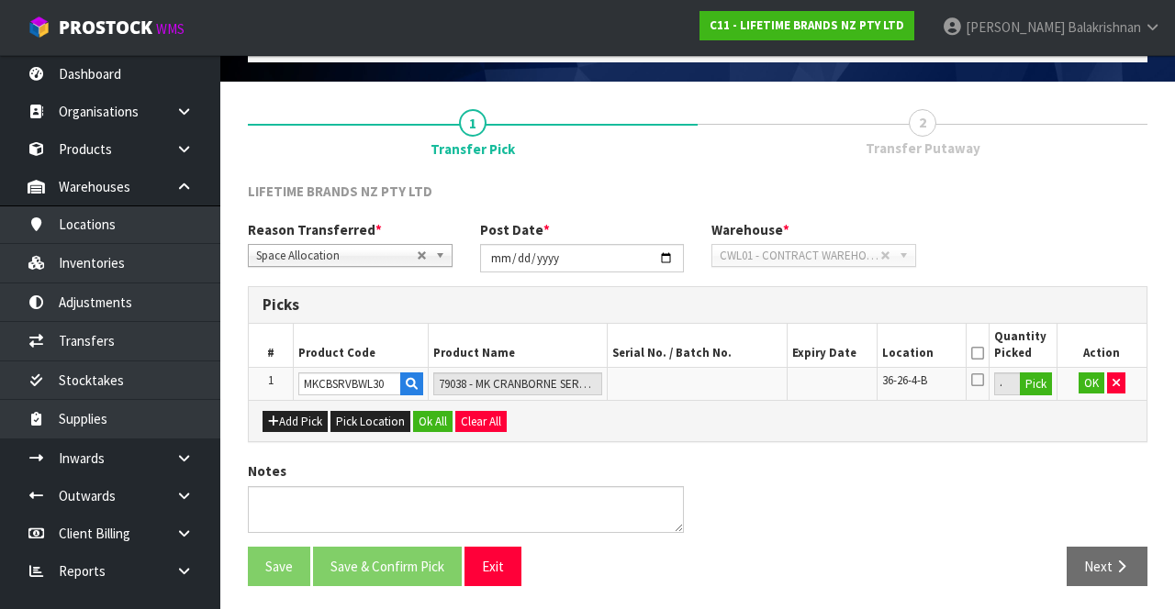
click at [975, 353] on icon at bounding box center [977, 353] width 13 height 1
click at [436, 425] on button "Ok All" at bounding box center [432, 422] width 39 height 22
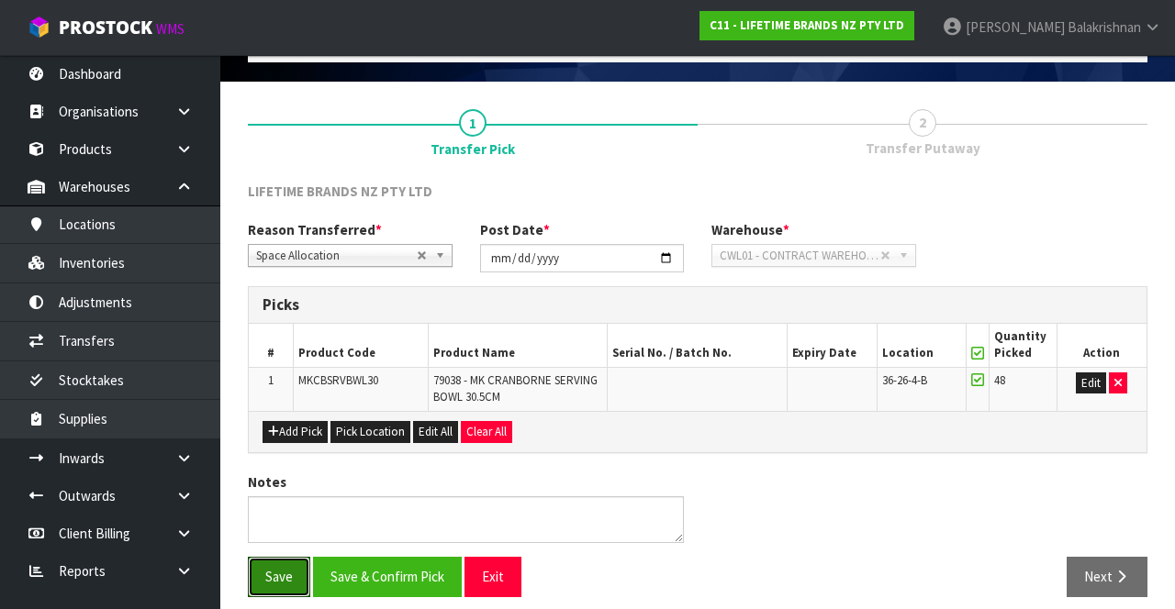
click at [277, 575] on button "Save" at bounding box center [279, 576] width 62 height 39
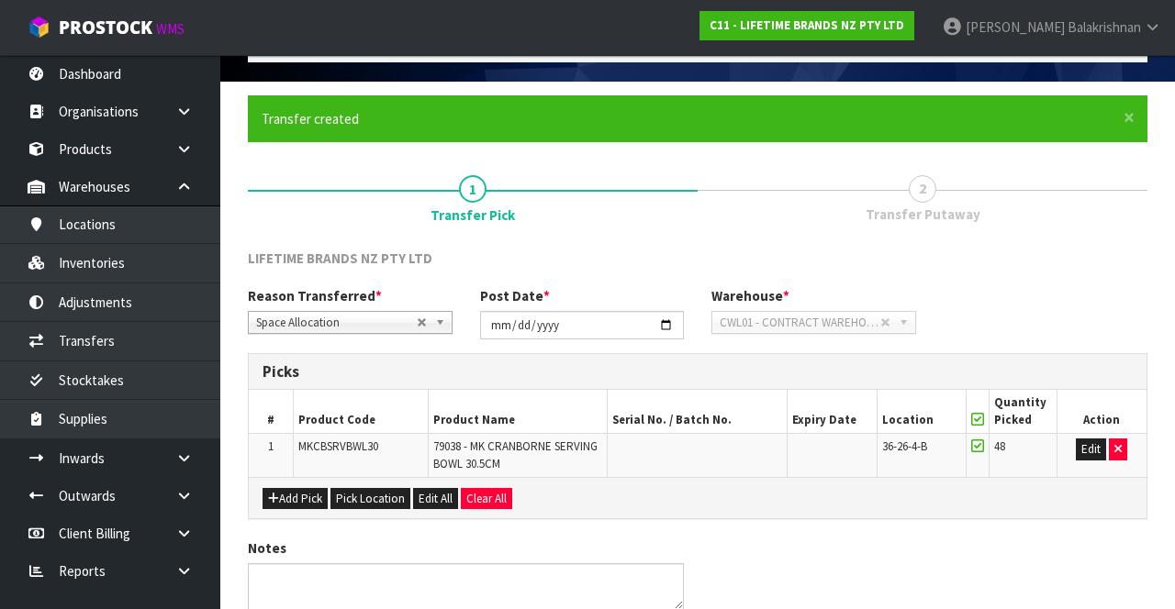
scroll to position [0, 0]
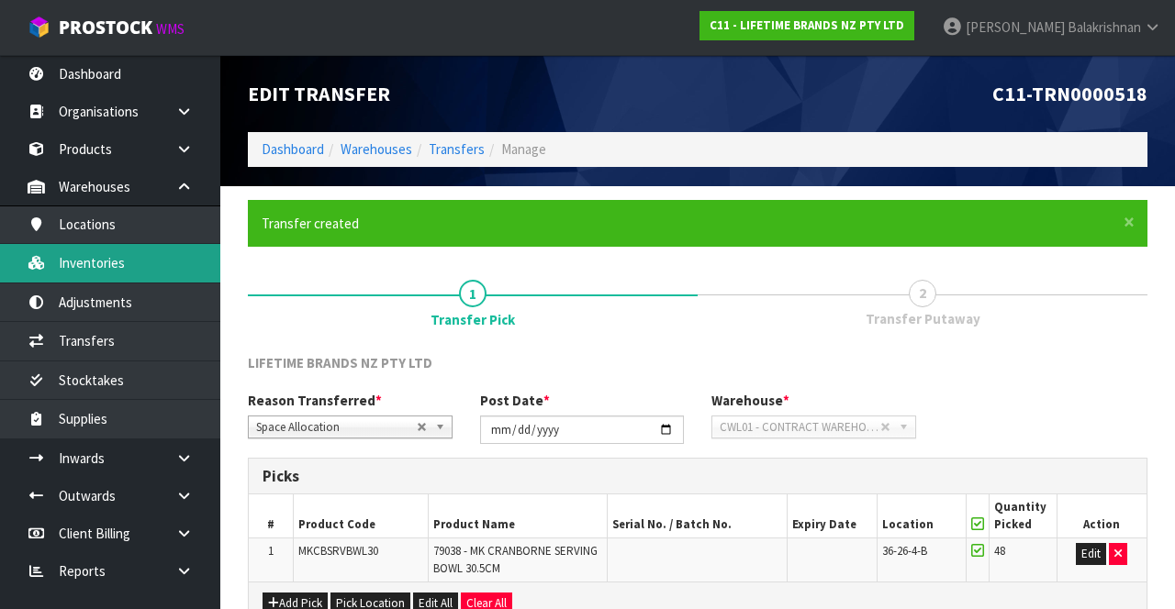
click at [118, 257] on link "Inventories" at bounding box center [110, 263] width 220 height 38
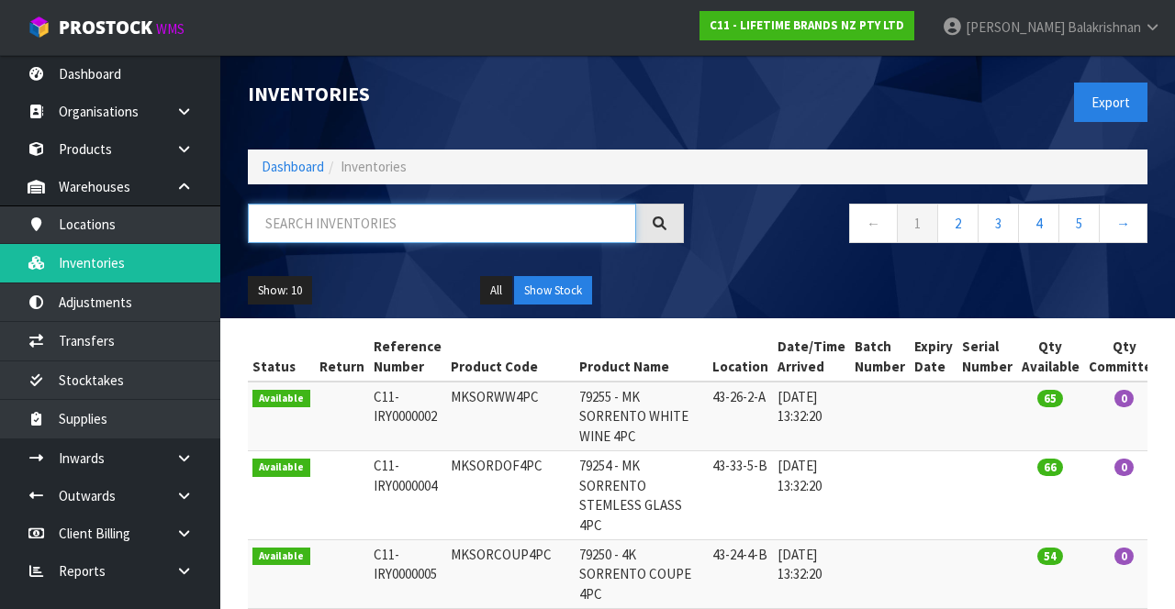
click at [378, 217] on input "text" at bounding box center [442, 223] width 388 height 39
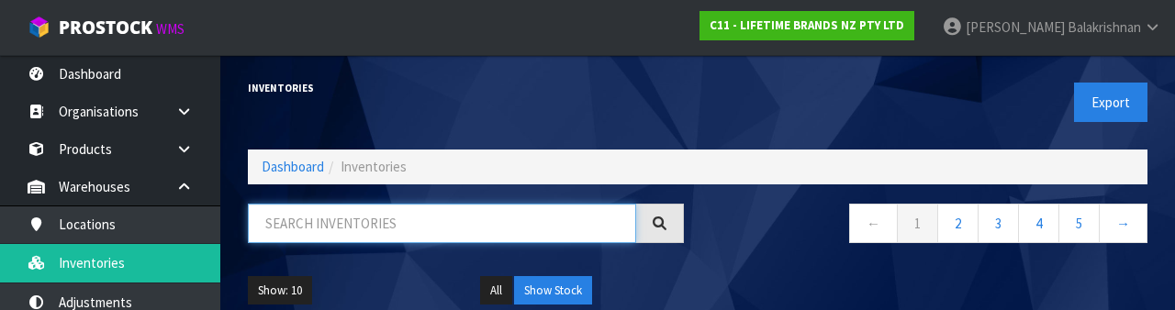
paste input "MKCBSRVBWL30"
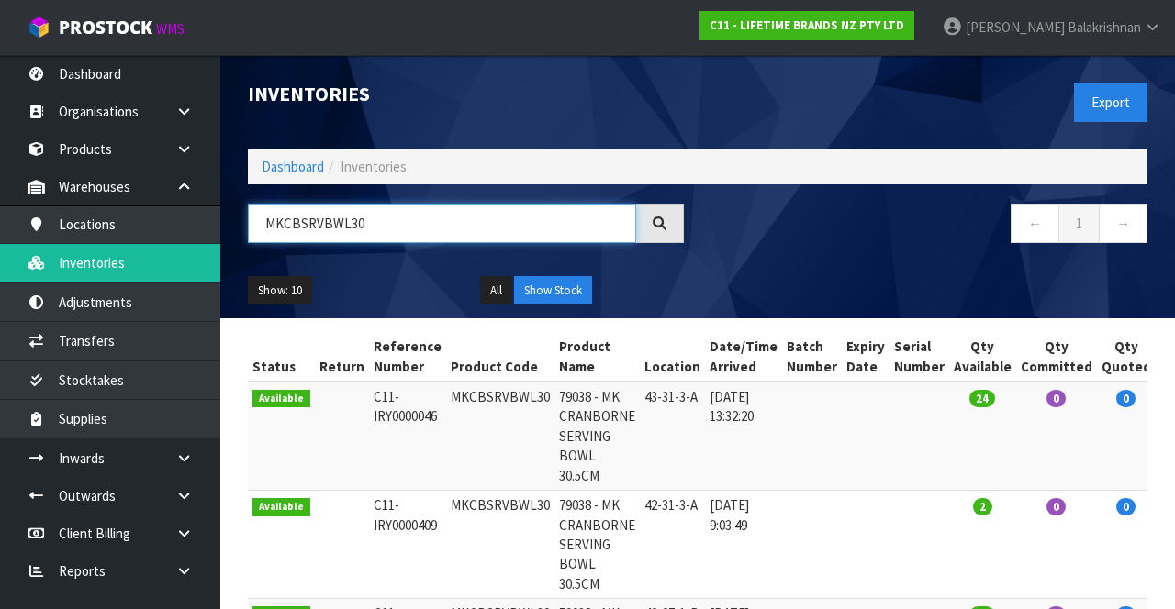
click at [395, 218] on input "MKCBSRVBWL30" at bounding box center [442, 223] width 388 height 39
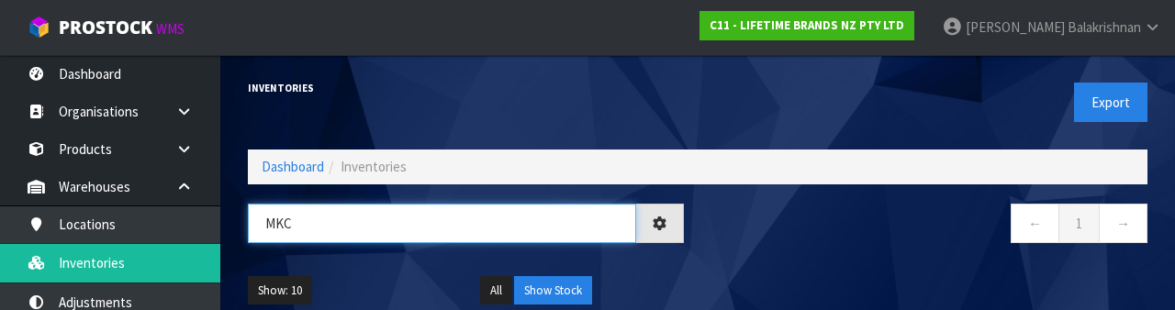
type input "MK"
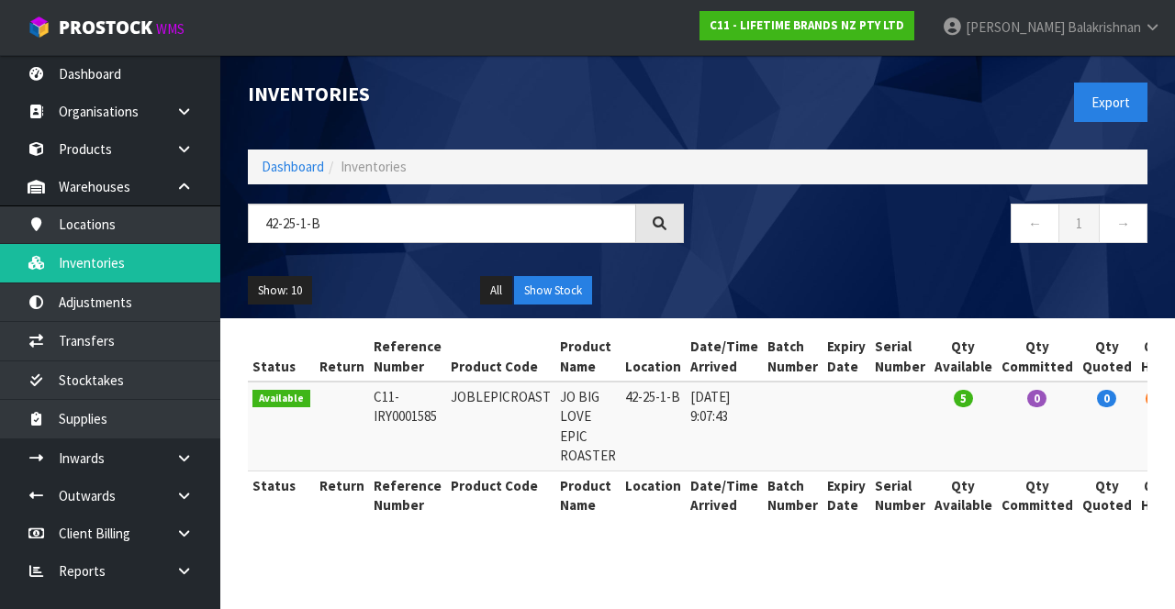
copy td "JOBLEPICROAST"
click at [72, 271] on link "Inventories" at bounding box center [110, 263] width 220 height 38
click at [361, 216] on input "42-25-1-B" at bounding box center [442, 223] width 388 height 39
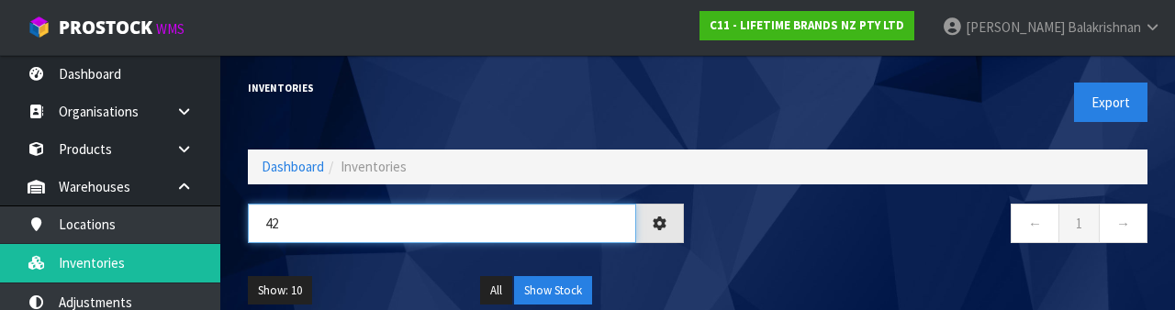
type input "4"
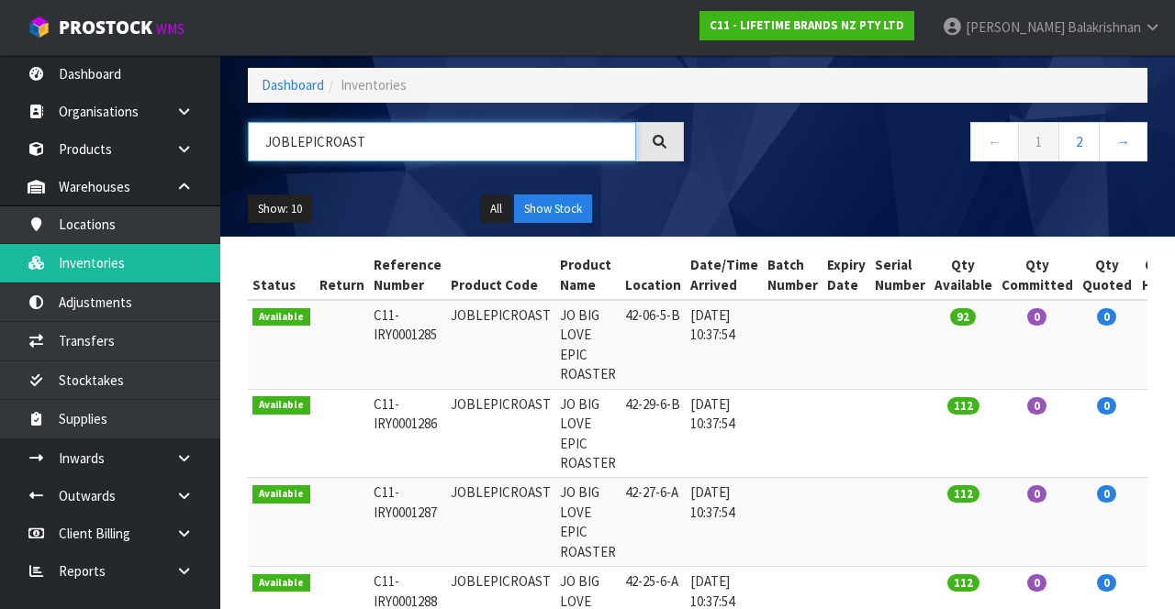
scroll to position [76, 0]
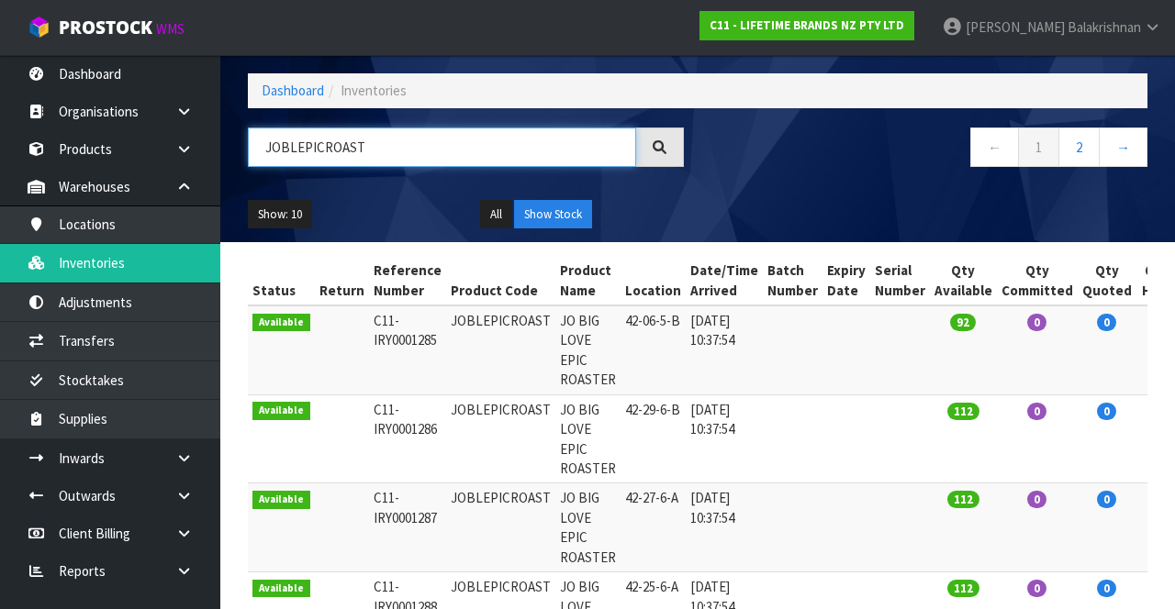
type input "JOBLEPICROAST"
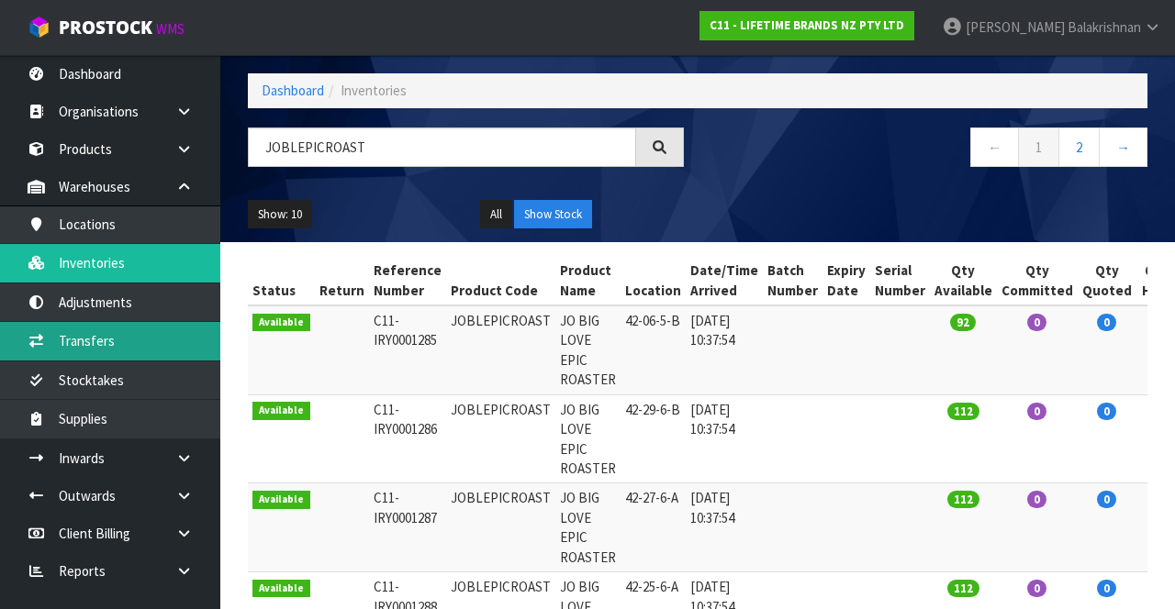
click at [64, 338] on link "Transfers" at bounding box center [110, 341] width 220 height 38
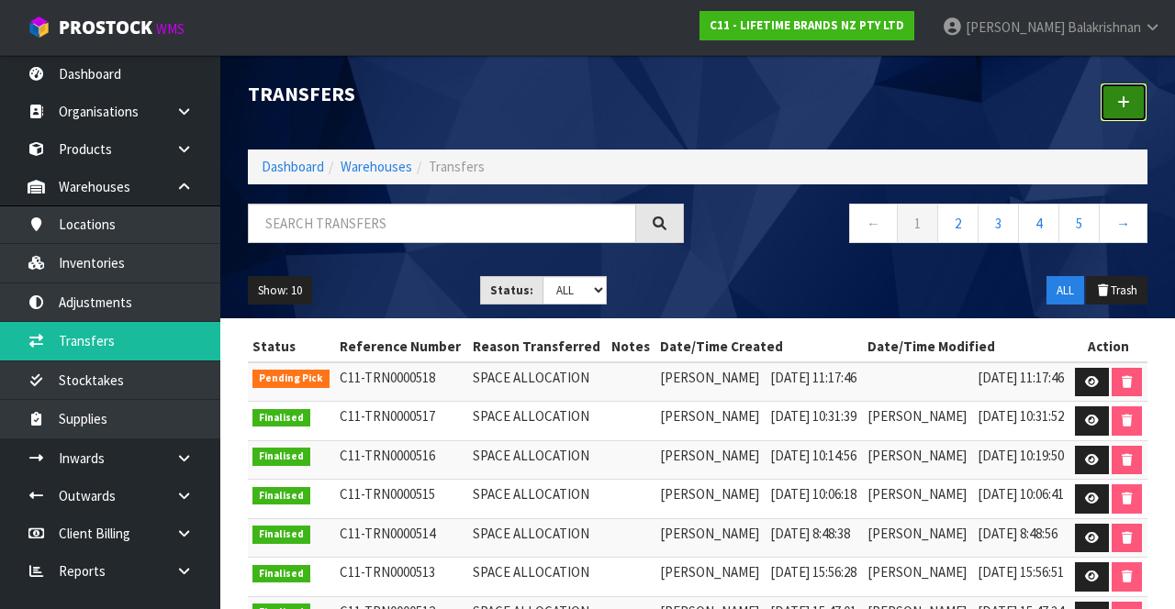
click at [1131, 94] on link at bounding box center [1123, 102] width 48 height 39
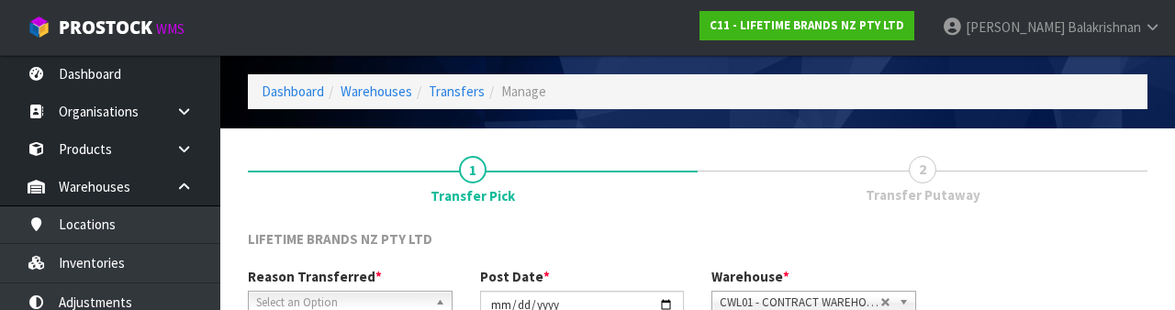
scroll to position [219, 0]
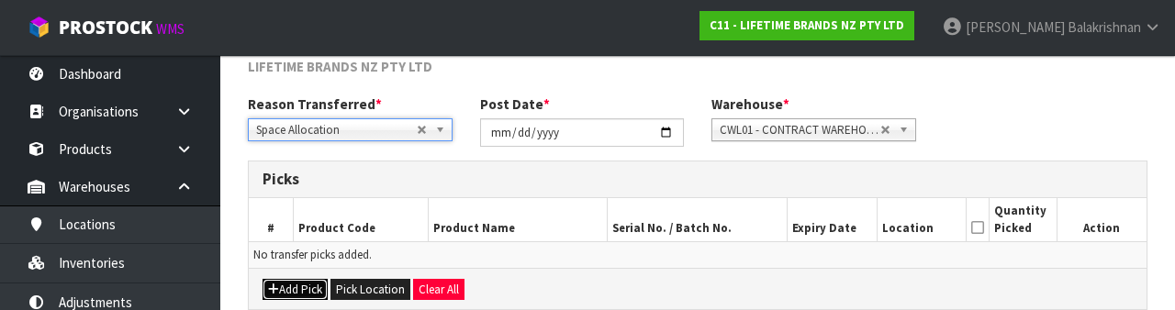
click at [273, 279] on button "Add Pick" at bounding box center [294, 290] width 65 height 22
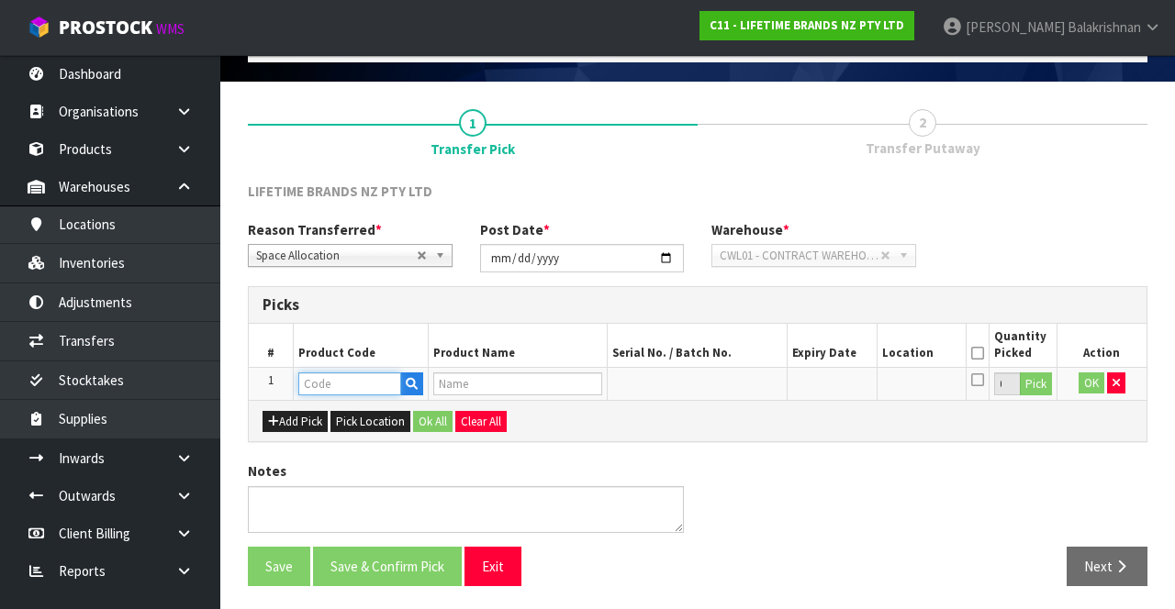
click at [351, 385] on input "text" at bounding box center [349, 384] width 103 height 23
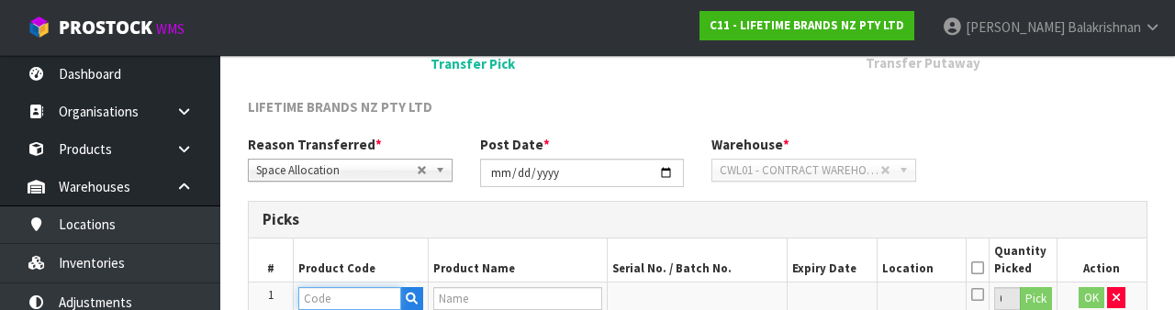
scroll to position [321, 0]
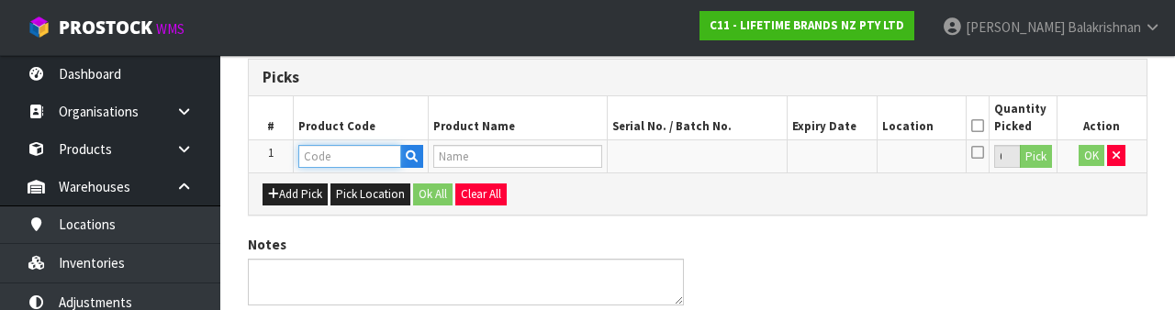
click at [308, 150] on input "text" at bounding box center [349, 156] width 103 height 23
paste input "JOBLEPICROAST"
type input "JOBLEPICROAST"
type input "JO BIG LOVE EPIC ROASTER"
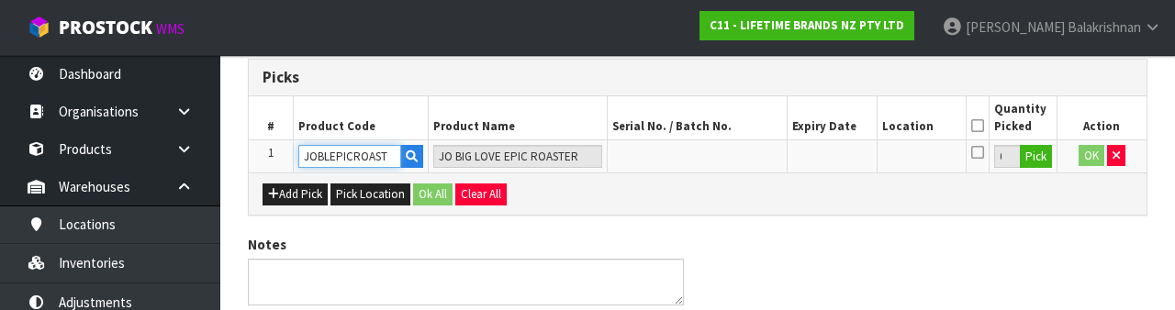
type input "JOBLEPICROAST"
click at [1045, 163] on button "Pick" at bounding box center [1036, 157] width 32 height 24
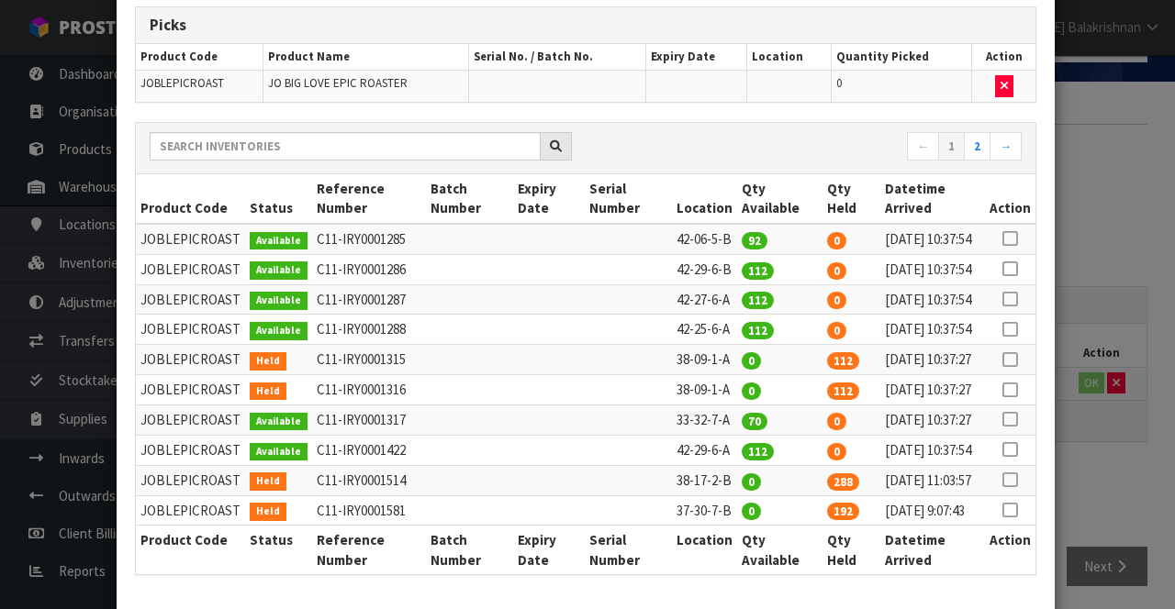
scroll to position [0, 0]
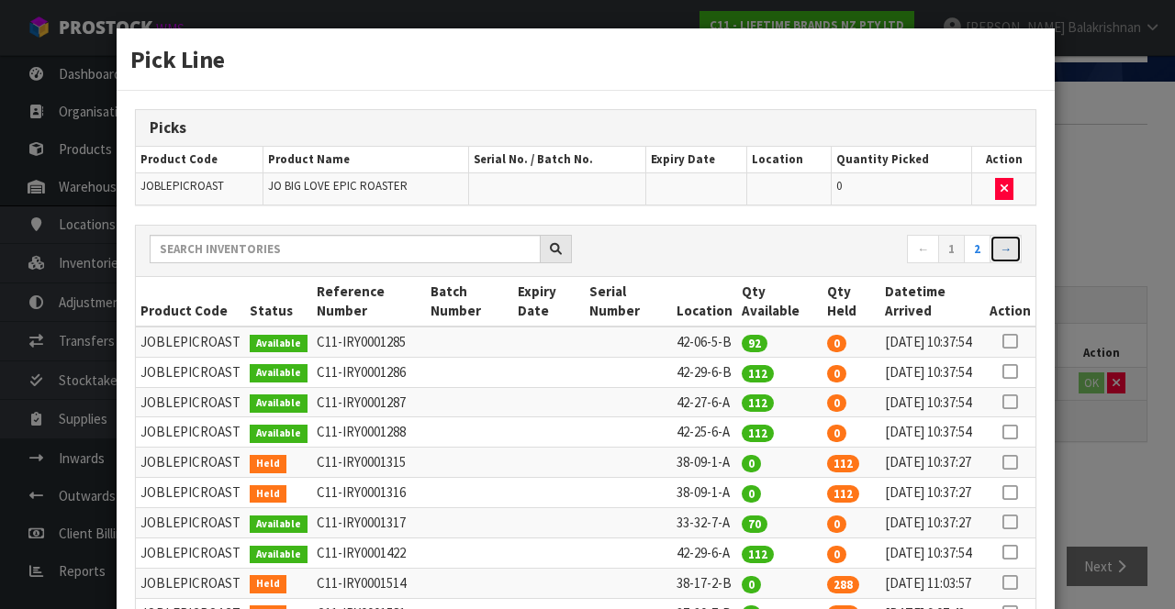
click at [1011, 251] on link "→" at bounding box center [1005, 249] width 32 height 29
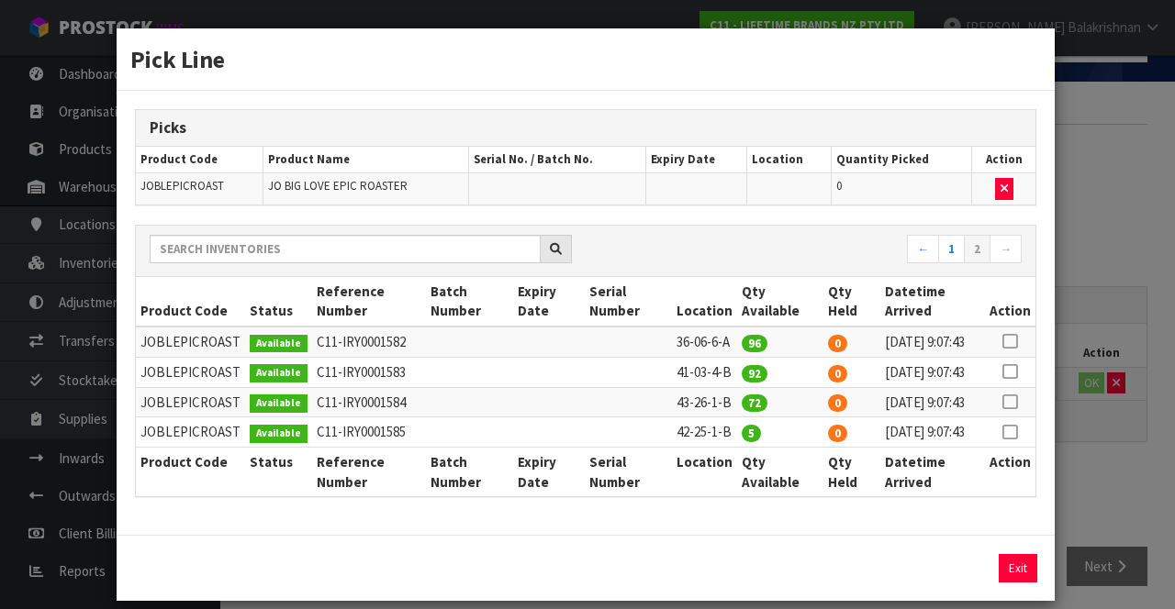
click at [1011, 433] on icon at bounding box center [1009, 432] width 15 height 1
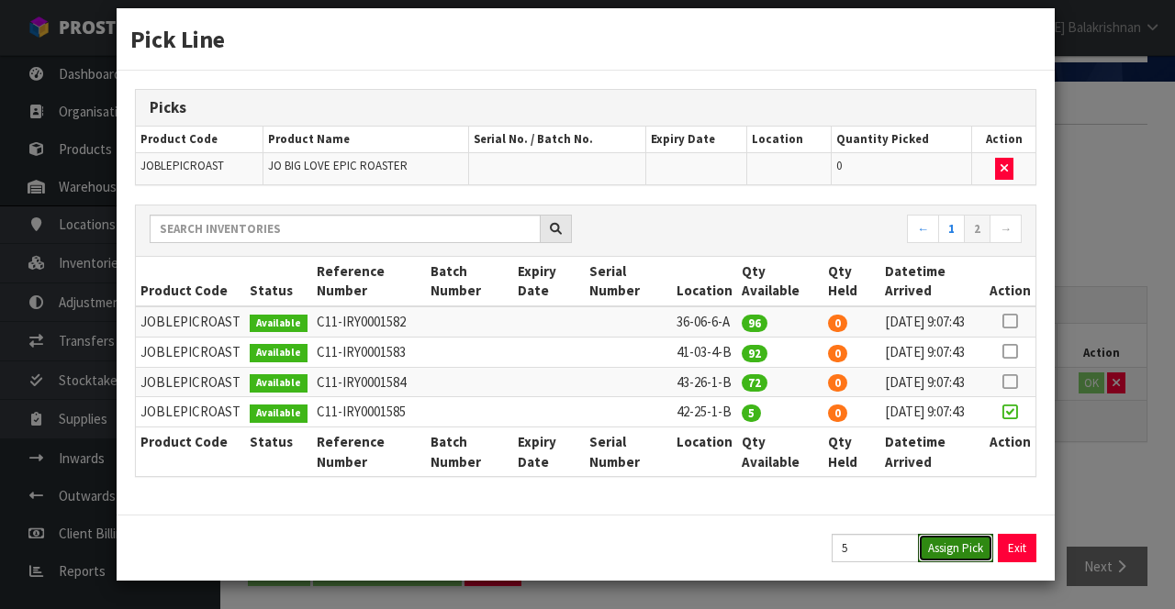
click at [964, 556] on button "Assign Pick" at bounding box center [955, 548] width 75 height 28
type input "5"
click at [1024, 546] on button "Exit" at bounding box center [1017, 548] width 39 height 28
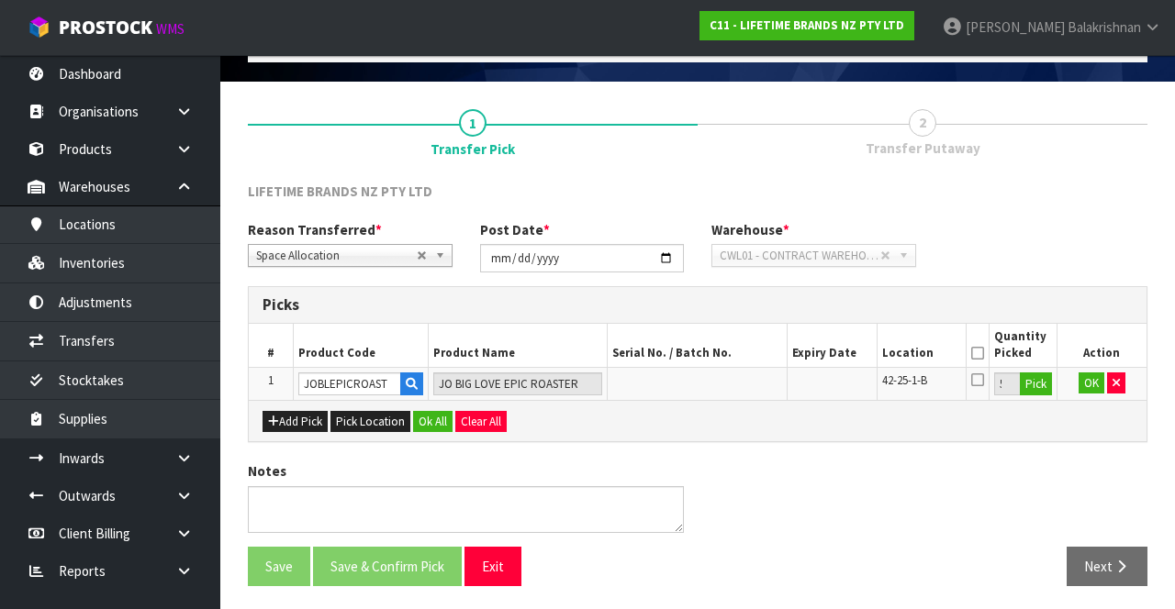
click at [979, 353] on icon at bounding box center [977, 353] width 13 height 1
click at [423, 411] on button "Ok All" at bounding box center [432, 422] width 39 height 22
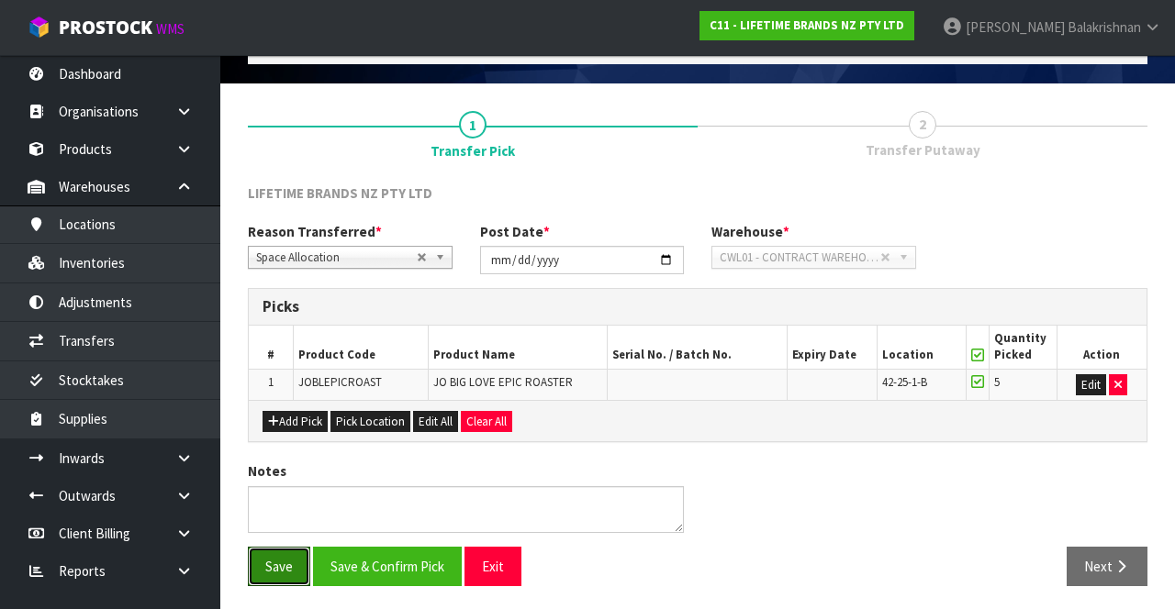
click at [284, 552] on button "Save" at bounding box center [279, 566] width 62 height 39
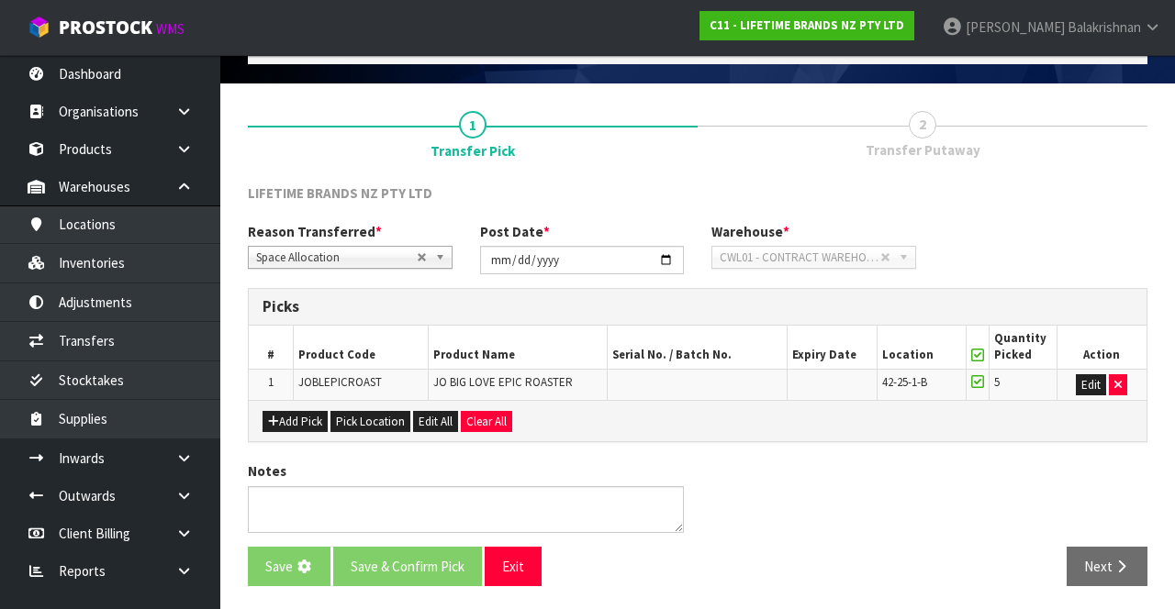
scroll to position [0, 0]
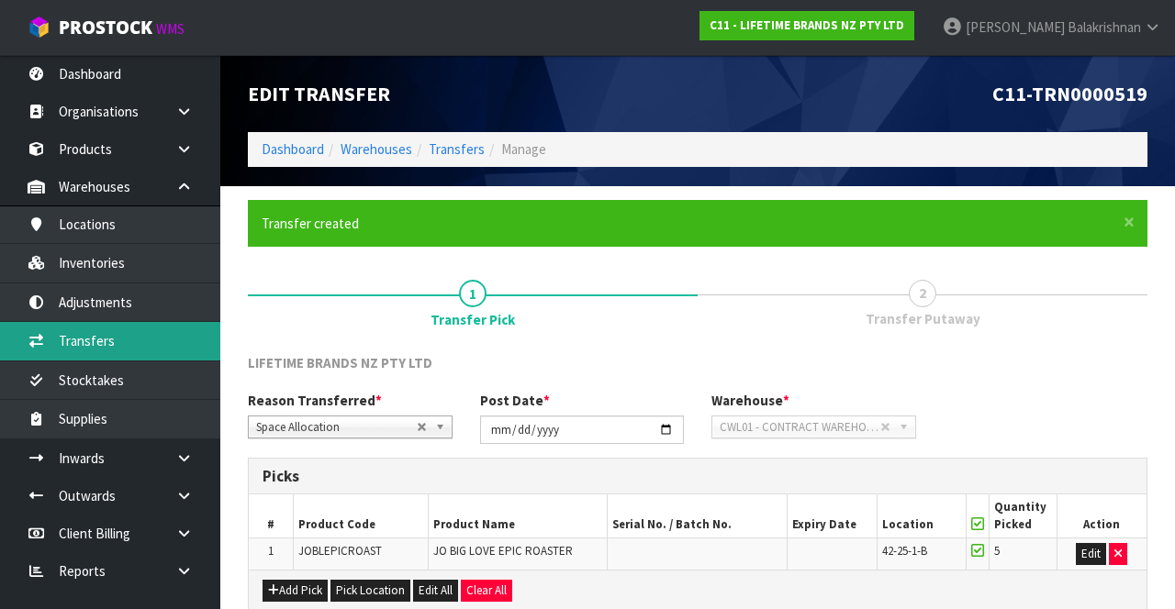
click at [120, 334] on link "Transfers" at bounding box center [110, 341] width 220 height 38
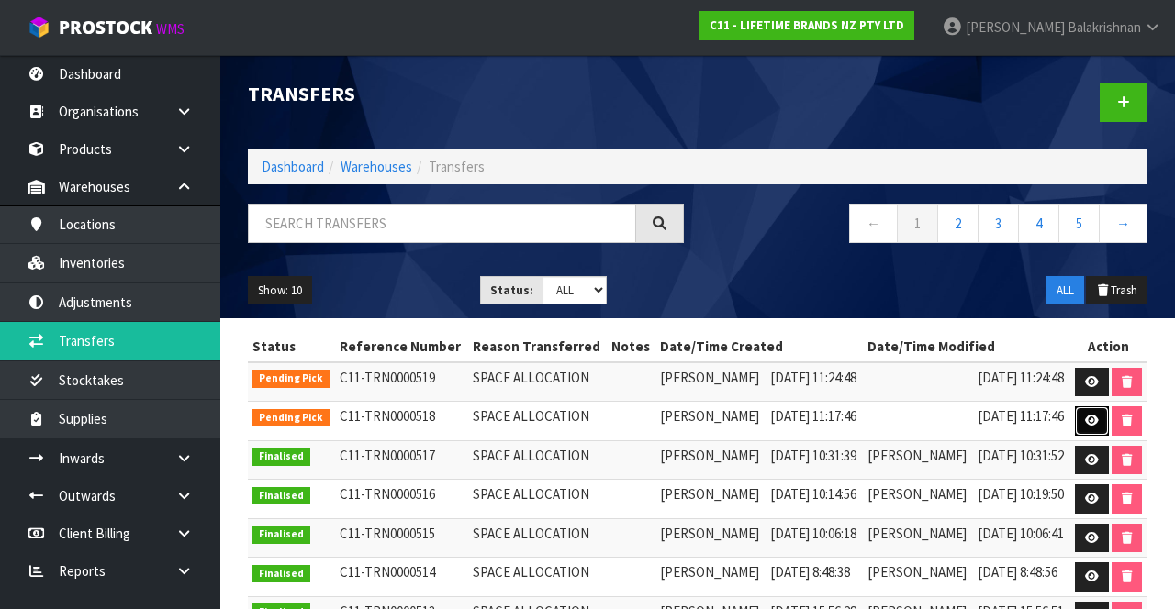
click at [1098, 427] on icon at bounding box center [1092, 421] width 14 height 12
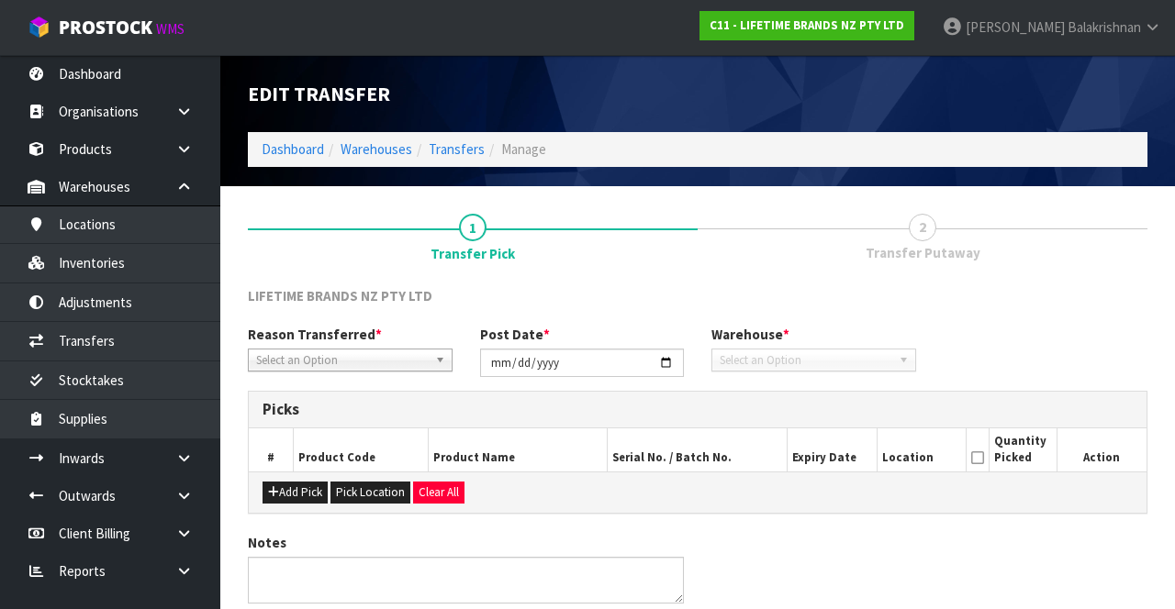
type input "[DATE]"
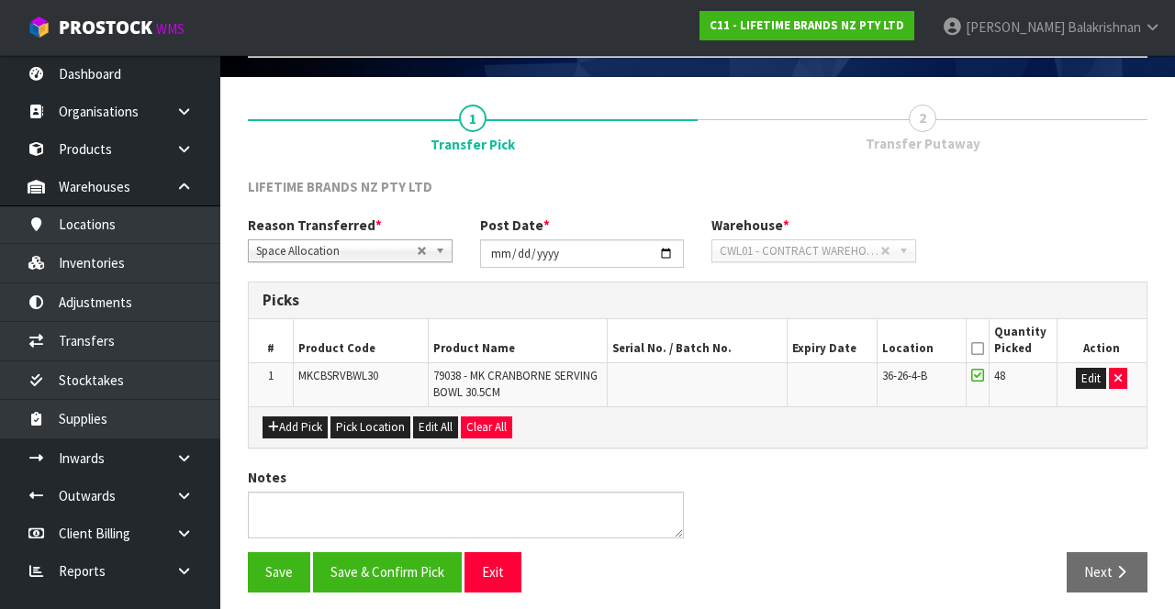
scroll to position [107, 0]
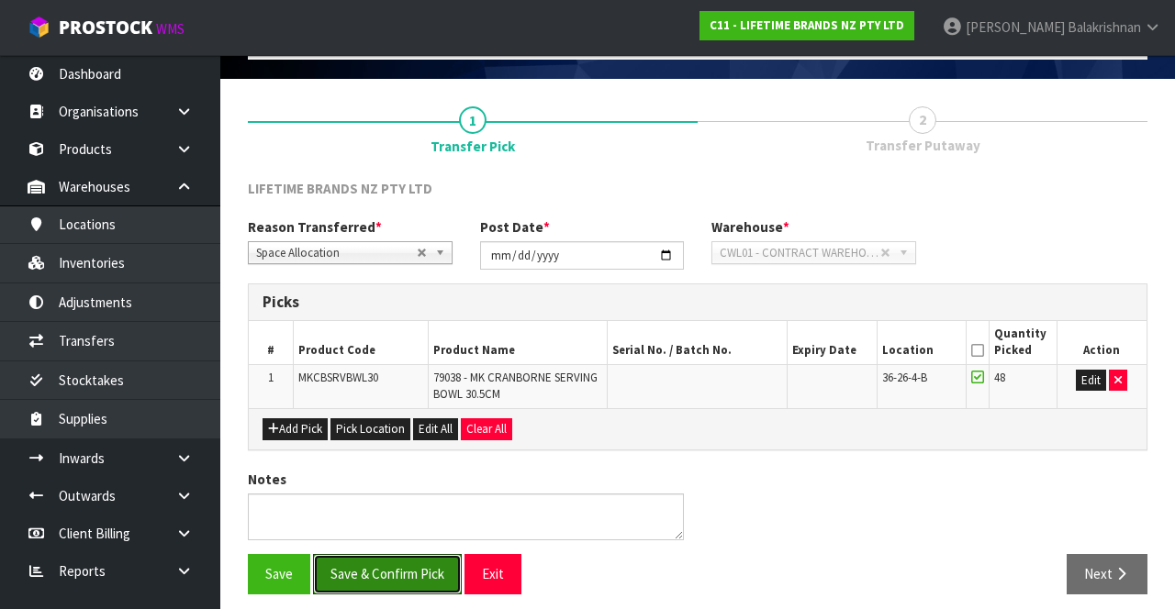
click at [373, 578] on button "Save & Confirm Pick" at bounding box center [387, 573] width 149 height 39
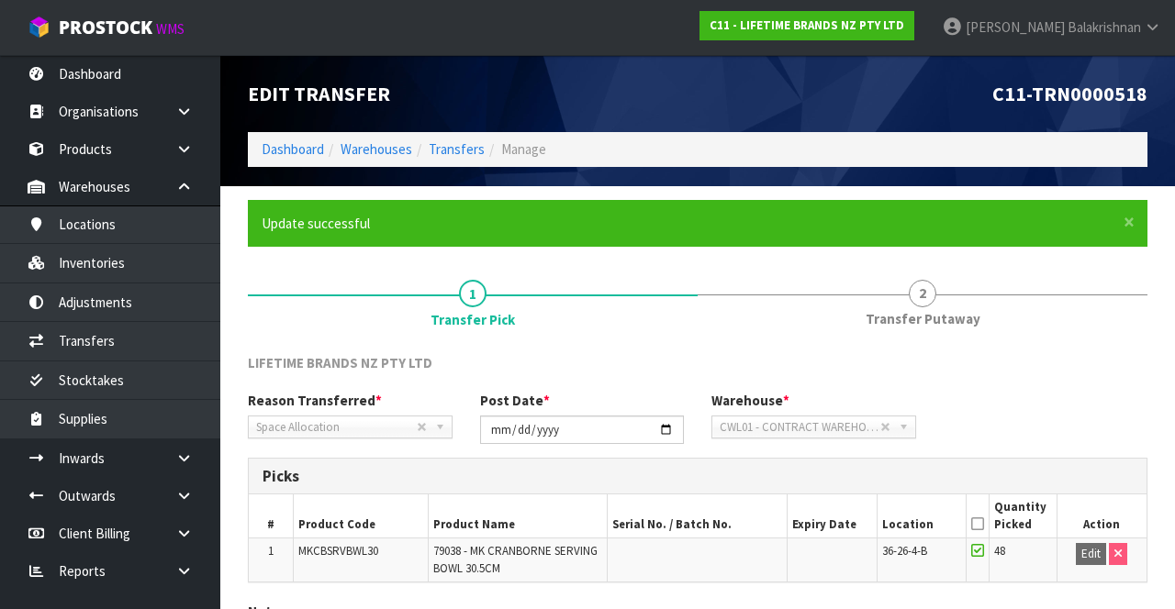
scroll to position [142, 0]
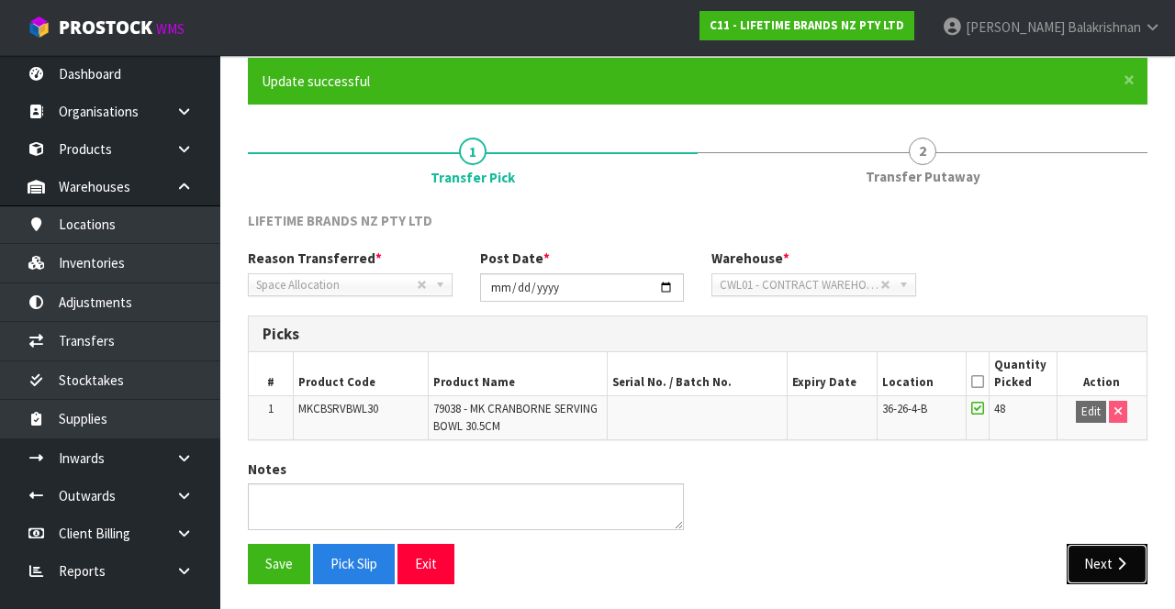
click at [1126, 558] on icon "button" at bounding box center [1120, 564] width 17 height 14
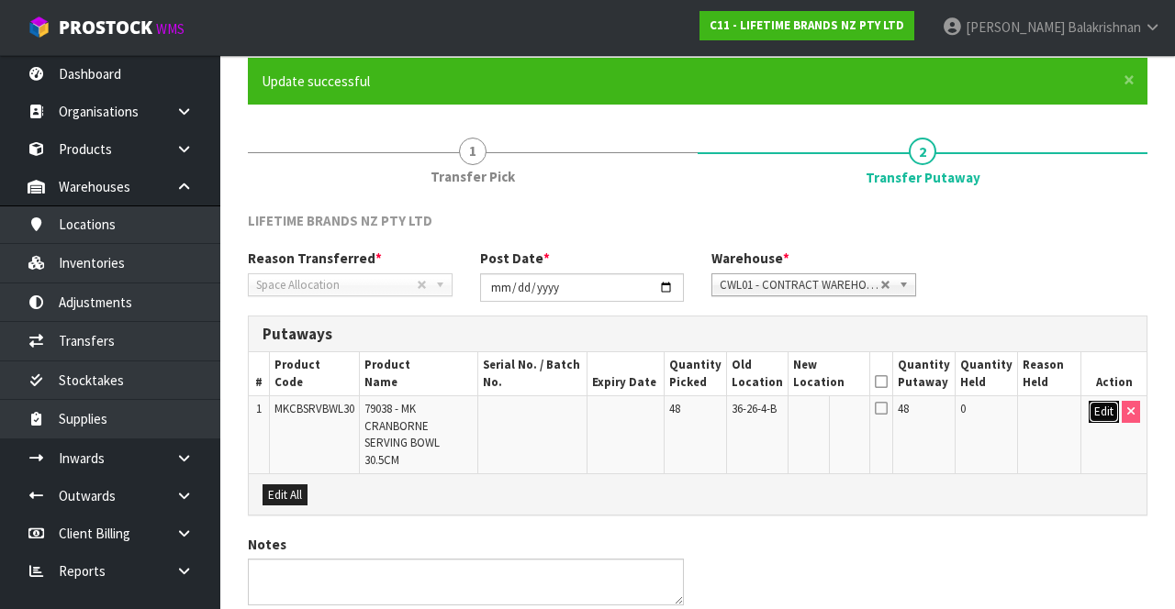
click at [1091, 406] on button "Edit" at bounding box center [1103, 412] width 30 height 22
click at [817, 404] on input "text" at bounding box center [819, 412] width 50 height 23
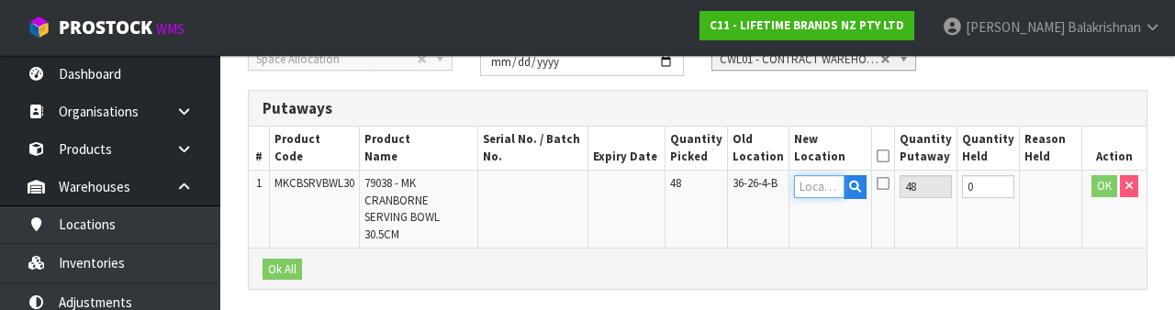
scroll to position [387, 0]
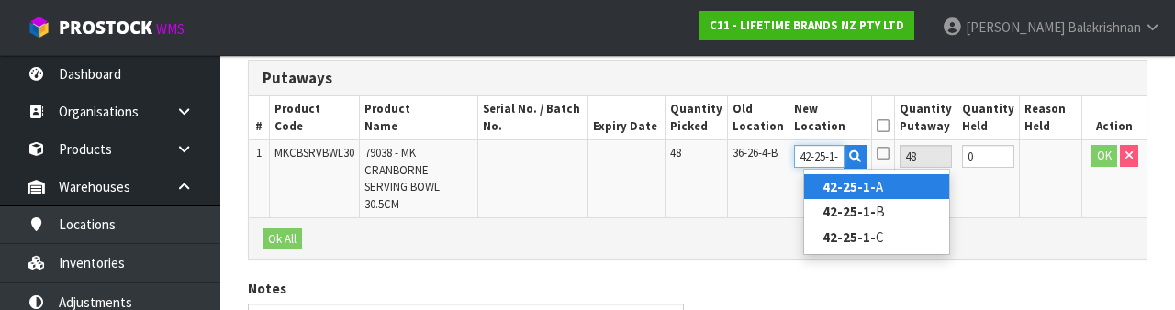
type input "42-25-1-B"
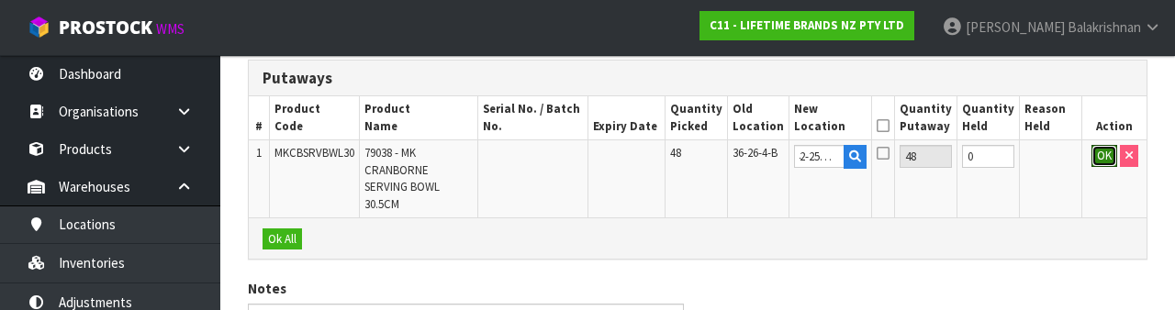
click at [1107, 154] on button "OK" at bounding box center [1104, 156] width 26 height 22
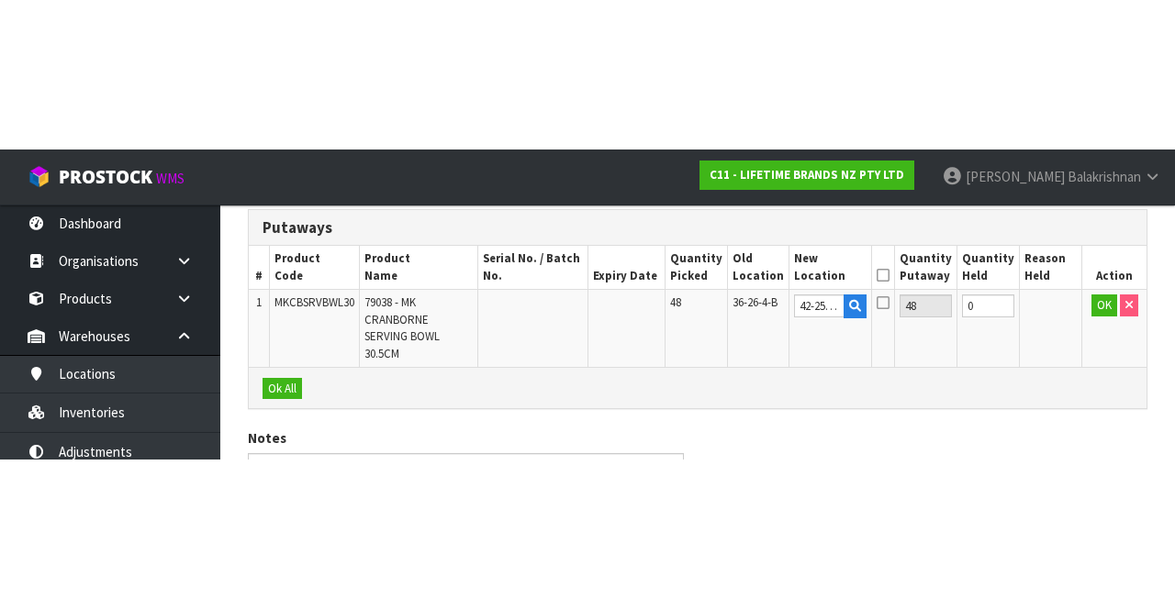
scroll to position [199, 0]
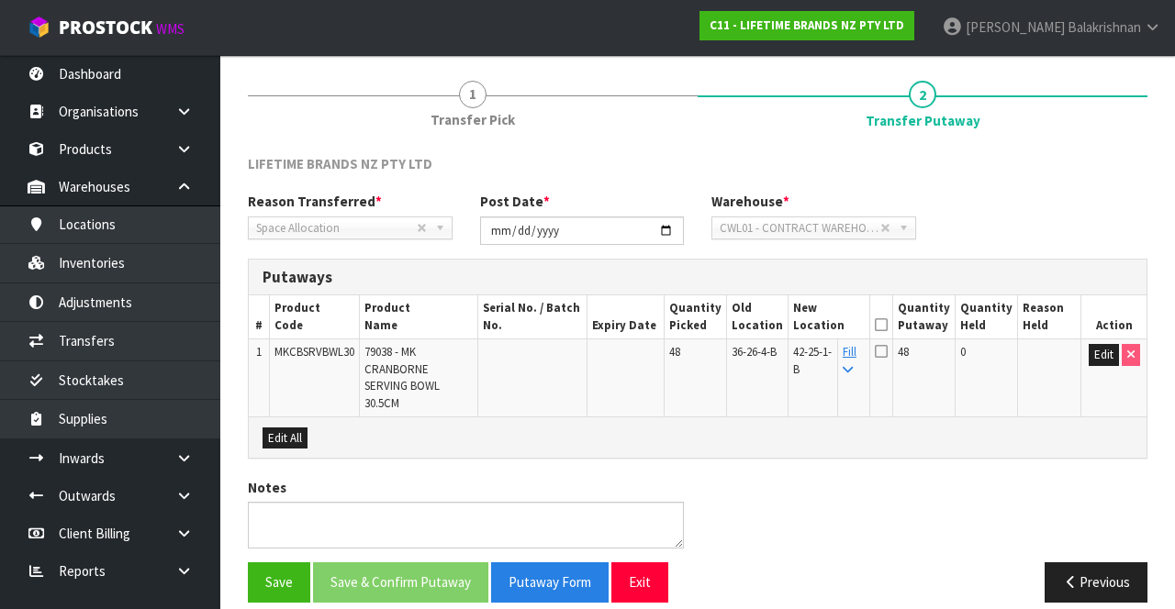
click at [893, 295] on th at bounding box center [881, 316] width 23 height 43
click at [887, 325] on icon at bounding box center [881, 325] width 13 height 1
click at [412, 563] on button "Save & Confirm Putaway" at bounding box center [400, 582] width 175 height 39
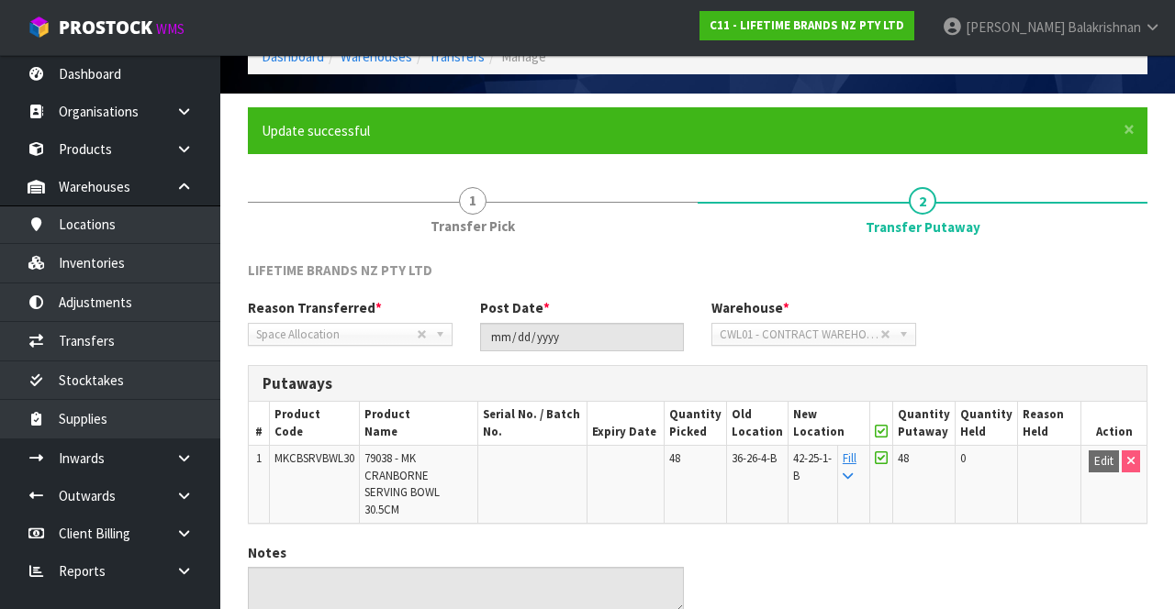
scroll to position [159, 0]
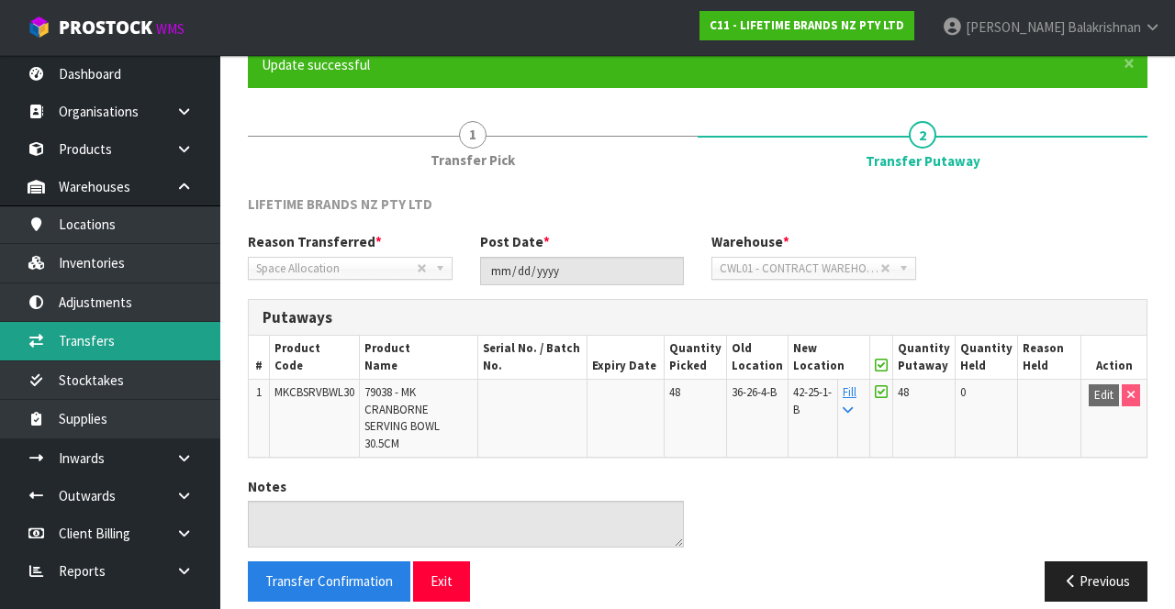
click at [66, 337] on link "Transfers" at bounding box center [110, 341] width 220 height 38
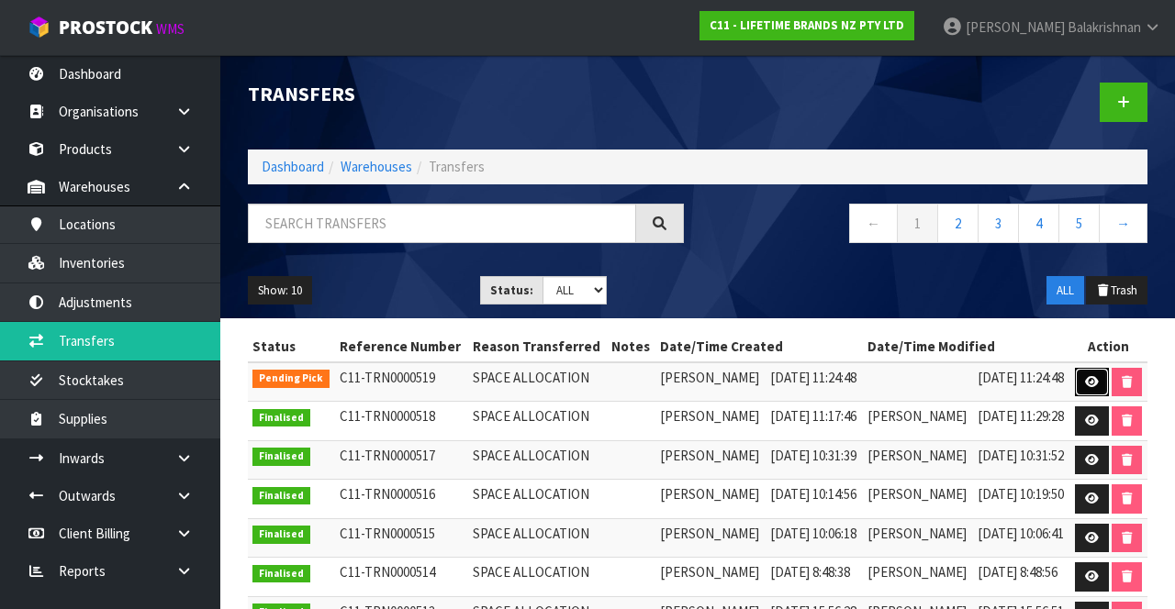
click at [1109, 392] on link at bounding box center [1092, 382] width 34 height 29
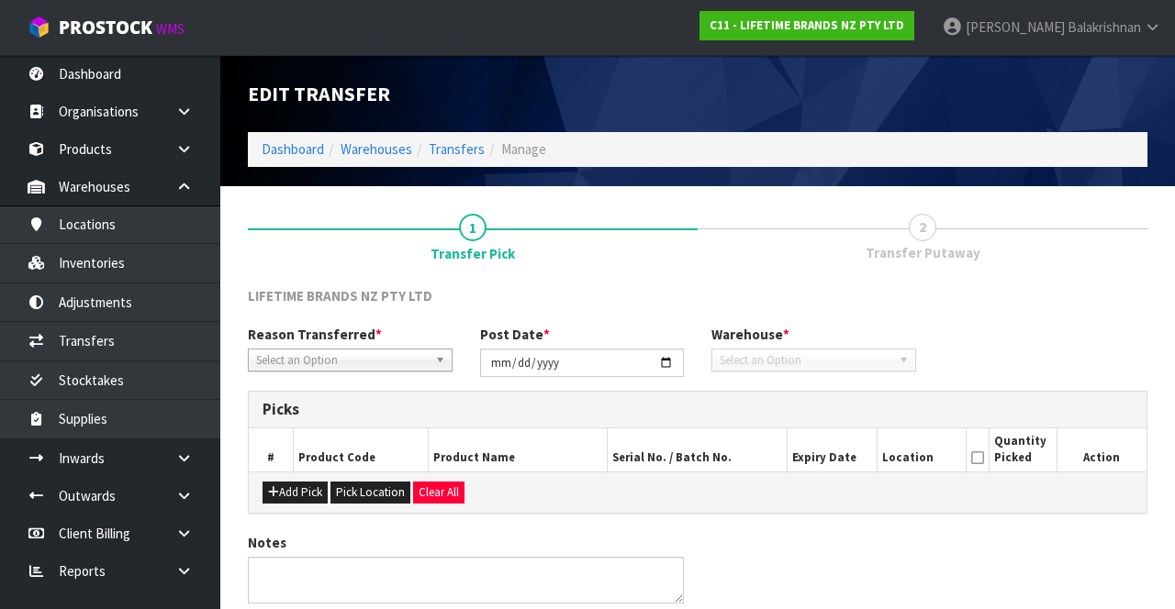
type input "[DATE]"
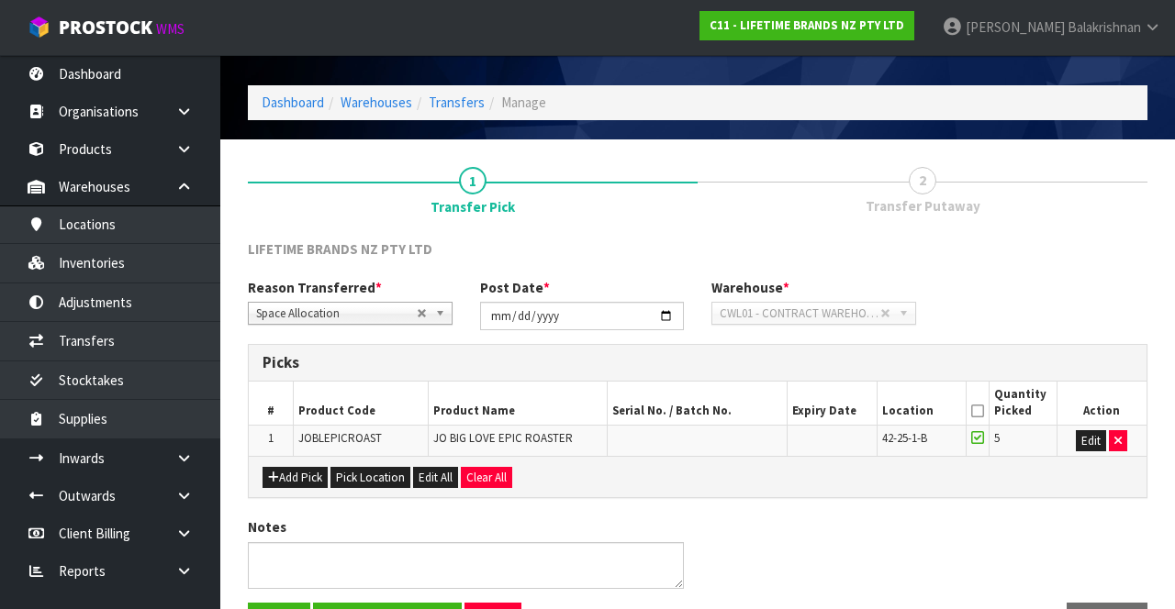
scroll to position [103, 0]
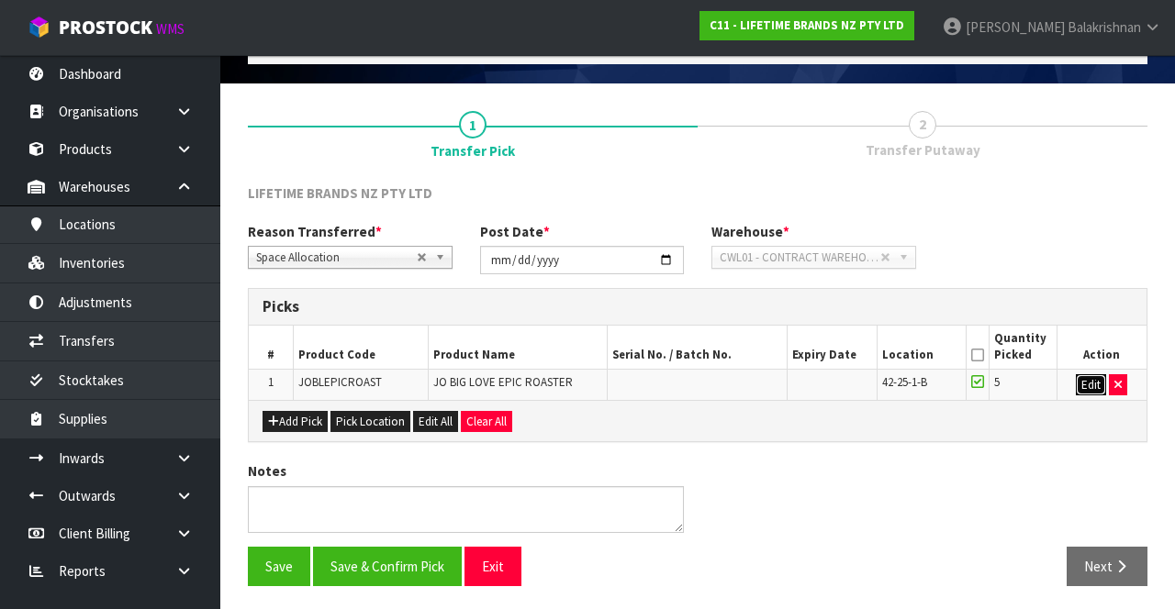
click at [1080, 383] on button "Edit" at bounding box center [1091, 385] width 30 height 22
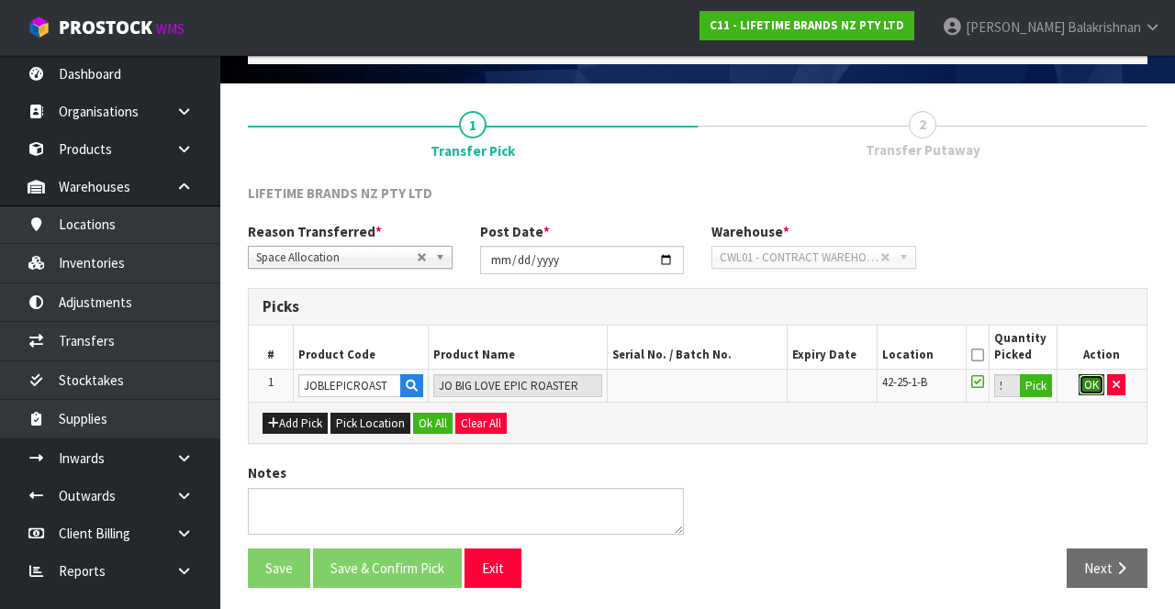
click at [1081, 382] on button "OK" at bounding box center [1091, 385] width 26 height 22
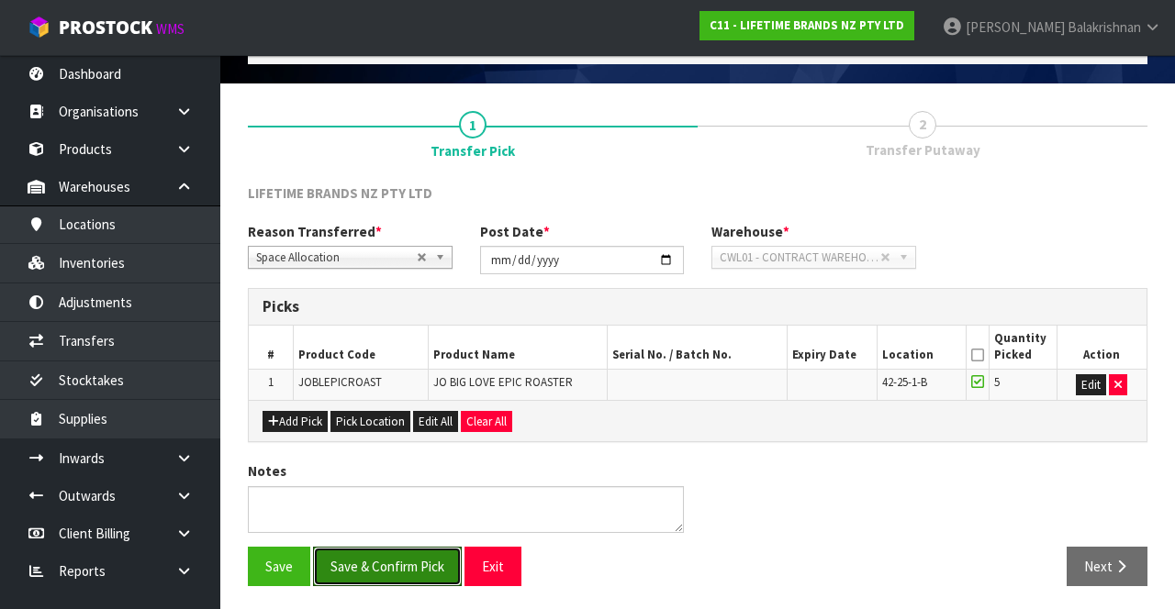
click at [340, 578] on button "Save & Confirm Pick" at bounding box center [387, 566] width 149 height 39
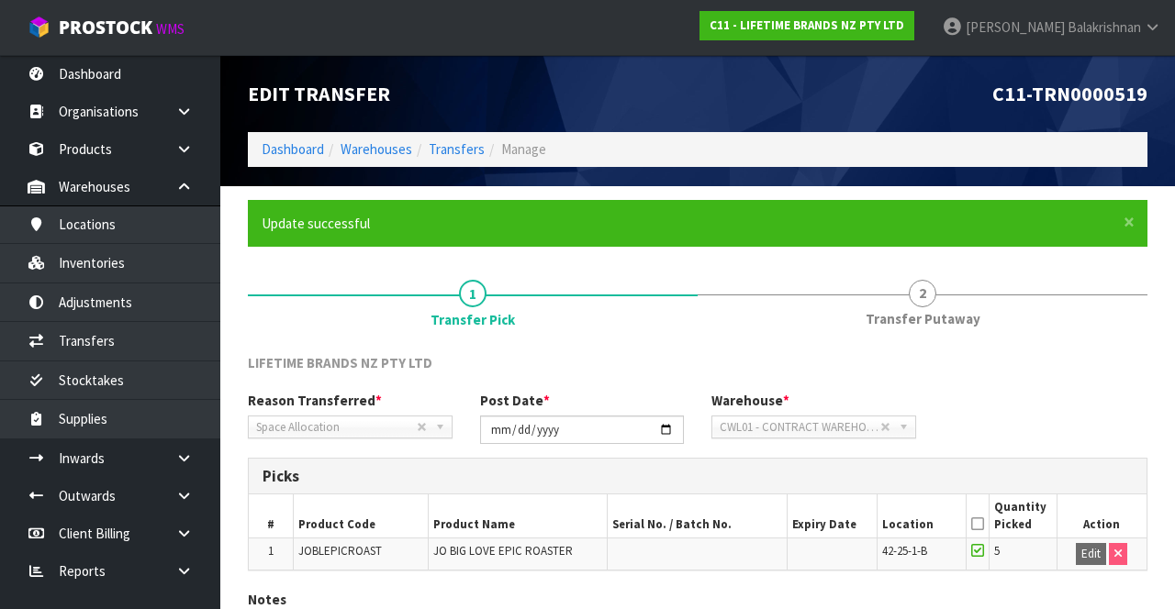
scroll to position [129, 0]
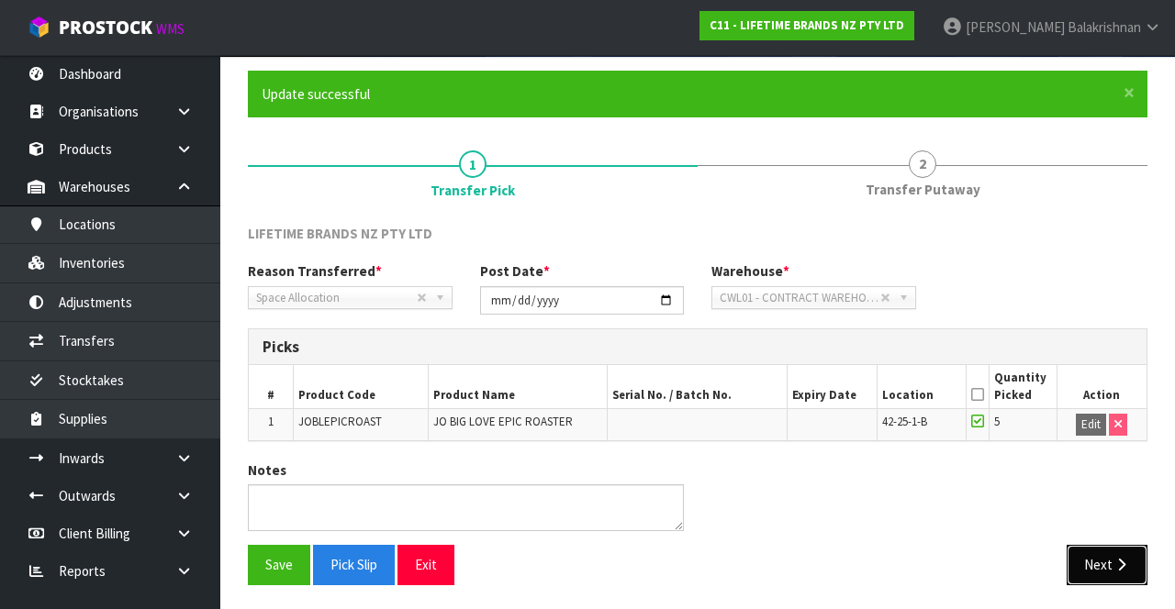
click at [1088, 565] on button "Next" at bounding box center [1106, 564] width 81 height 39
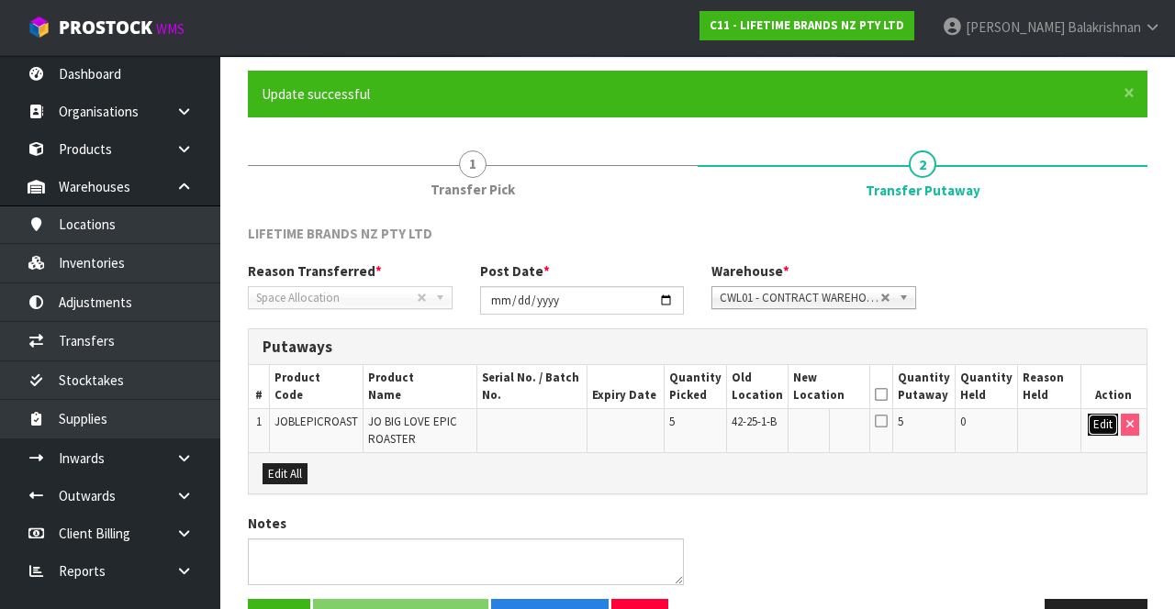
click at [1092, 424] on button "Edit" at bounding box center [1102, 425] width 30 height 22
click at [830, 418] on input "text" at bounding box center [819, 425] width 50 height 23
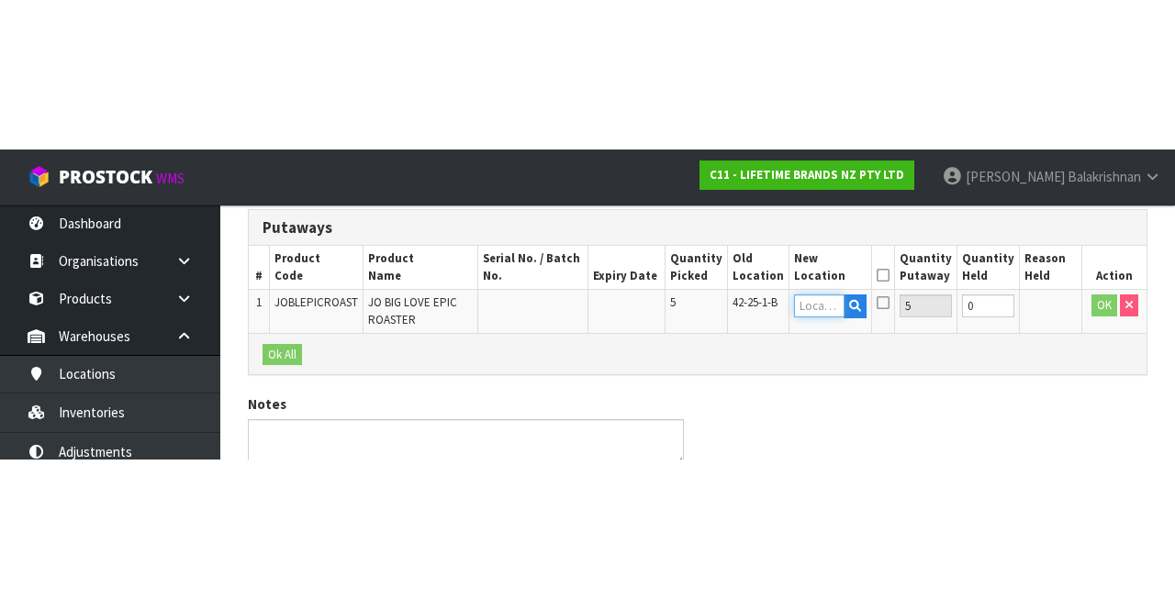
scroll to position [182, 0]
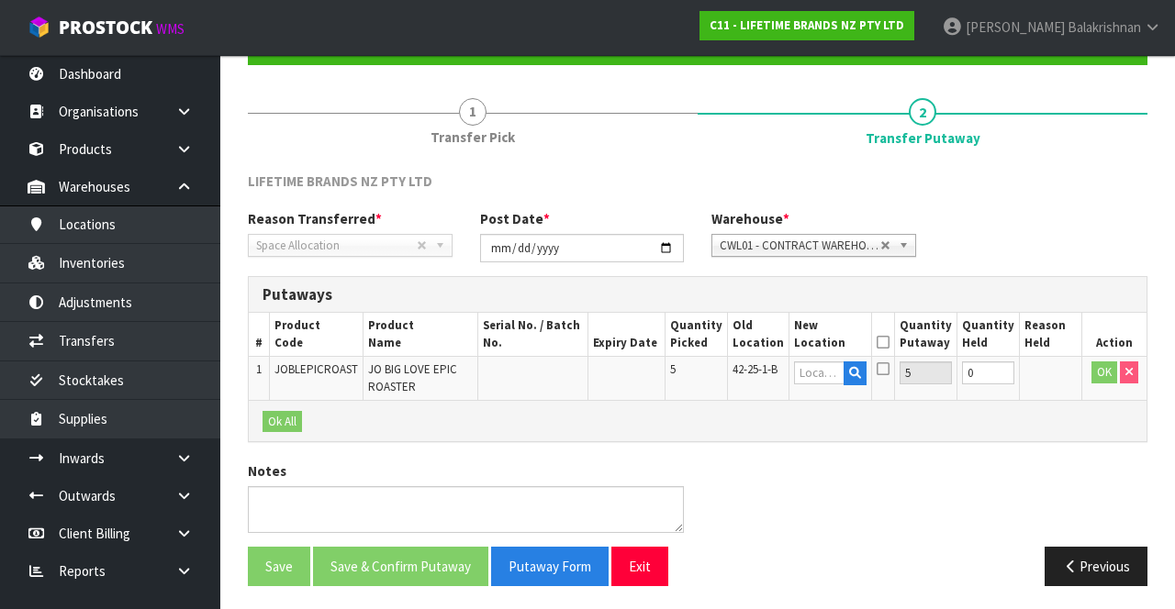
click at [244, 389] on div "× Close Update successful 1 Transfer Pick 2 Transfer Putaway LIFETIME BRANDS NZ…" at bounding box center [697, 309] width 927 height 583
copy span "JOBLEPICROAST"
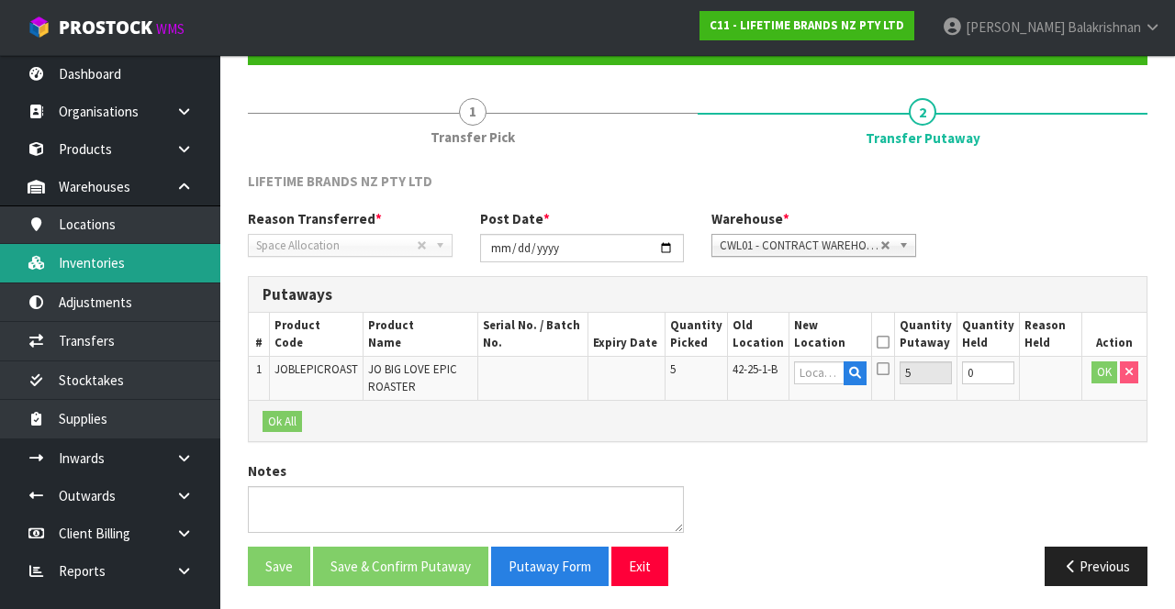
click at [74, 270] on link "Inventories" at bounding box center [110, 263] width 220 height 38
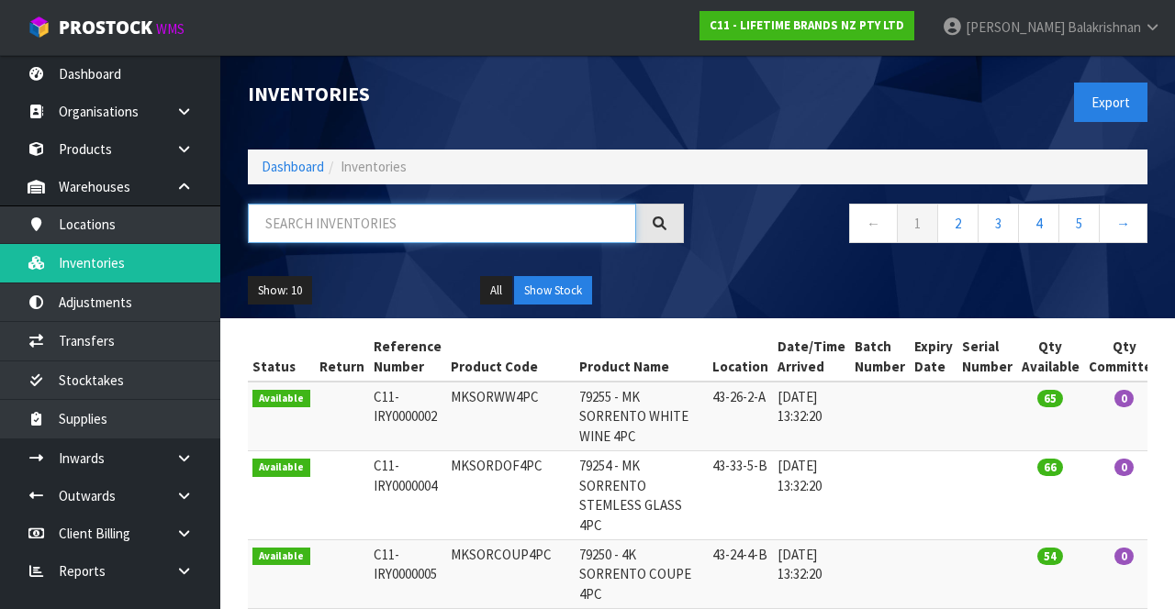
click at [303, 226] on input "text" at bounding box center [442, 223] width 388 height 39
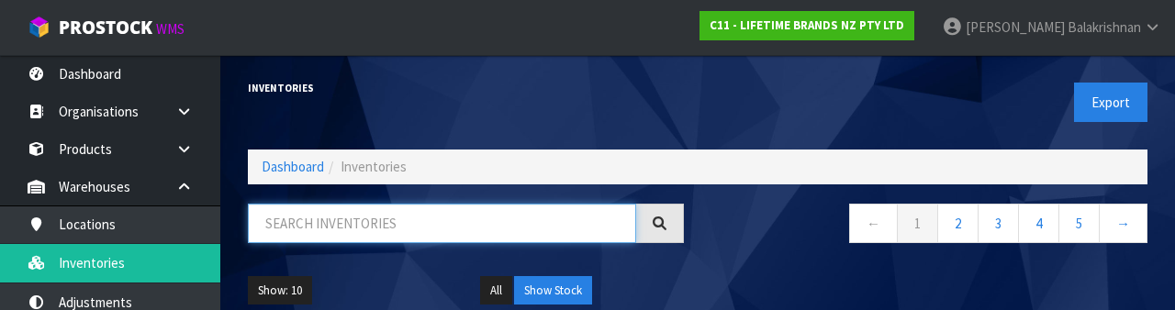
type input "JOBLEPICROAST"
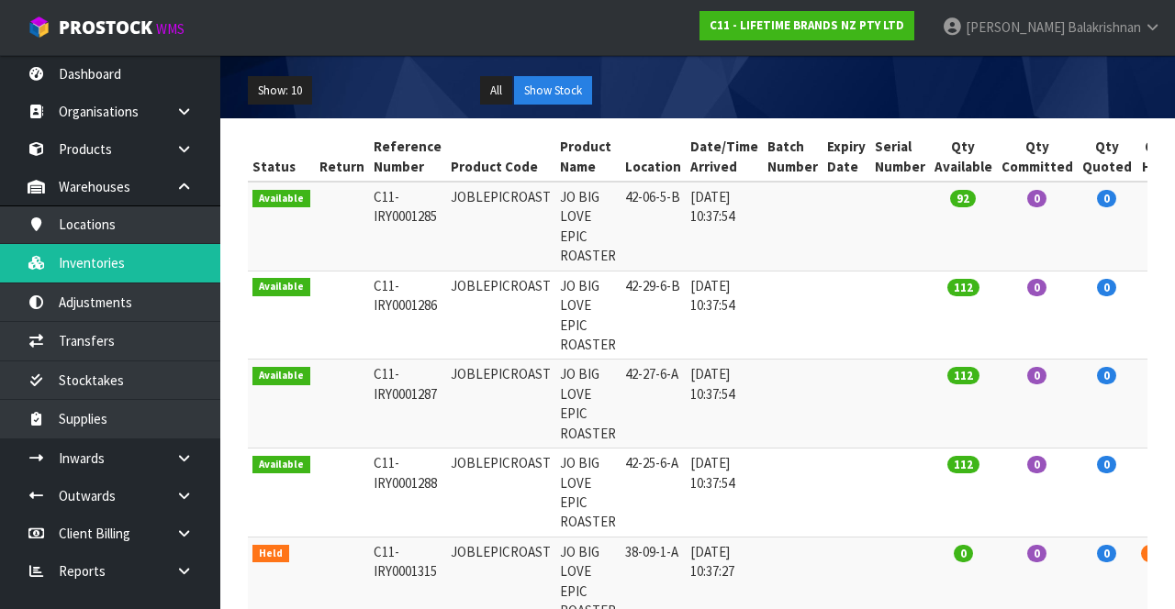
scroll to position [202, 0]
